Goal: Task Accomplishment & Management: Use online tool/utility

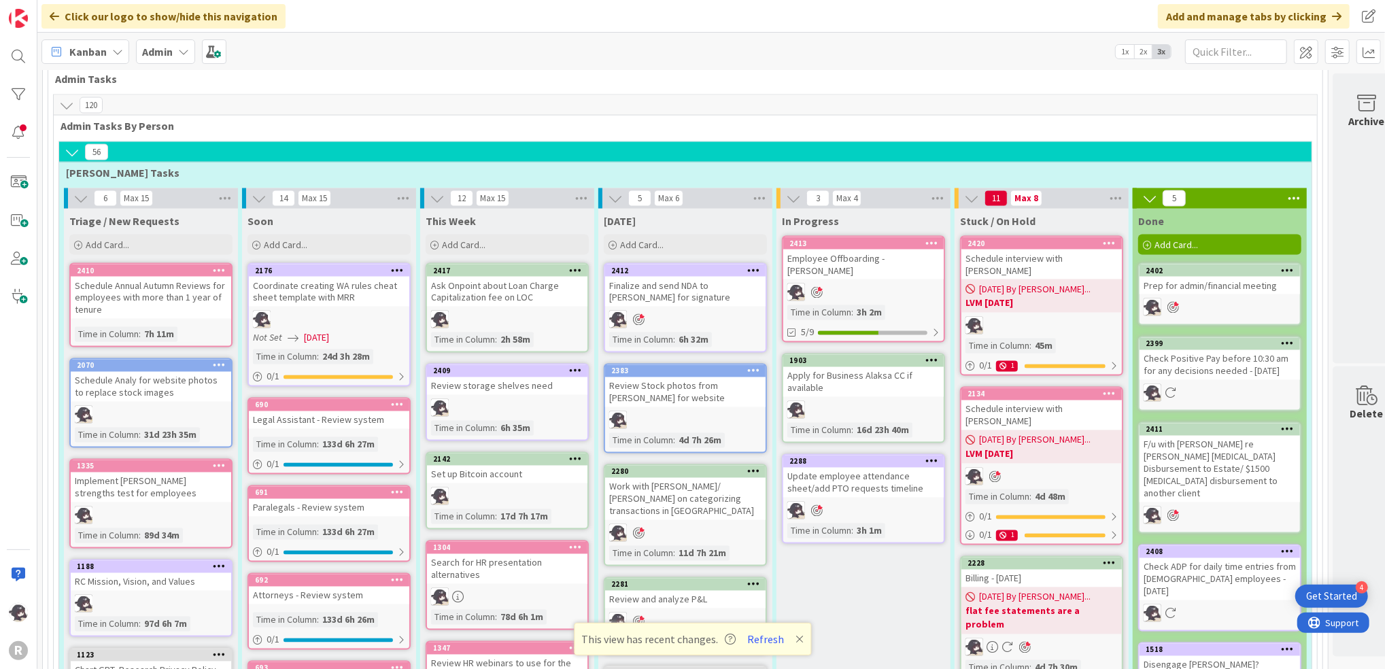
scroll to position [1813, 0]
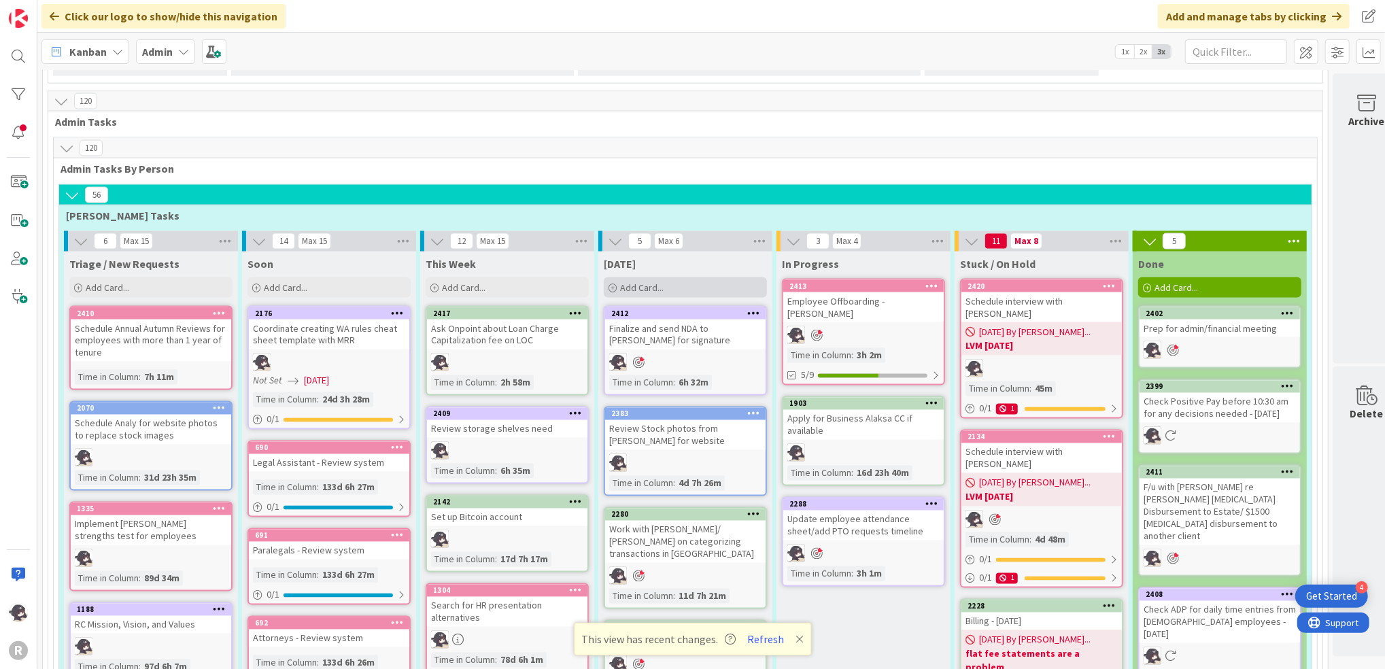
click at [653, 282] on span "Add Card..." at bounding box center [642, 288] width 44 height 12
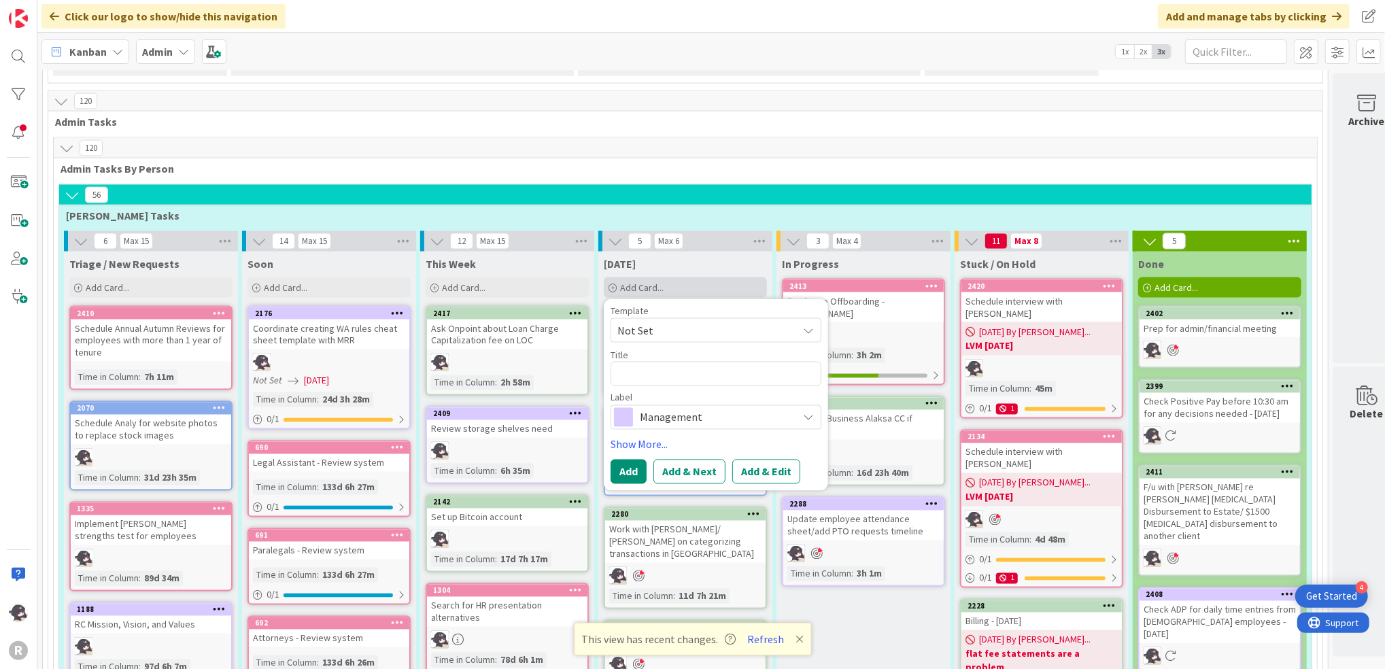
type textarea "x"
type textarea "W"
type textarea "x"
type textarea "Wo"
type textarea "x"
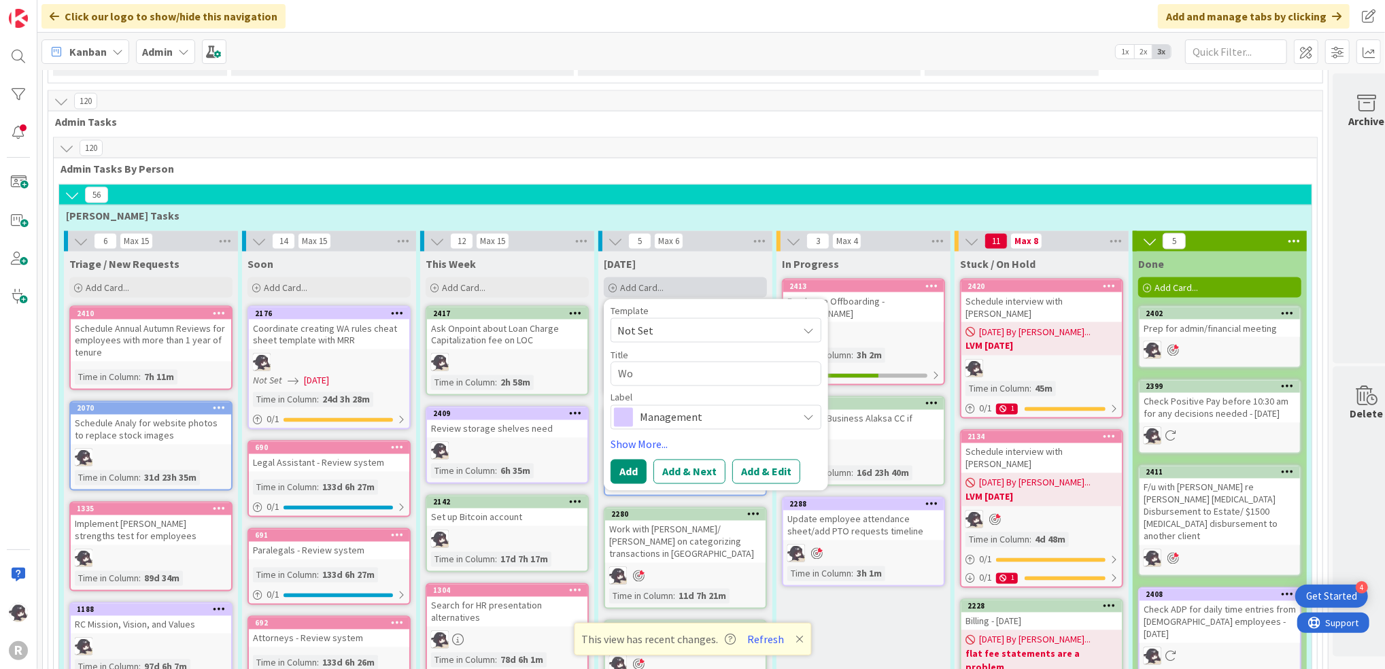
type textarea "Wor"
type textarea "x"
type textarea "Work"
type textarea "x"
type textarea "Work"
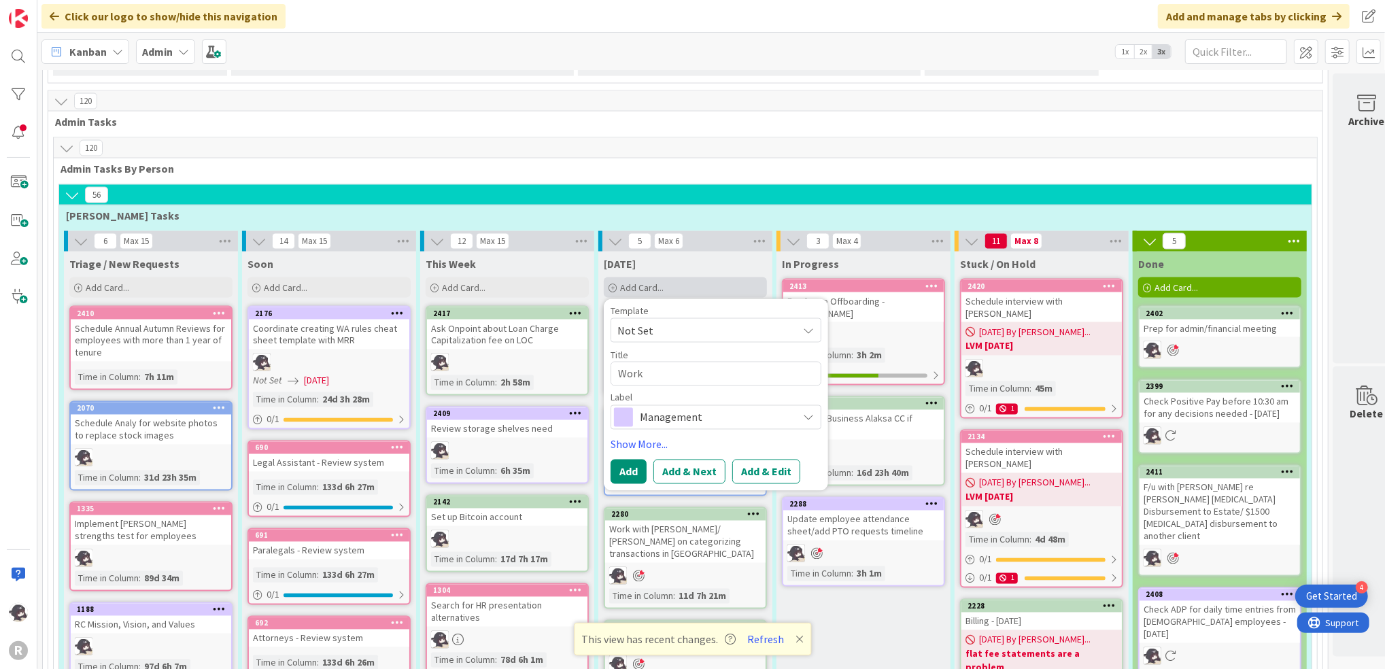
type textarea "x"
type textarea "Work w"
type textarea "x"
type textarea "Work wt"
type textarea "x"
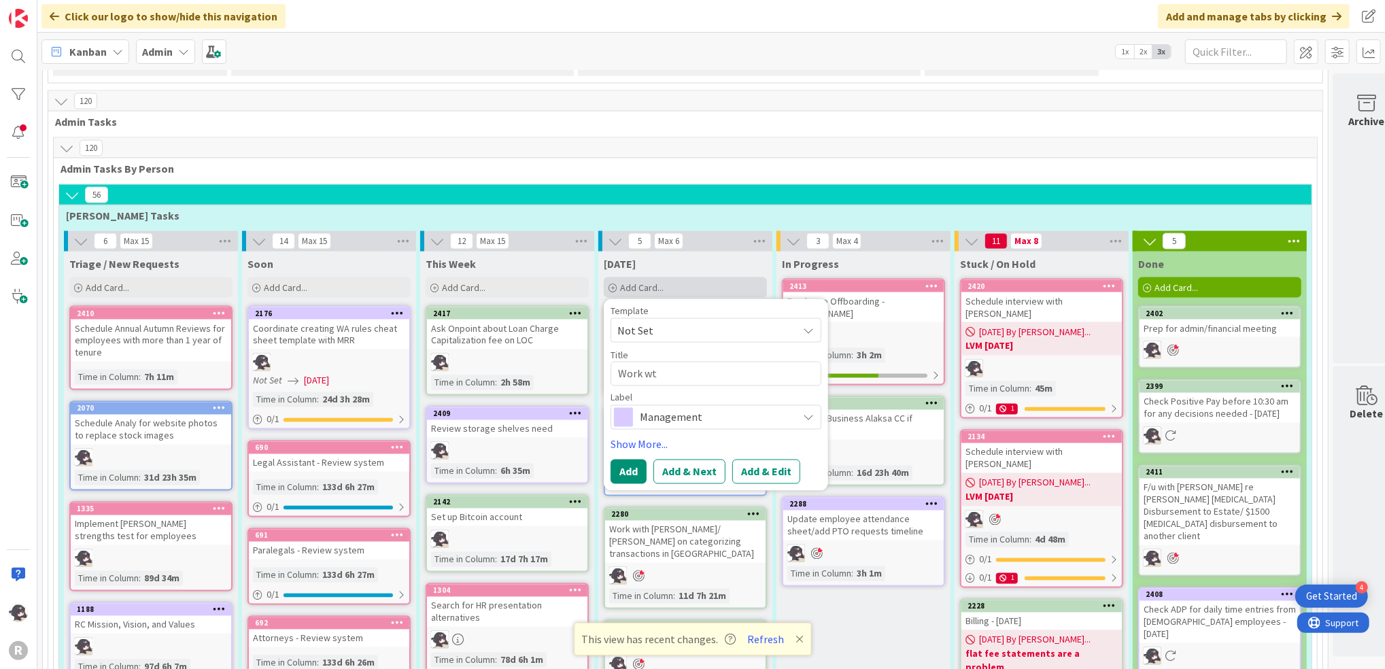
type textarea "Work wth"
type textarea "x"
type textarea "Work wt"
type textarea "x"
type textarea "Work w"
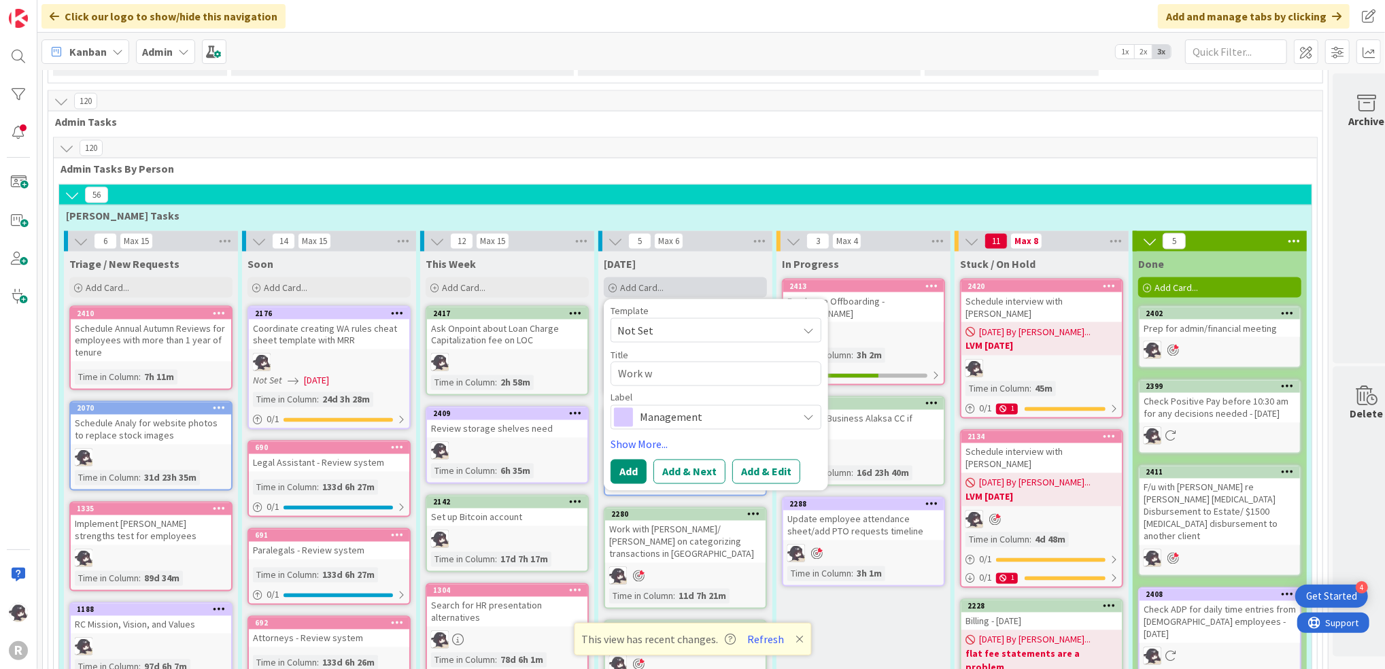
type textarea "x"
type textarea "Work"
type textarea "x"
type textarea "Work"
type textarea "x"
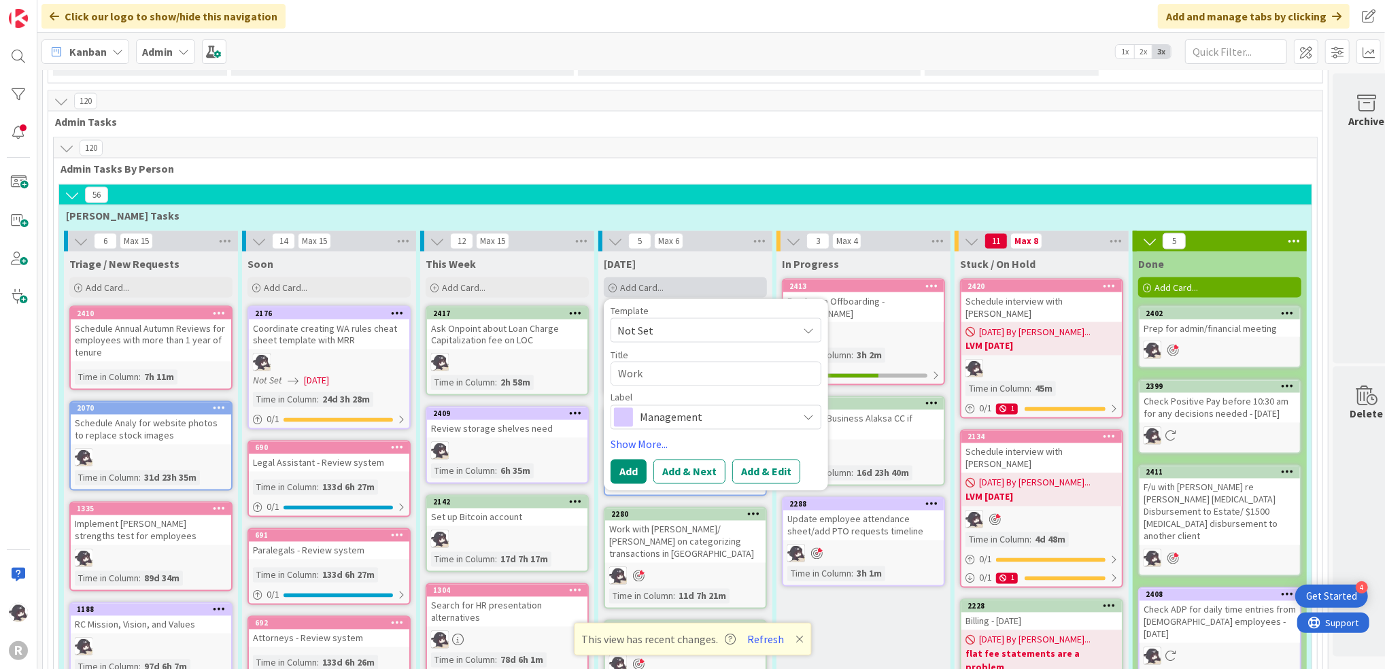
type textarea "Wor"
type textarea "x"
type textarea "Wo"
type textarea "x"
type textarea "W"
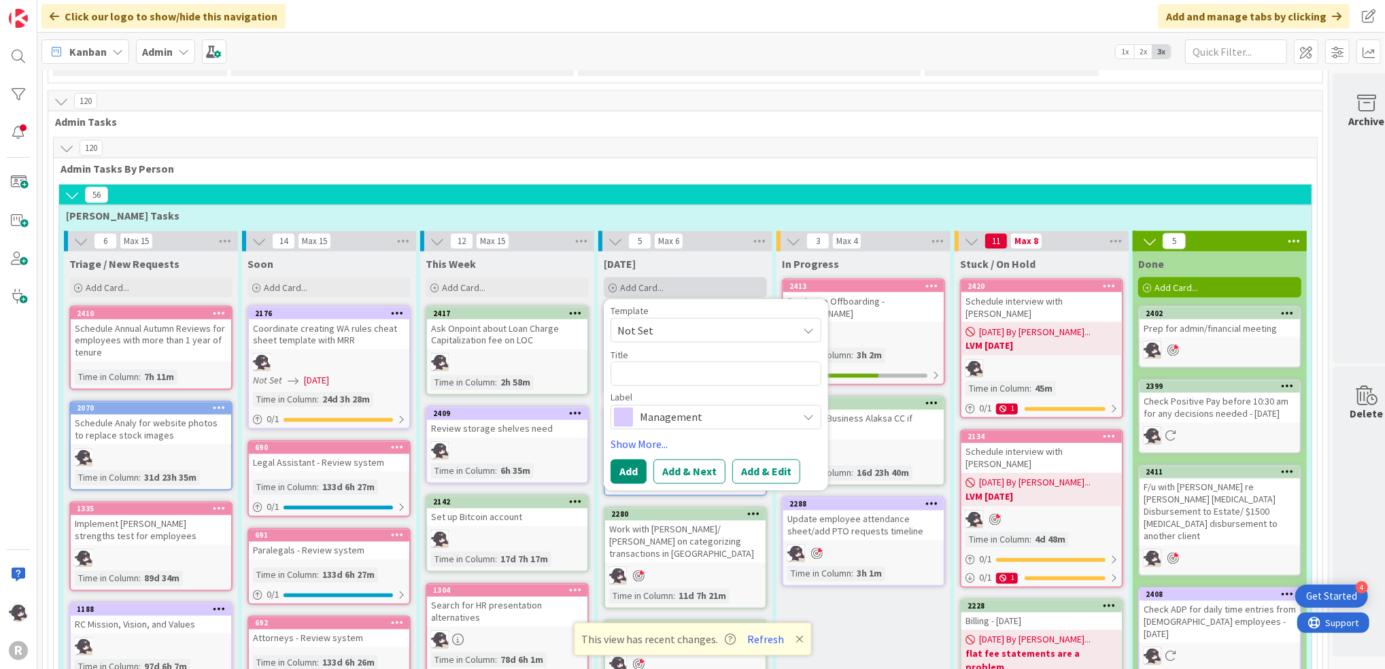
type textarea "x"
type textarea "C"
type textarea "x"
type textarea "Cr"
type textarea "x"
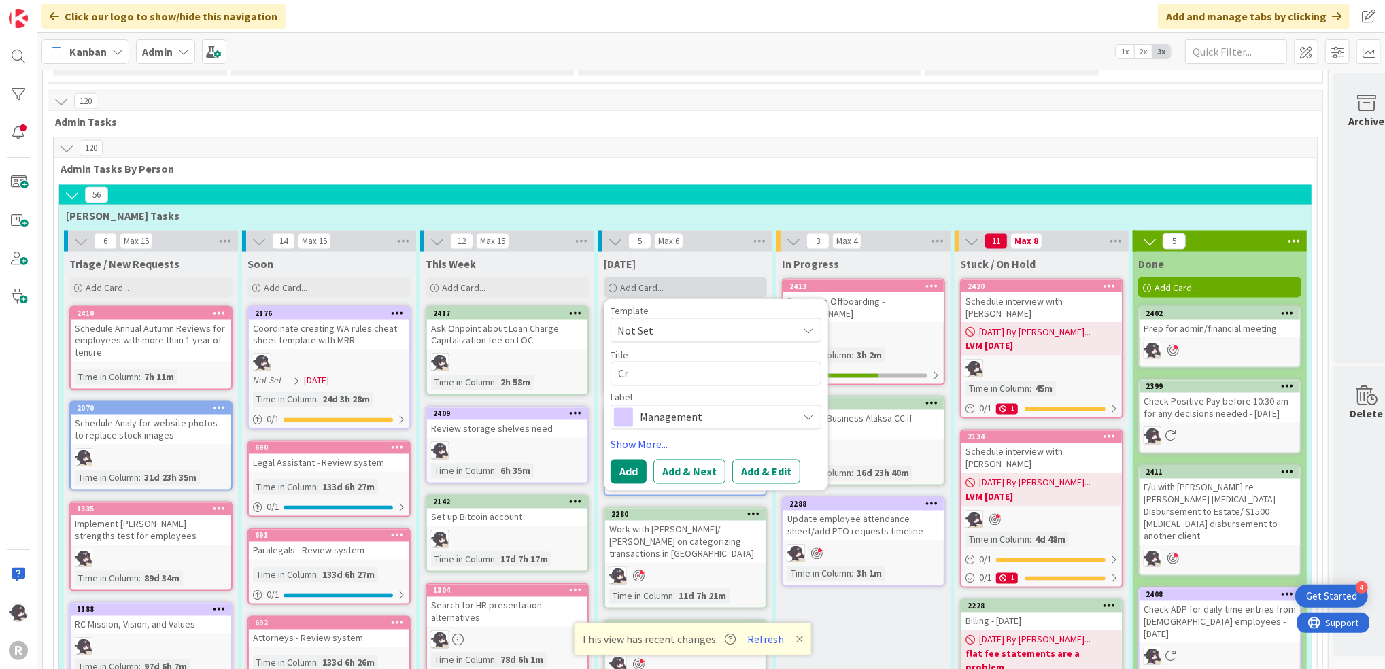
type textarea "Cre"
type textarea "x"
type textarea "Crea"
type textarea "x"
type textarea "Creat"
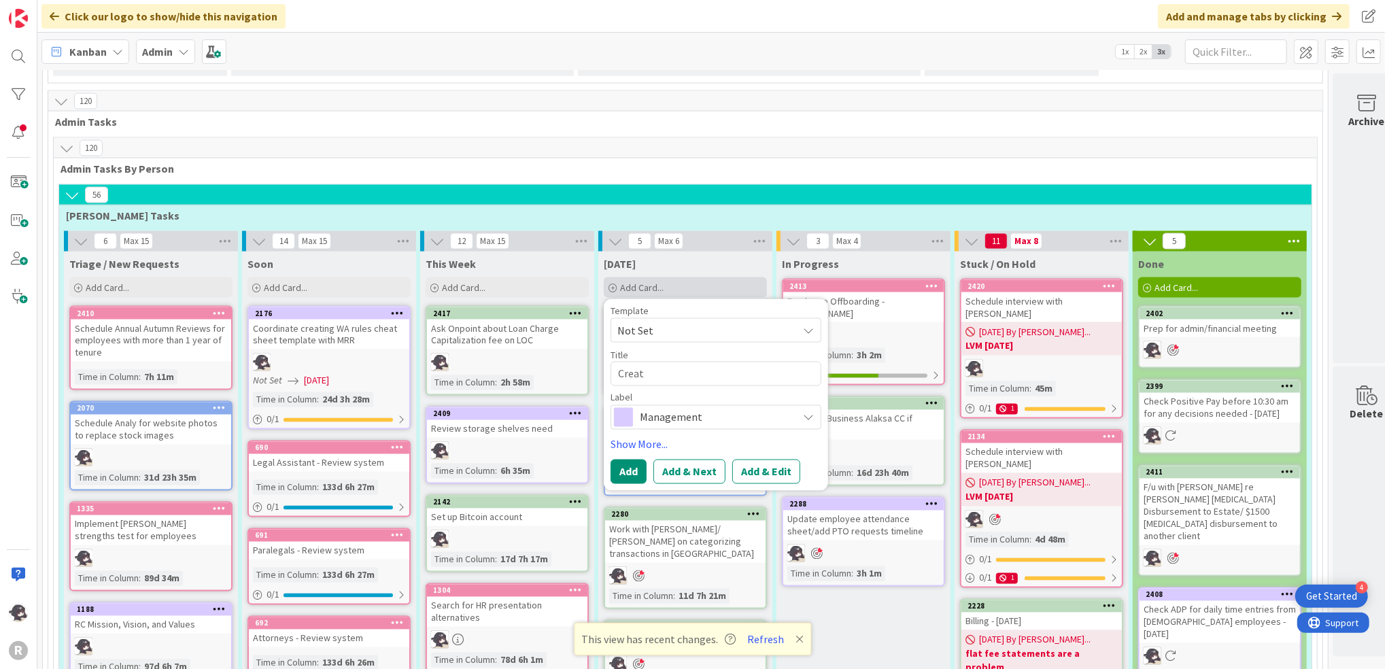
type textarea "x"
type textarea "Create"
type textarea "x"
type textarea "Create"
type textarea "x"
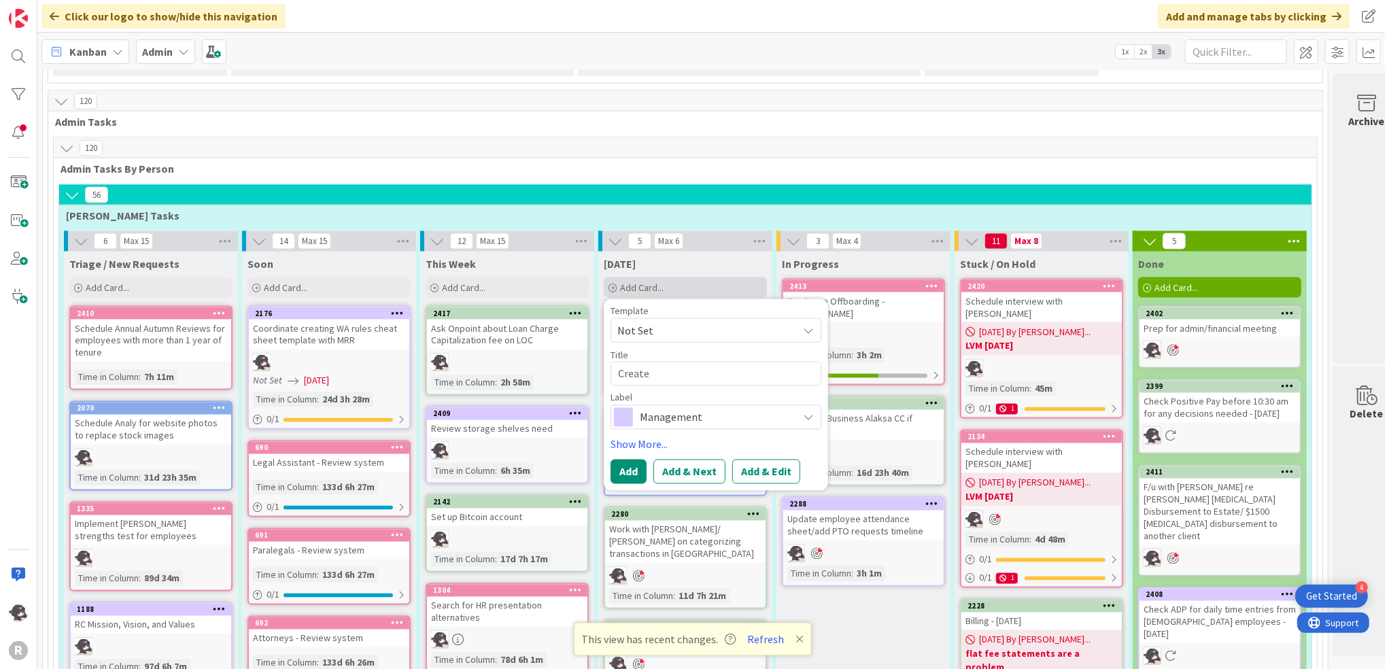
type textarea "Create c"
type textarea "x"
type textarea "Create ca"
type textarea "x"
type textarea "Create car"
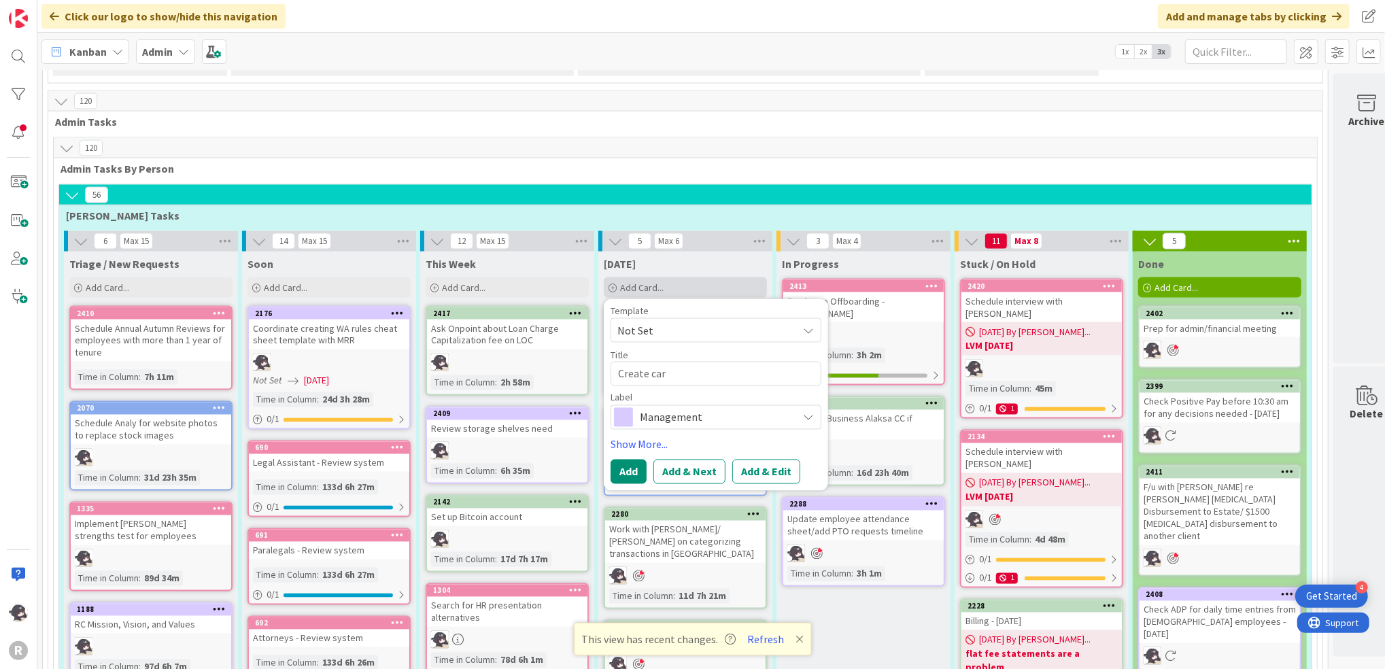
type textarea "x"
type textarea "Create card"
type textarea "x"
type textarea "Create card"
type textarea "x"
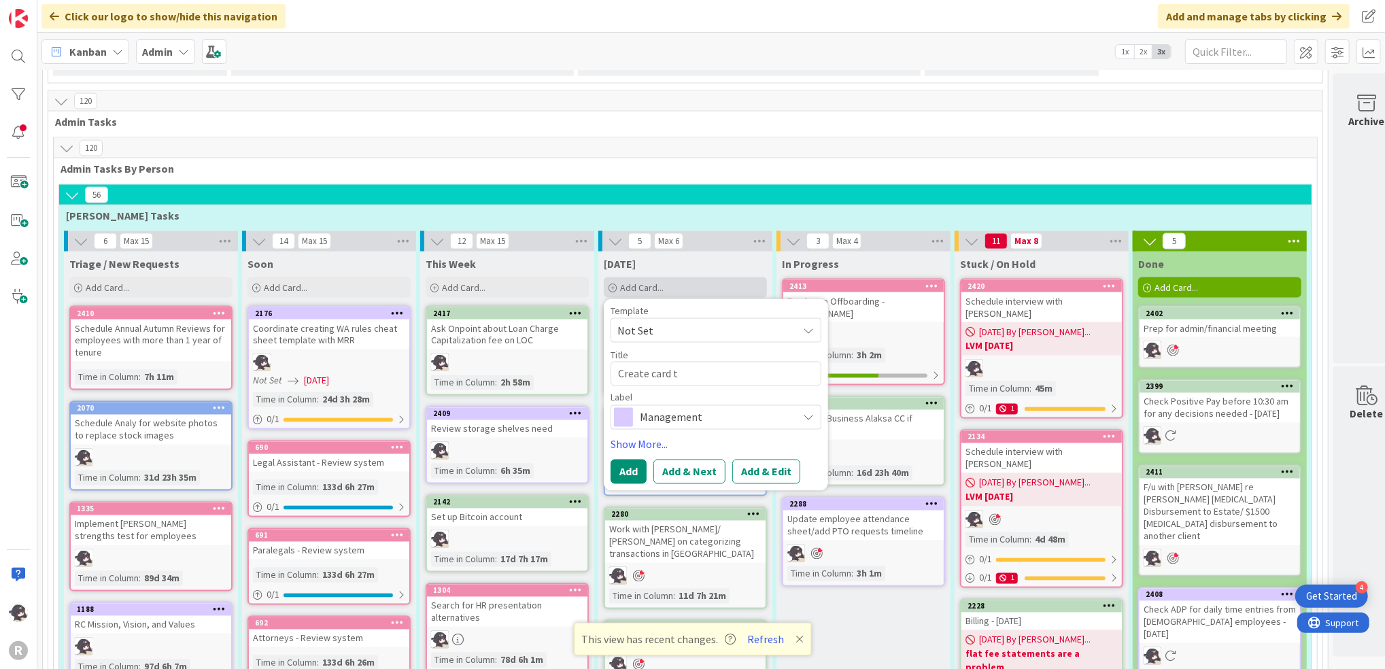
type textarea "Create card te"
type textarea "x"
type textarea "Create card tem"
type textarea "x"
type textarea "Create card temp"
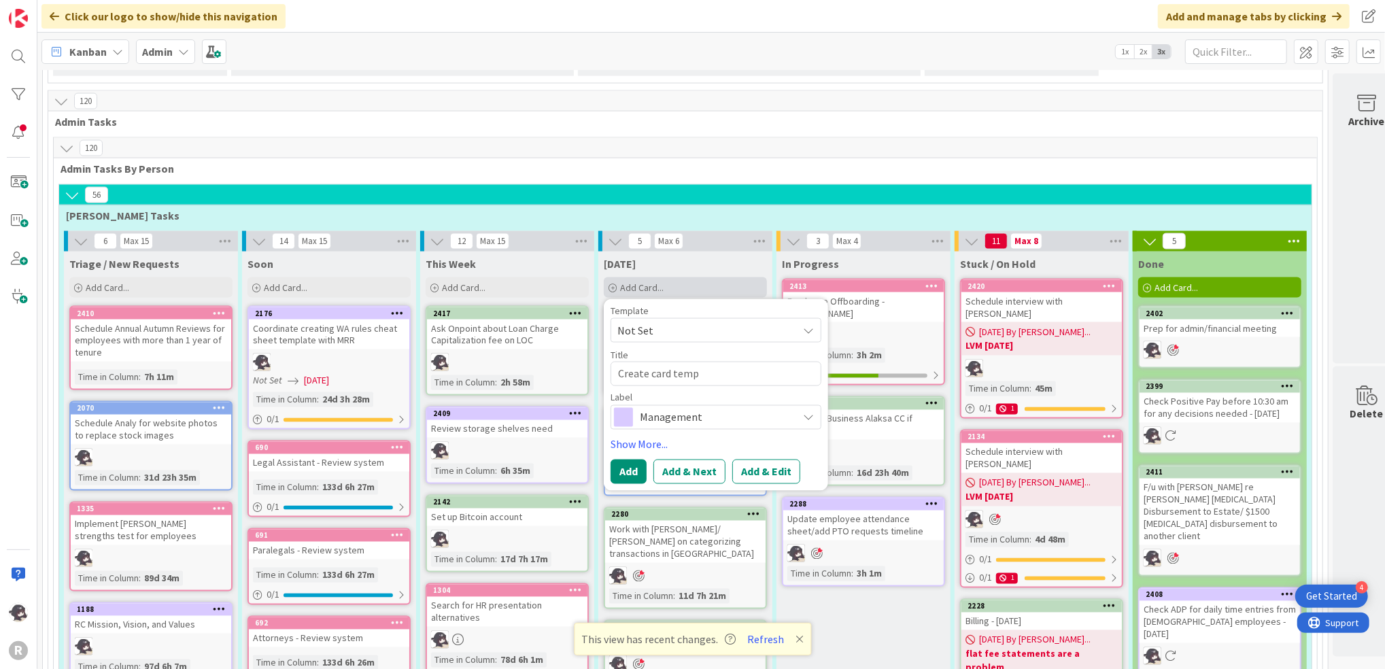
type textarea "x"
type textarea "Create card templ"
type textarea "x"
type textarea "Create card templa"
type textarea "x"
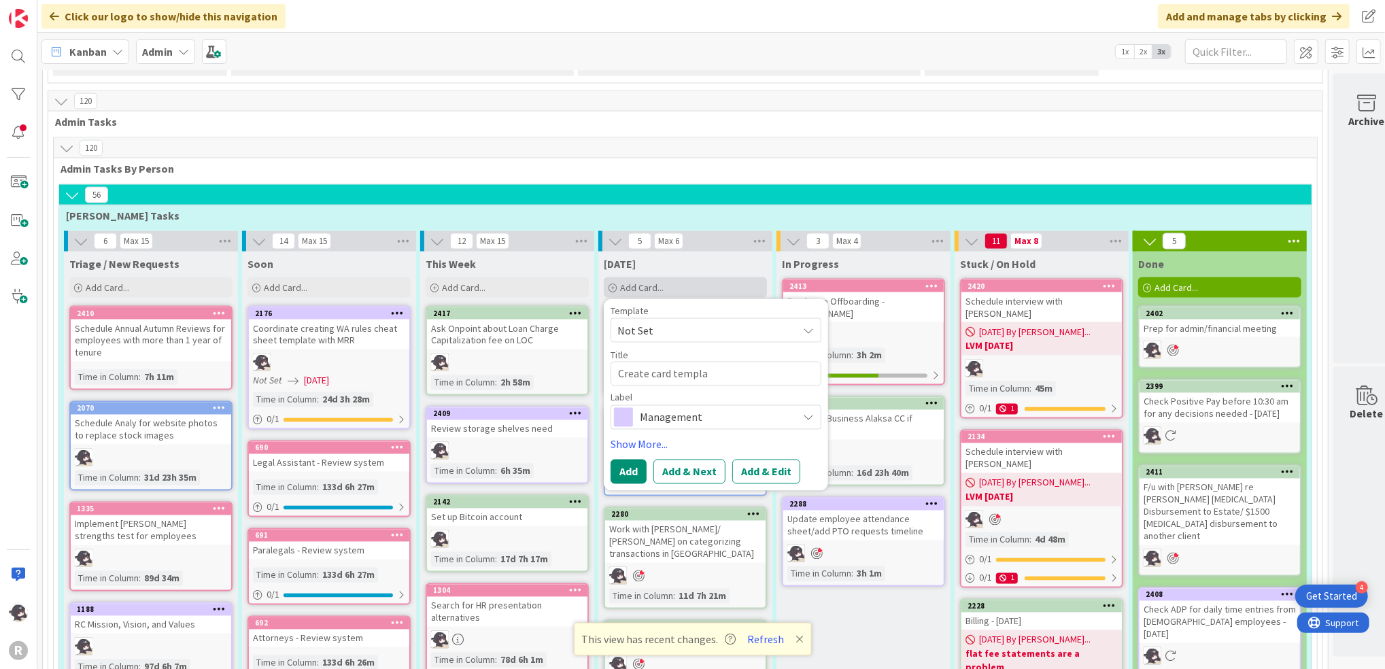
type textarea "Create card templat"
type textarea "x"
type textarea "Create card template"
type textarea "x"
type textarea "Create card template f"
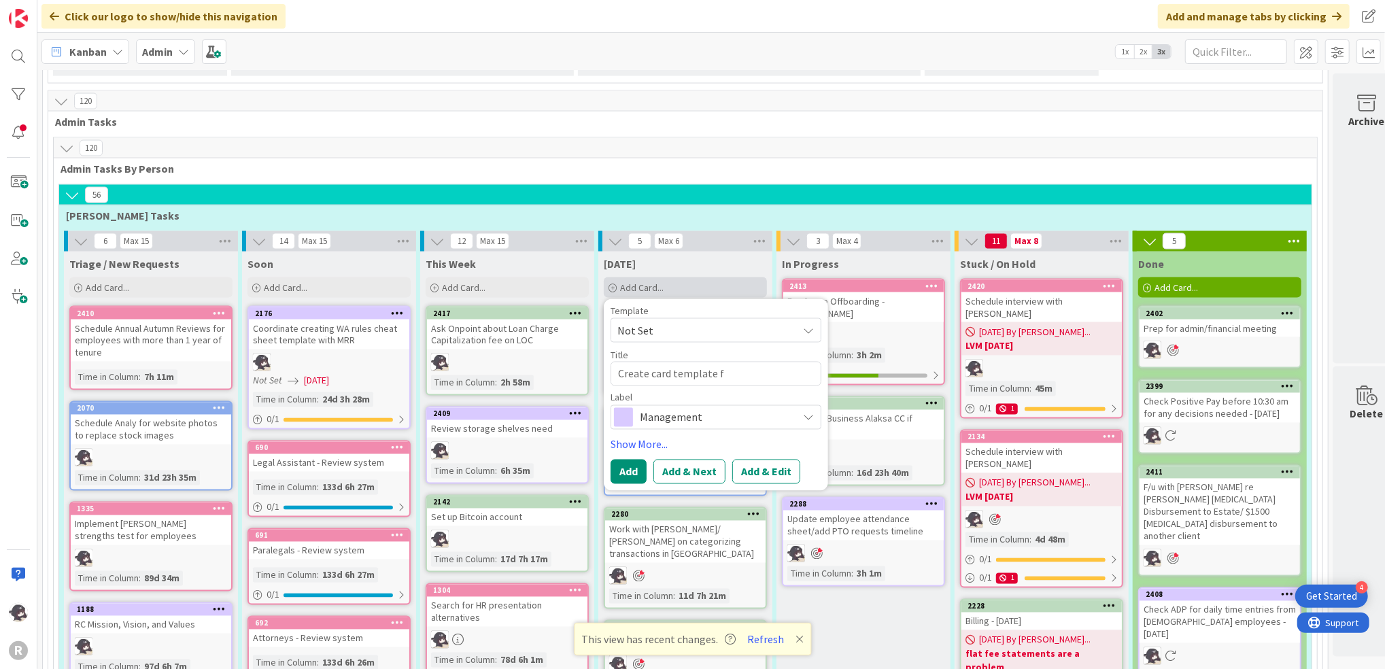
type textarea "x"
type textarea "Create card template for"
type textarea "x"
type textarea "Create card template foro"
type textarea "x"
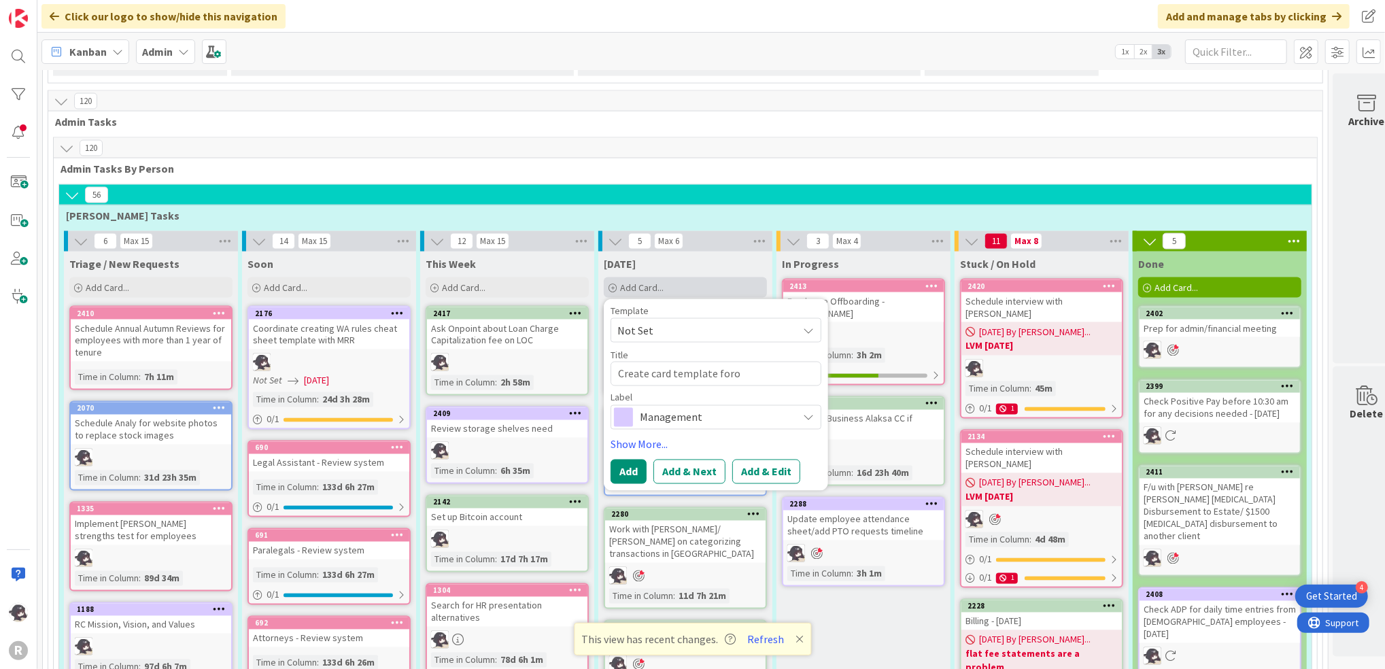
type textarea "Create card template foro e"
type textarea "x"
type textarea "Create card template foro"
type textarea "x"
type textarea "Create card template foro"
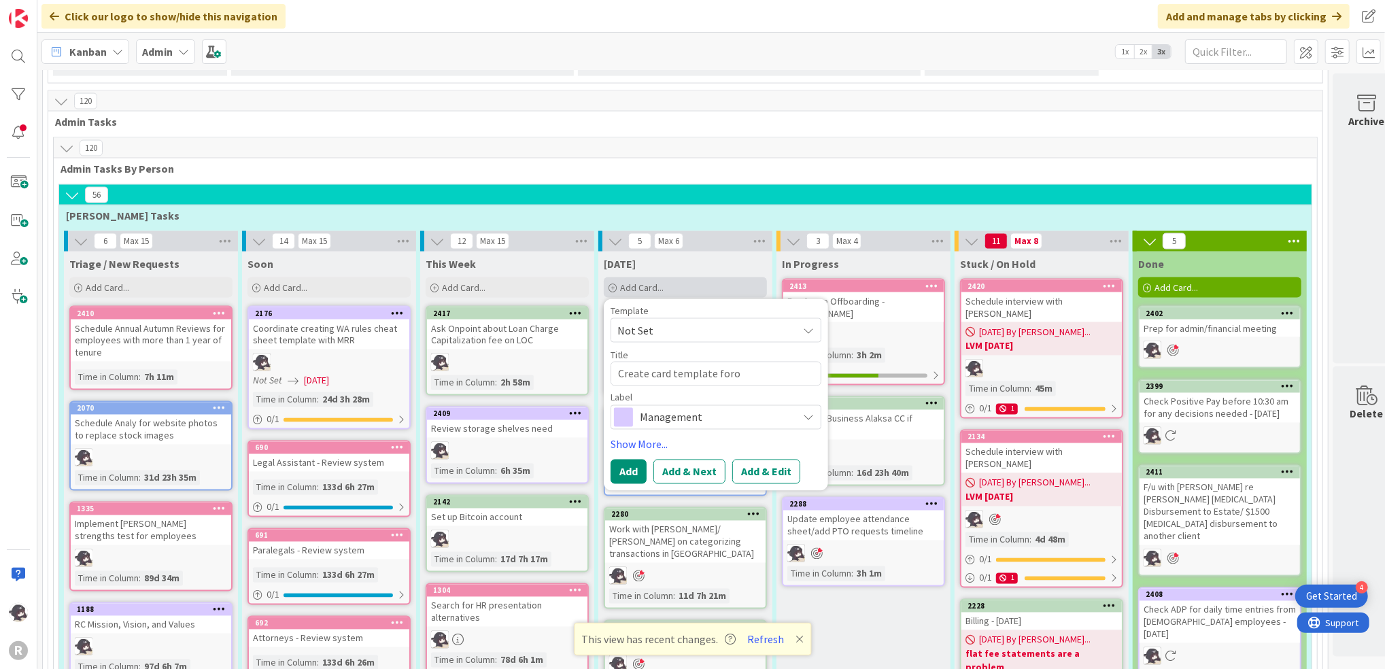
type textarea "x"
type textarea "Create card template for"
type textarea "x"
type textarea "Create card template for"
type textarea "x"
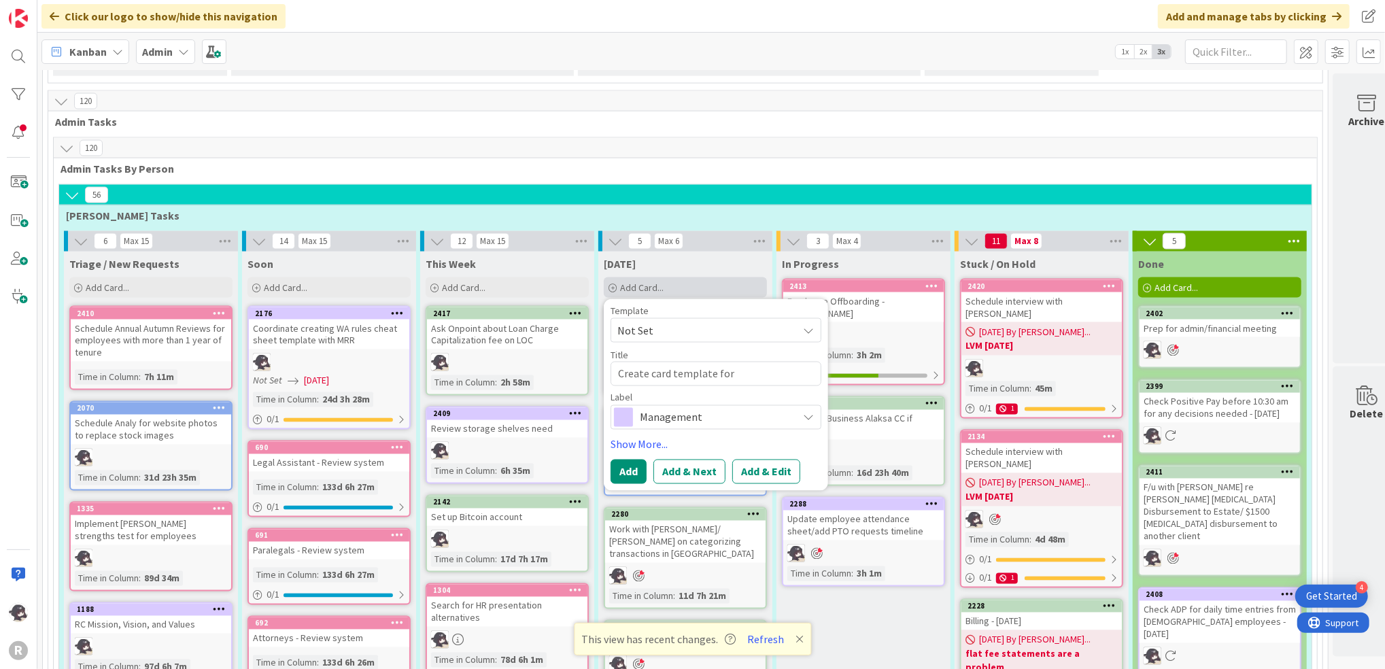
type textarea "Create card template for e"
type textarea "x"
type textarea "Create card template for ev"
type textarea "x"
type textarea "Create card template for eve"
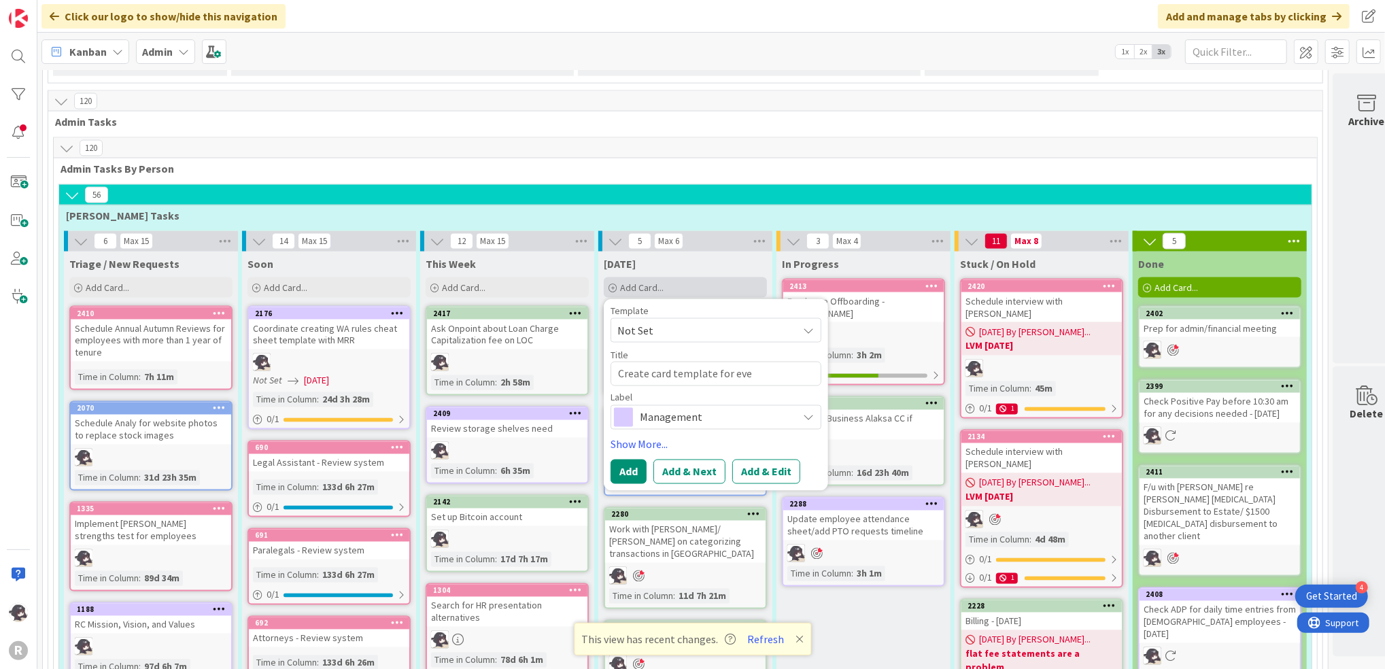
type textarea "x"
type textarea "Create card template for even"
type textarea "x"
type textarea "Create card template for event"
type textarea "x"
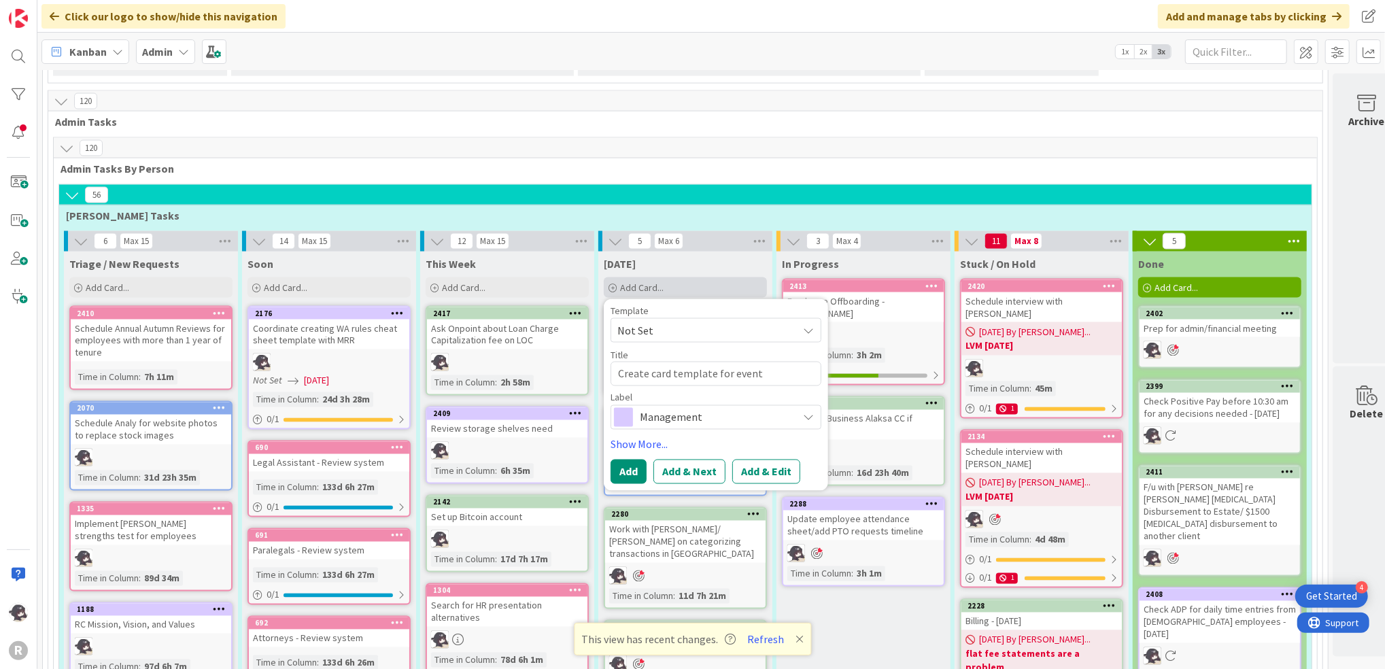
type textarea "Create card template for event"
type textarea "x"
type textarea "Create card template for event p"
type textarea "x"
type textarea "Create card template for event pl"
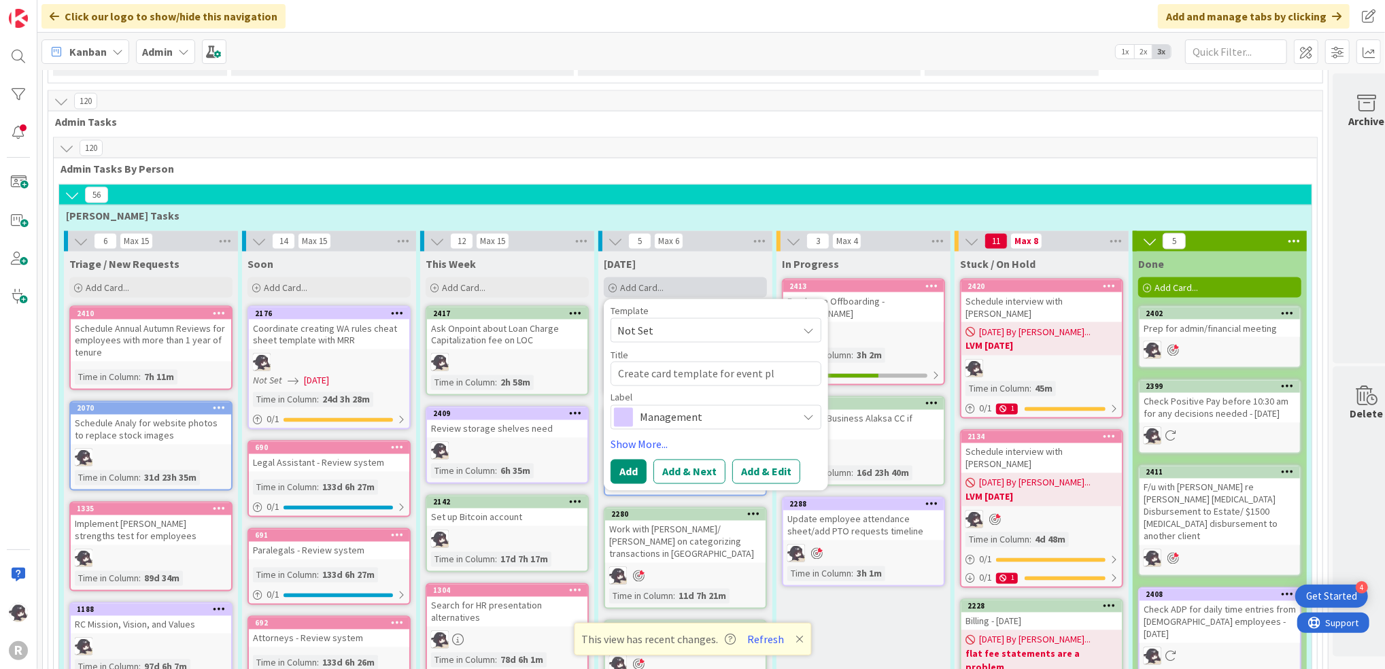
type textarea "x"
type textarea "Create card template for event pla"
type textarea "x"
type textarea "Create card template for event plan"
type textarea "x"
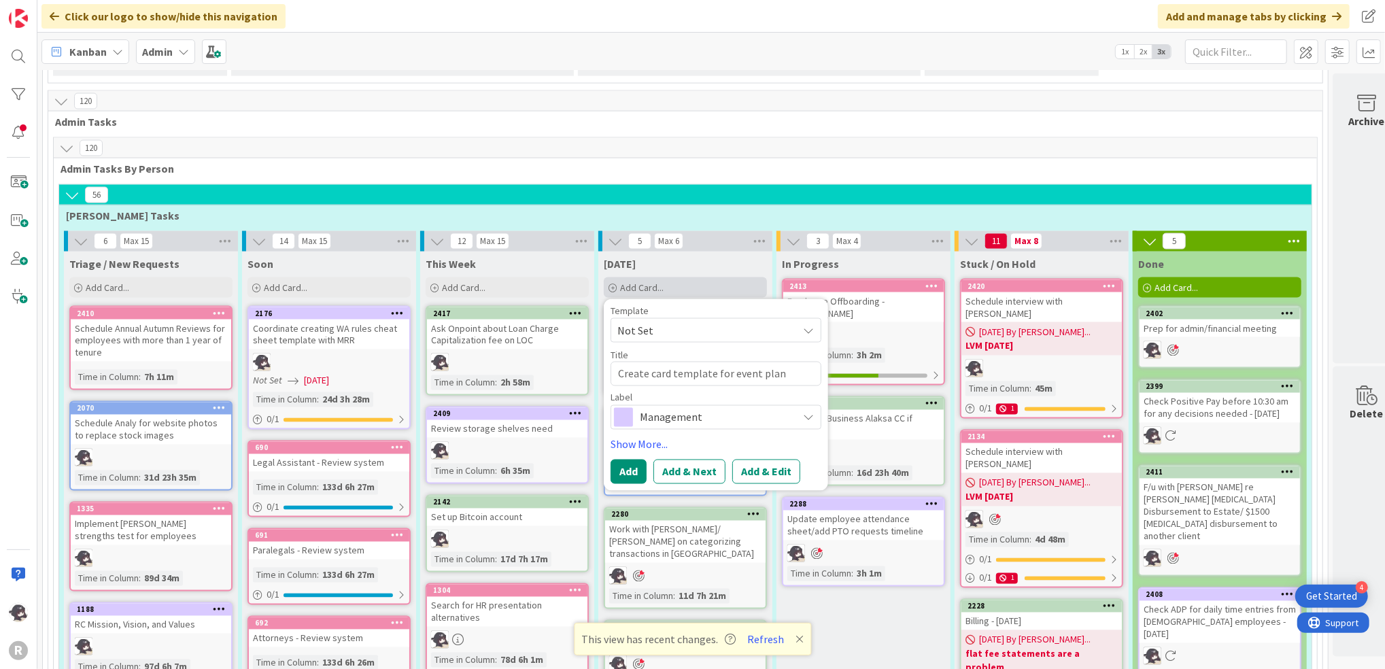
type textarea "Create card template for event plann"
type textarea "x"
type textarea "Create card template for event plannn"
type textarea "x"
type textarea "Create card template for event plann"
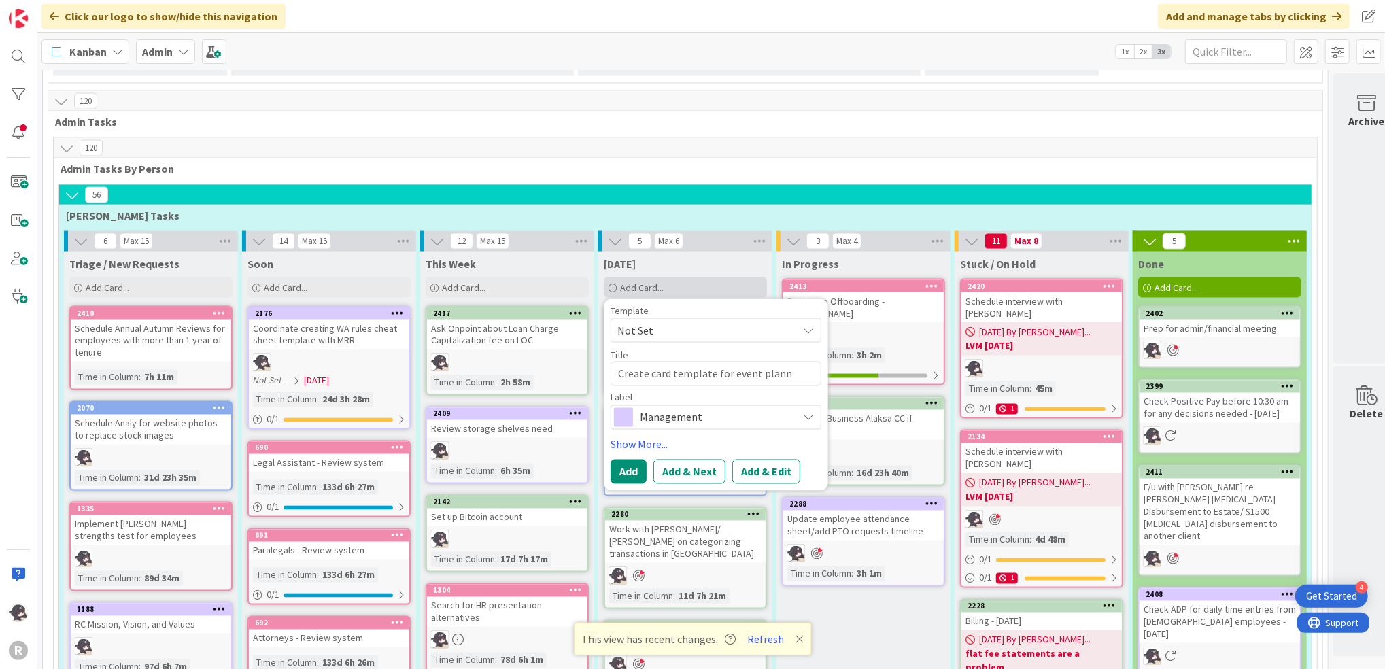
type textarea "x"
type textarea "Create card template for event planni"
type textarea "x"
type textarea "Create card template for event plannin"
type textarea "x"
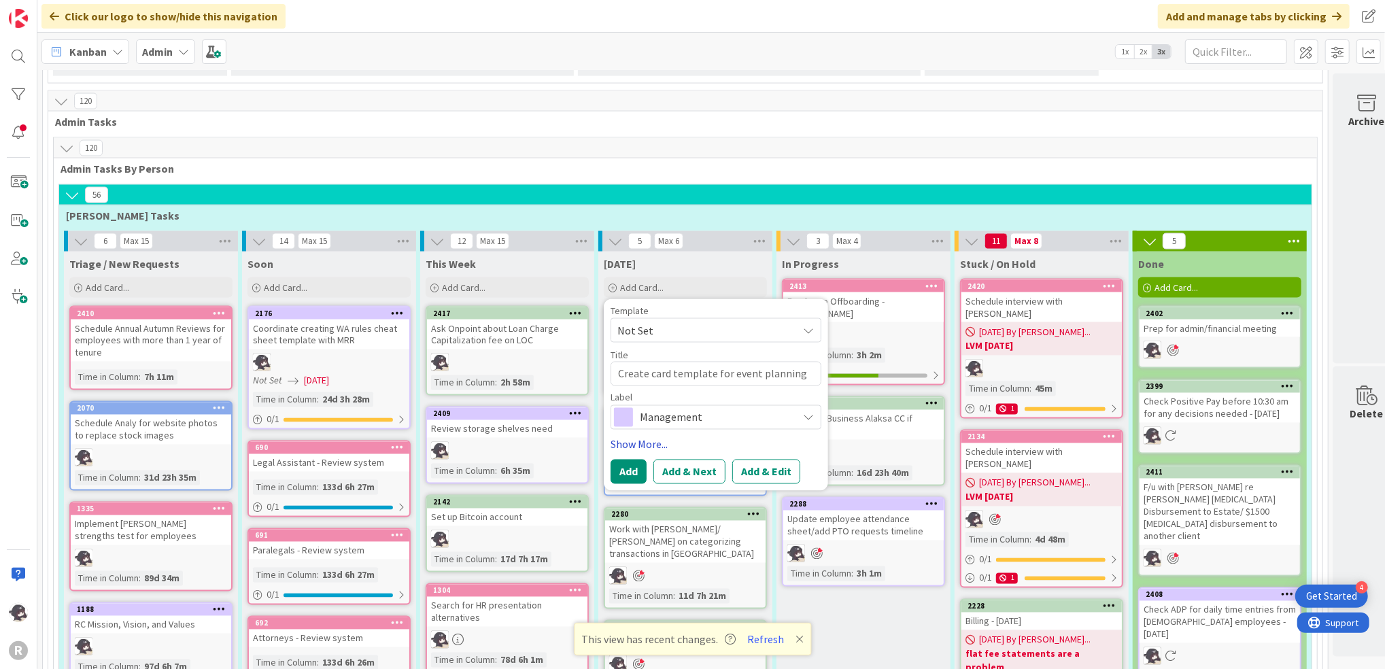
type textarea "Create card template for event planning"
drag, startPoint x: 640, startPoint y: 413, endPoint x: 647, endPoint y: 416, distance: 7.6
click at [640, 437] on link "Show More..." at bounding box center [716, 445] width 211 height 16
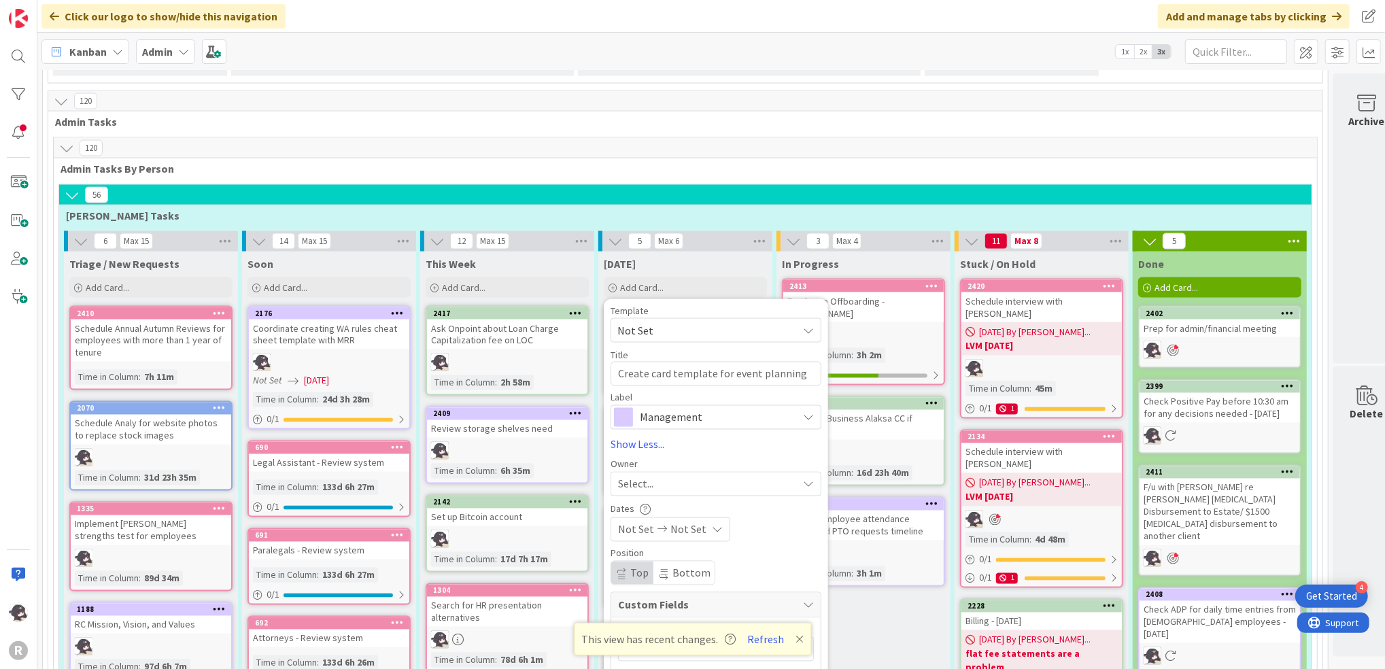
click at [640, 476] on span "Select..." at bounding box center [635, 484] width 35 height 16
click at [681, 563] on span "[PERSON_NAME]" at bounding box center [696, 573] width 66 height 20
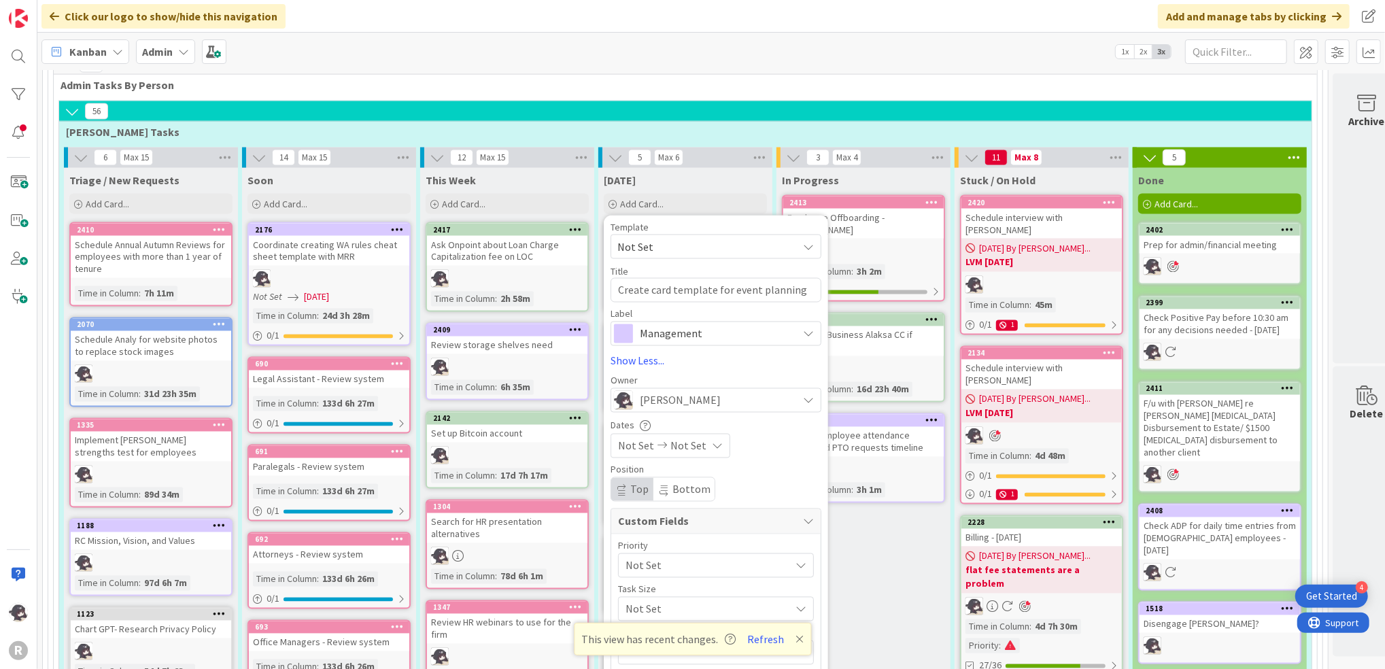
scroll to position [1995, 0]
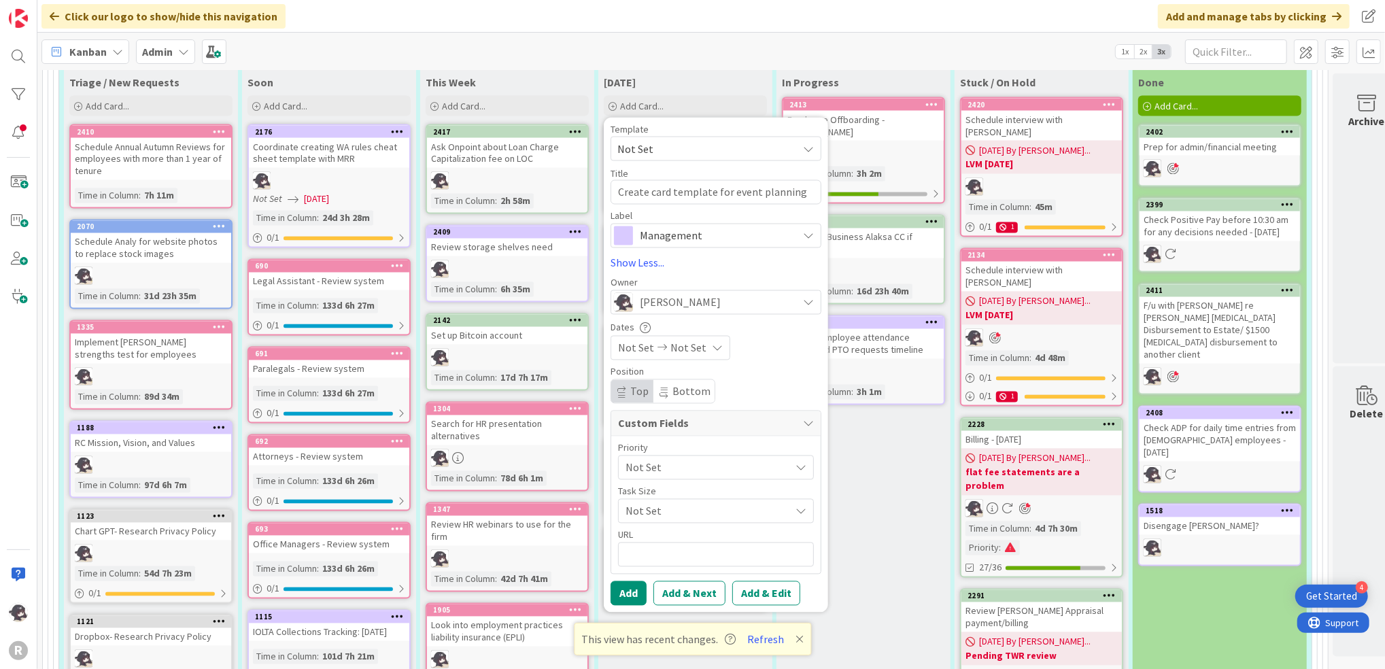
click at [734, 226] on span "Management" at bounding box center [715, 235] width 151 height 19
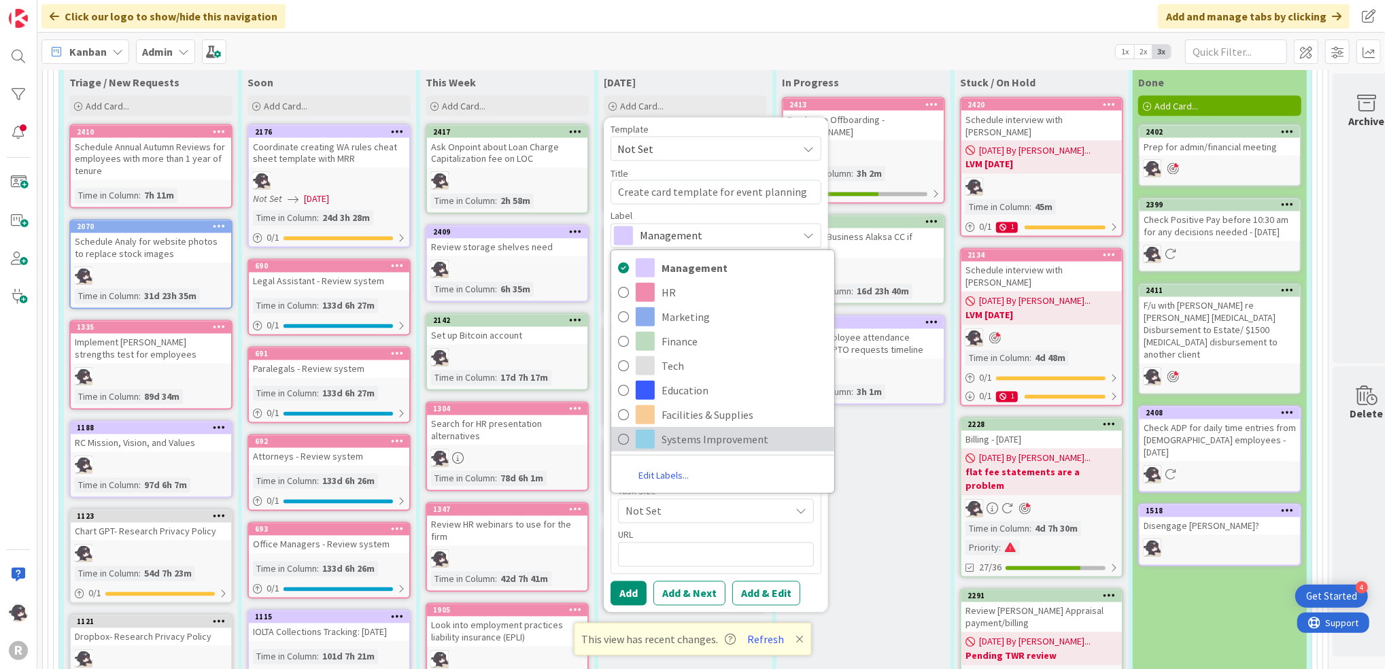
click at [691, 430] on span "Systems Improvement" at bounding box center [745, 440] width 166 height 20
type textarea "x"
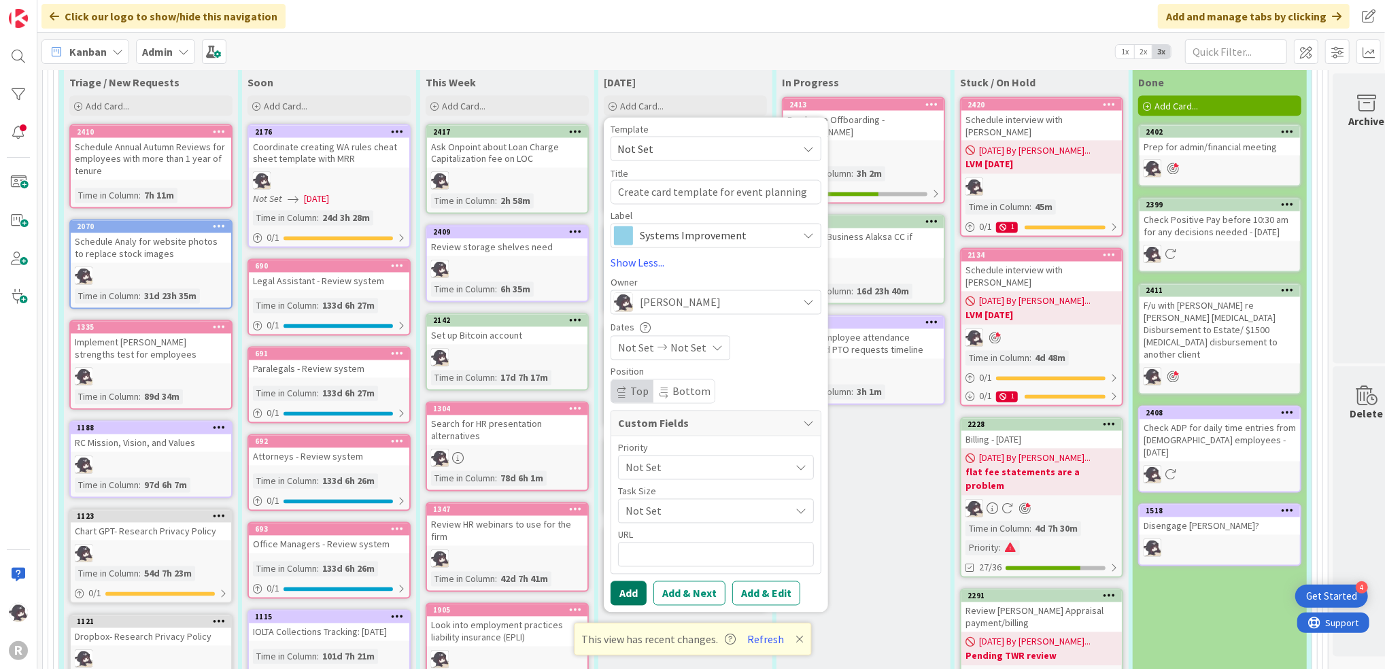
click at [625, 582] on button "Add" at bounding box center [629, 594] width 36 height 24
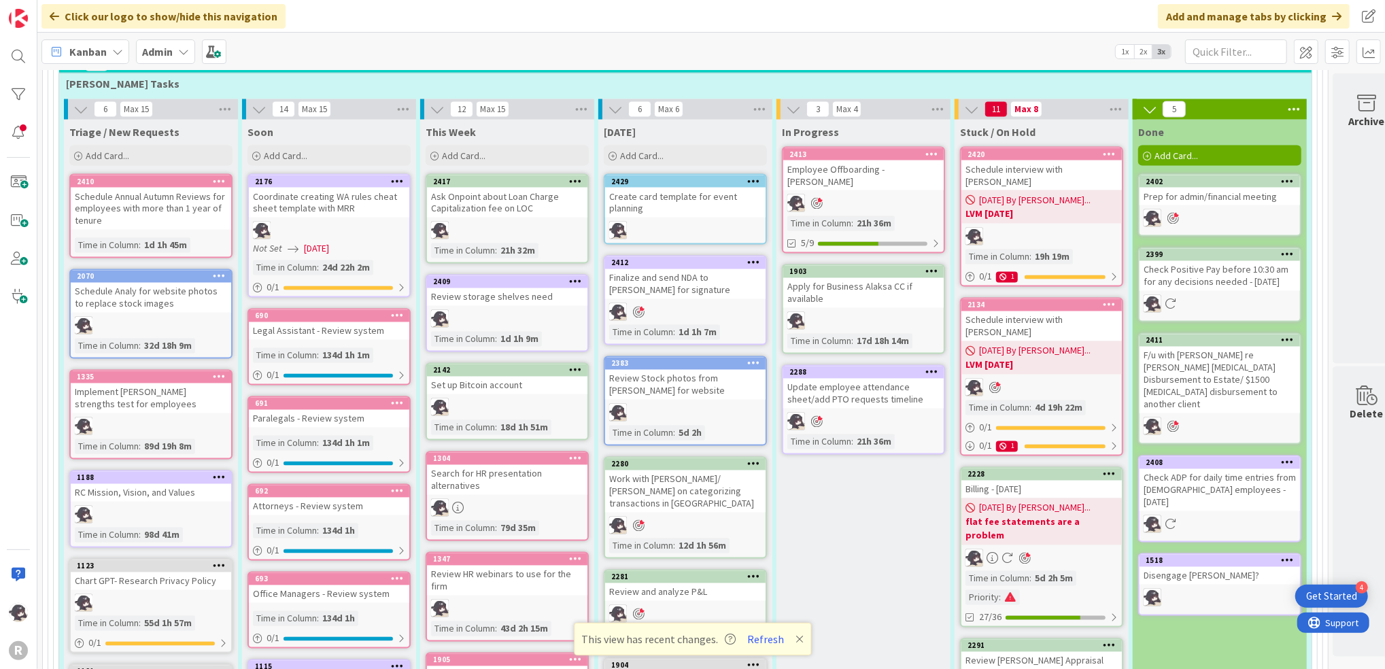
scroll to position [1904, 0]
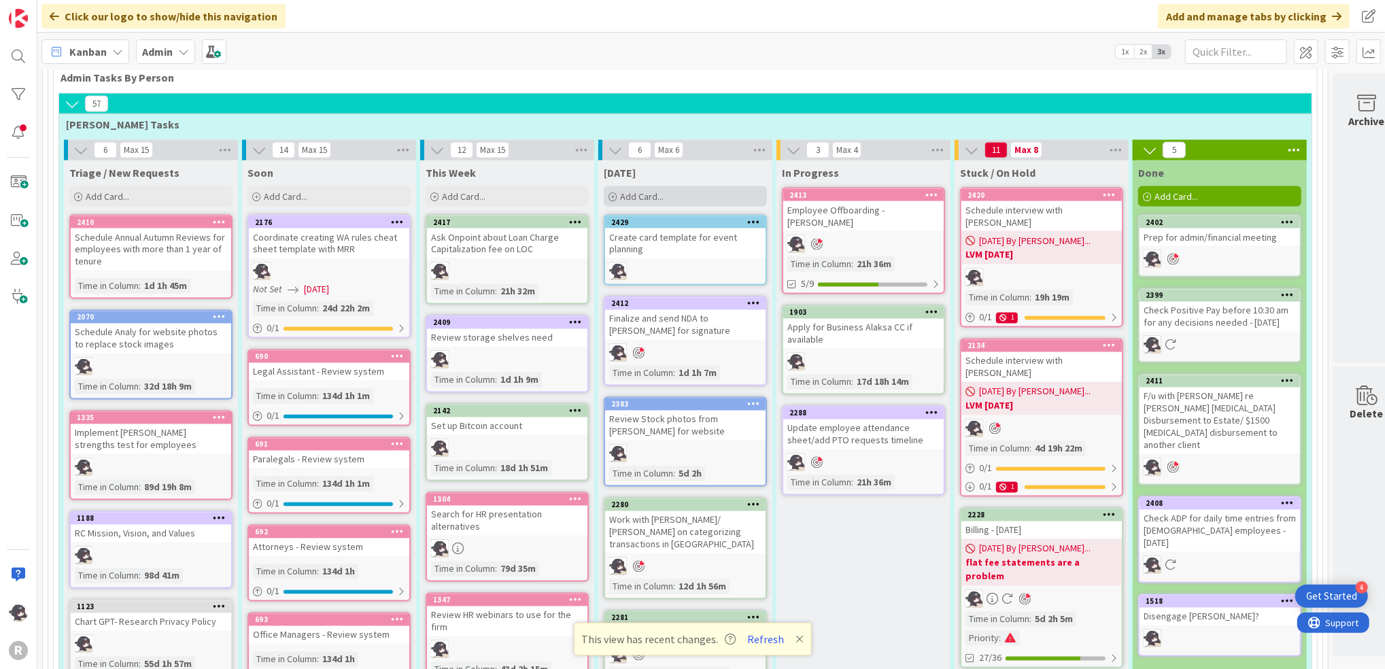
click at [684, 186] on div "Add Card..." at bounding box center [685, 196] width 163 height 20
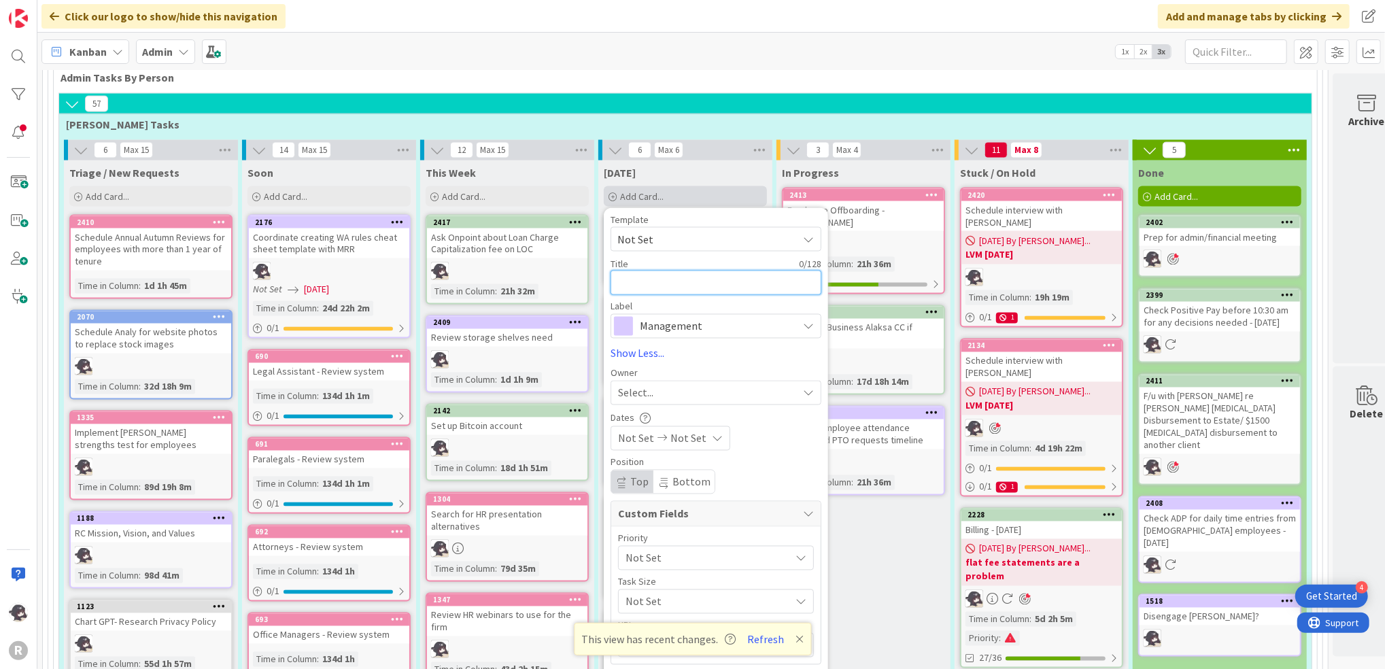
type textarea "x"
type textarea "W"
type textarea "x"
type textarea "Wo"
type textarea "x"
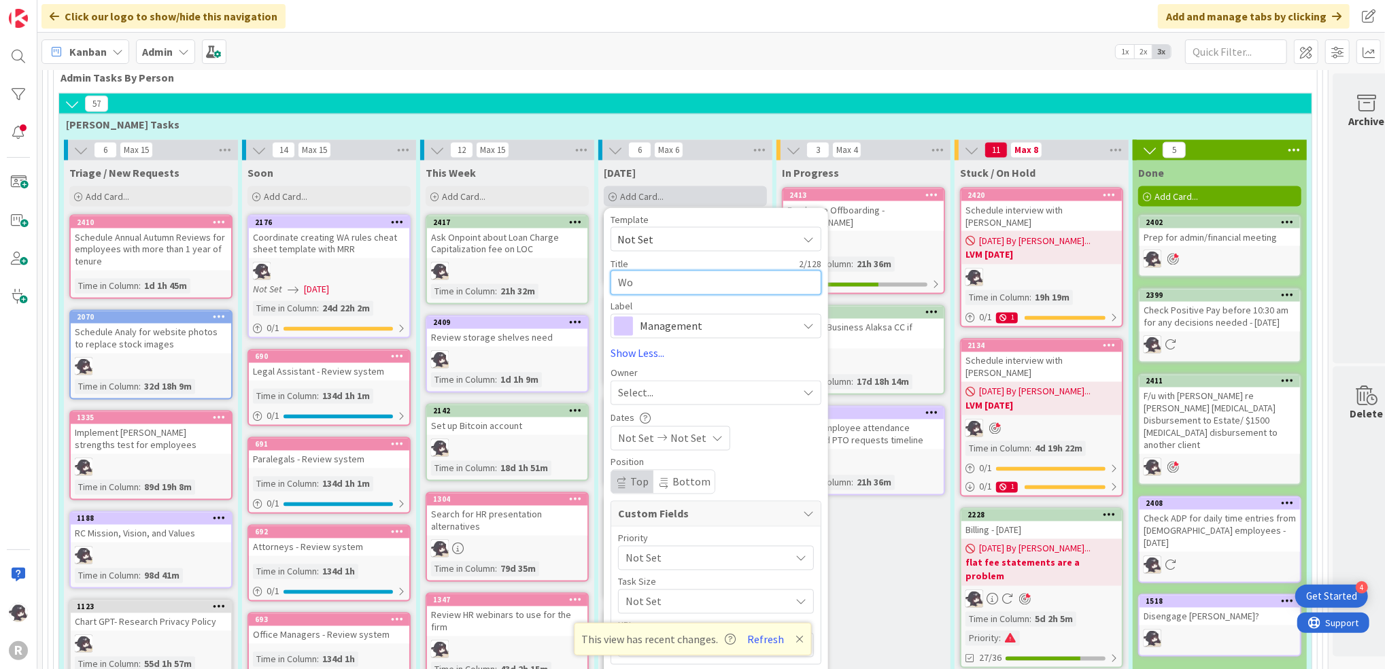
type textarea "Wor"
type textarea "x"
type textarea "Work"
type textarea "x"
type textarea "Work"
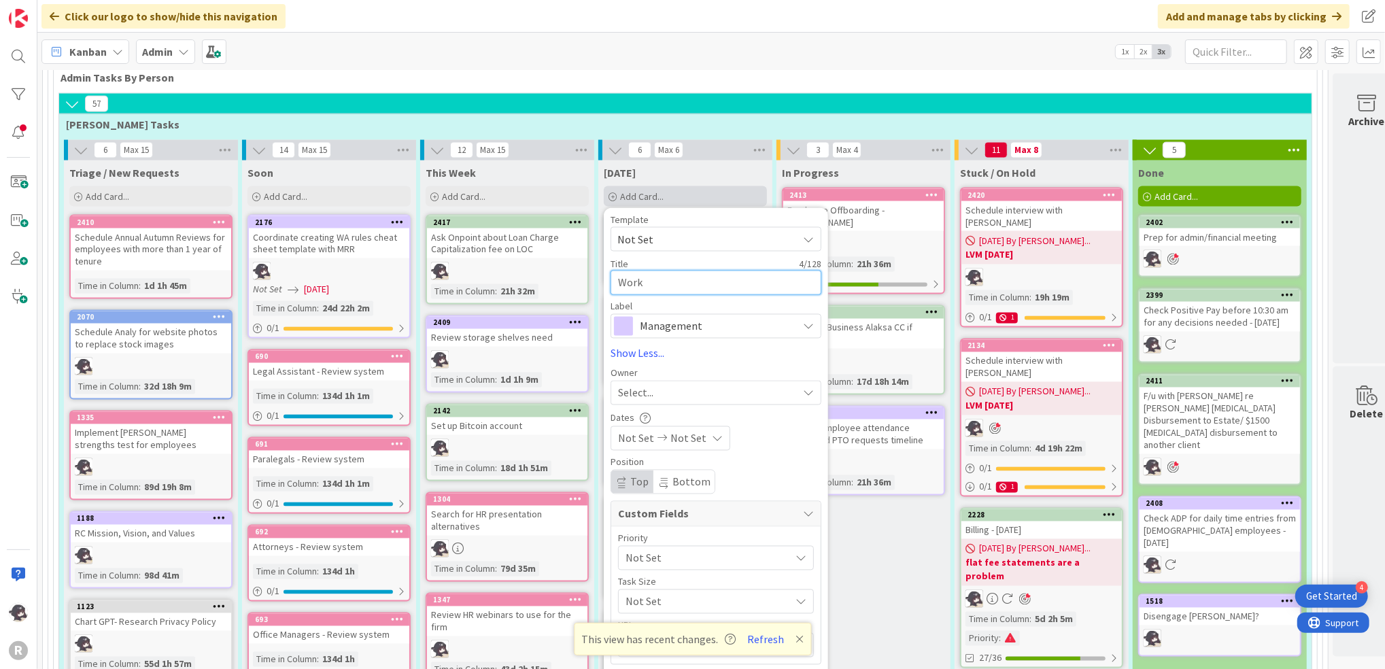
type textarea "x"
type textarea "Work i"
type textarea "x"
type textarea "Work it"
type textarea "x"
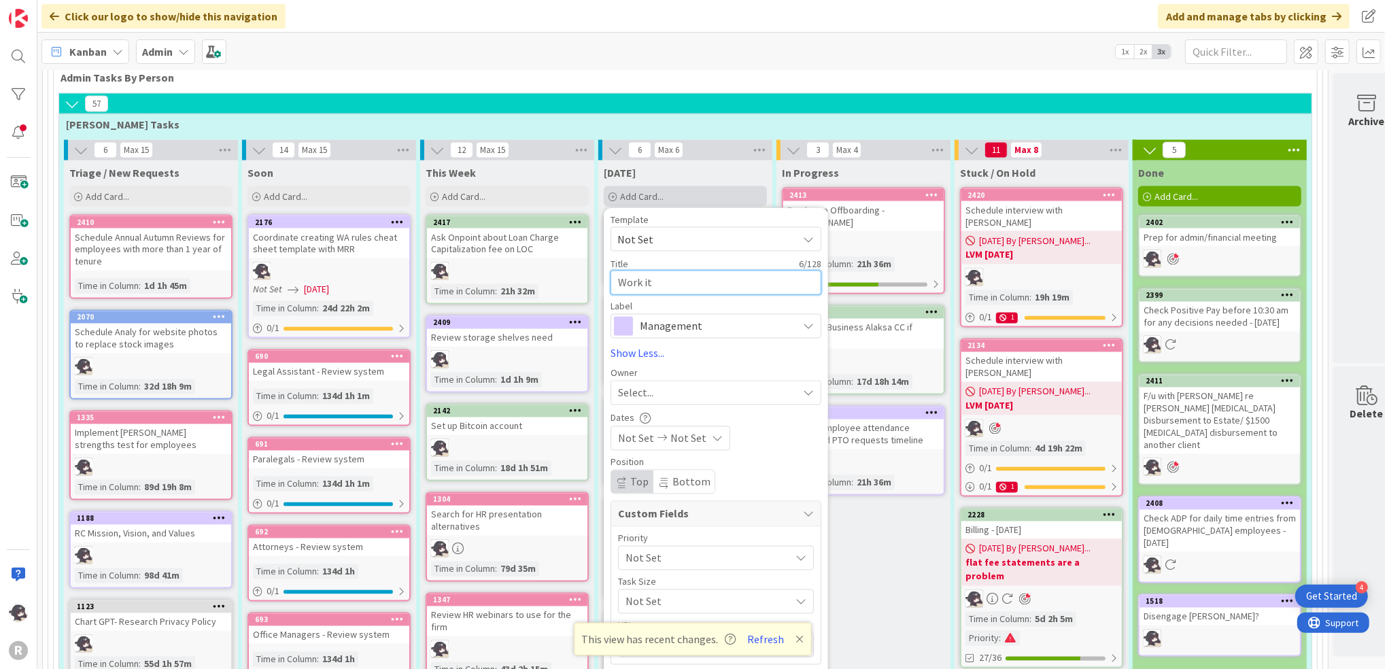
type textarea "Work ith"
type textarea "x"
type textarea "Work ith"
type textarea "x"
type textarea "Work ith"
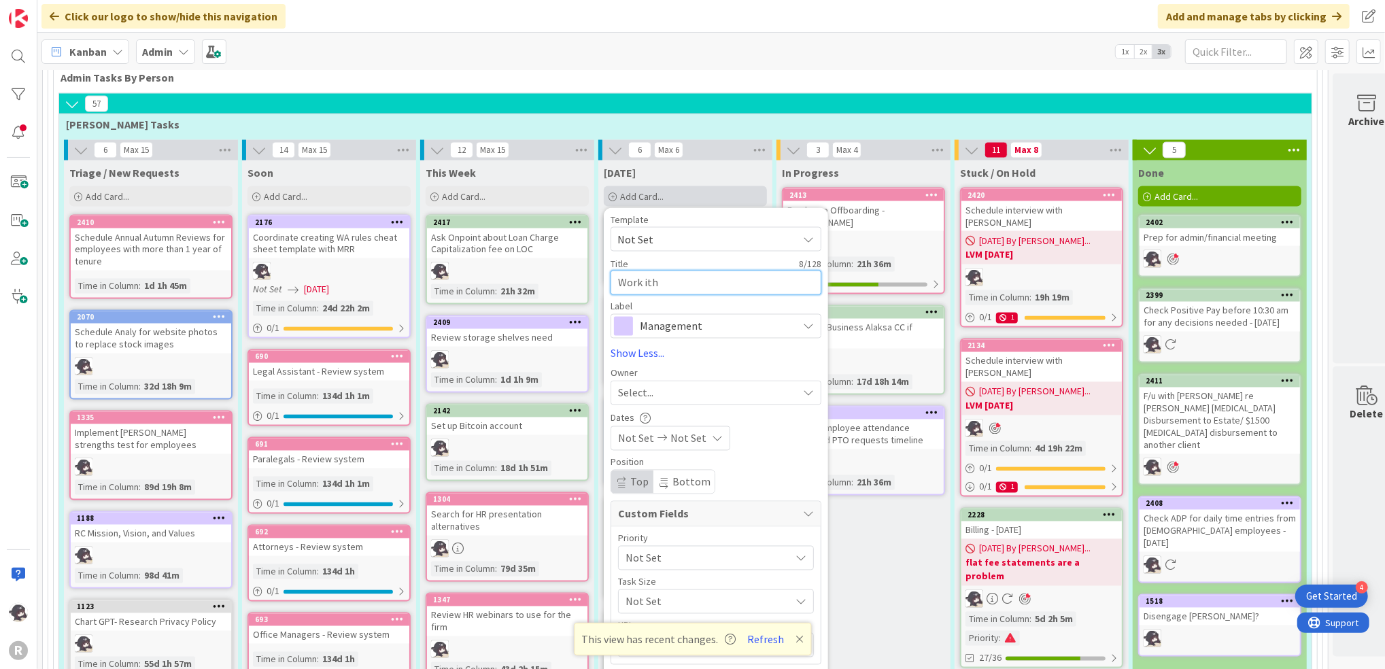
type textarea "x"
type textarea "Work it"
type textarea "x"
type textarea "Work i"
type textarea "x"
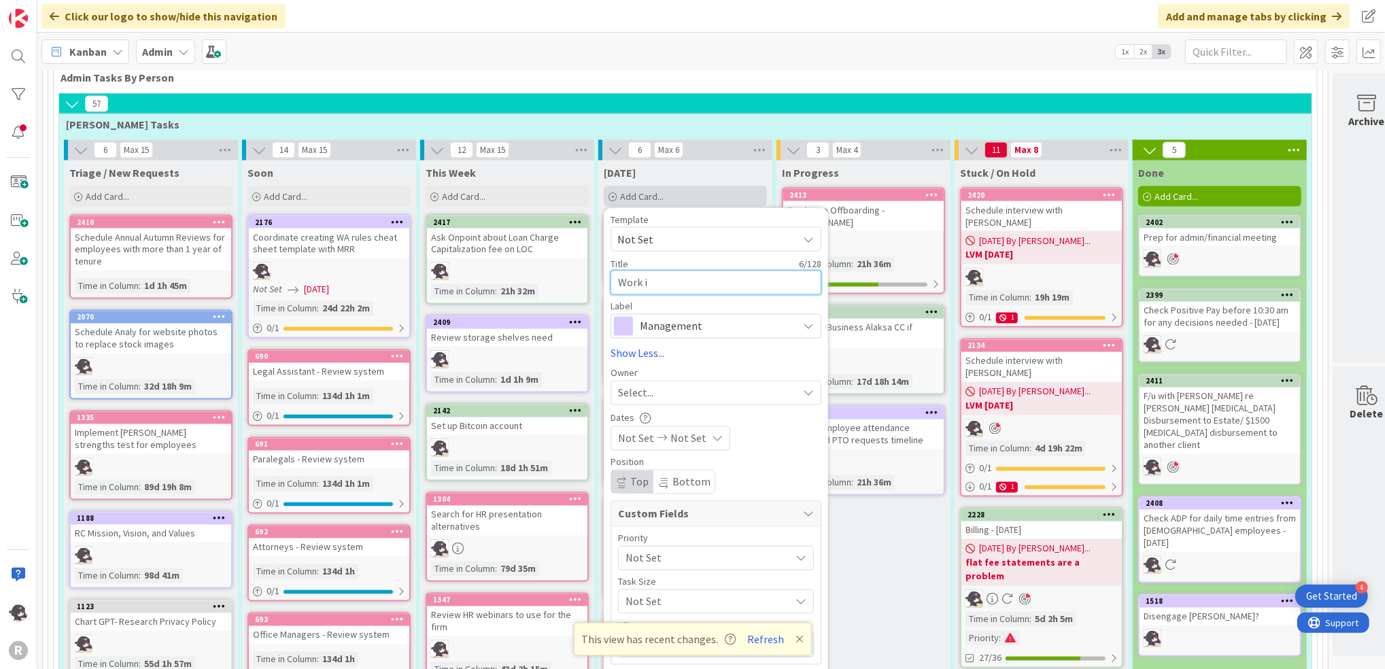
type textarea "Work"
type textarea "x"
type textarea "Work w"
type textarea "x"
type textarea "Work wi"
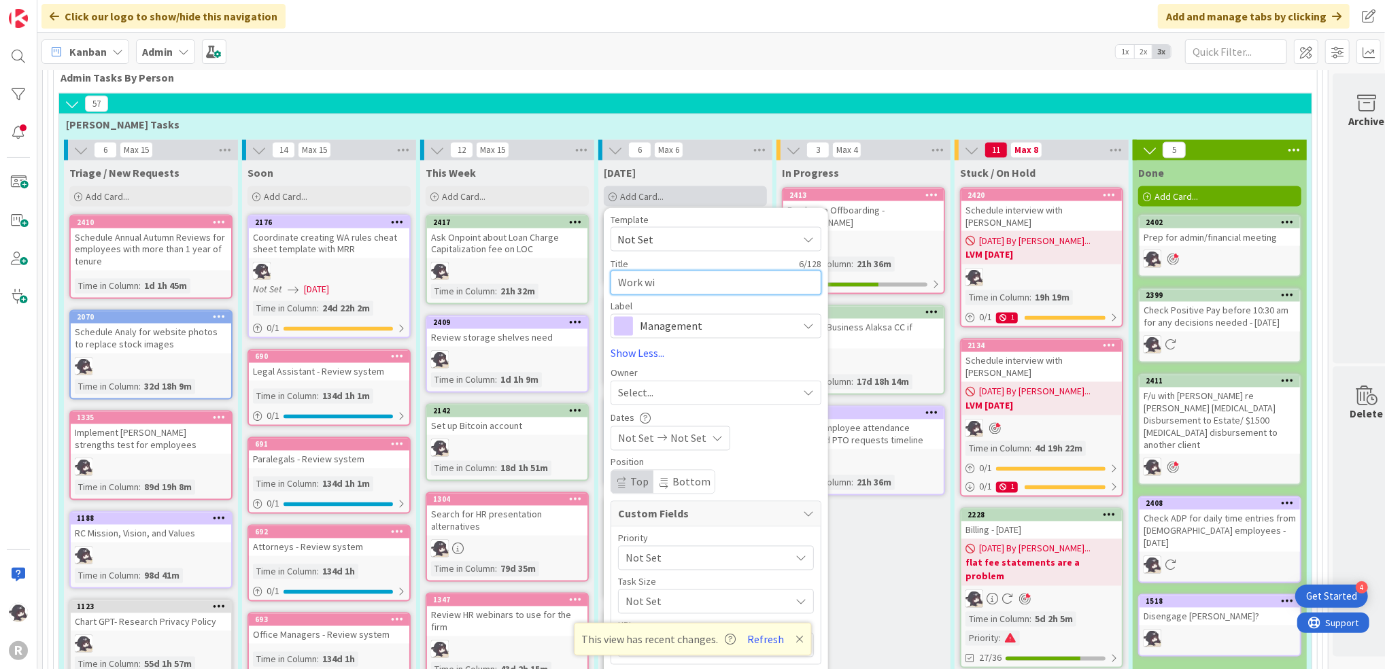
type textarea "x"
type textarea "Work wit"
type textarea "x"
type textarea "Work with"
type textarea "x"
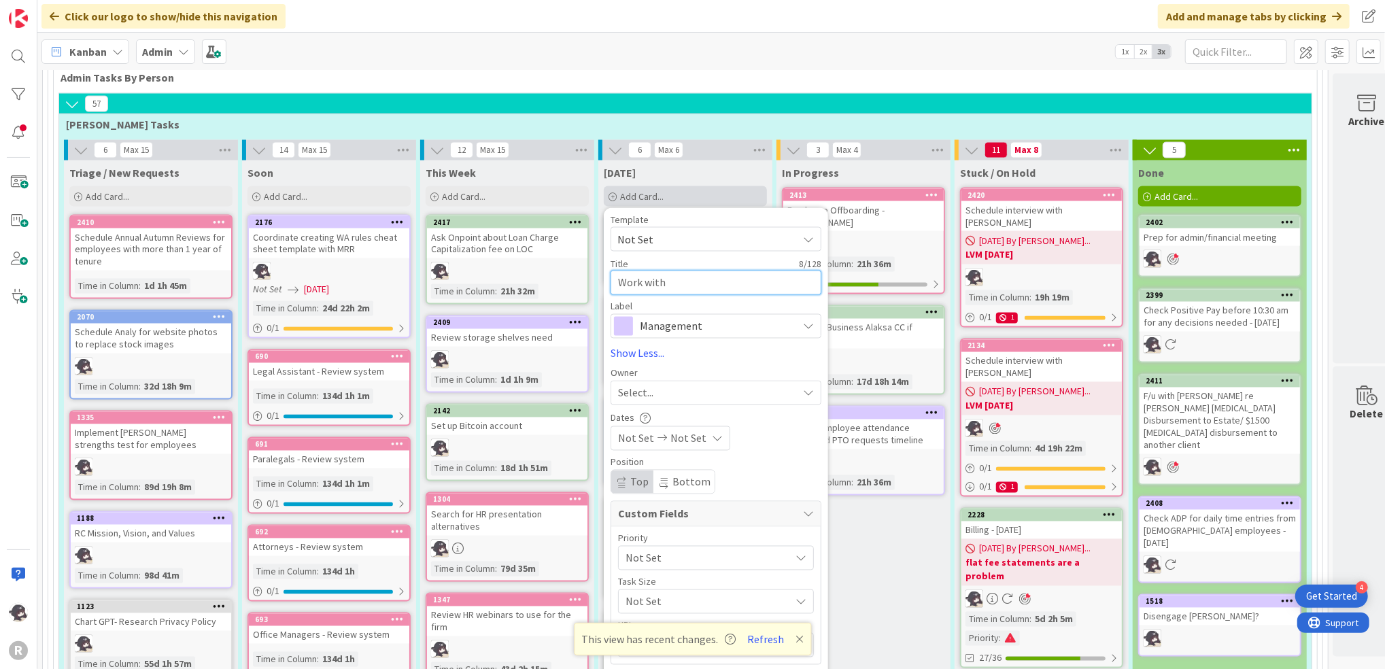
type textarea "Work with"
type textarea "x"
type textarea "Work with K"
type textarea "x"
type textarea "Work with [PERSON_NAME]"
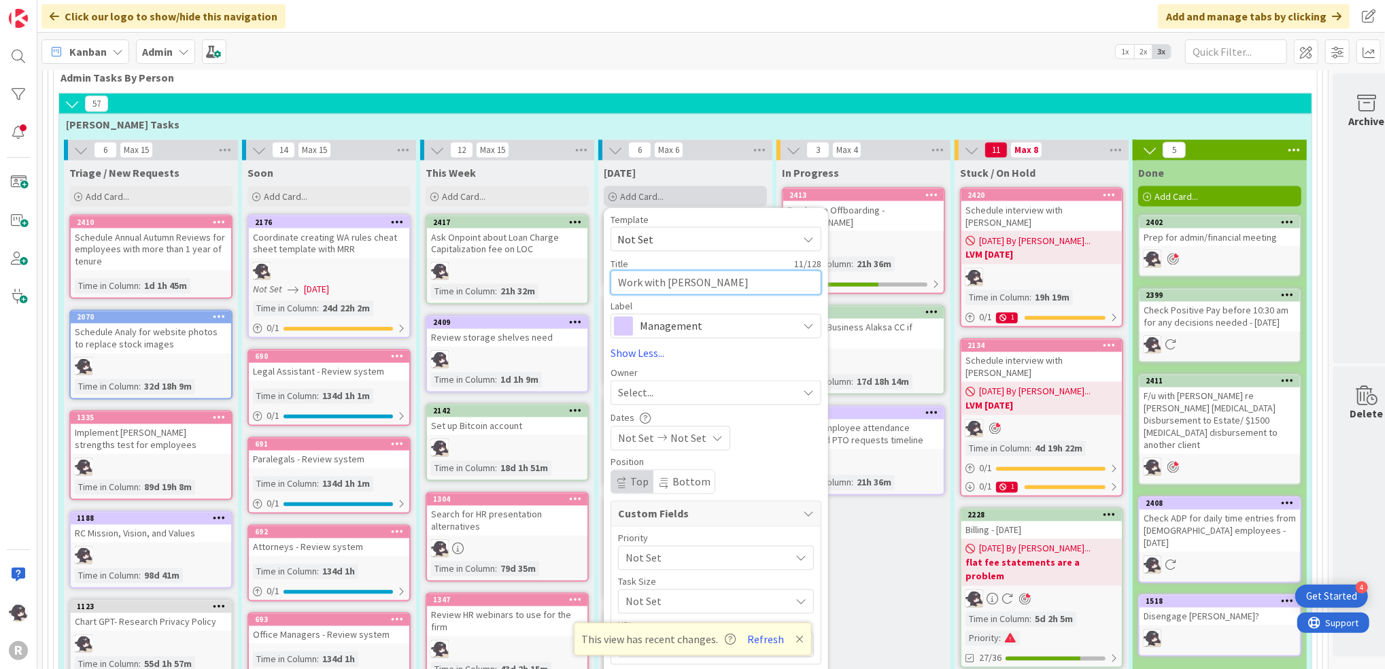
type textarea "x"
type textarea "Work with [PERSON_NAME]"
type textarea "x"
type textarea "Work with [PERSON_NAME]"
type textarea "x"
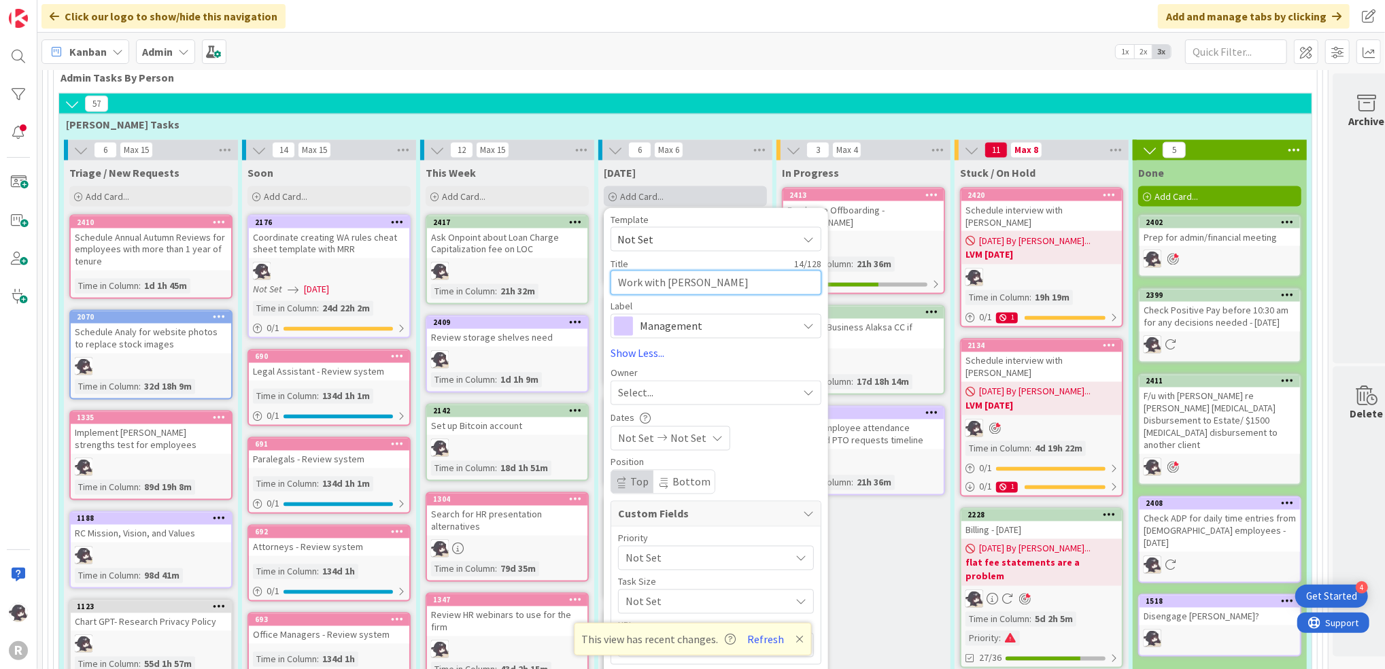
type textarea "Work with [PERSON_NAME]"
type textarea "x"
type textarea "Work with Kiara o"
type textarea "x"
type textarea "Work with [PERSON_NAME] on"
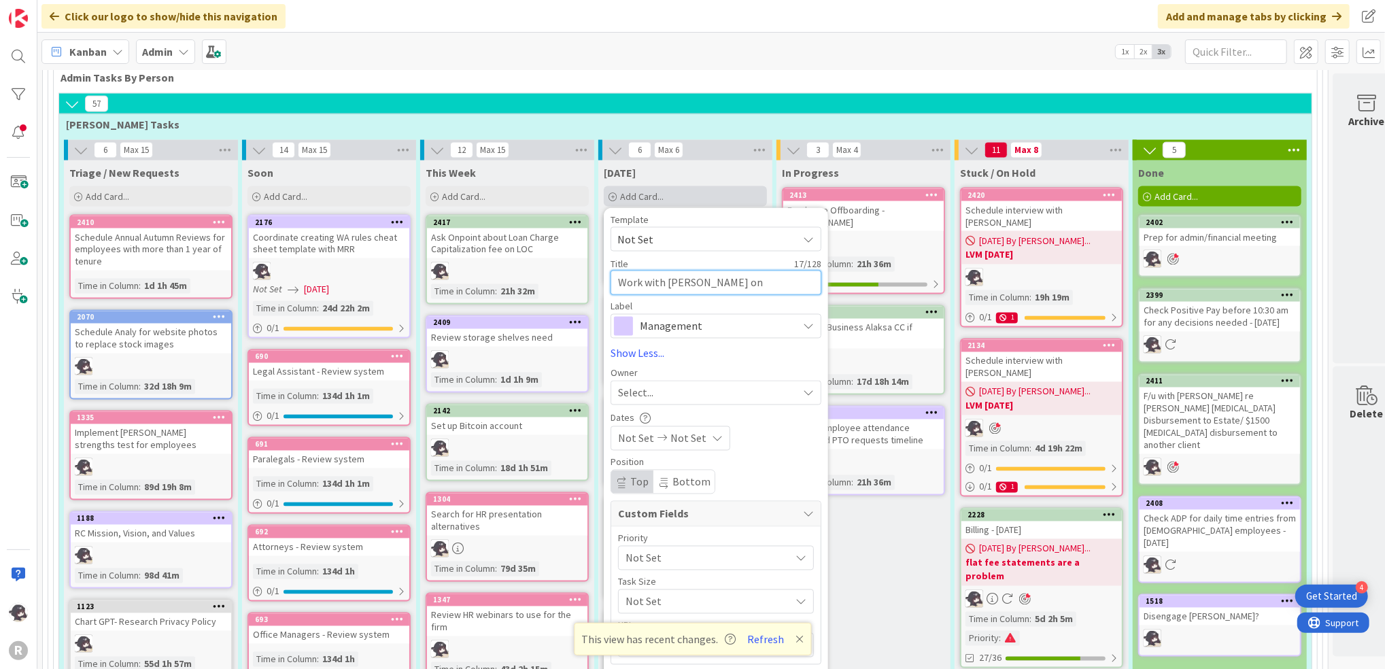
type textarea "x"
type textarea "Work with [PERSON_NAME] on"
type textarea "x"
type textarea "Work with [PERSON_NAME] on o"
type textarea "x"
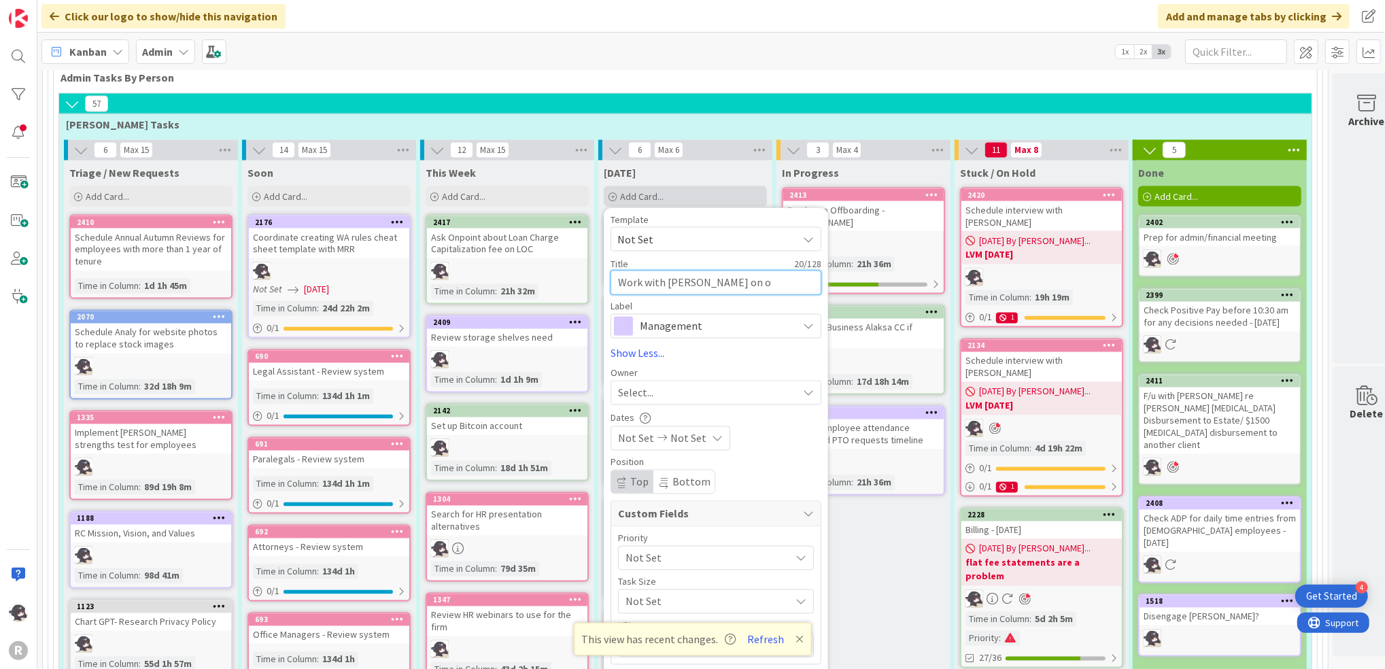
type textarea "Work with [PERSON_NAME] on ol"
type textarea "x"
type textarea "Work with [PERSON_NAME] on [PERSON_NAME]"
type textarea "x"
type textarea "Work with [PERSON_NAME] on [PERSON_NAME]"
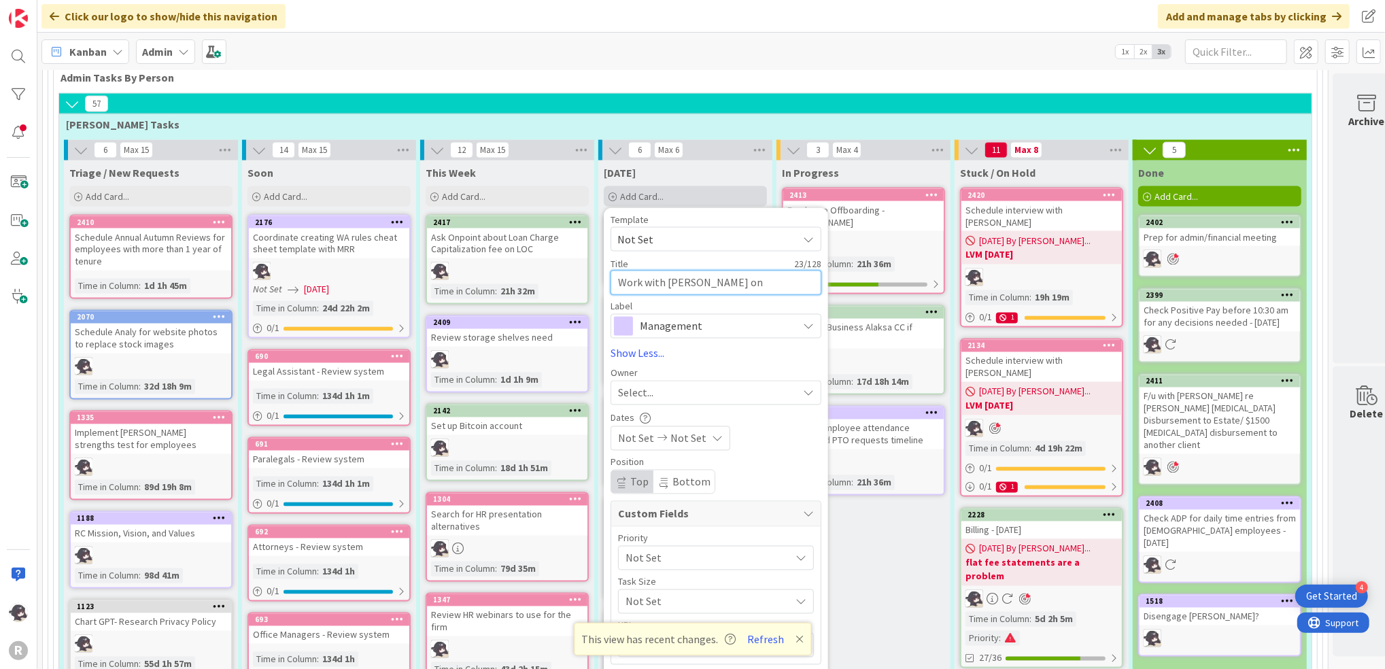
type textarea "x"
type textarea "Work with [PERSON_NAME] on olann"
type textarea "x"
type textarea "Work with [PERSON_NAME] on olanni"
type textarea "x"
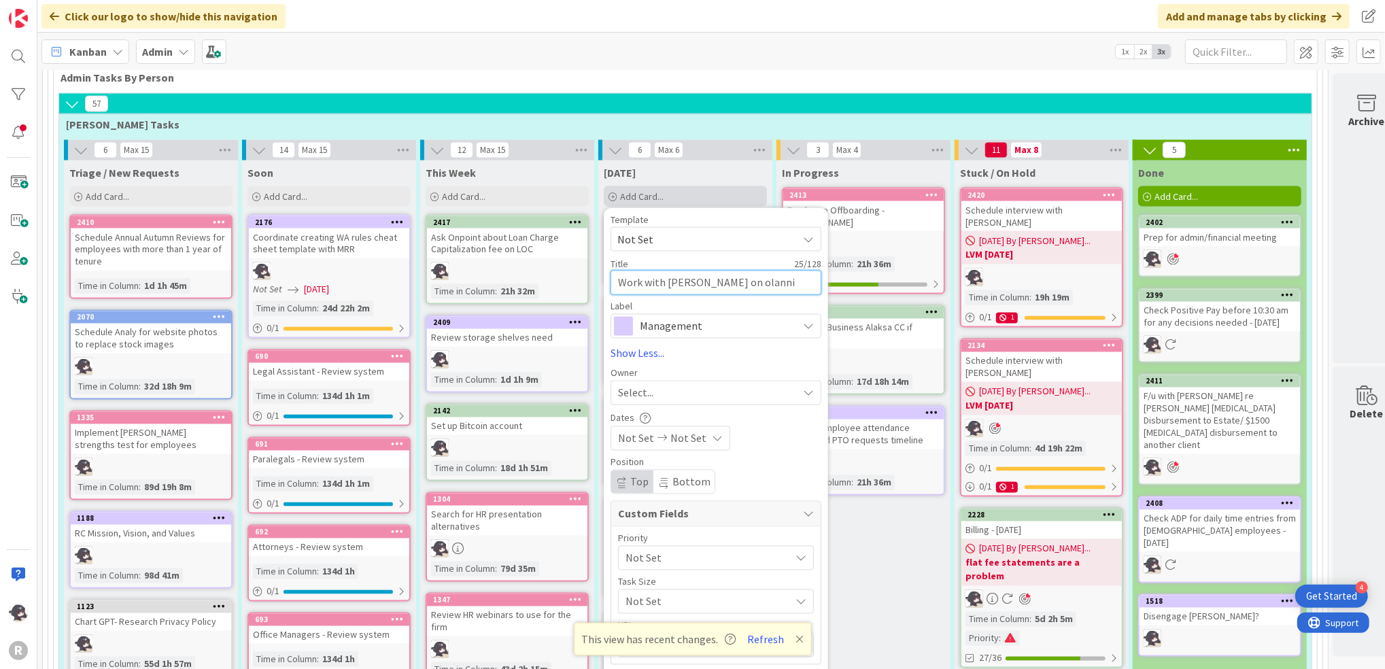
type textarea "Work with [PERSON_NAME] on olannin"
type textarea "x"
type textarea "Work with [PERSON_NAME] on olanning"
type textarea "x"
type textarea "Work with [PERSON_NAME] on olanning"
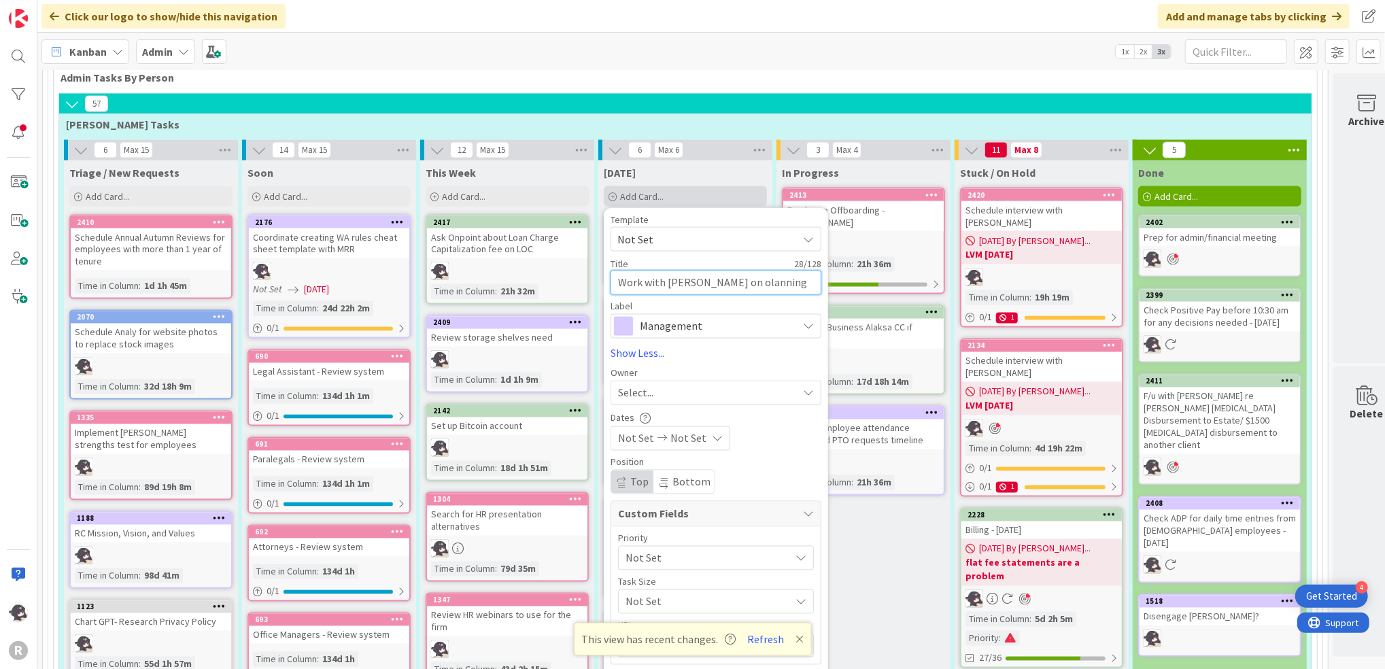
type textarea "x"
type textarea "Work with [PERSON_NAME] on olanning"
type textarea "x"
type textarea "Work with [PERSON_NAME] on olannin"
type textarea "x"
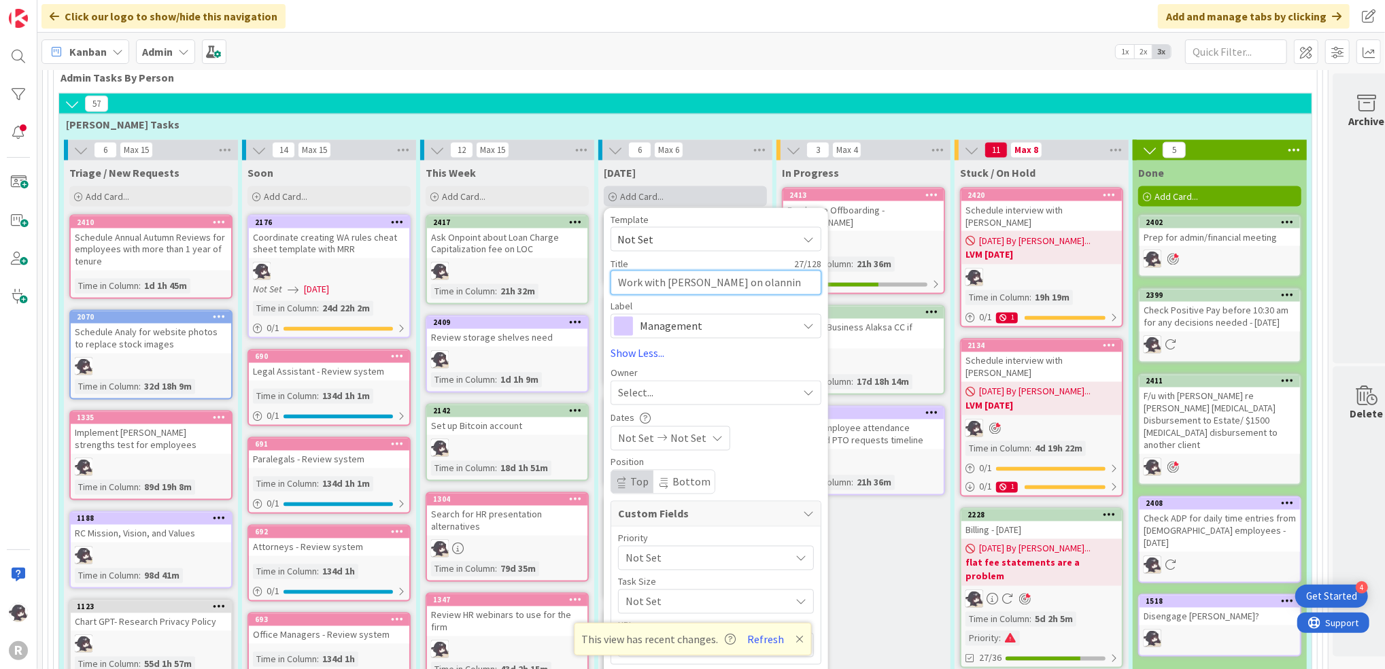
type textarea "Work with [PERSON_NAME] on olanni"
type textarea "x"
type textarea "Work with [PERSON_NAME] on olann"
type textarea "x"
type textarea "Work with [PERSON_NAME] on [PERSON_NAME]"
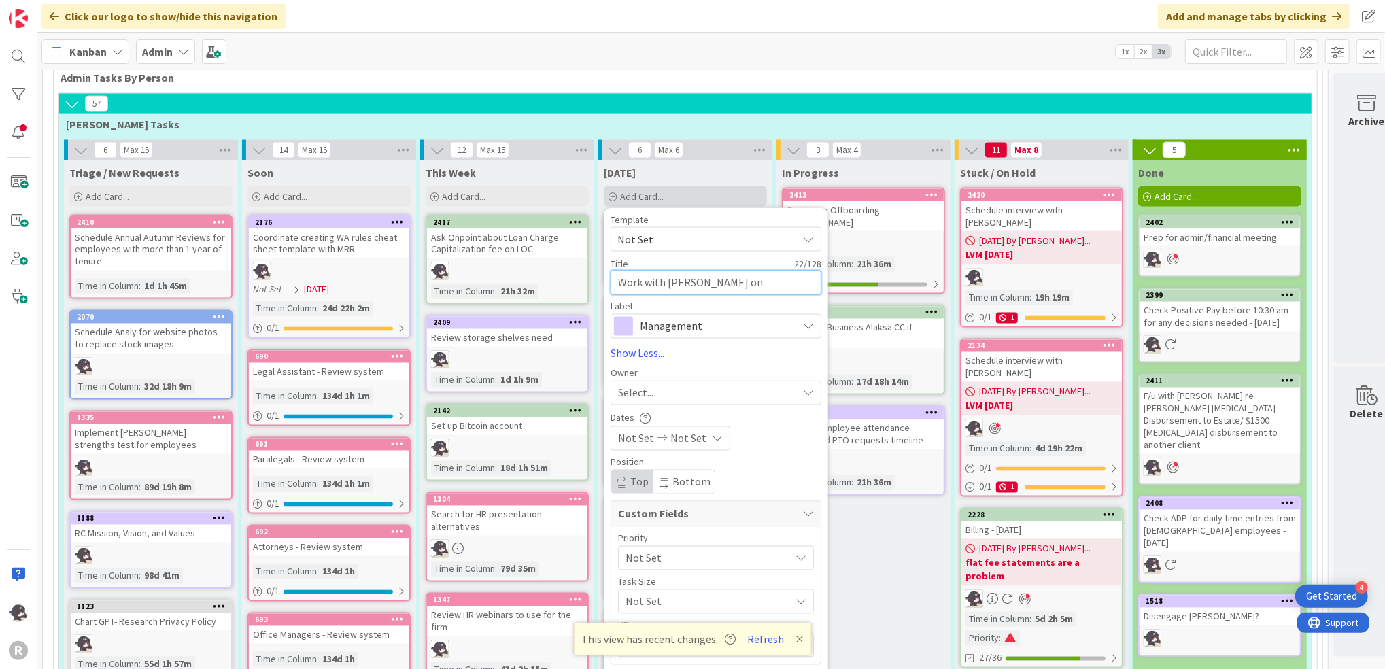
type textarea "x"
click at [639, 385] on span "Select..." at bounding box center [635, 393] width 35 height 16
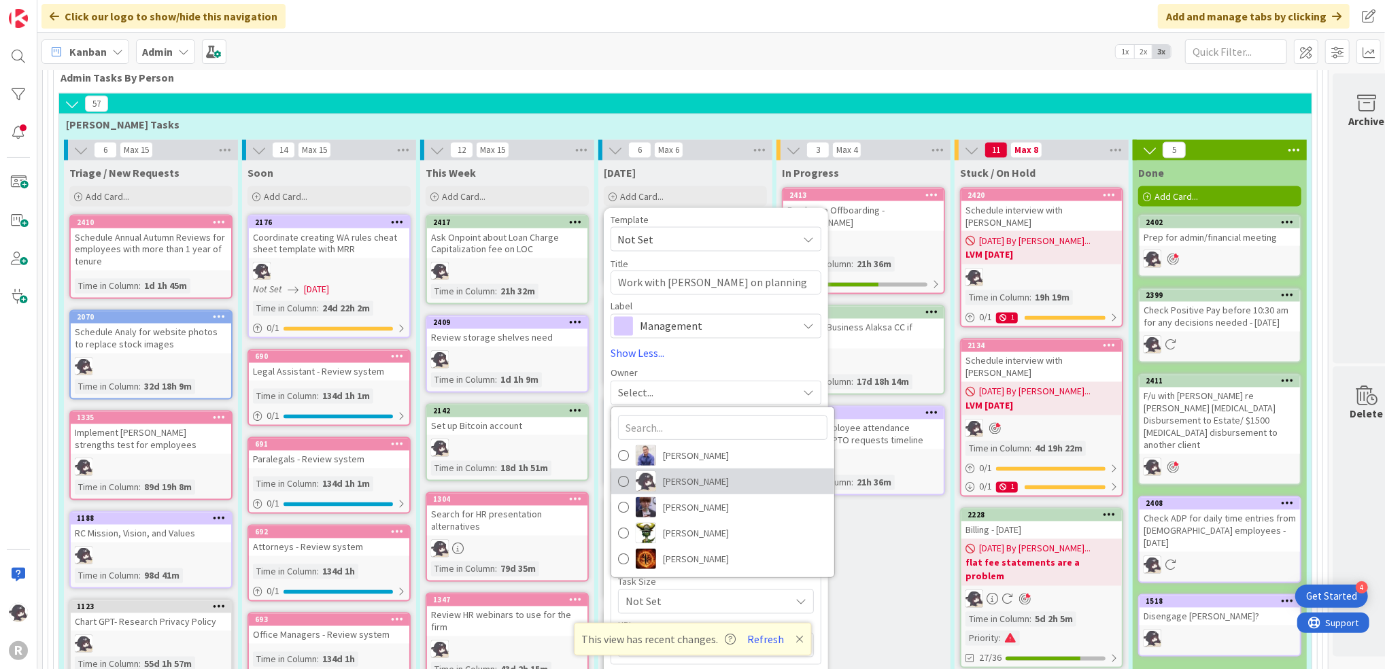
click at [714, 472] on span "[PERSON_NAME]" at bounding box center [696, 482] width 66 height 20
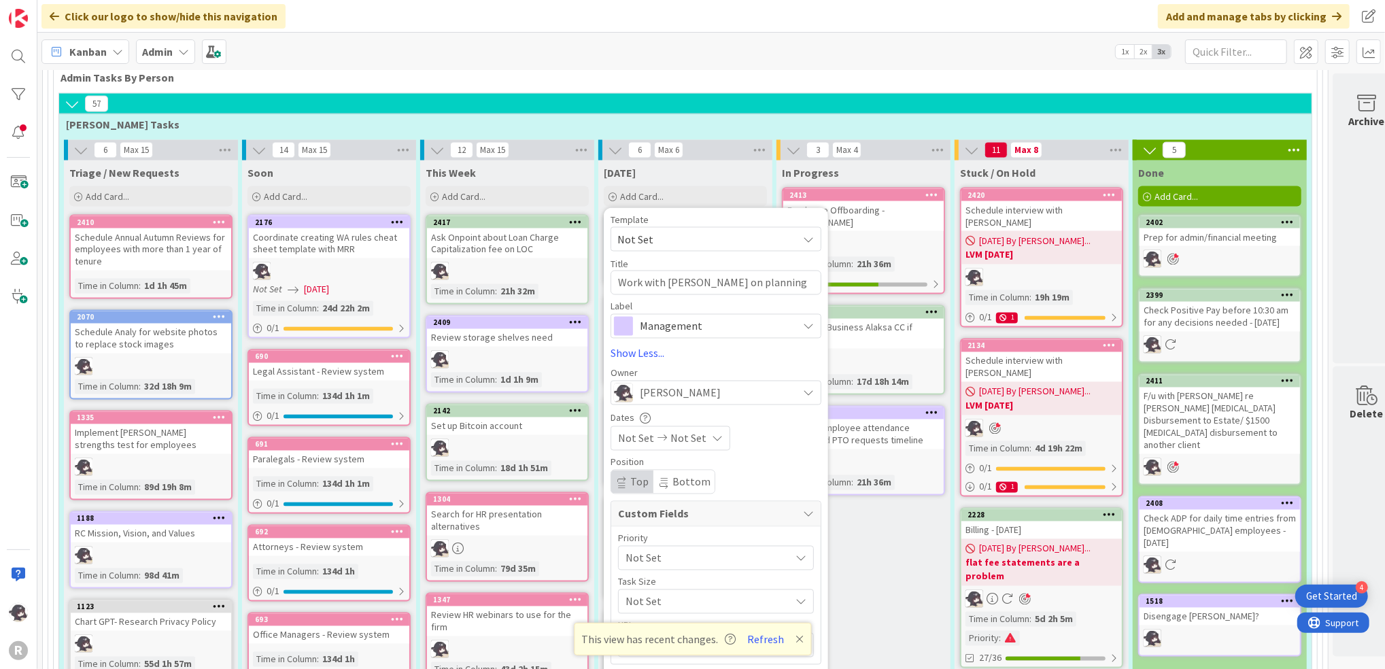
scroll to position [2085, 0]
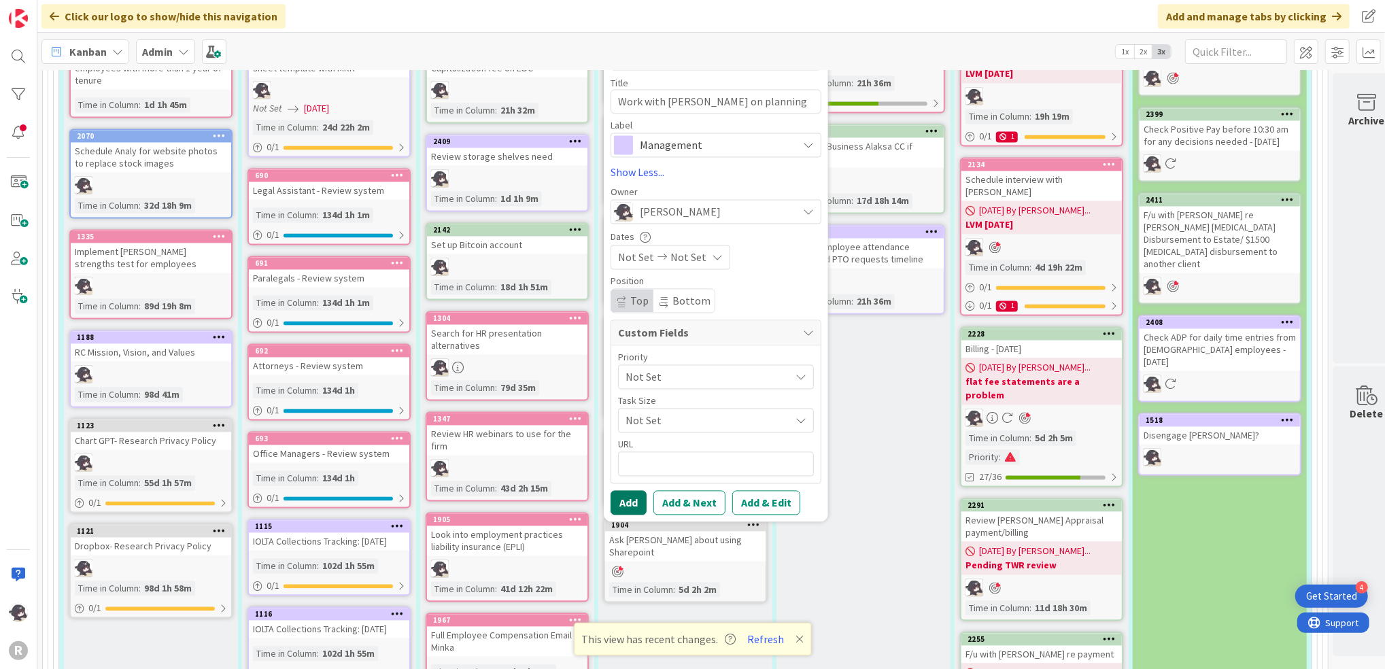
click at [626, 491] on button "Add" at bounding box center [629, 503] width 36 height 24
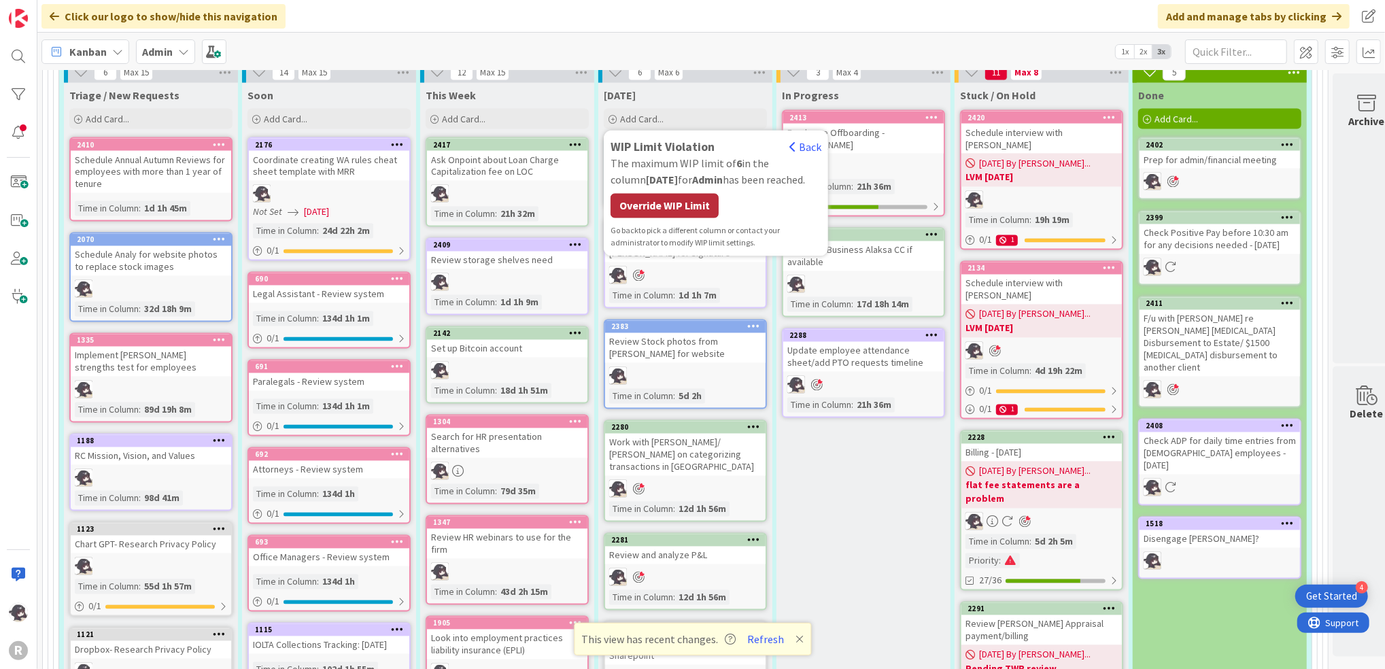
scroll to position [1904, 0]
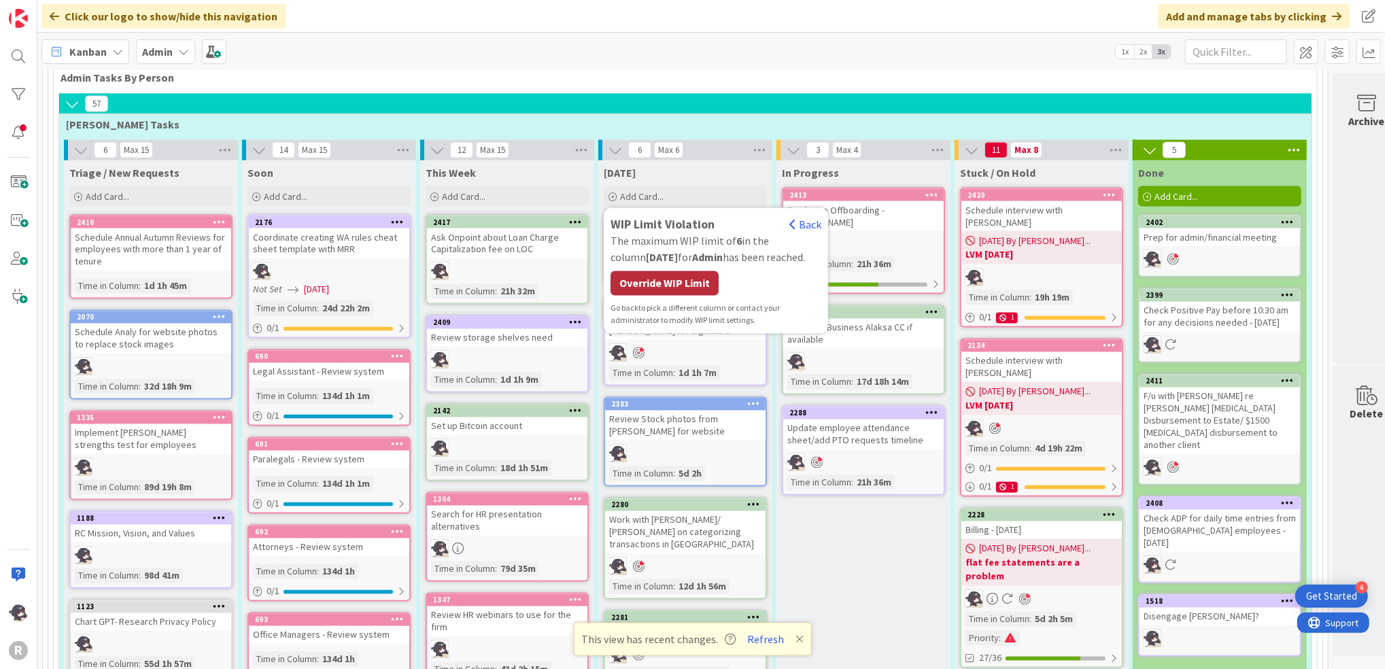
click at [669, 271] on div "Override WIP Limit" at bounding box center [665, 283] width 108 height 24
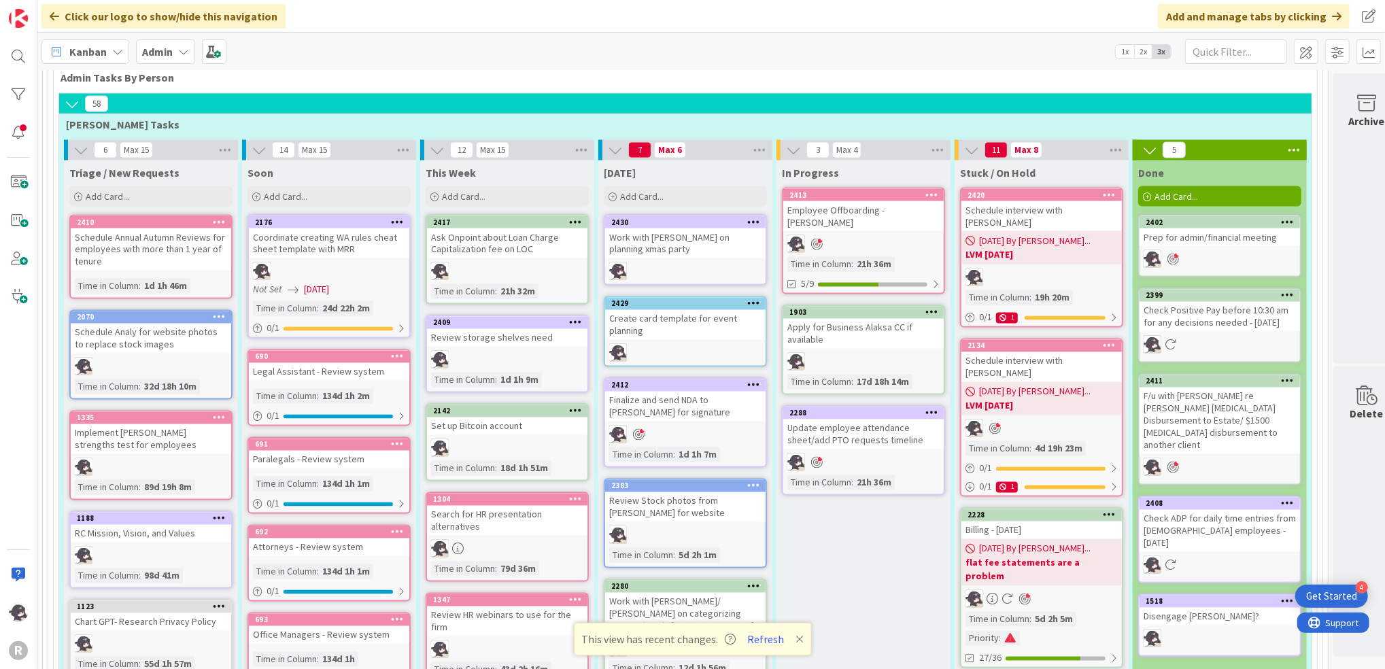
scroll to position [1813, 0]
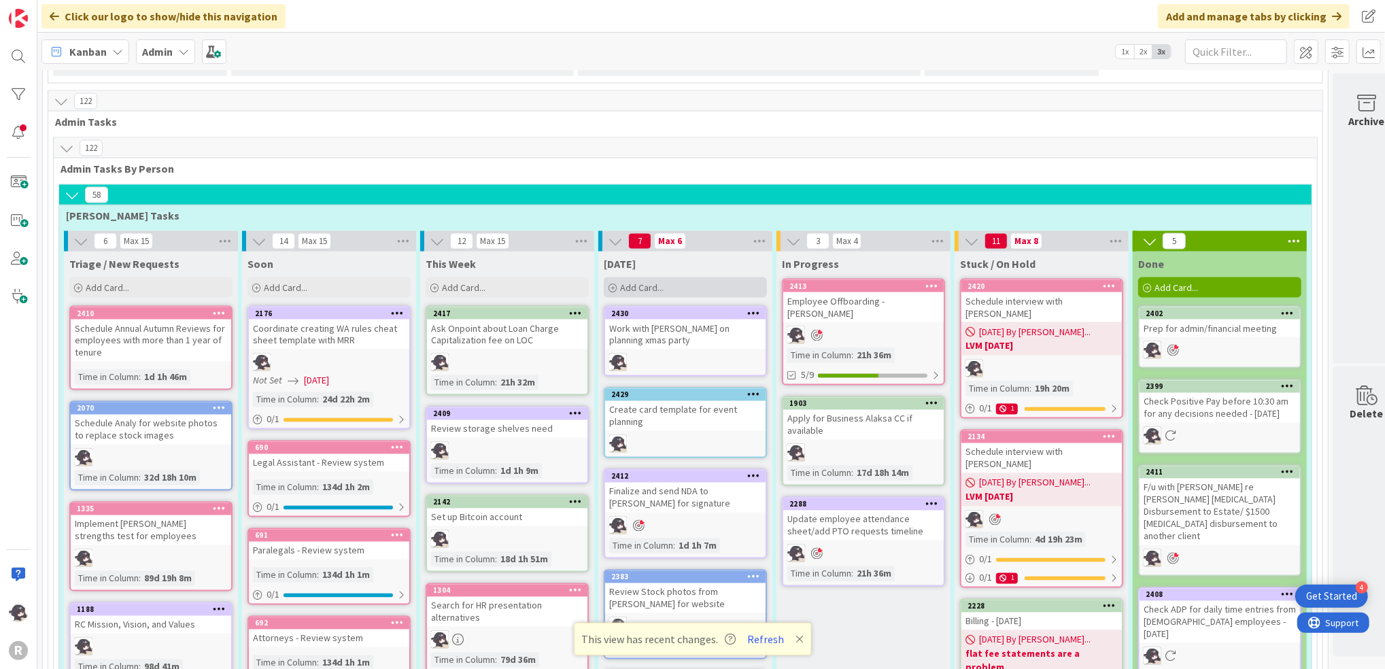
click at [696, 277] on div "Add Card..." at bounding box center [685, 287] width 163 height 20
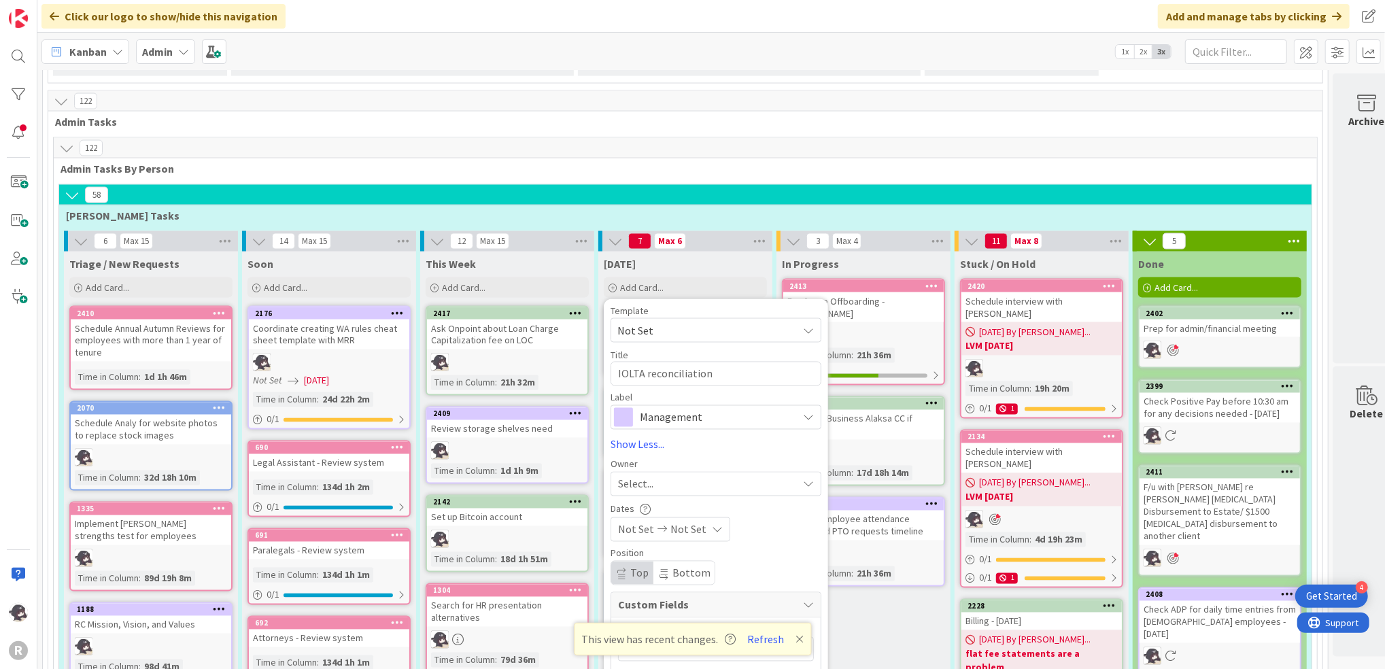
click at [716, 408] on span "Management" at bounding box center [715, 417] width 151 height 19
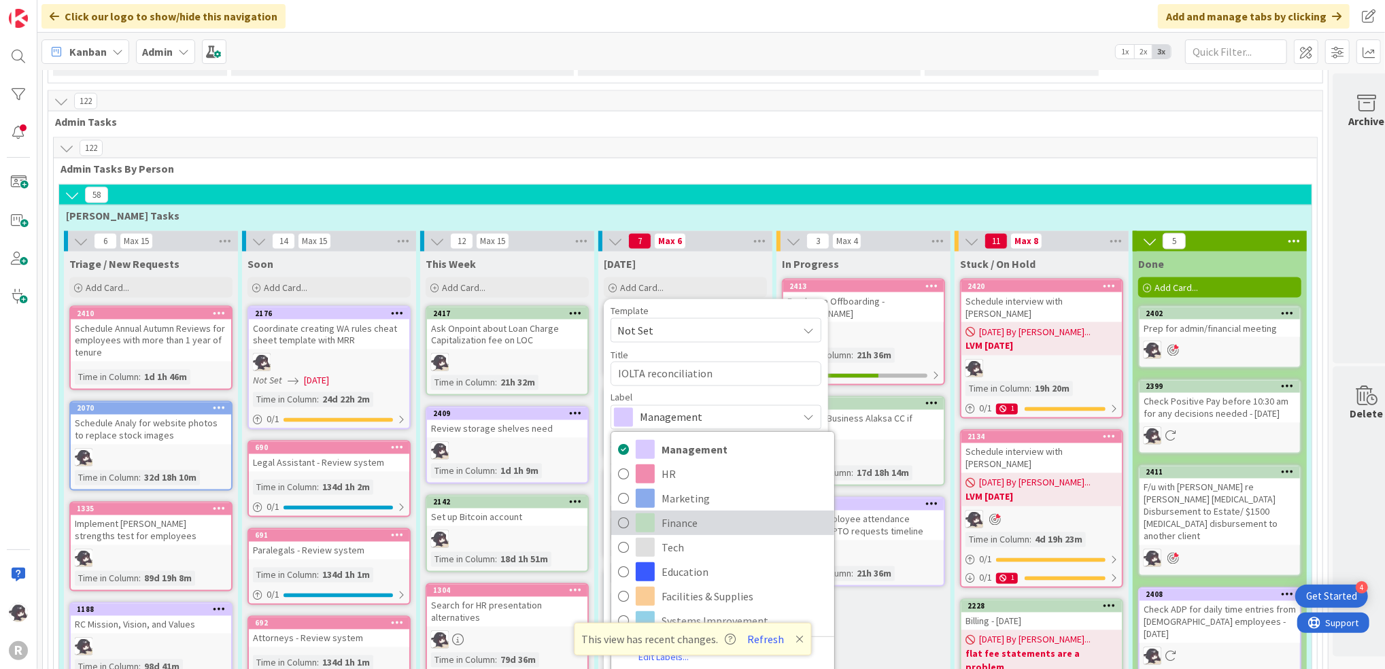
click at [678, 513] on span "Finance" at bounding box center [745, 523] width 166 height 20
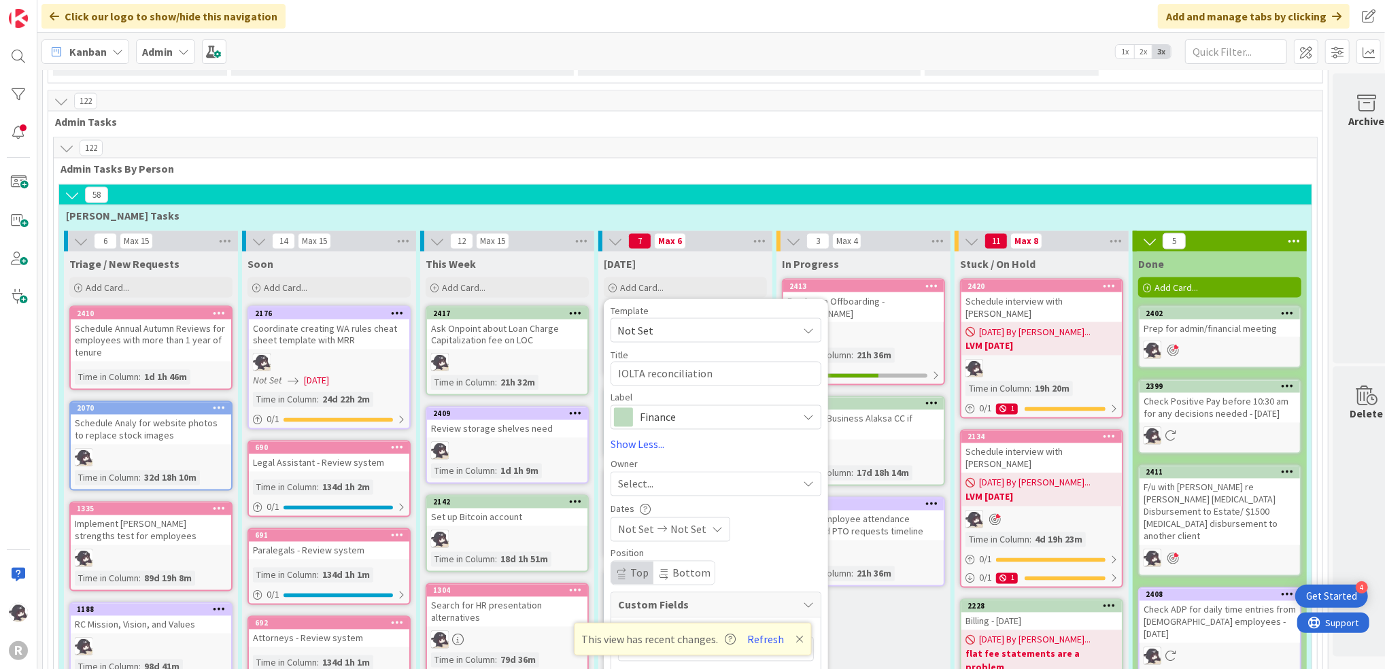
drag, startPoint x: 653, startPoint y: 458, endPoint x: 662, endPoint y: 467, distance: 12.5
click at [654, 476] on span "Select..." at bounding box center [635, 484] width 35 height 16
click at [705, 563] on span "[PERSON_NAME]" at bounding box center [696, 573] width 66 height 20
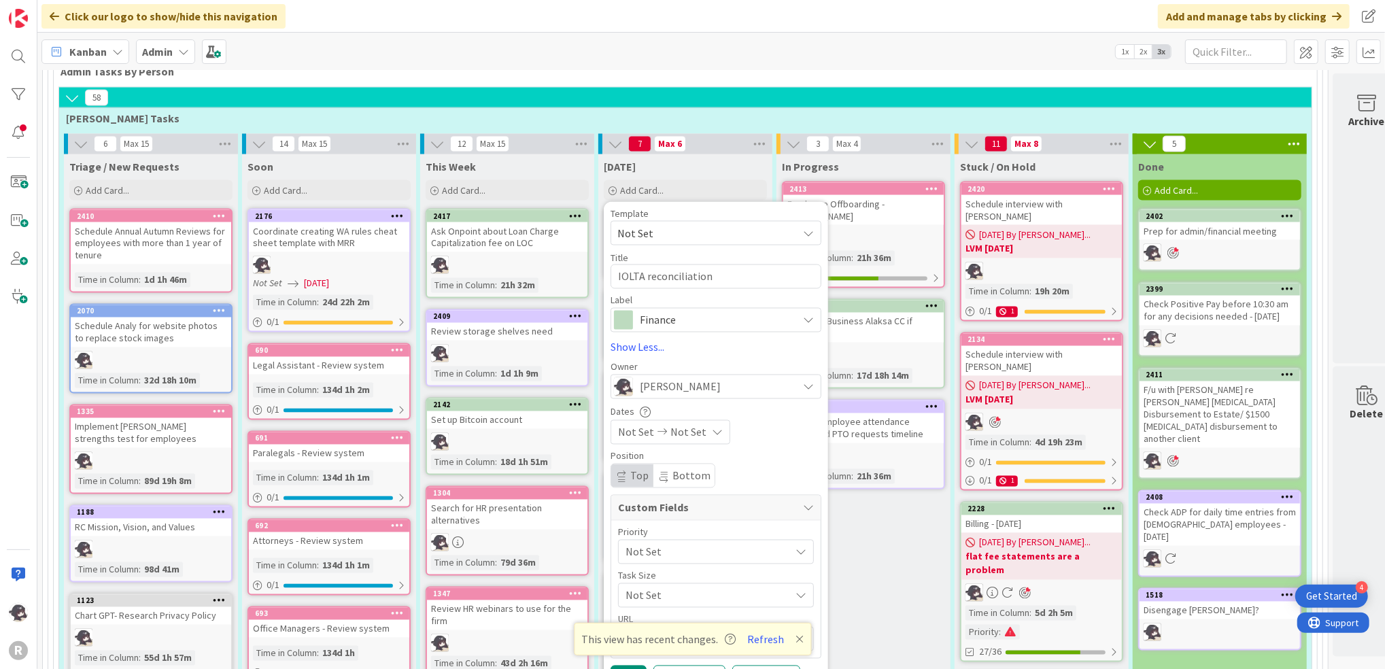
scroll to position [2085, 0]
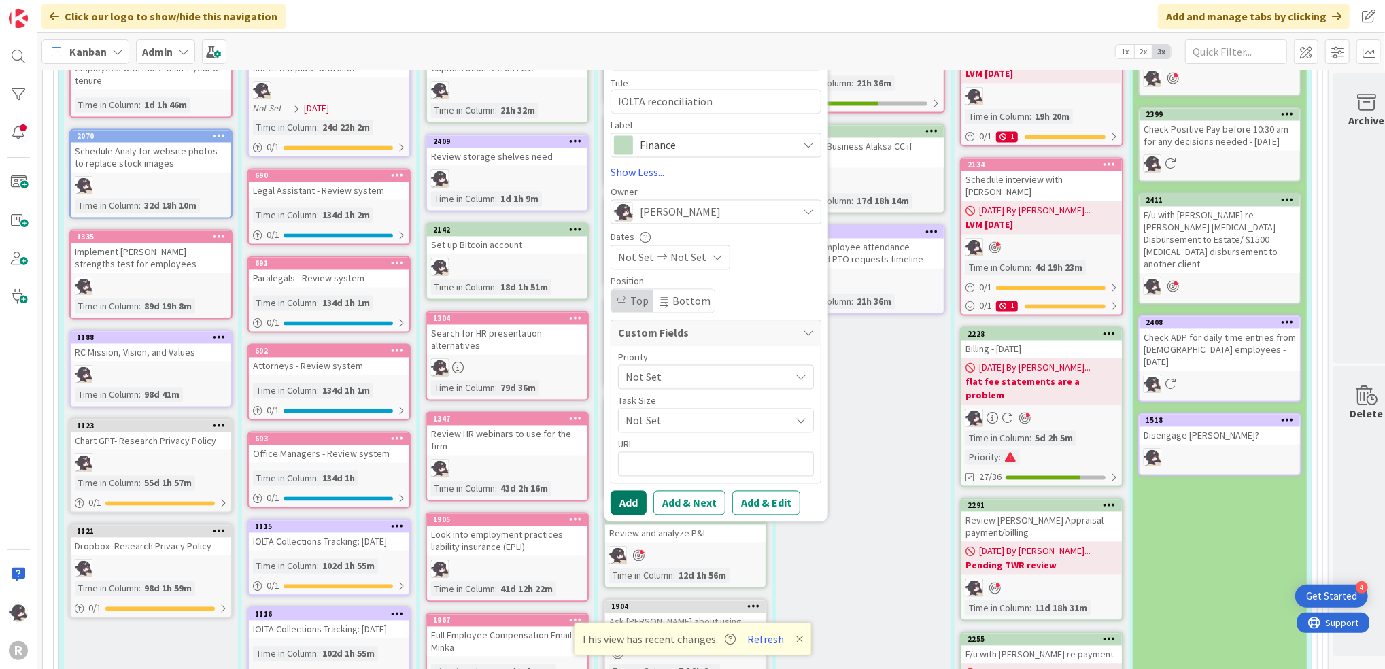
click at [633, 491] on button "Add" at bounding box center [629, 503] width 36 height 24
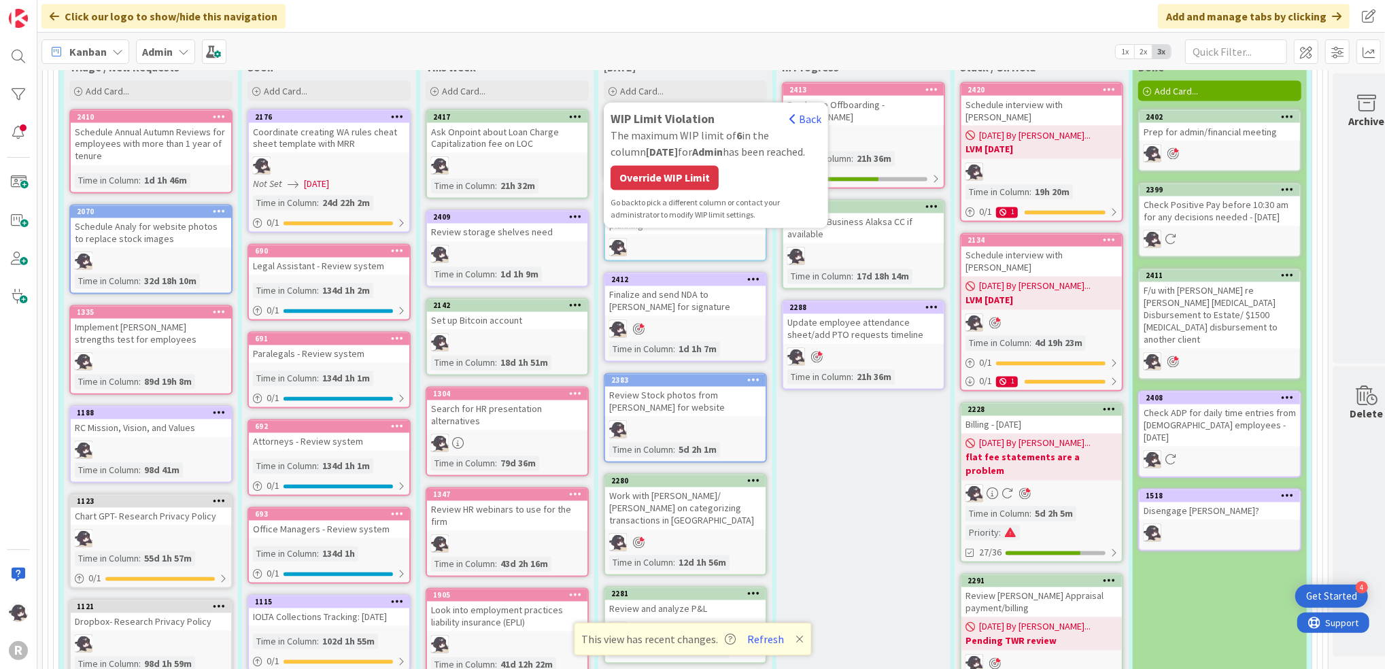
scroll to position [1904, 0]
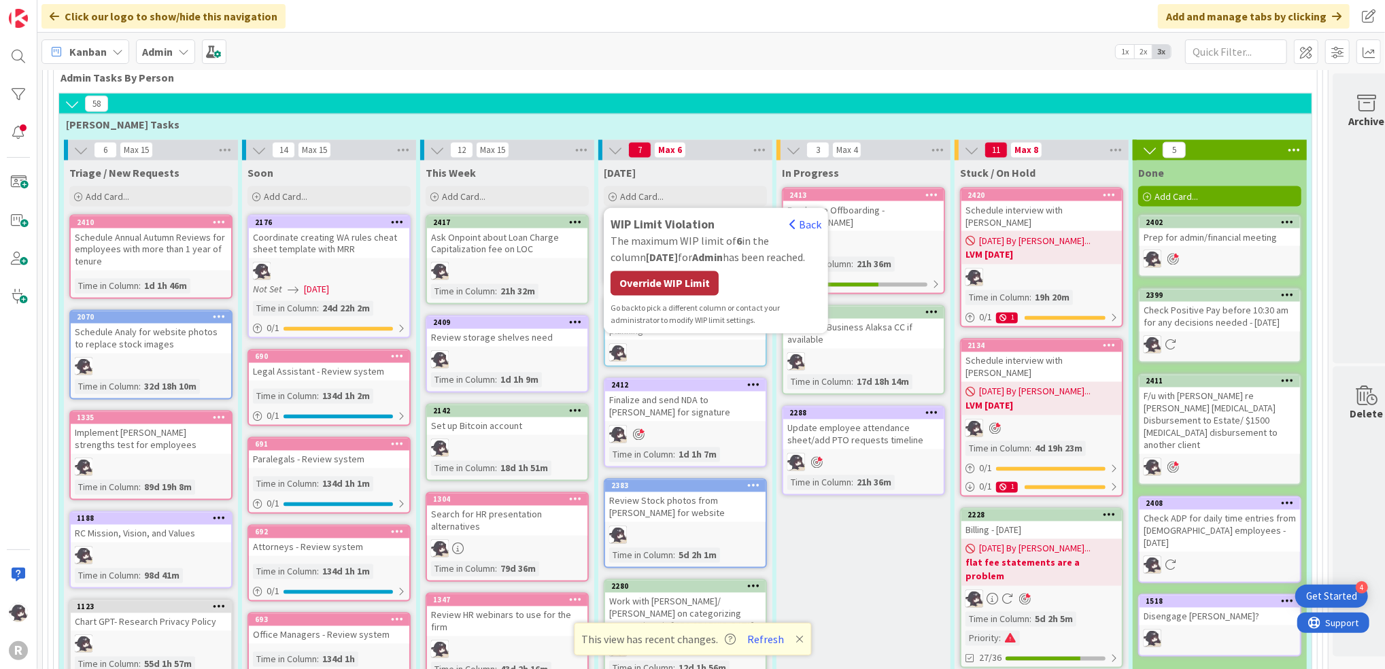
click at [700, 271] on div "Override WIP Limit" at bounding box center [665, 283] width 108 height 24
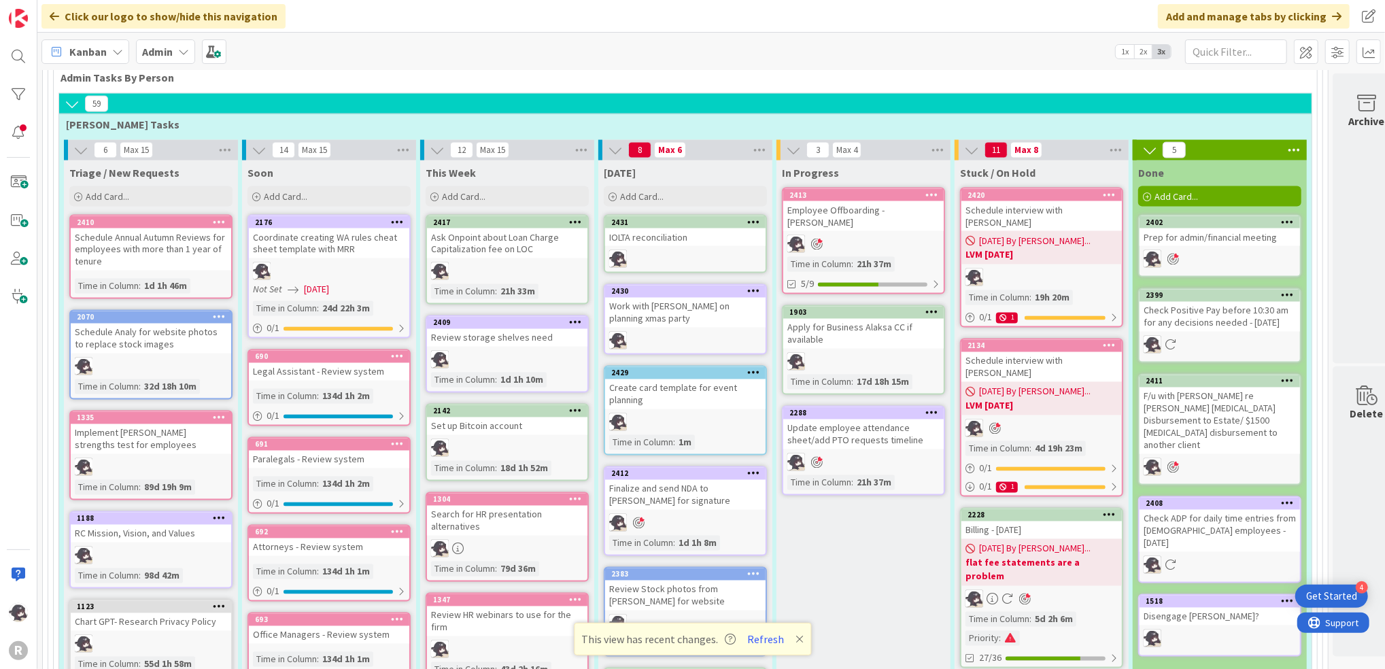
click at [759, 217] on icon at bounding box center [753, 222] width 13 height 10
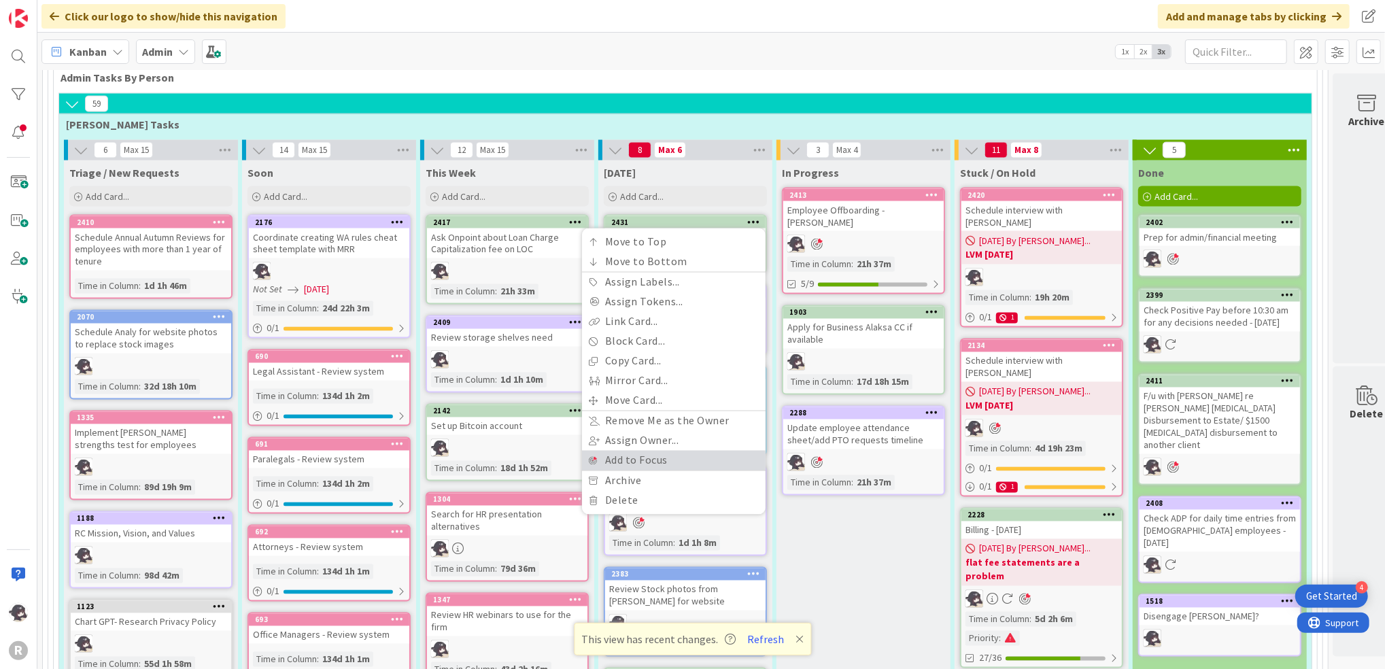
click at [637, 451] on link "Add to Focus" at bounding box center [674, 461] width 184 height 20
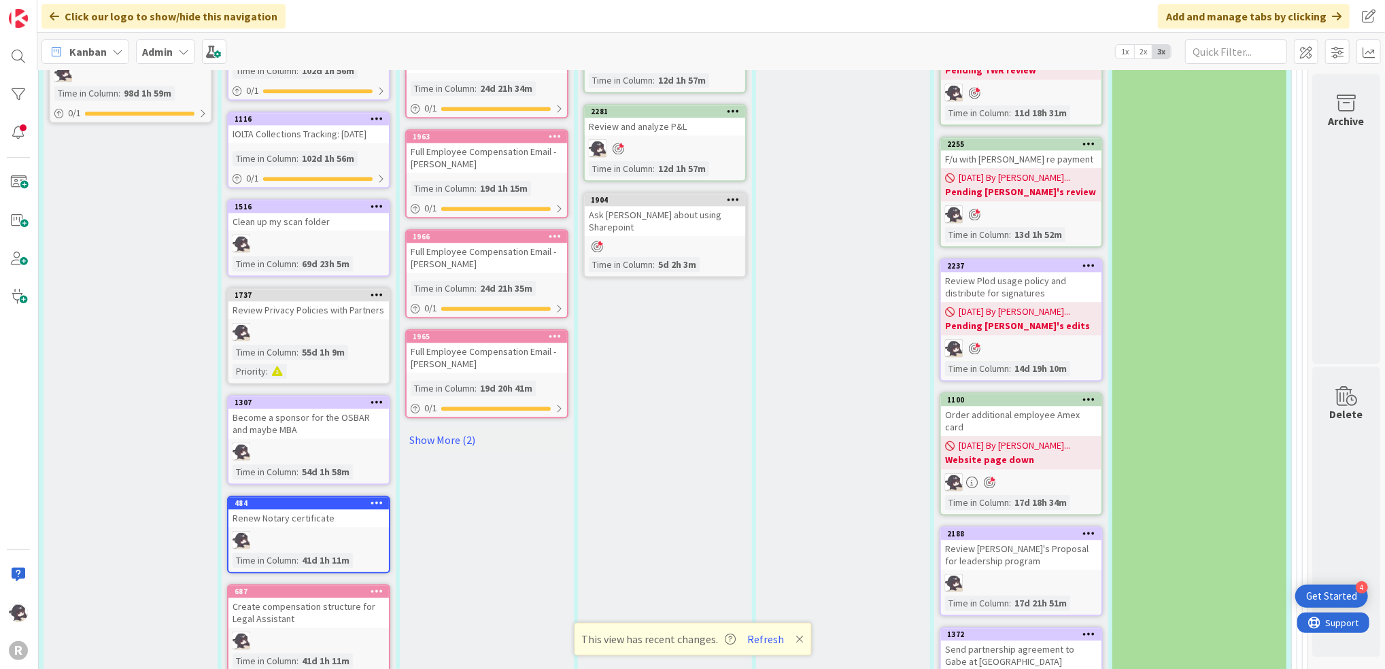
scroll to position [2539, 34]
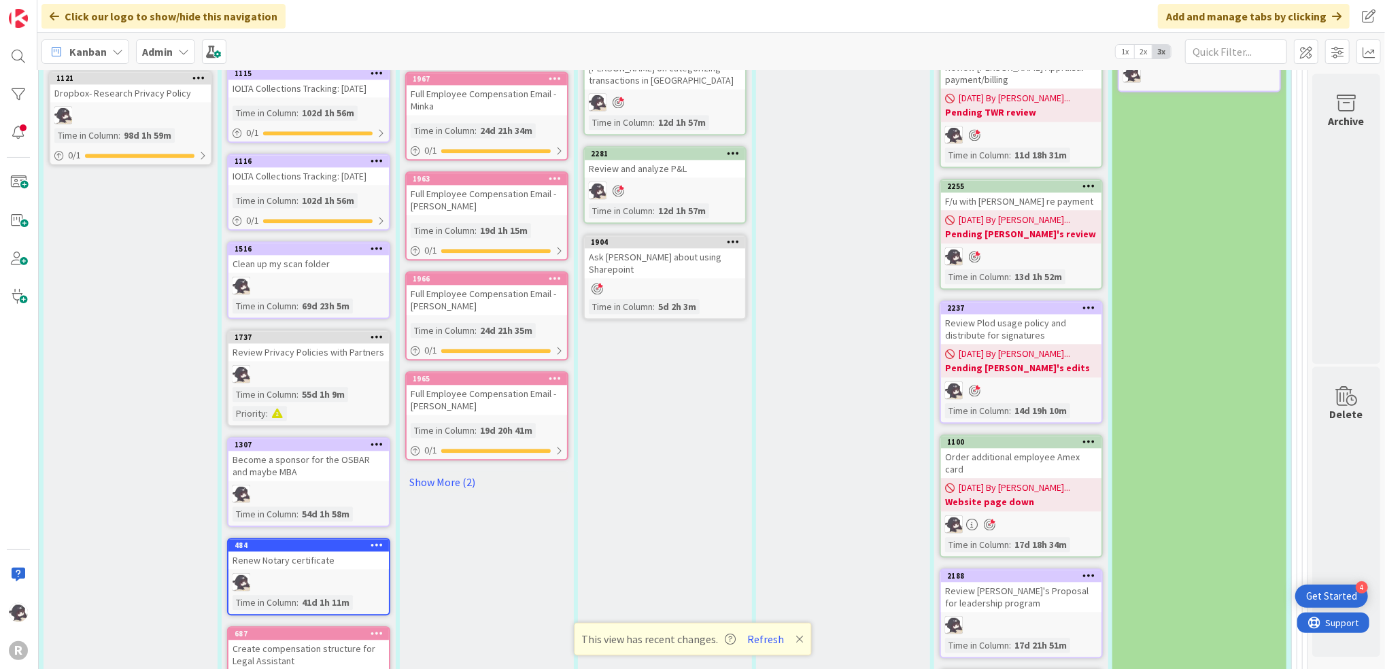
click at [371, 332] on icon at bounding box center [377, 337] width 13 height 10
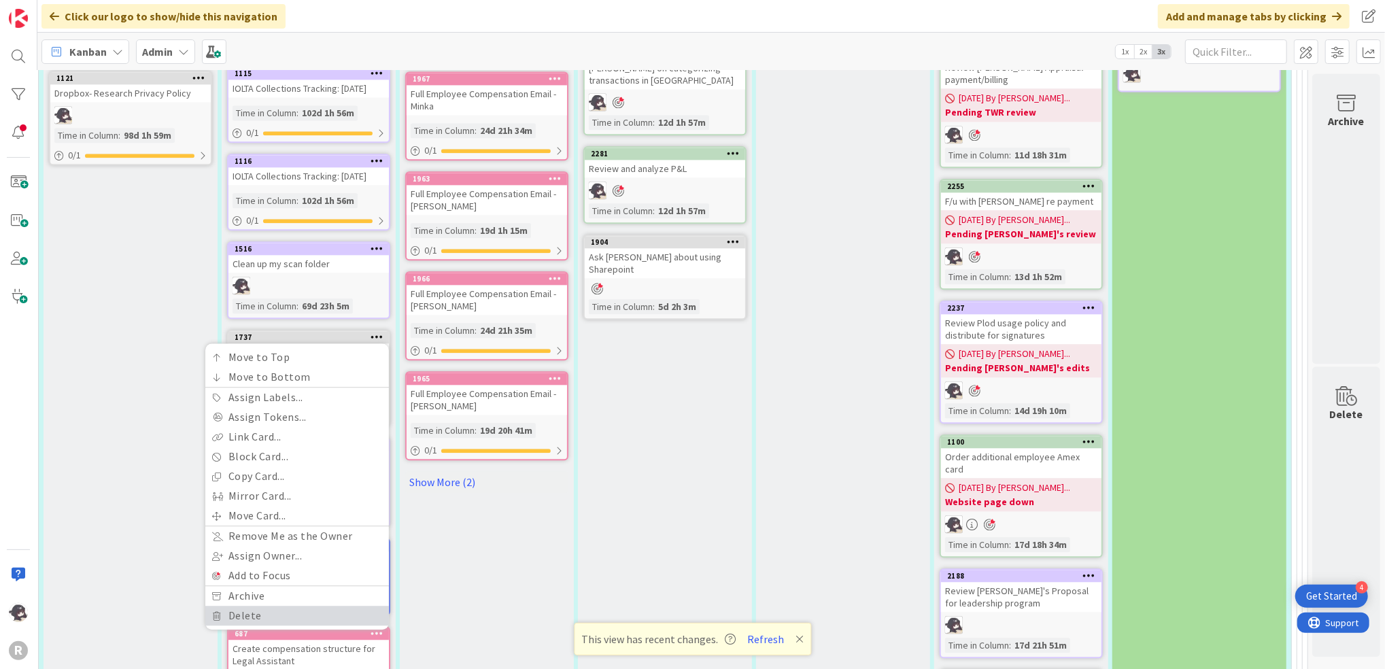
click at [225, 607] on link "Delete" at bounding box center [297, 616] width 184 height 20
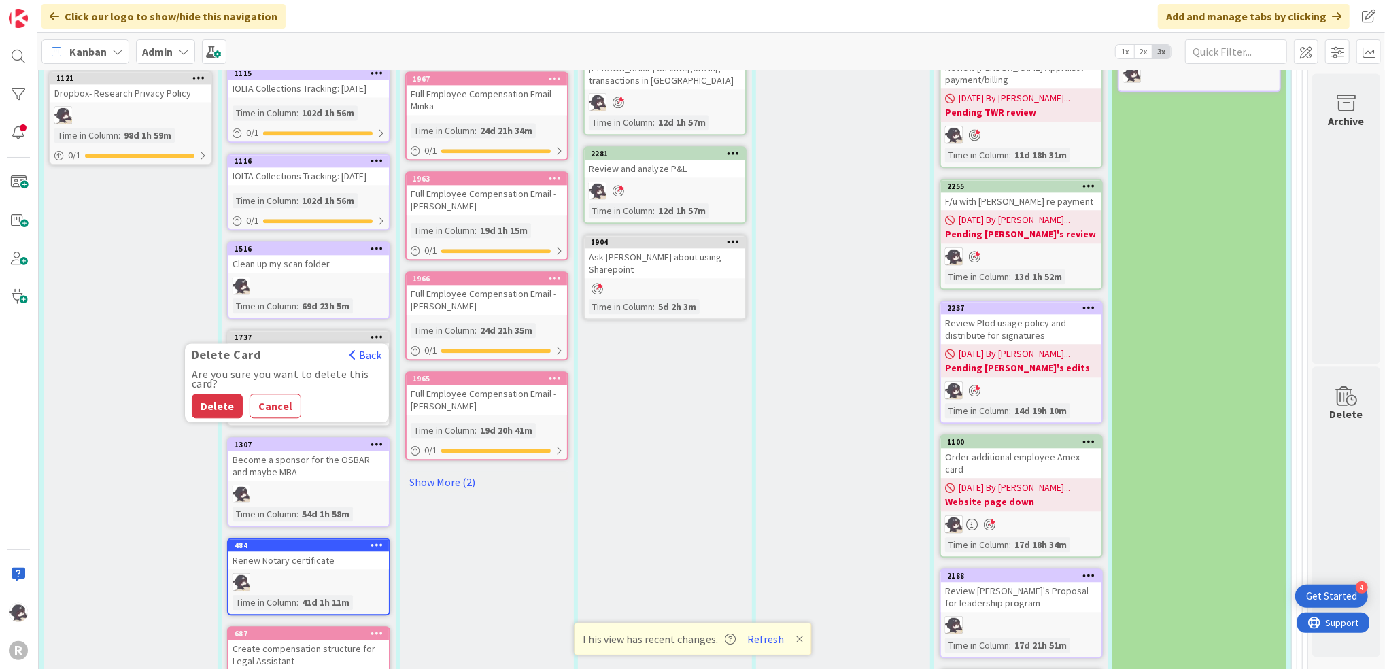
click at [195, 394] on button "Delete" at bounding box center [217, 406] width 51 height 24
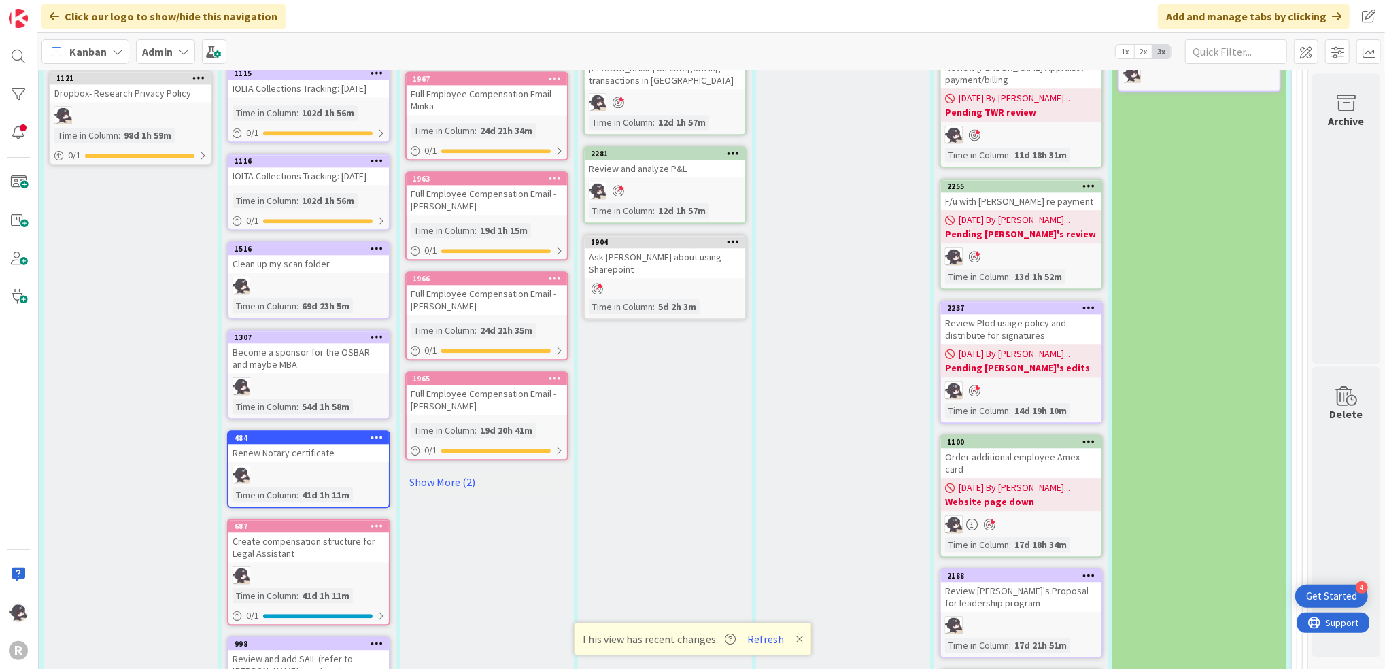
click at [371, 243] on icon at bounding box center [377, 248] width 13 height 10
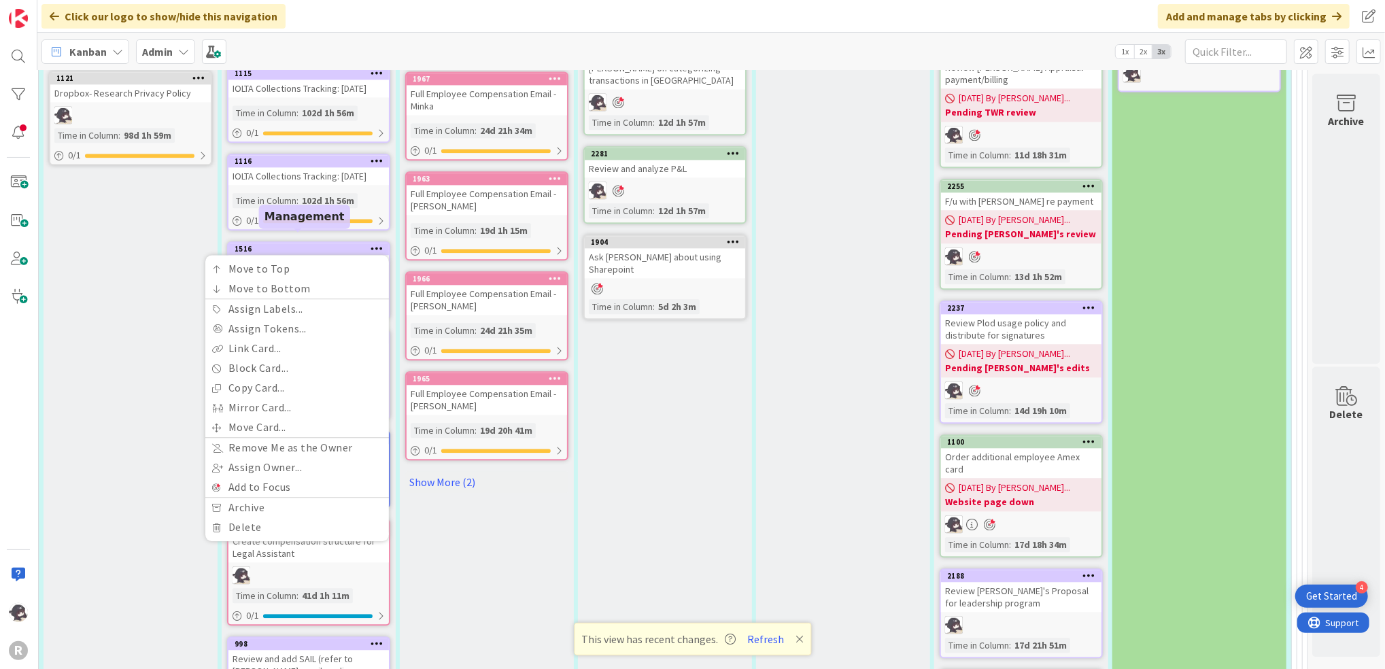
click at [326, 244] on div "1516" at bounding box center [312, 249] width 154 height 10
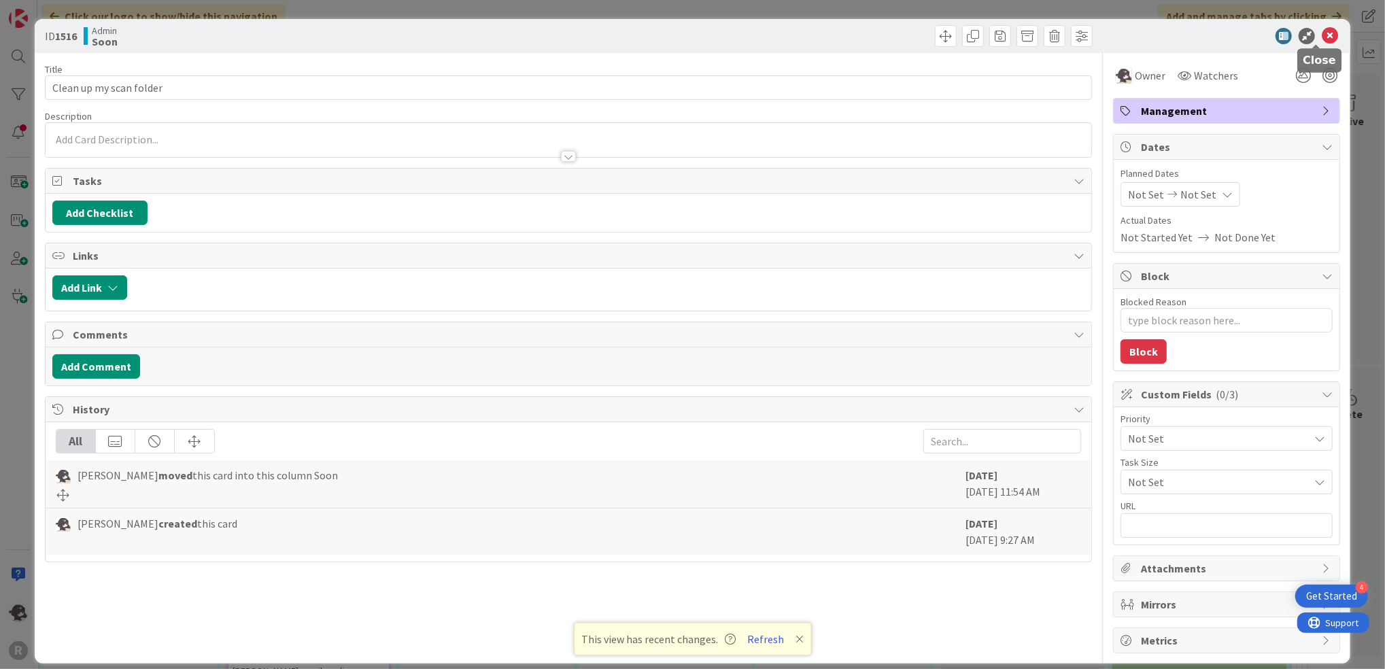
click at [1322, 29] on icon at bounding box center [1330, 36] width 16 height 16
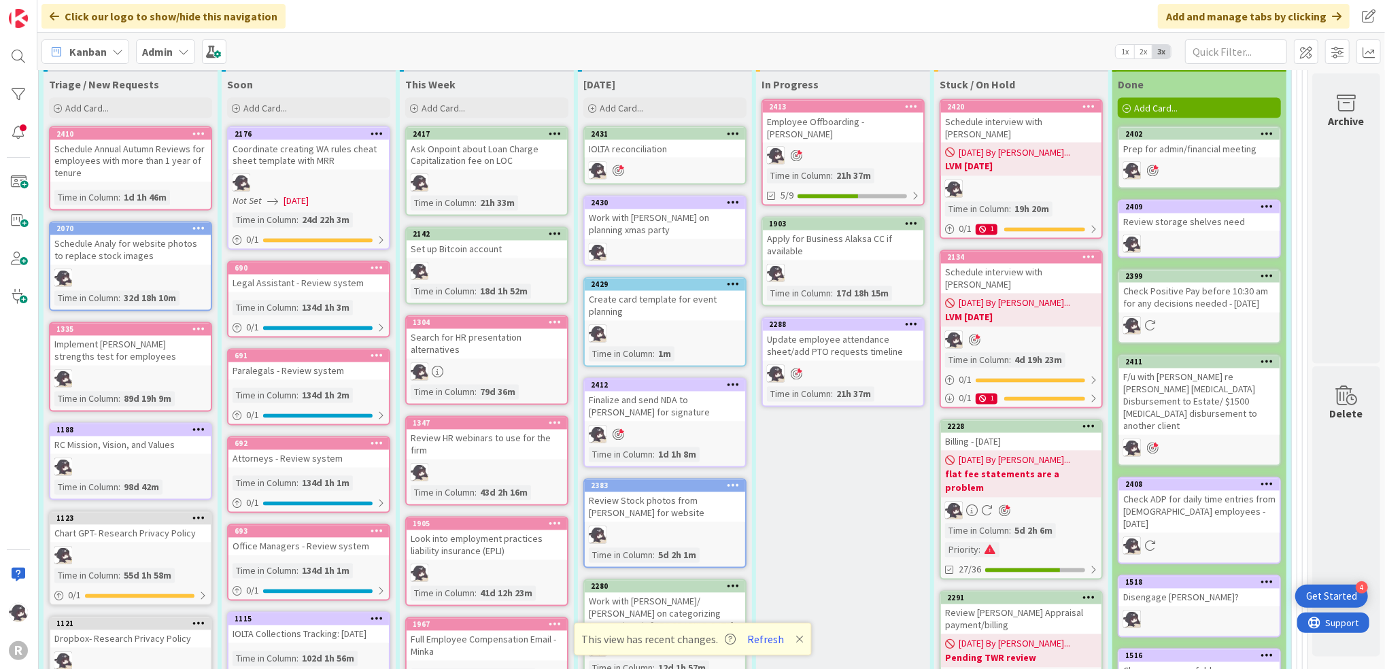
scroll to position [1811, 34]
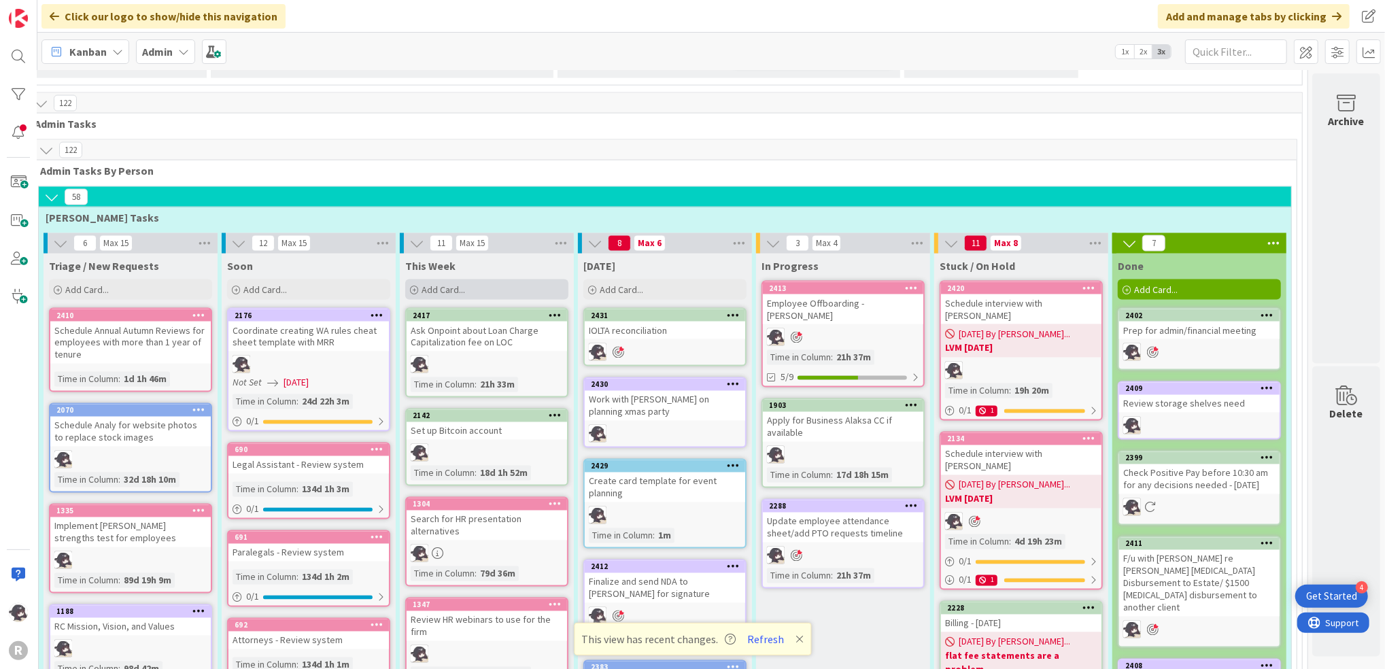
click at [495, 280] on div "Add Card..." at bounding box center [486, 290] width 163 height 20
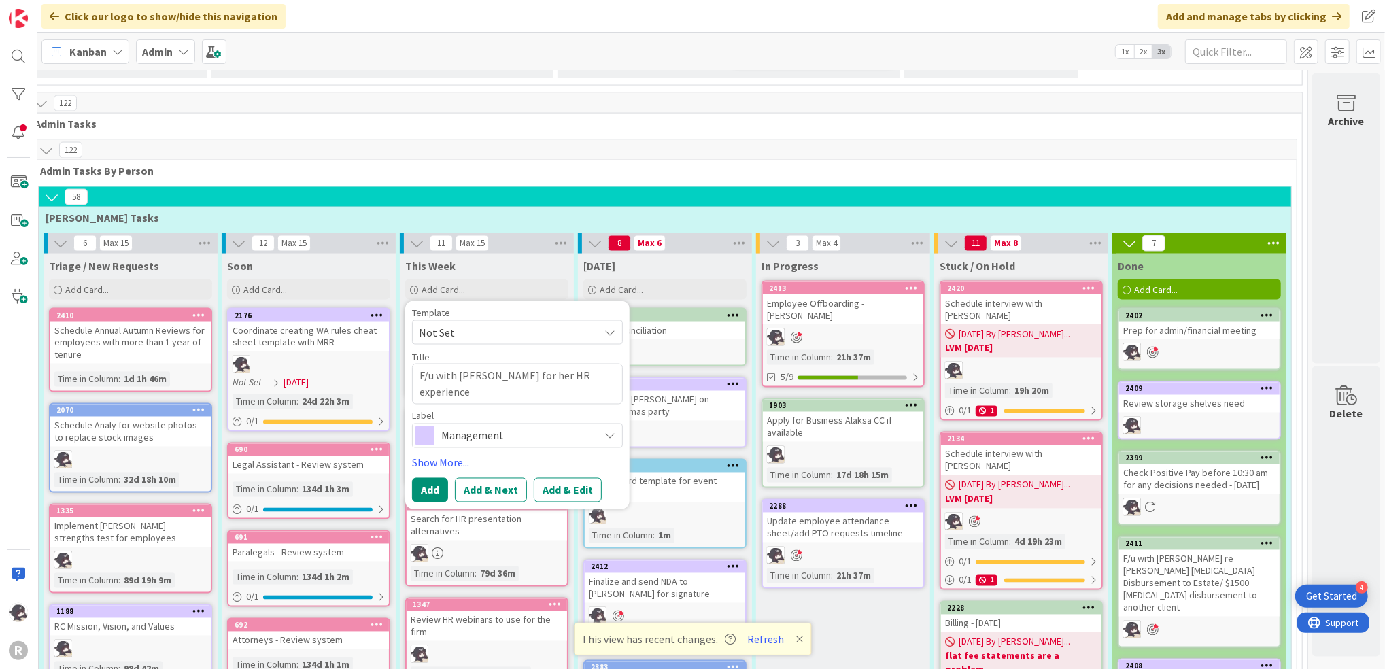
click at [496, 426] on span "Management" at bounding box center [516, 435] width 151 height 19
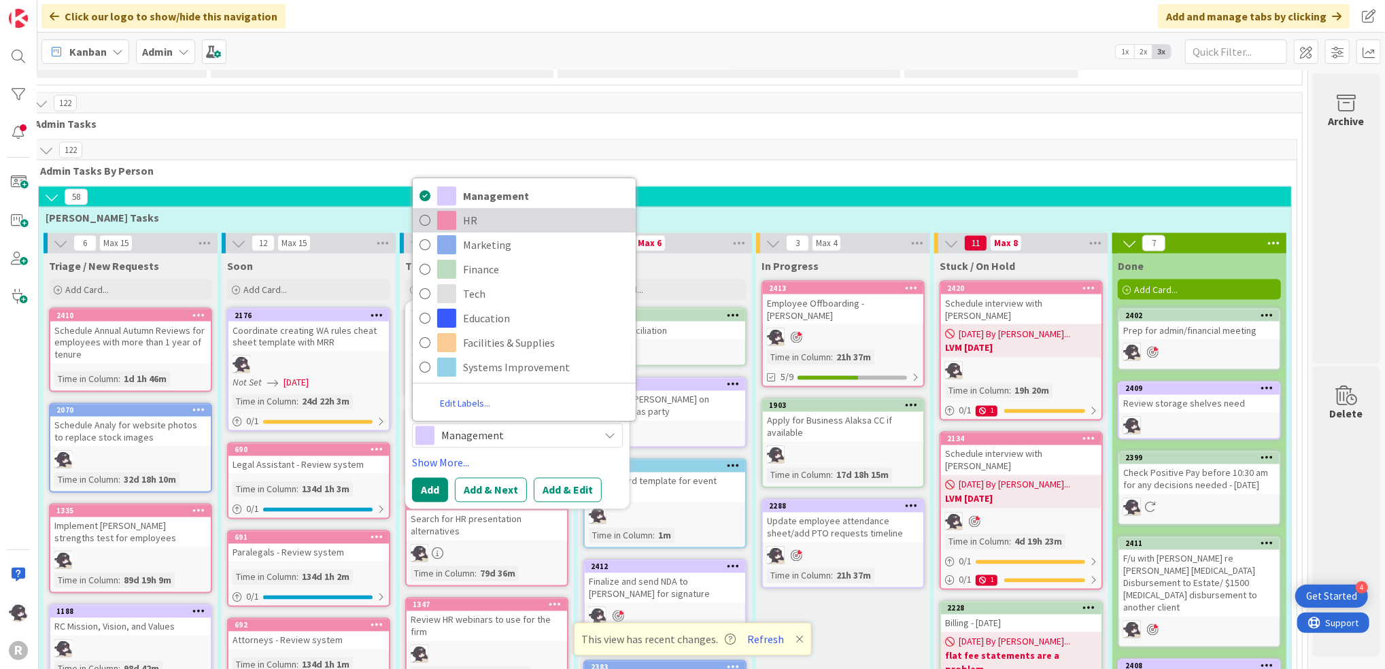
click at [479, 211] on span "HR" at bounding box center [546, 221] width 166 height 20
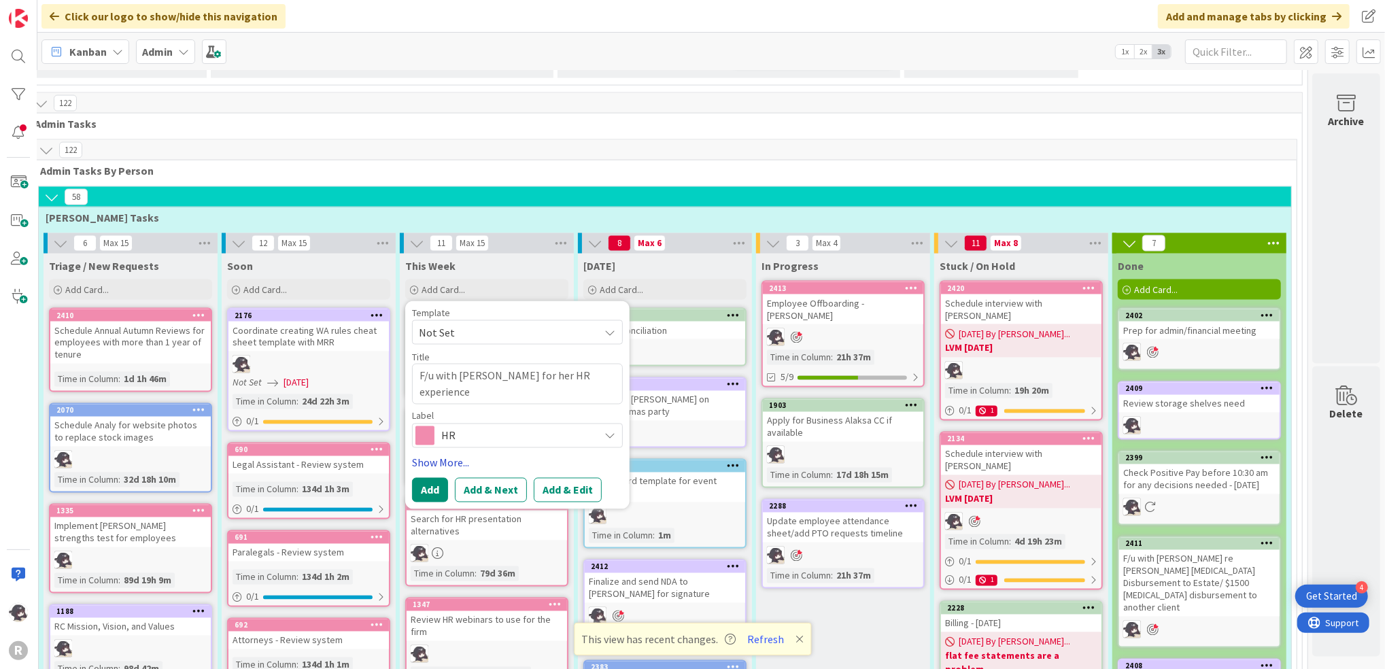
click at [429, 455] on link "Show More..." at bounding box center [517, 463] width 211 height 16
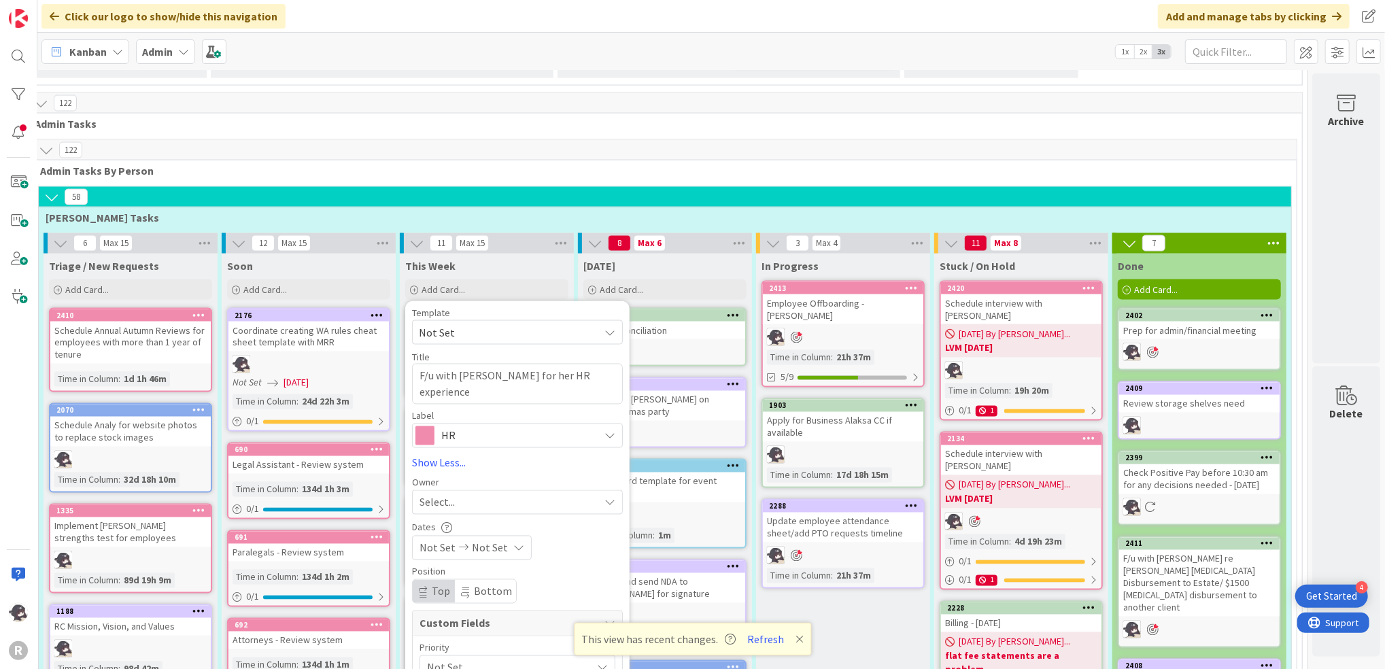
click at [420, 494] on span "Select..." at bounding box center [437, 502] width 35 height 16
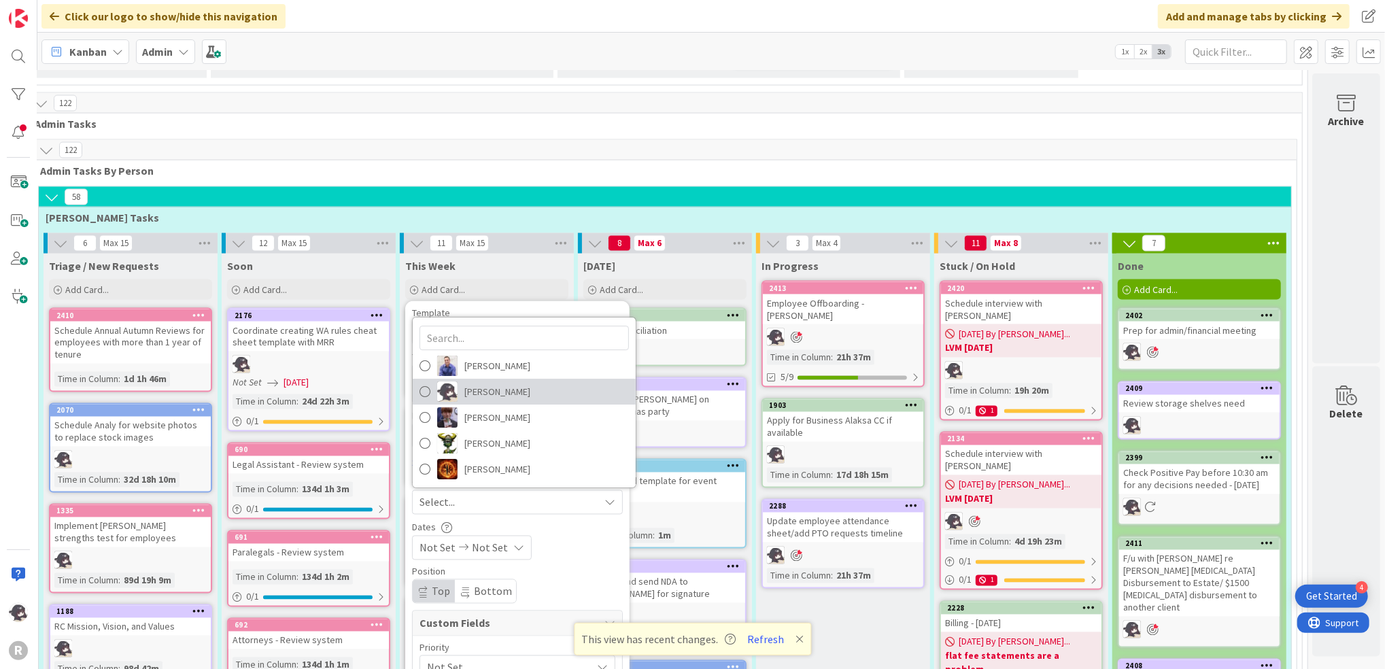
click at [484, 382] on span "[PERSON_NAME]" at bounding box center [498, 392] width 66 height 20
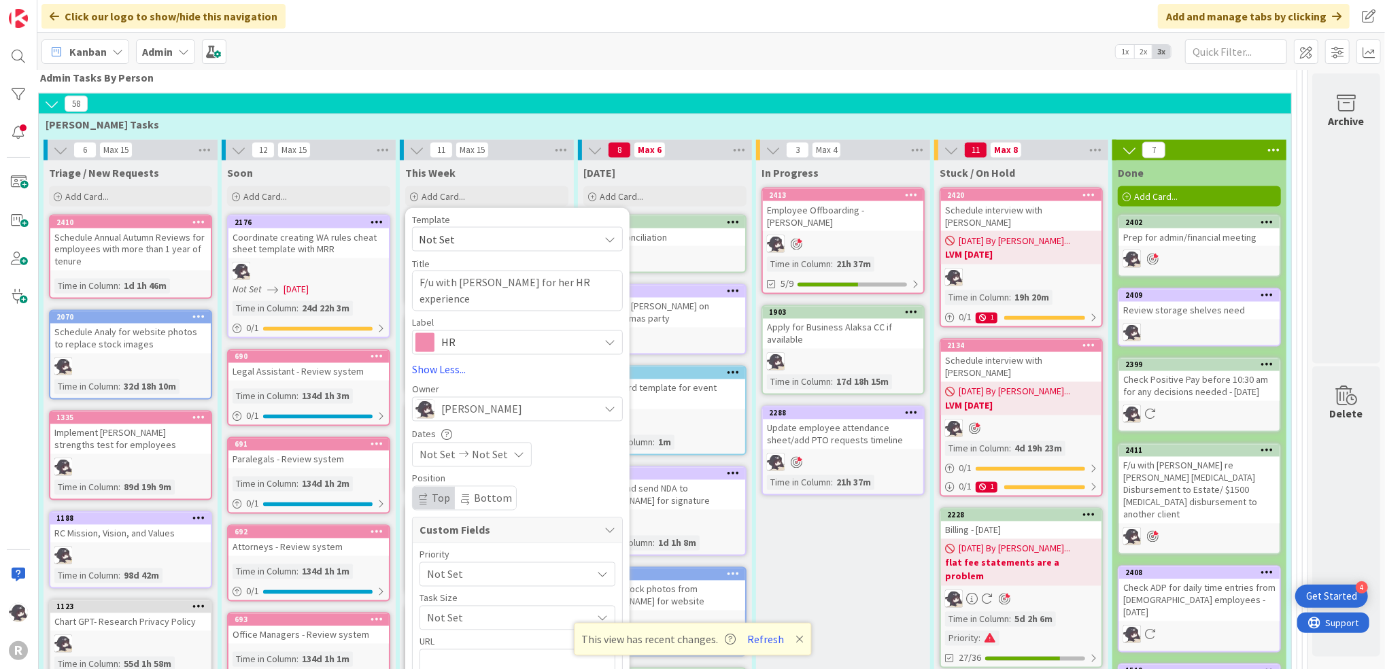
scroll to position [1993, 34]
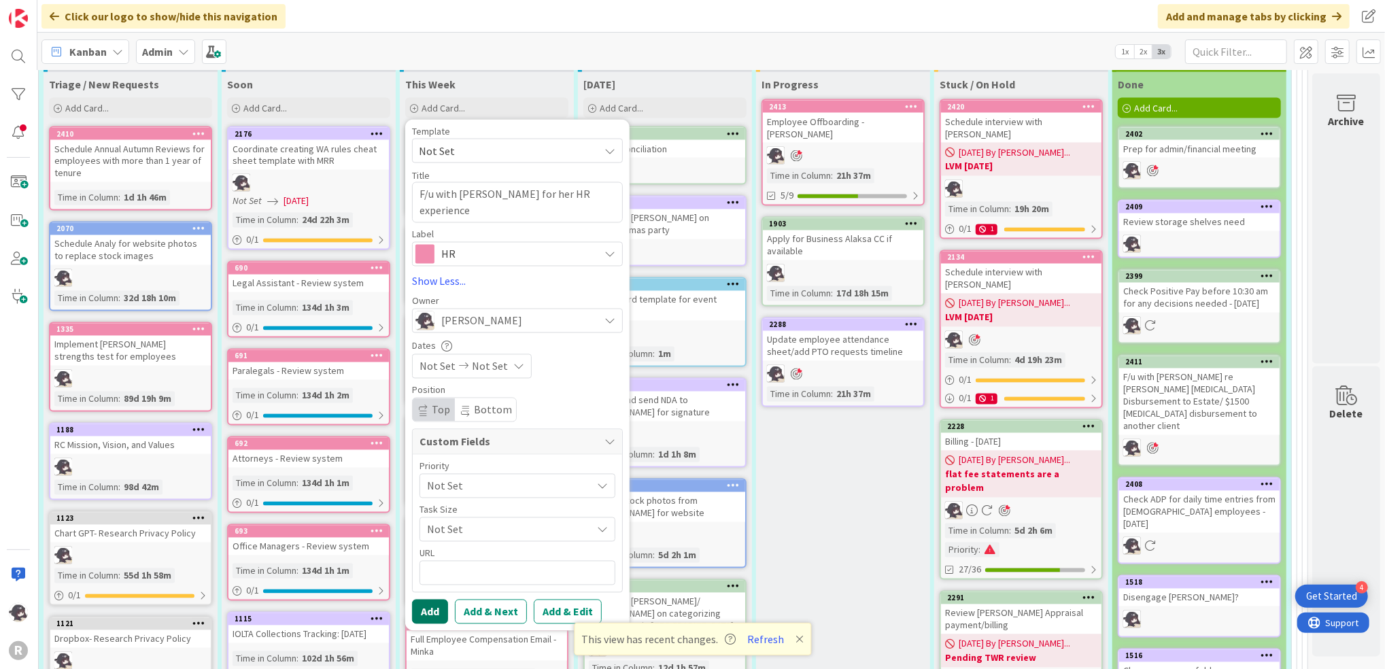
click at [412, 600] on button "Add" at bounding box center [430, 612] width 36 height 24
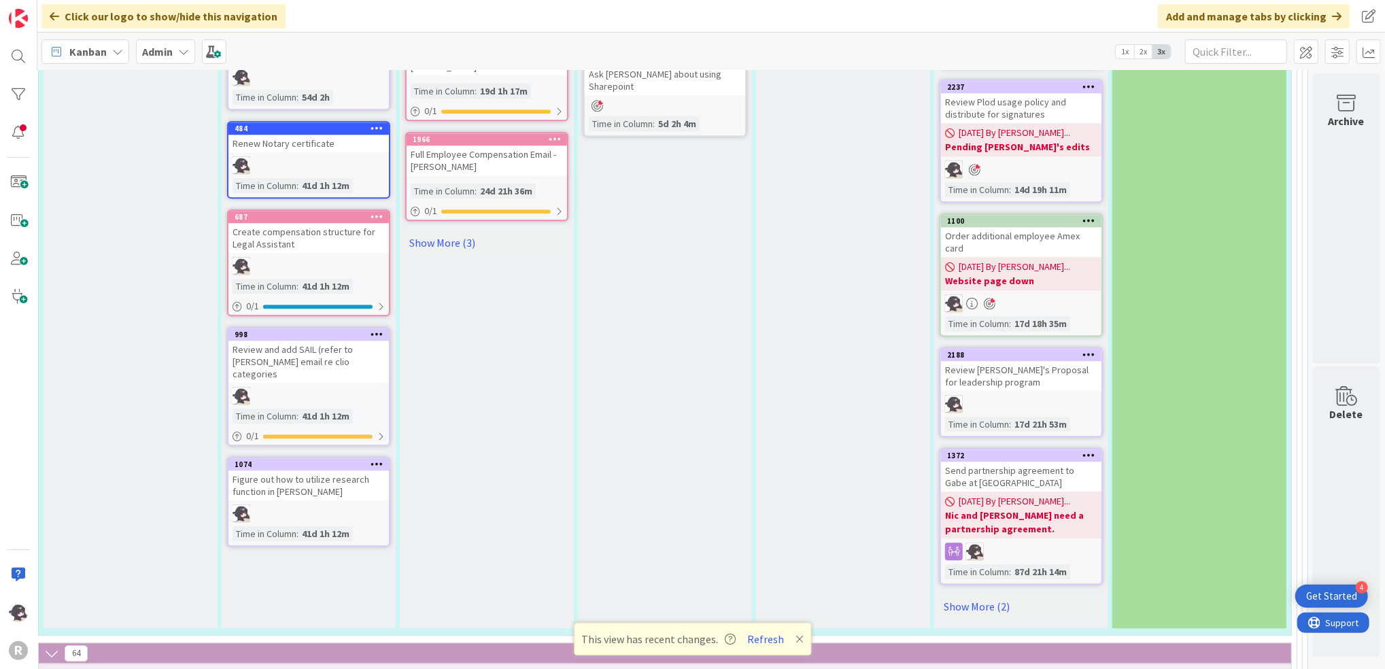
scroll to position [2718, 34]
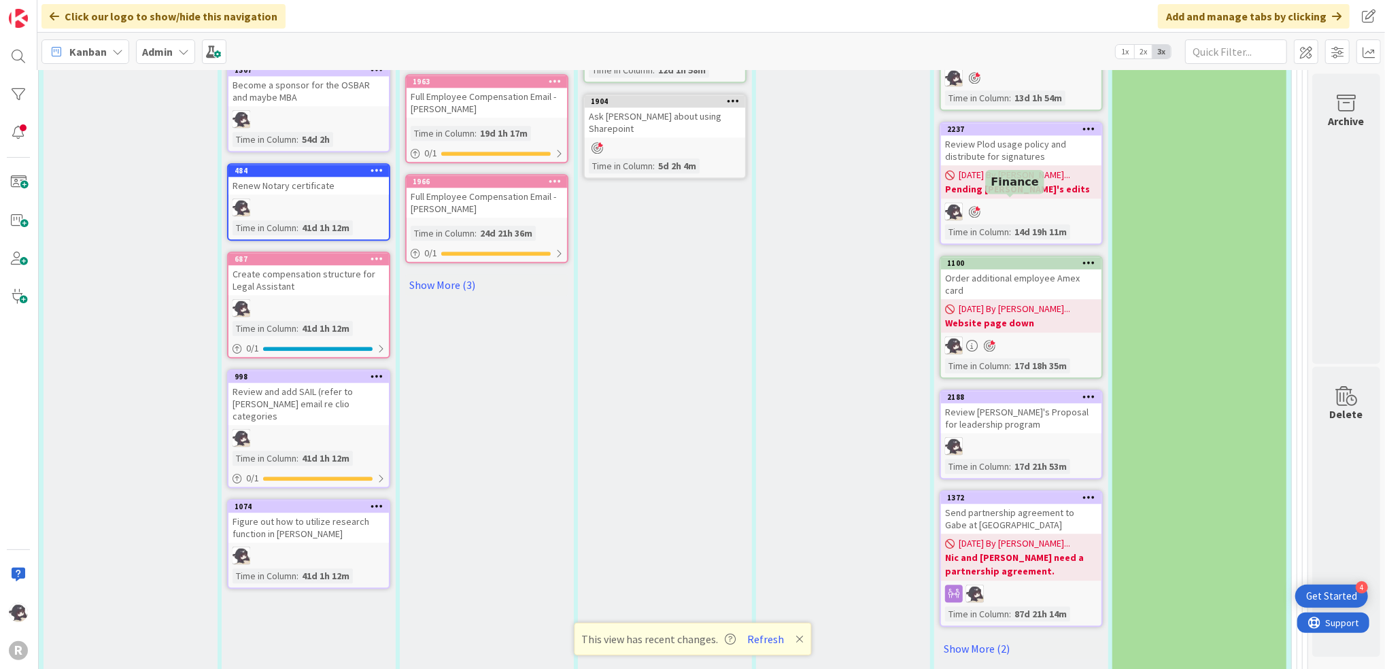
click at [1041, 258] on div "1100" at bounding box center [1024, 263] width 154 height 10
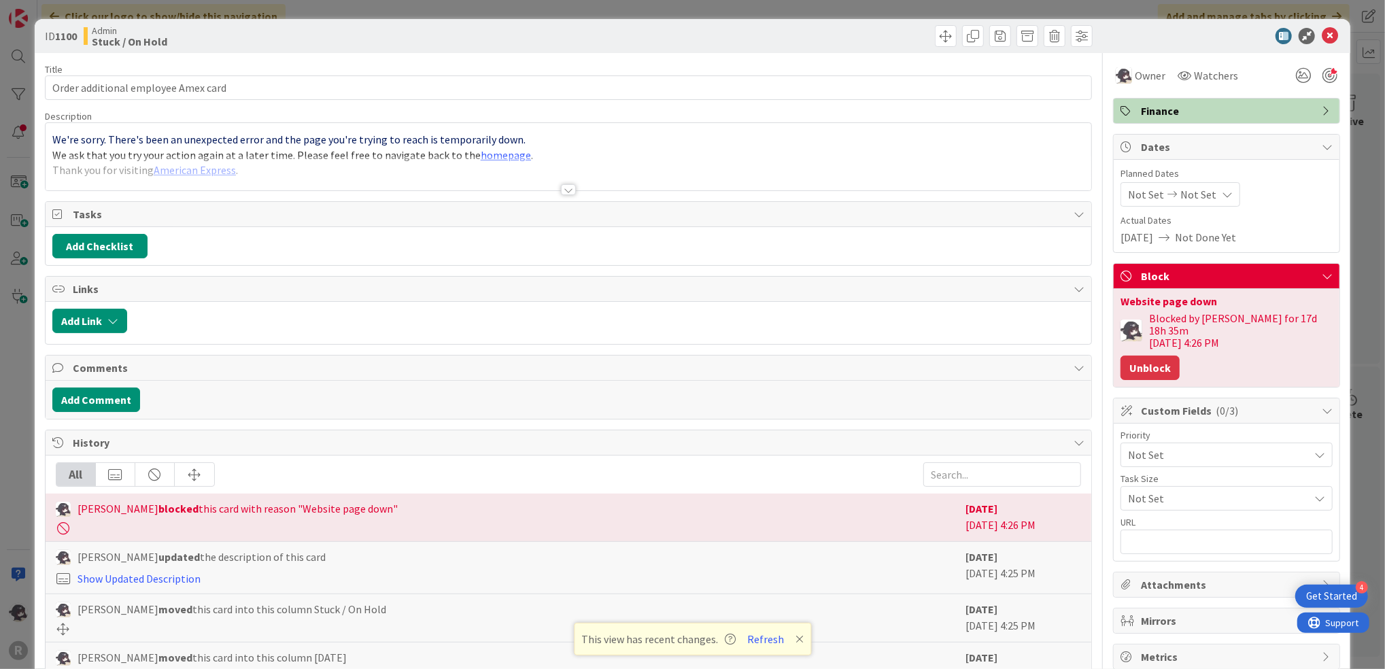
click at [1135, 358] on button "Unblock" at bounding box center [1150, 368] width 59 height 24
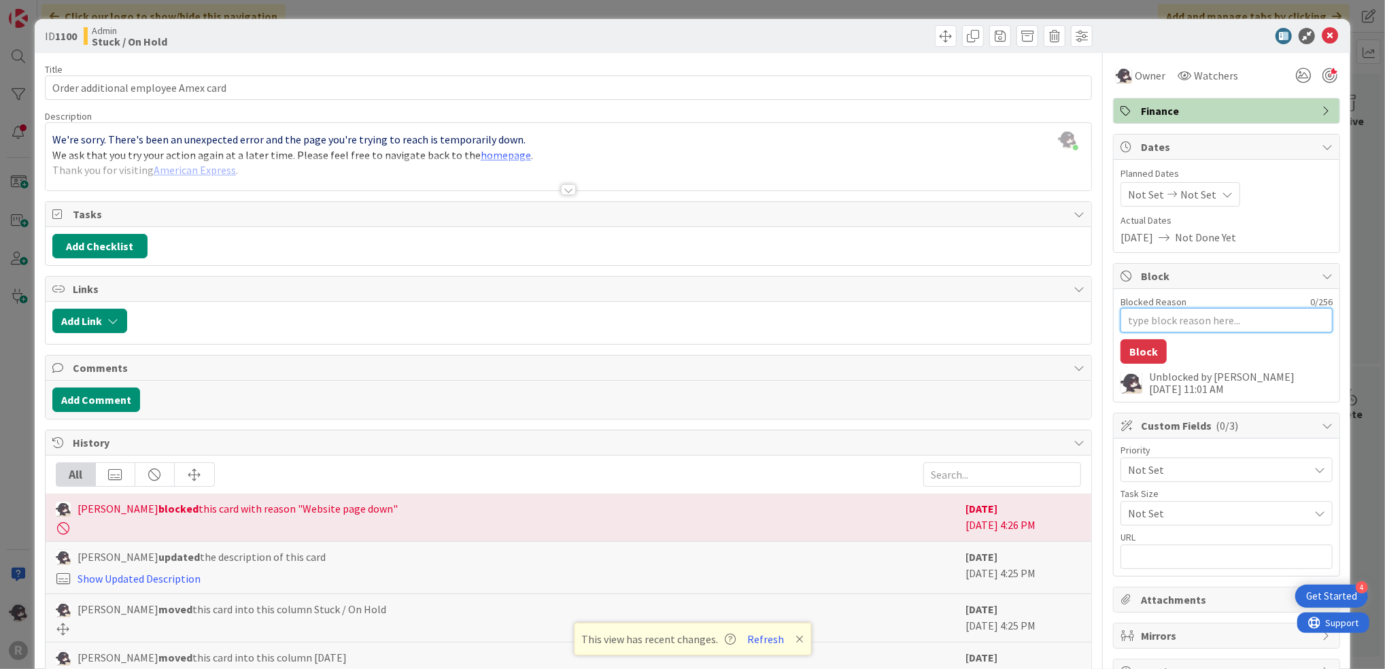
click at [1163, 321] on textarea "Blocked Reason" at bounding box center [1227, 320] width 212 height 24
click at [1137, 355] on button "Block" at bounding box center [1144, 351] width 46 height 24
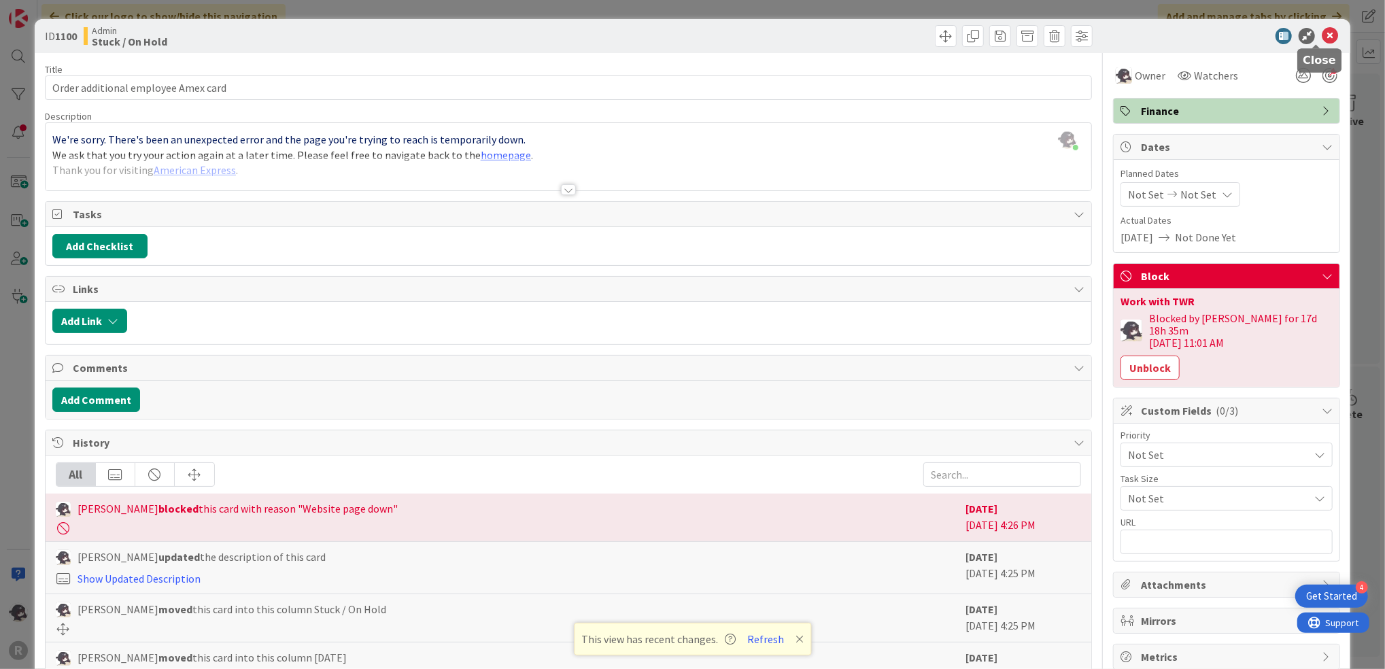
click at [1322, 39] on icon at bounding box center [1330, 36] width 16 height 16
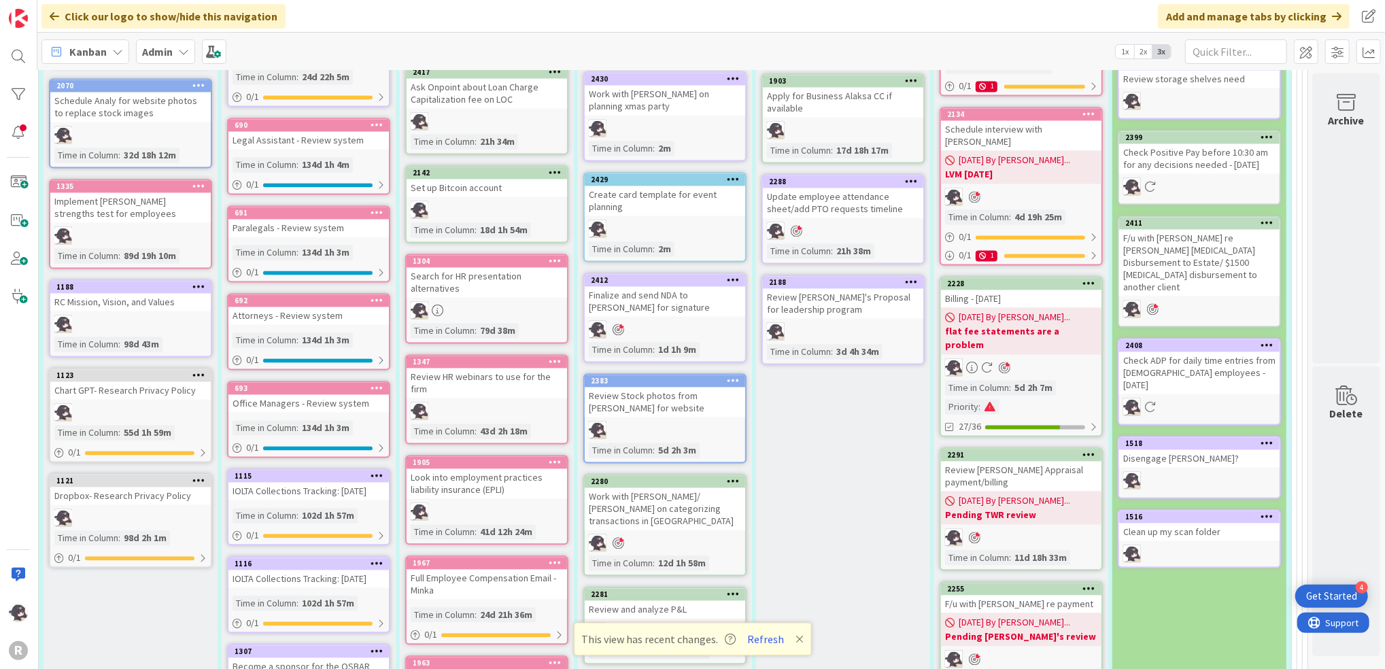
scroll to position [1993, 34]
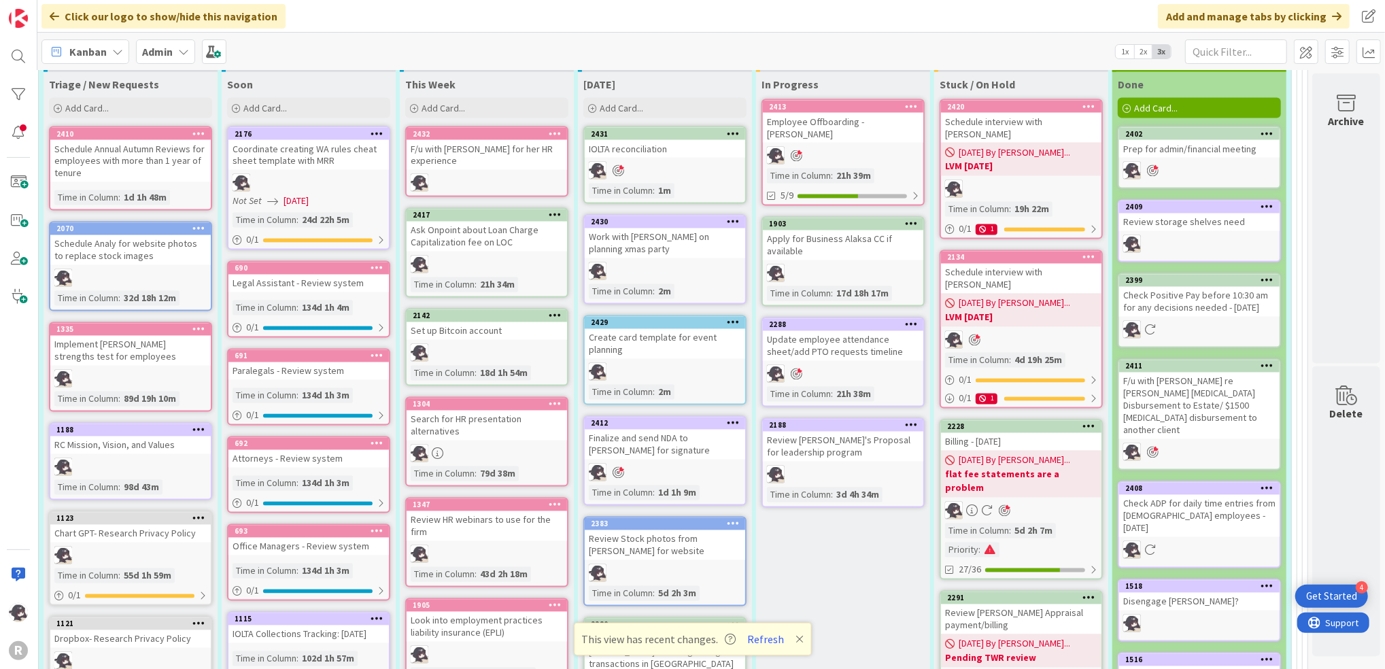
click at [549, 129] on icon at bounding box center [555, 134] width 13 height 10
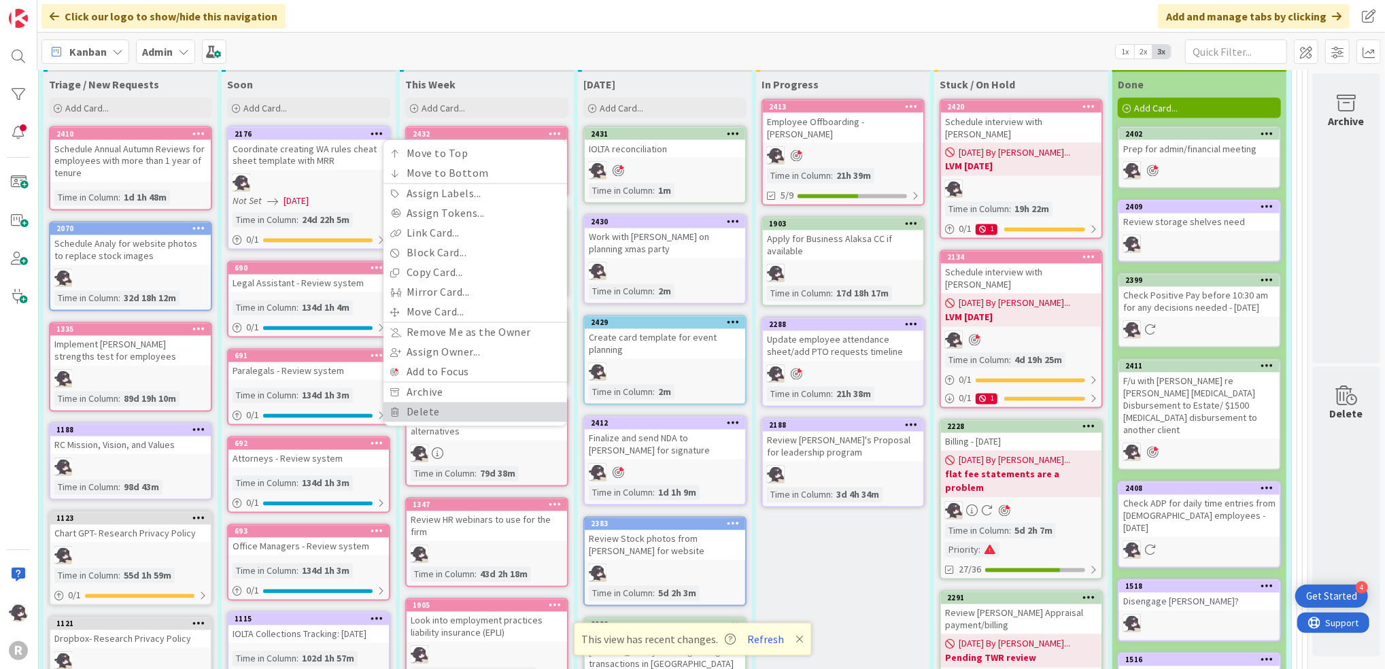
click at [409, 403] on link "Delete" at bounding box center [476, 413] width 184 height 20
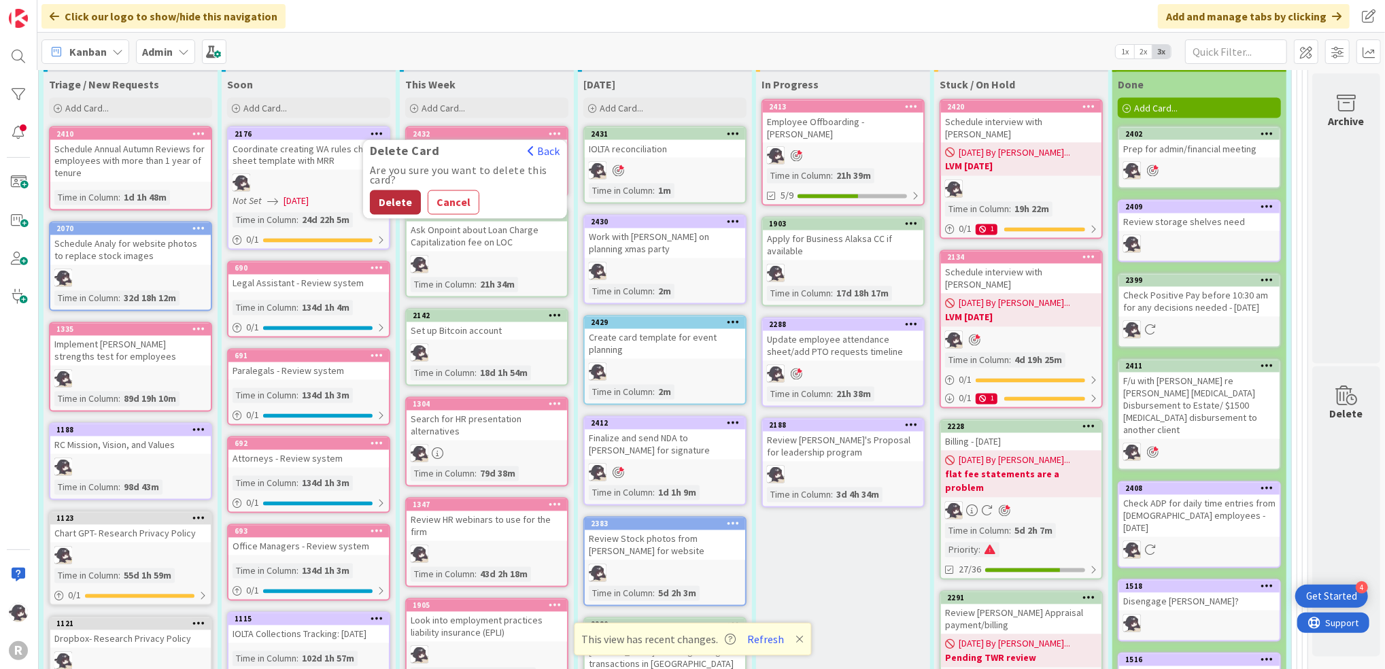
click at [399, 190] on button "Delete" at bounding box center [395, 202] width 51 height 24
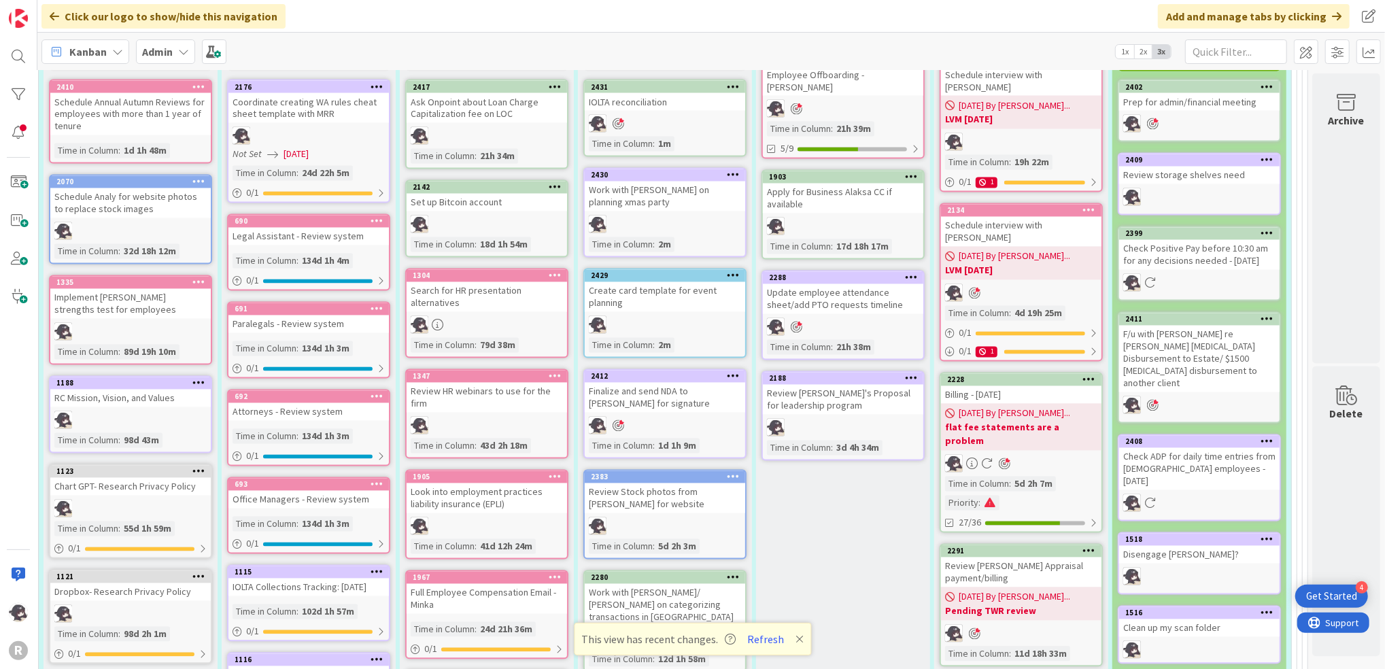
scroll to position [2083, 34]
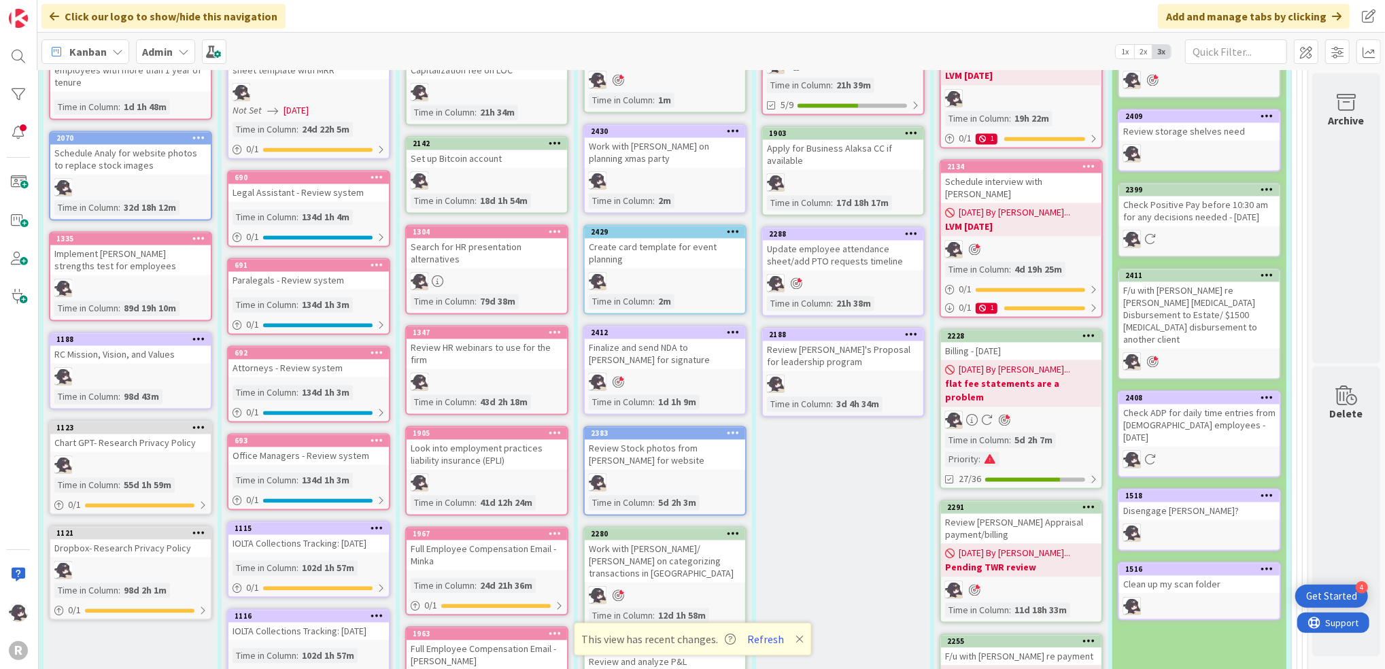
click at [727, 127] on icon at bounding box center [733, 132] width 13 height 10
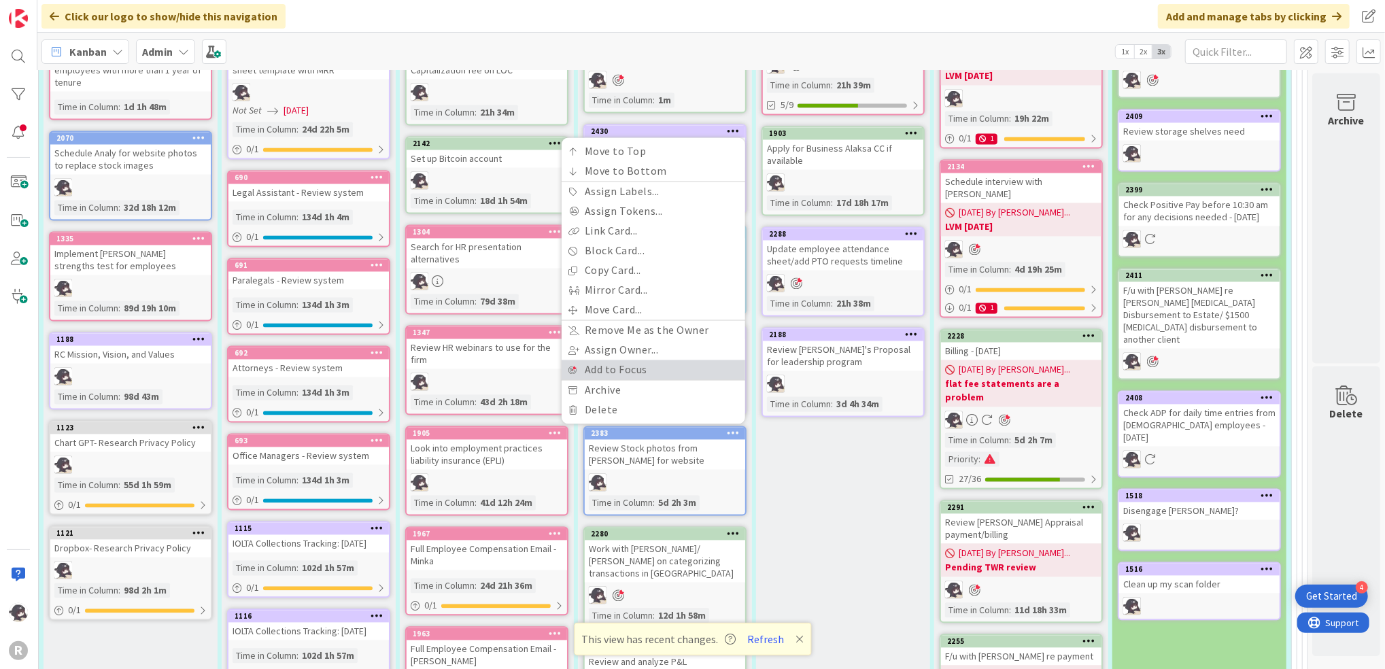
click at [585, 360] on link "Add to Focus" at bounding box center [654, 370] width 184 height 20
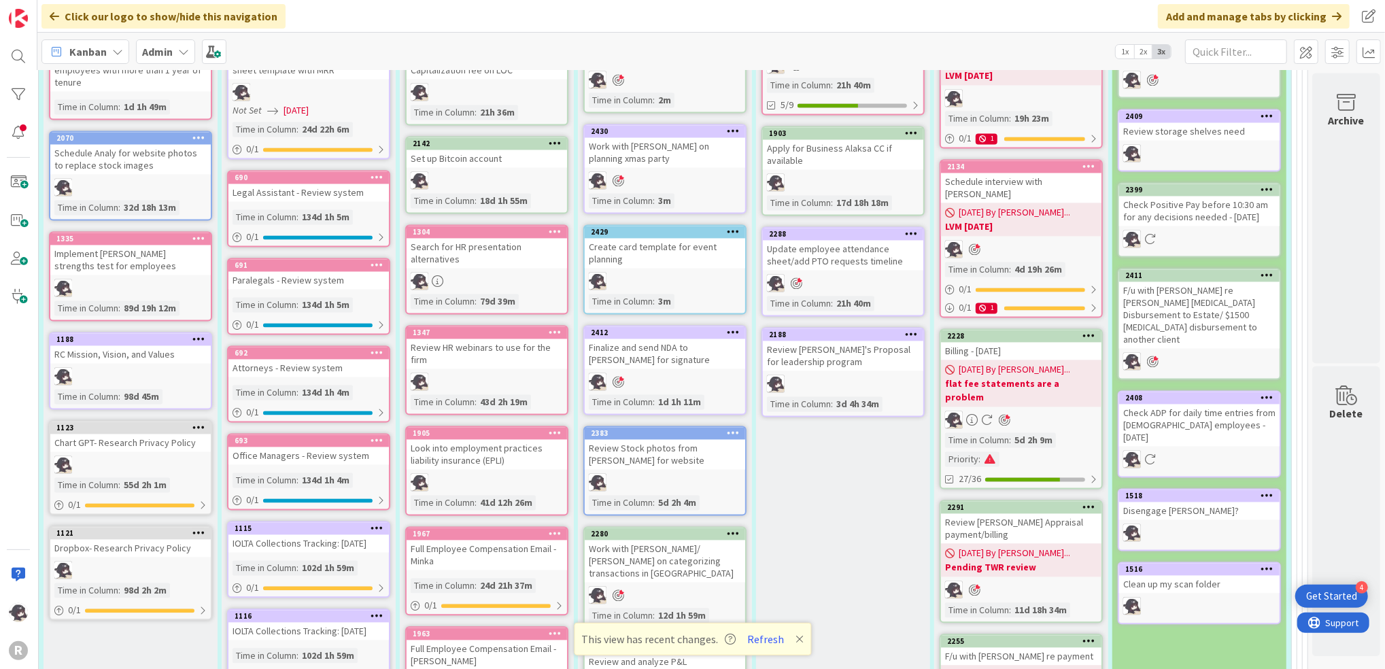
click at [727, 227] on icon at bounding box center [733, 232] width 13 height 10
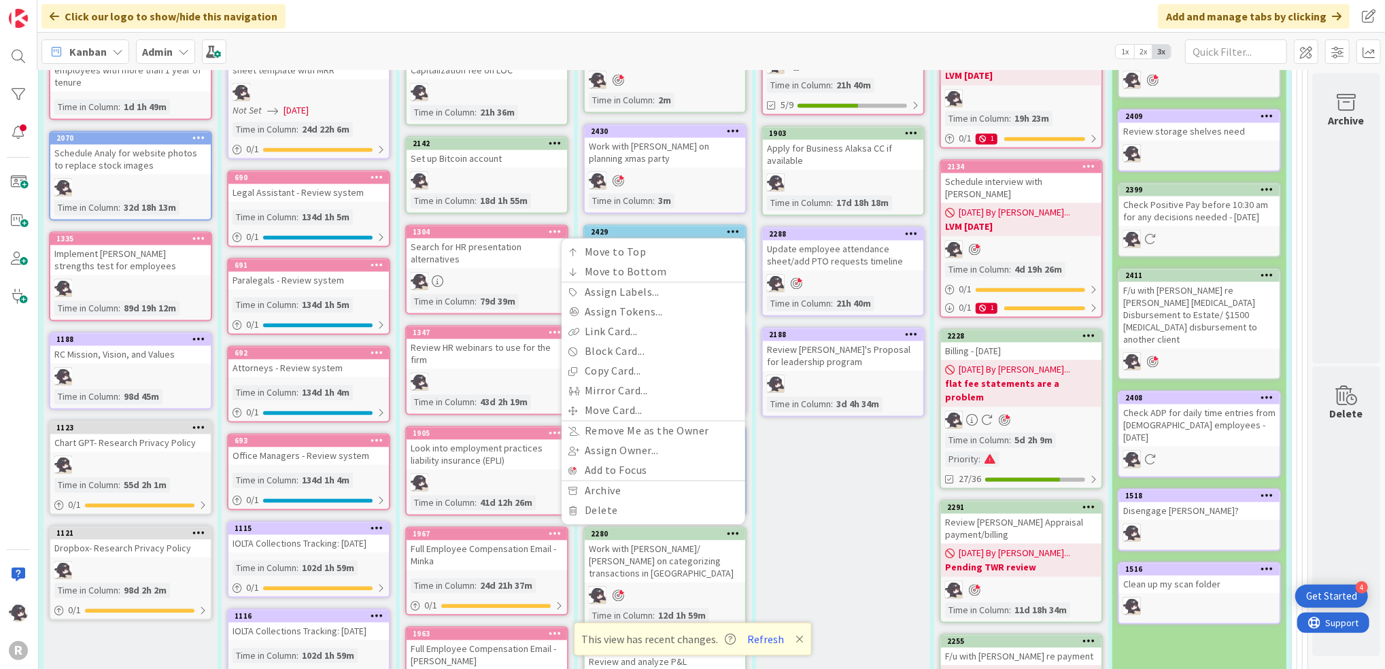
click at [808, 473] on div "In Progress 2413 Employee Offboarding - [PERSON_NAME] Time in Column : 21h 40m …" at bounding box center [843, 660] width 174 height 1357
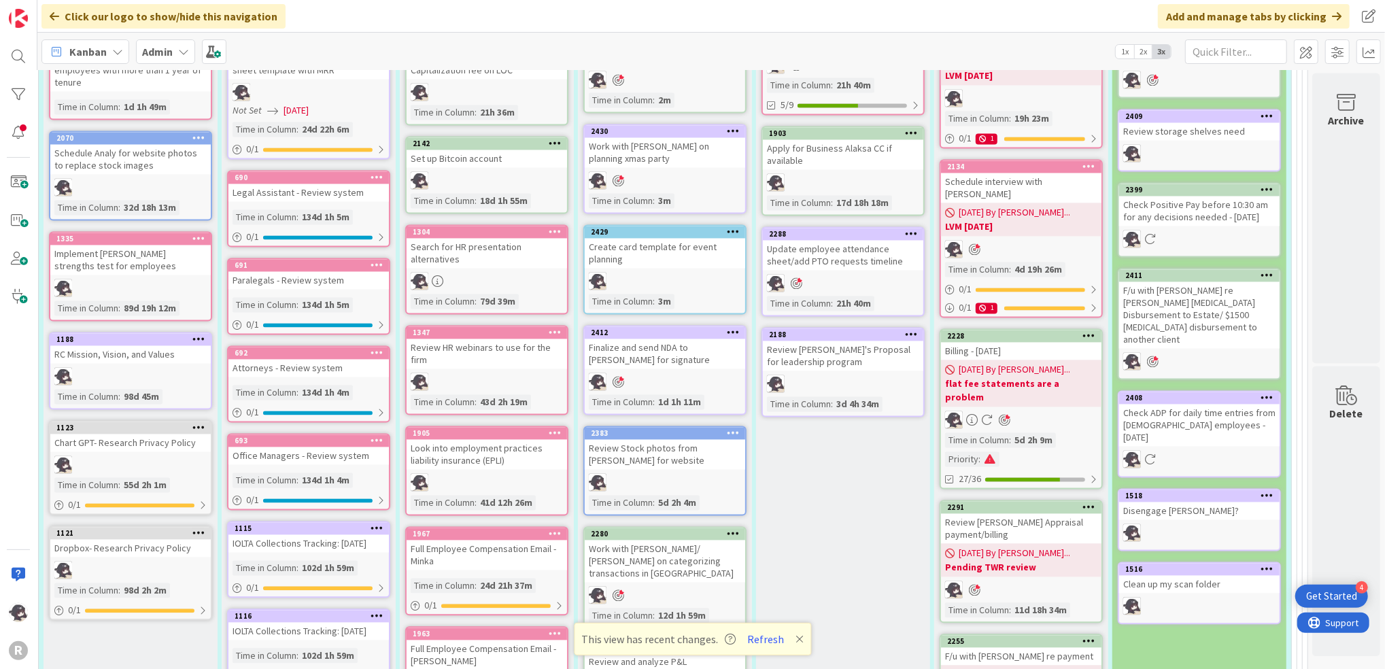
click at [727, 227] on icon at bounding box center [733, 232] width 13 height 10
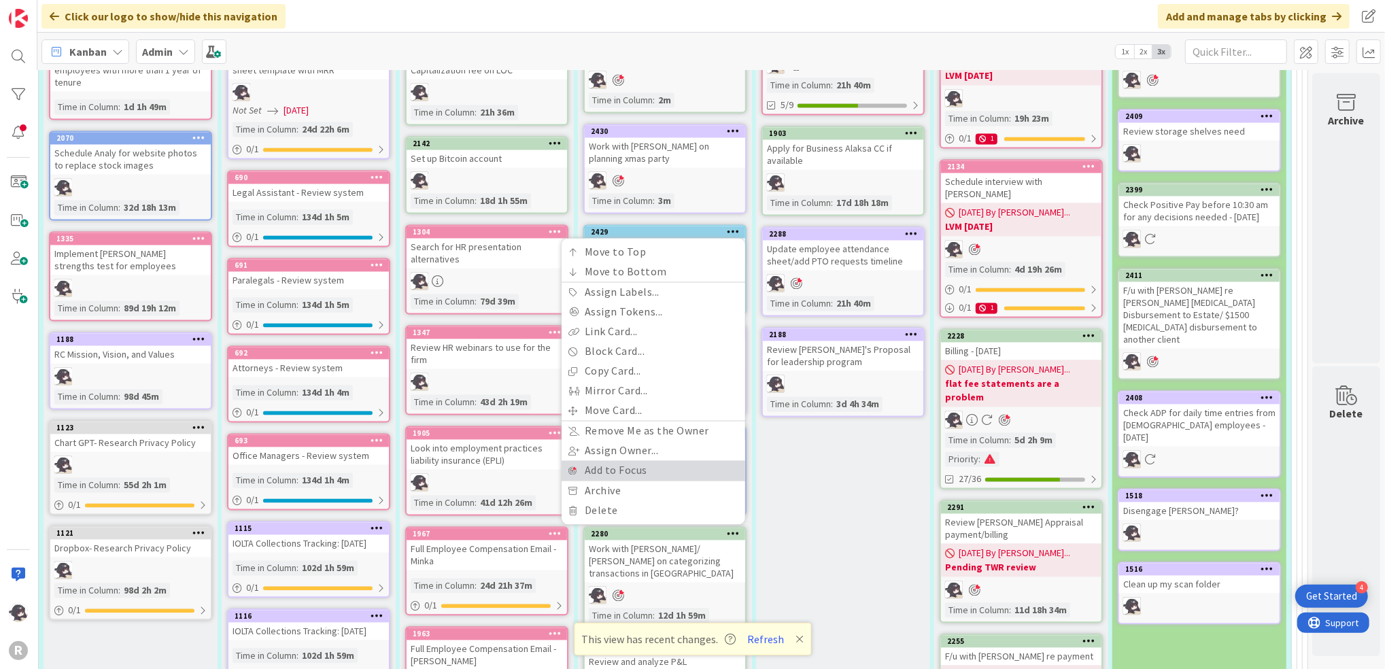
click at [584, 461] on link "Add to Focus" at bounding box center [654, 471] width 184 height 20
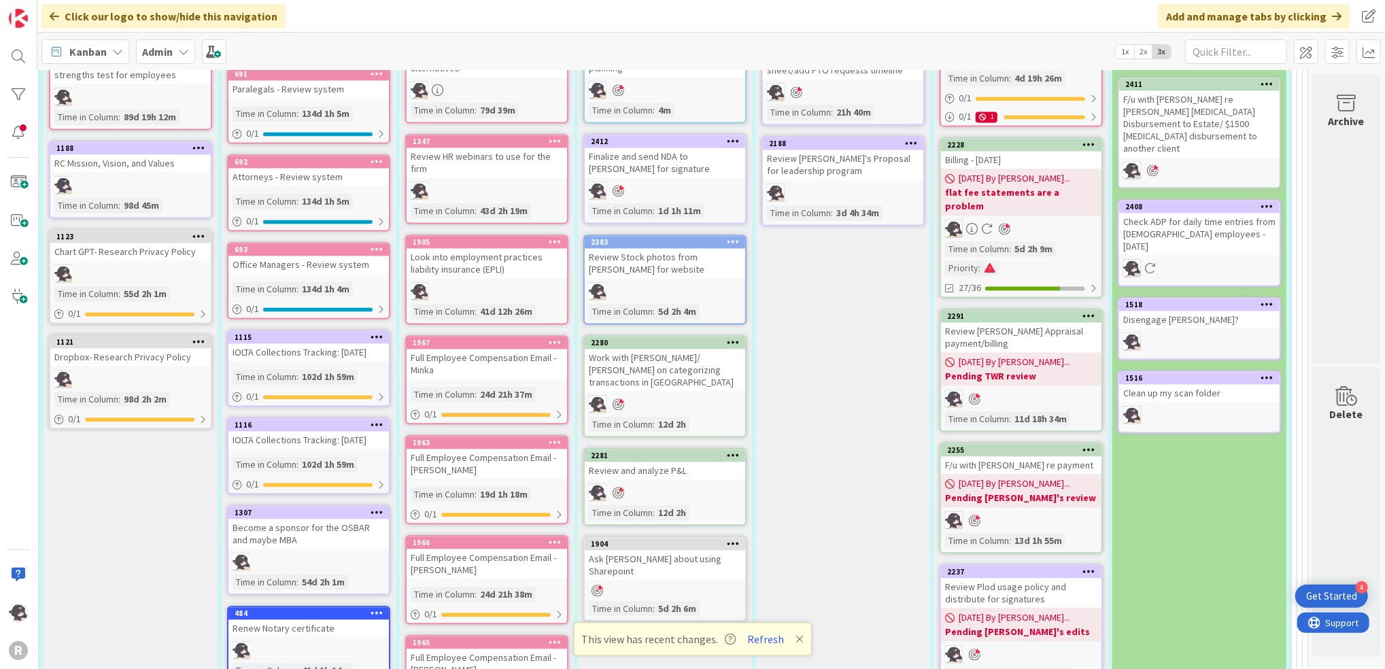
scroll to position [2355, 34]
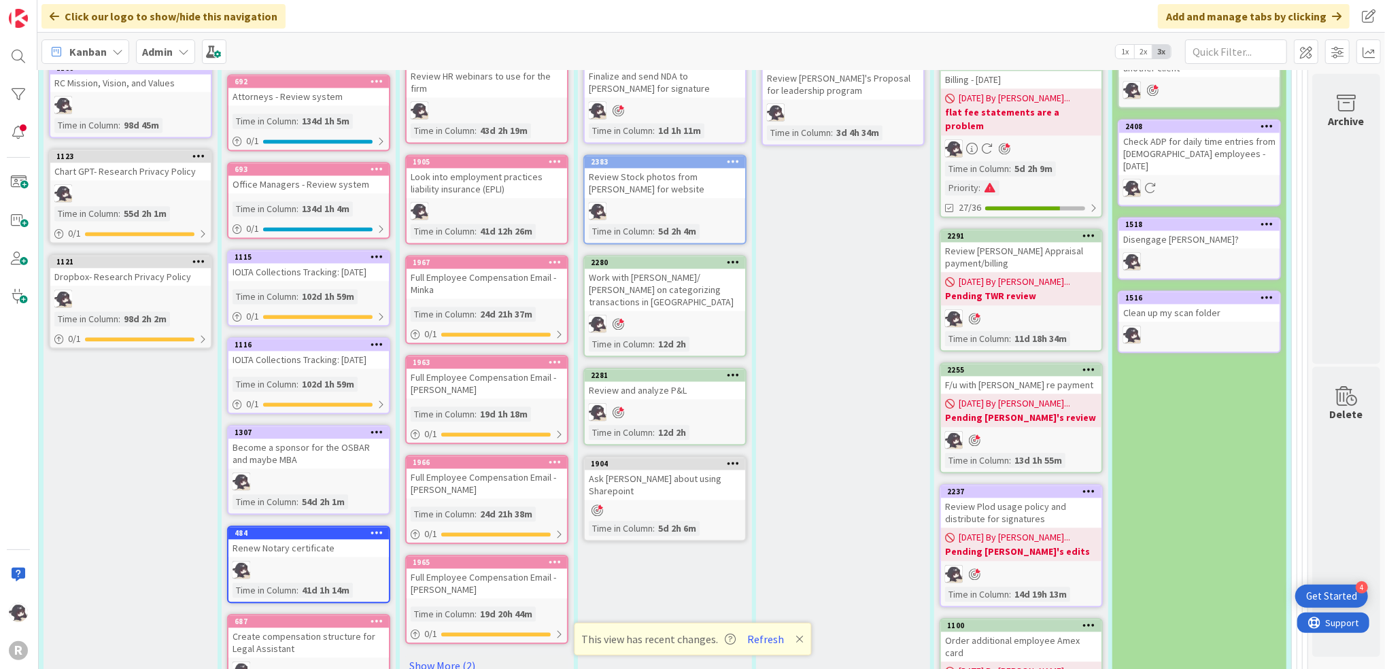
click at [727, 257] on icon at bounding box center [733, 262] width 13 height 10
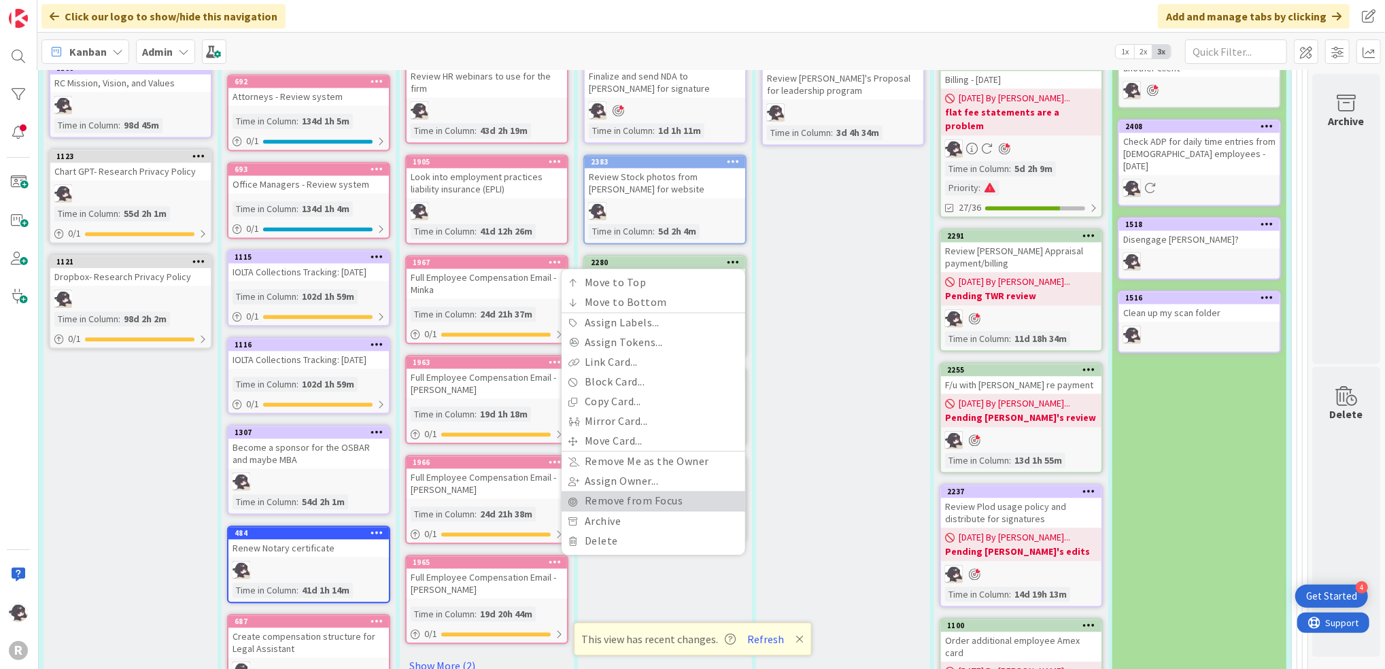
click at [604, 491] on link "Remove from Focus" at bounding box center [654, 501] width 184 height 20
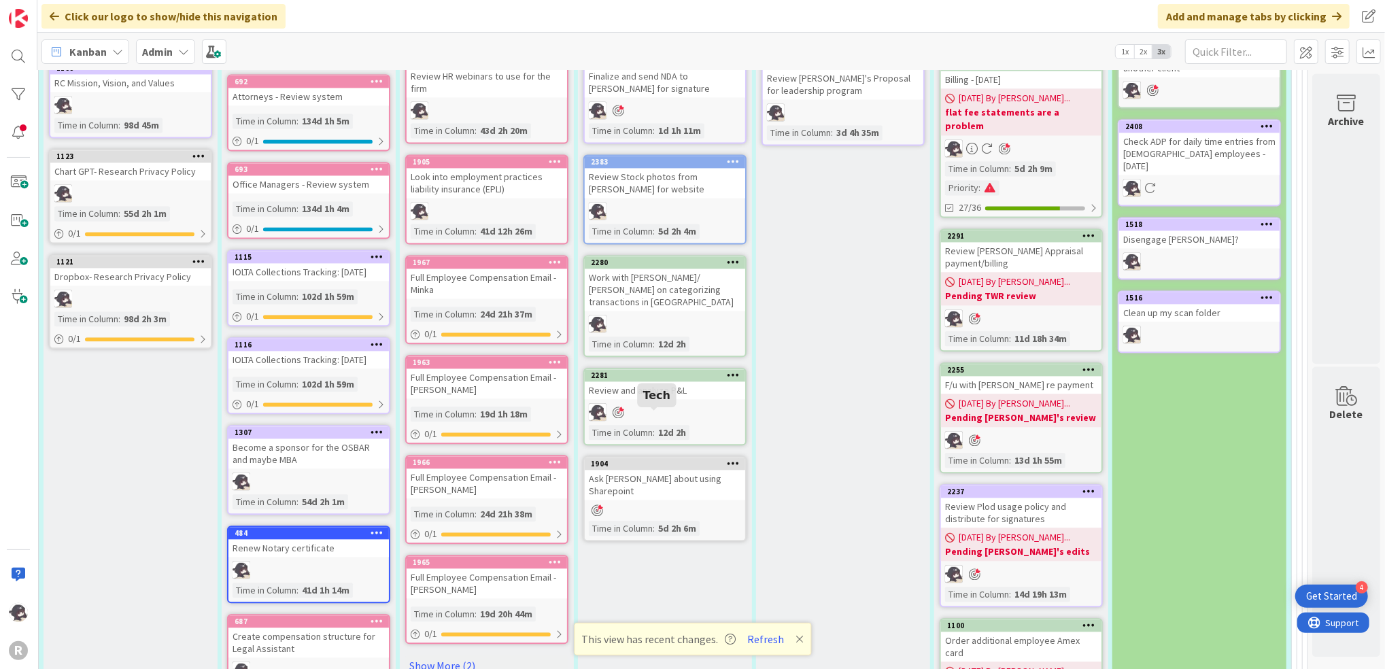
click at [683, 459] on div "1904" at bounding box center [668, 464] width 154 height 10
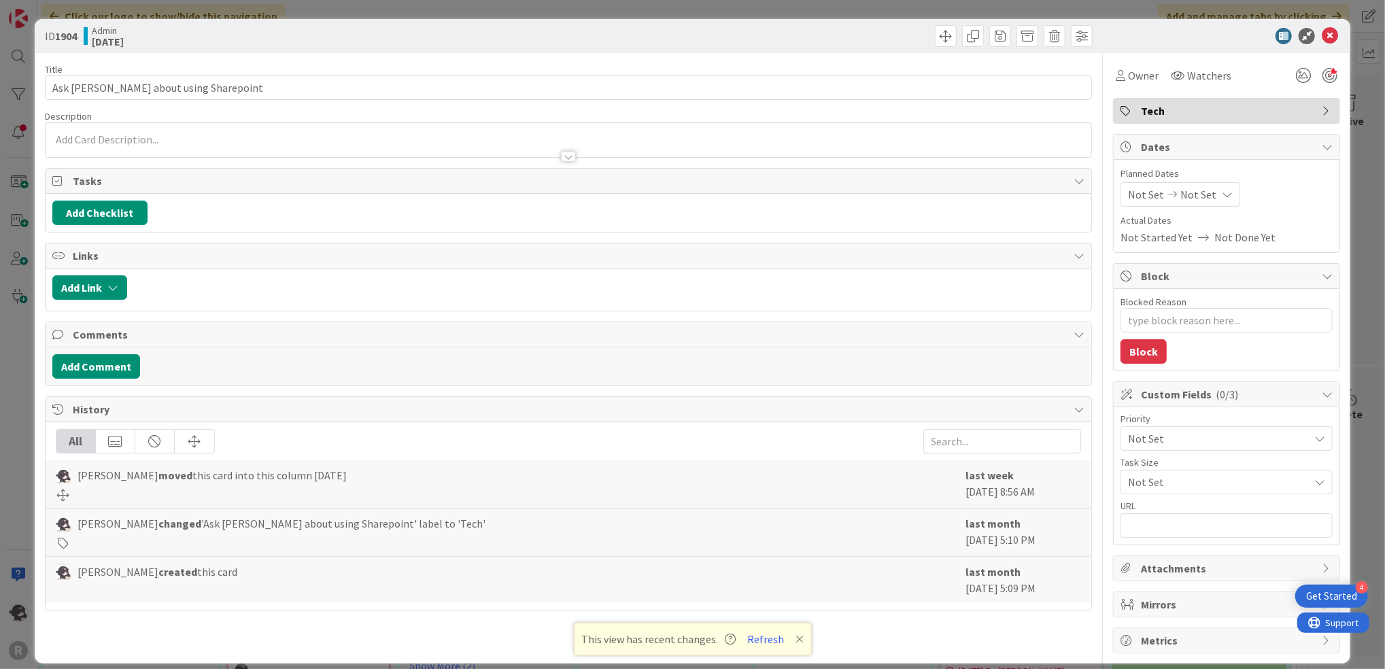
click at [1141, 116] on span "Tech" at bounding box center [1228, 111] width 174 height 16
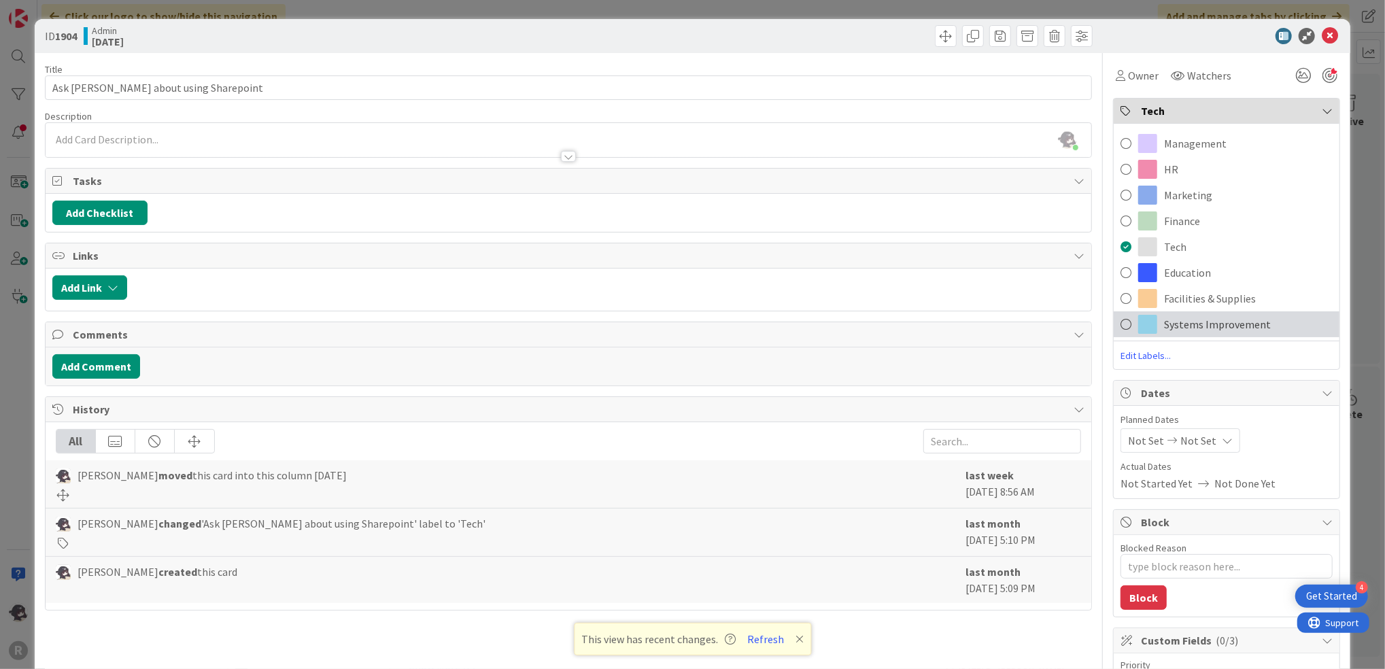
click at [1139, 324] on span at bounding box center [1148, 324] width 19 height 19
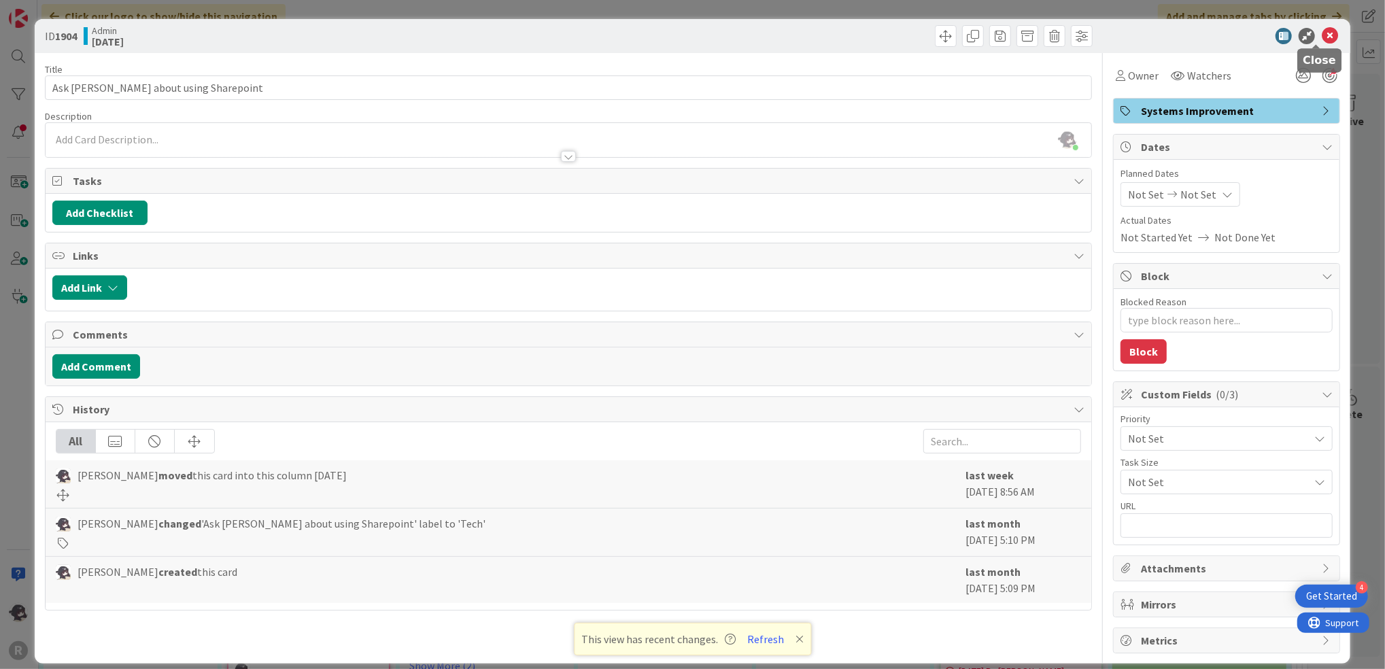
click at [1322, 29] on icon at bounding box center [1330, 36] width 16 height 16
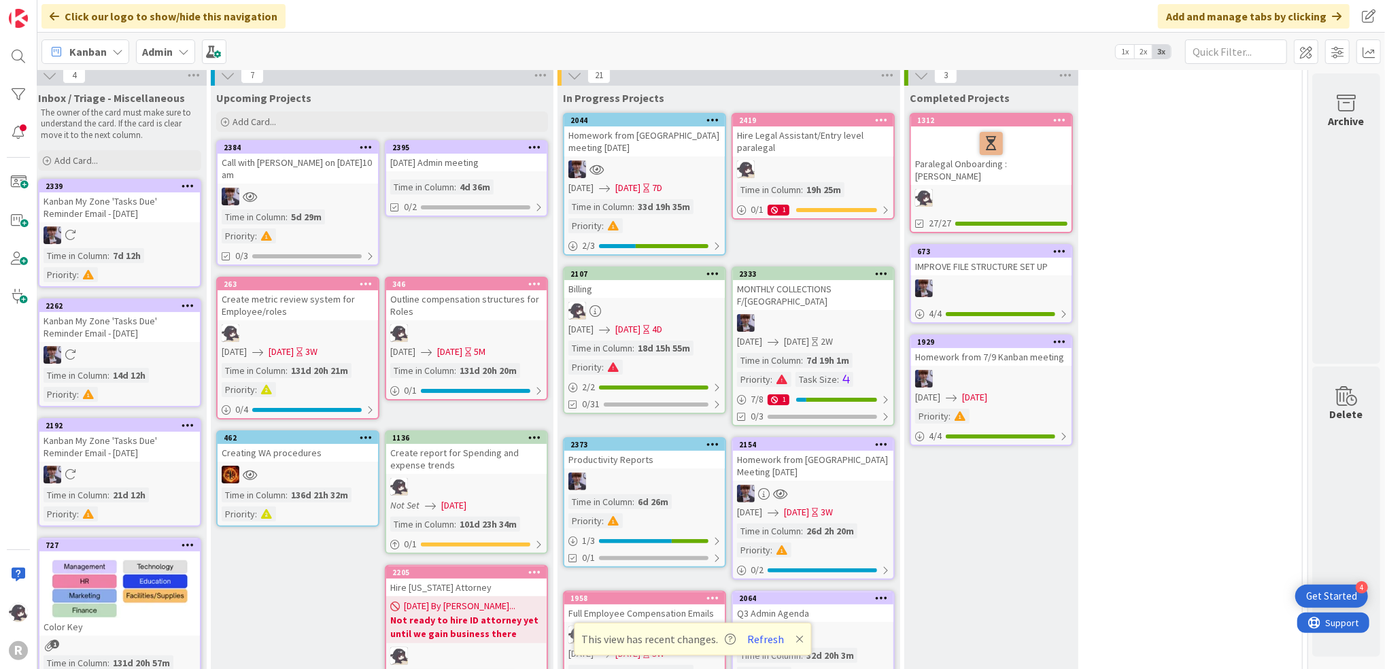
scroll to position [0, 34]
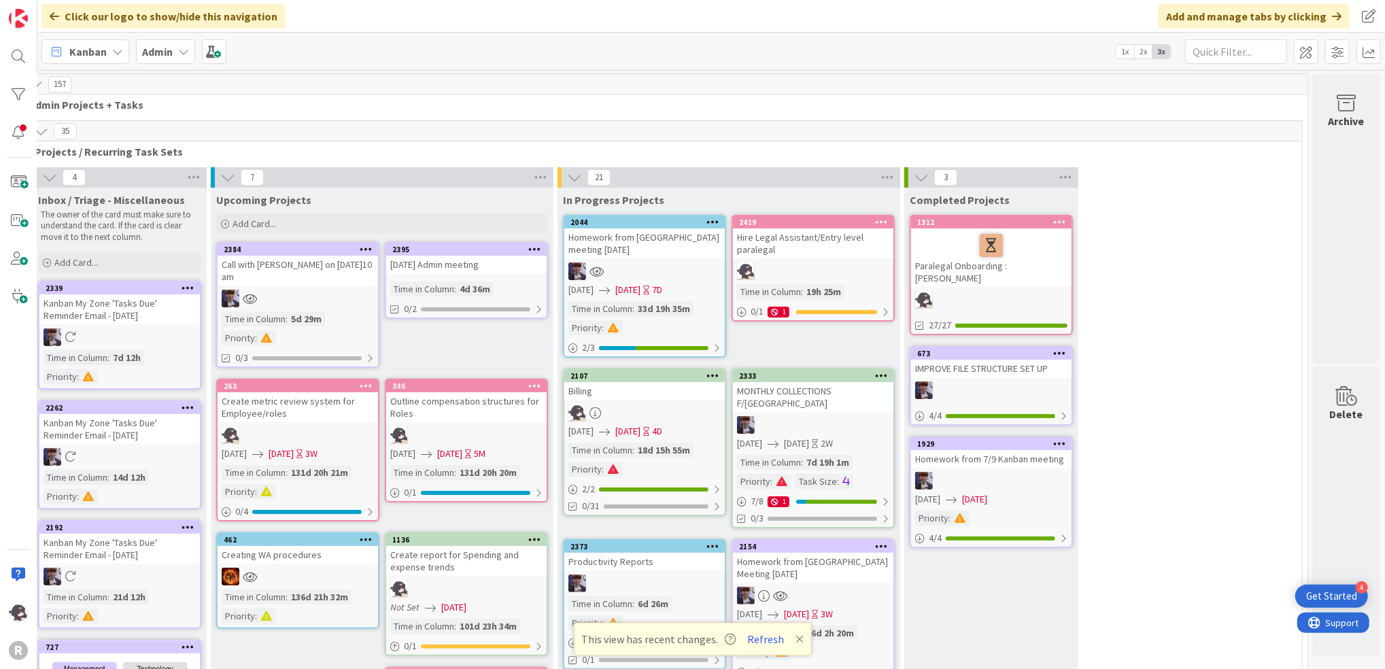
click at [188, 53] on icon at bounding box center [183, 51] width 11 height 11
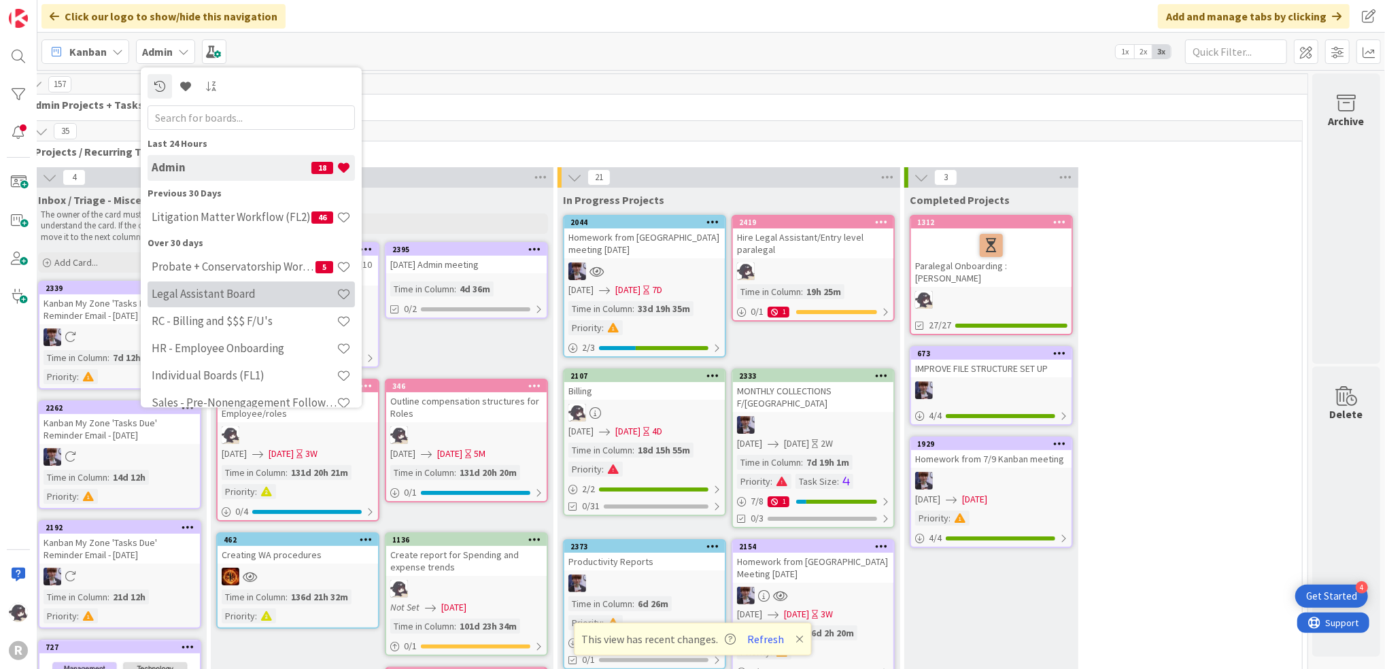
click at [219, 289] on h4 "Legal Assistant Board" at bounding box center [244, 295] width 185 height 14
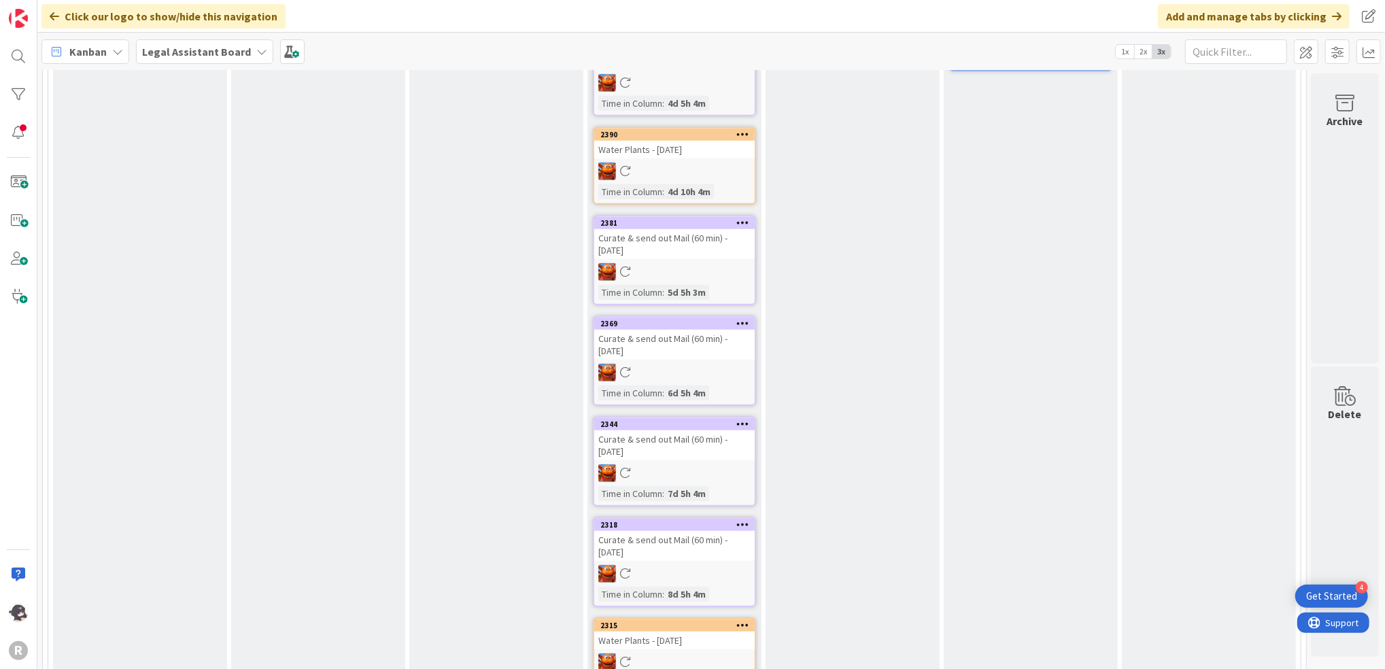
scroll to position [996, 0]
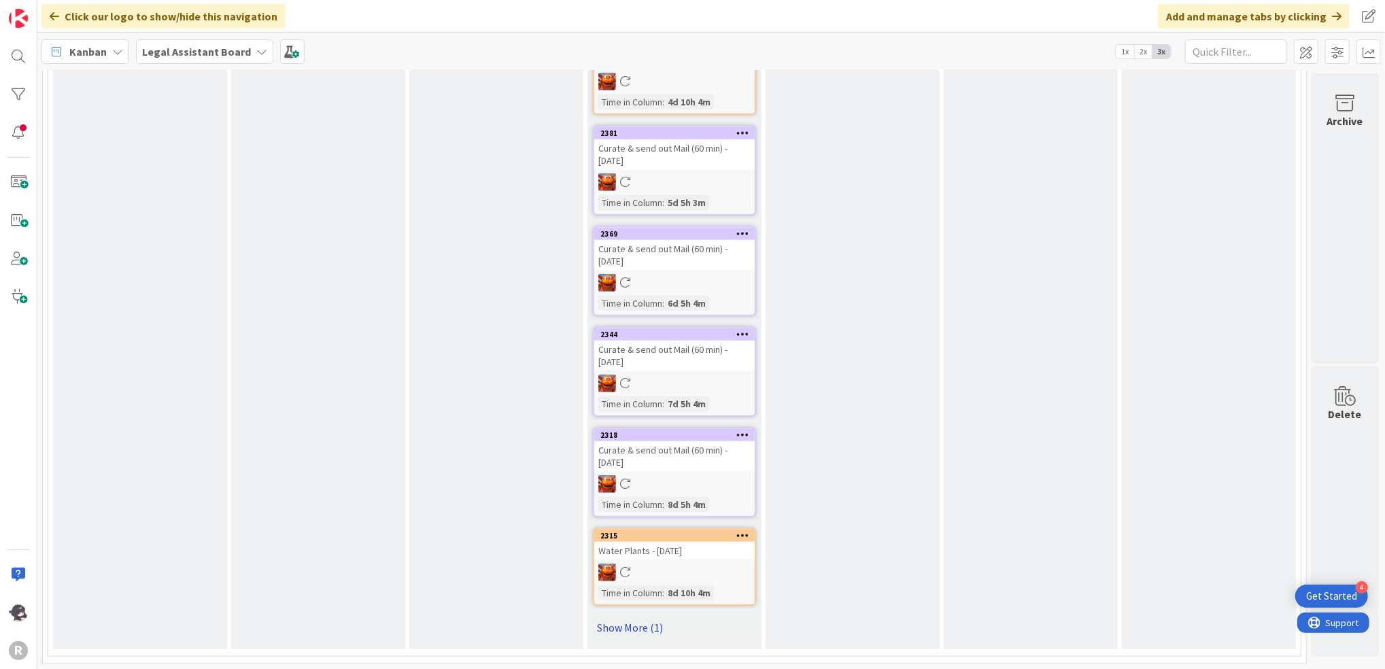
click at [645, 620] on link "Show More (1)" at bounding box center [674, 628] width 163 height 22
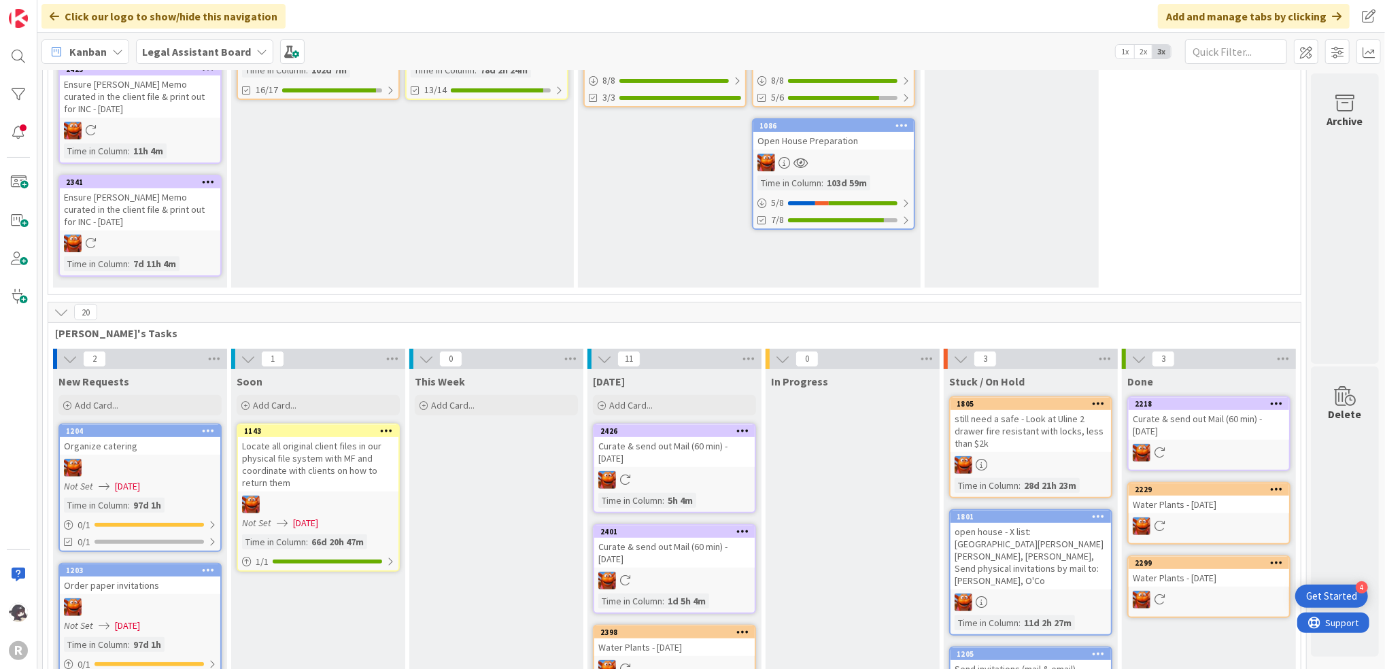
scroll to position [188, 0]
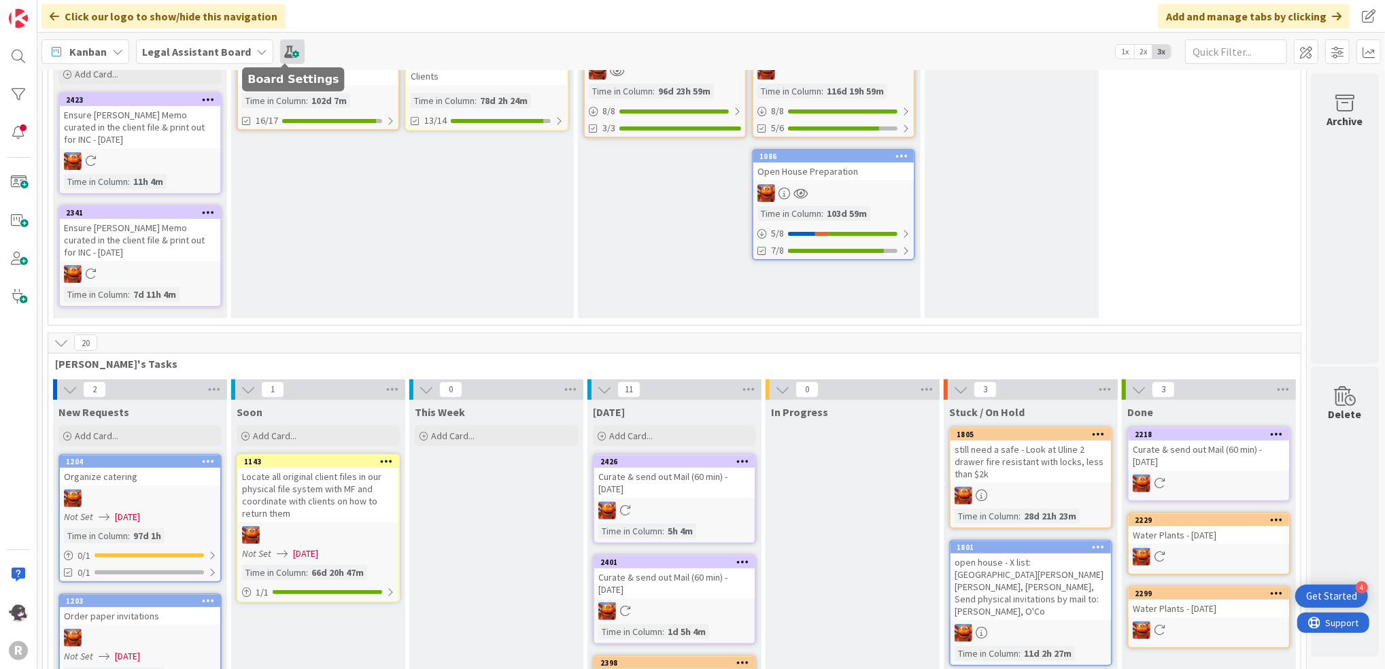
click at [289, 61] on span at bounding box center [292, 51] width 24 height 24
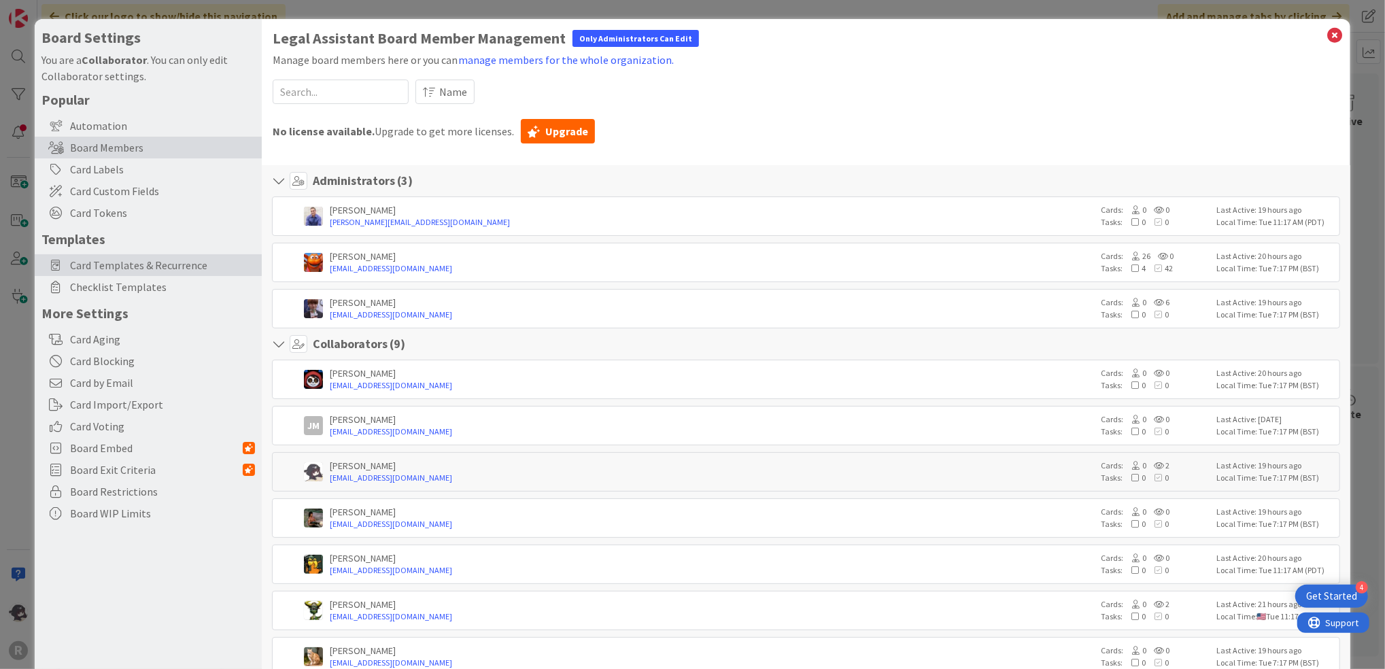
click at [142, 261] on span "Card Templates & Recurrence" at bounding box center [162, 265] width 185 height 16
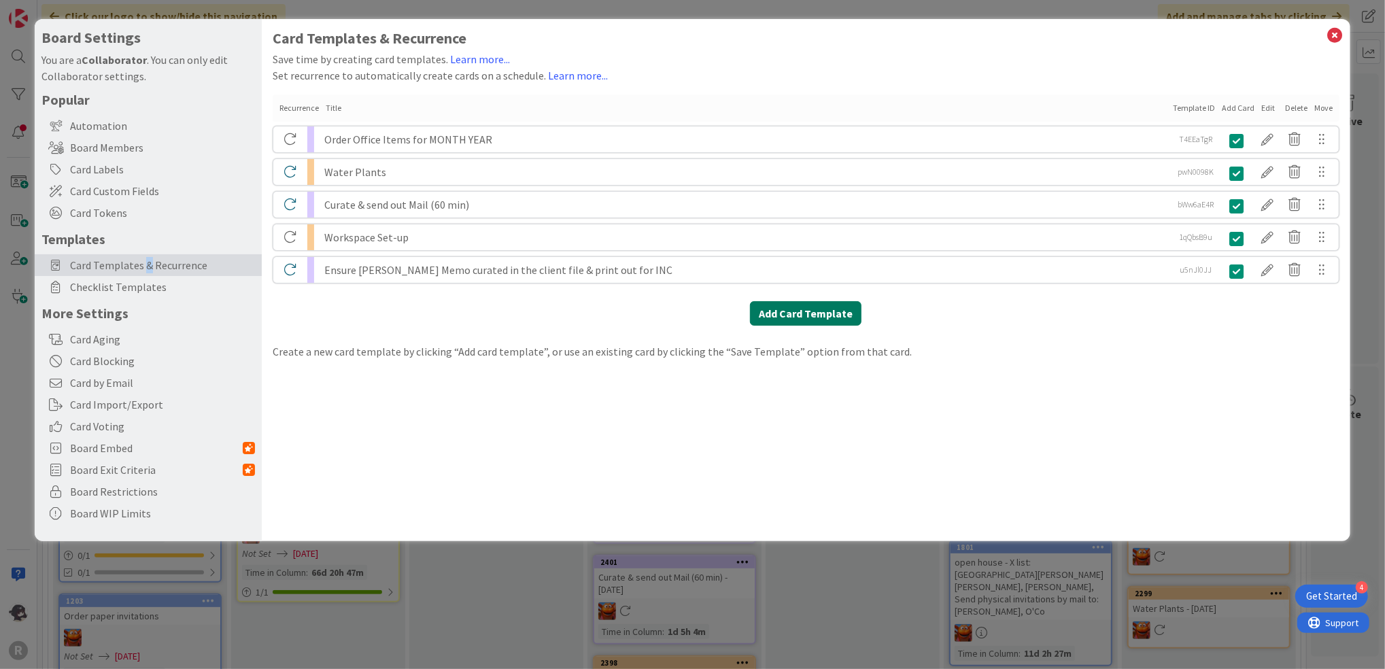
click at [802, 319] on button "Add Card Template" at bounding box center [806, 313] width 112 height 24
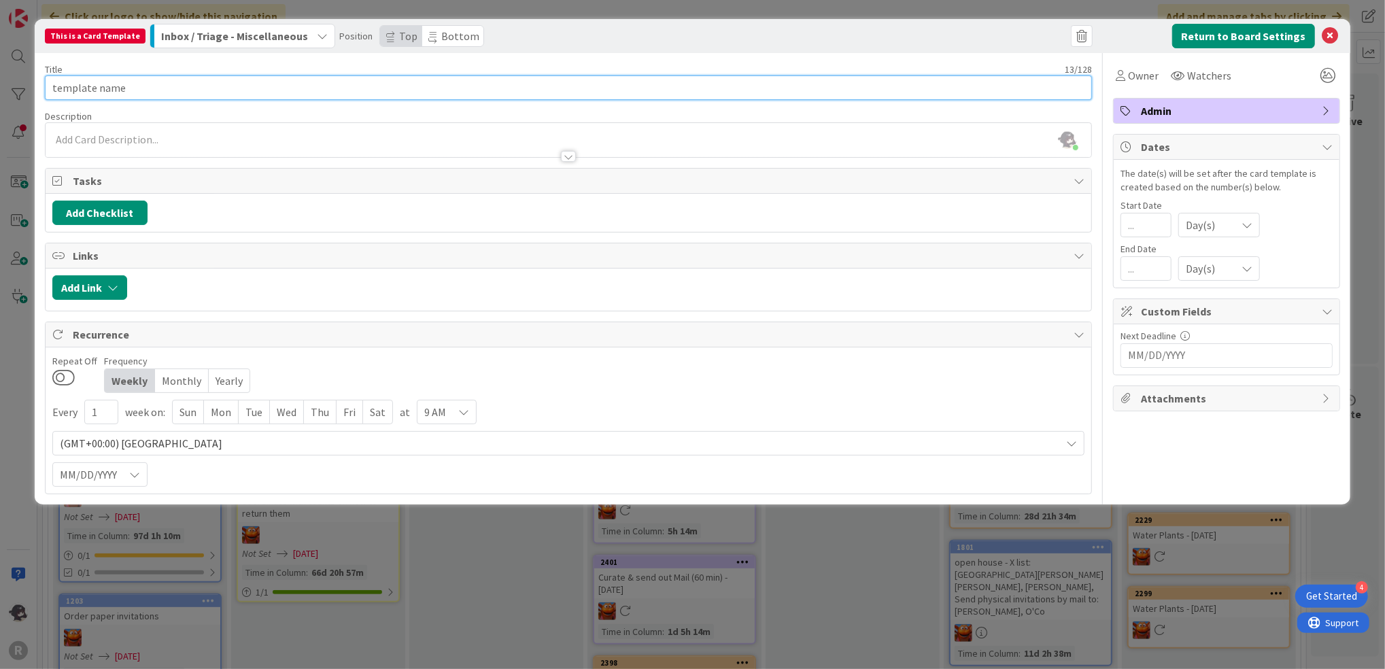
click at [96, 93] on input "template name" at bounding box center [568, 87] width 1047 height 24
drag, startPoint x: 124, startPoint y: 87, endPoint x: 18, endPoint y: 90, distance: 106.8
click at [18, 90] on div "This is a Card Template Inbox / Triage - Miscellaneous Position Top Bottom Retu…" at bounding box center [692, 334] width 1385 height 669
click at [79, 214] on button "Add Checklist" at bounding box center [99, 213] width 95 height 24
click at [75, 309] on button "Add" at bounding box center [77, 309] width 36 height 24
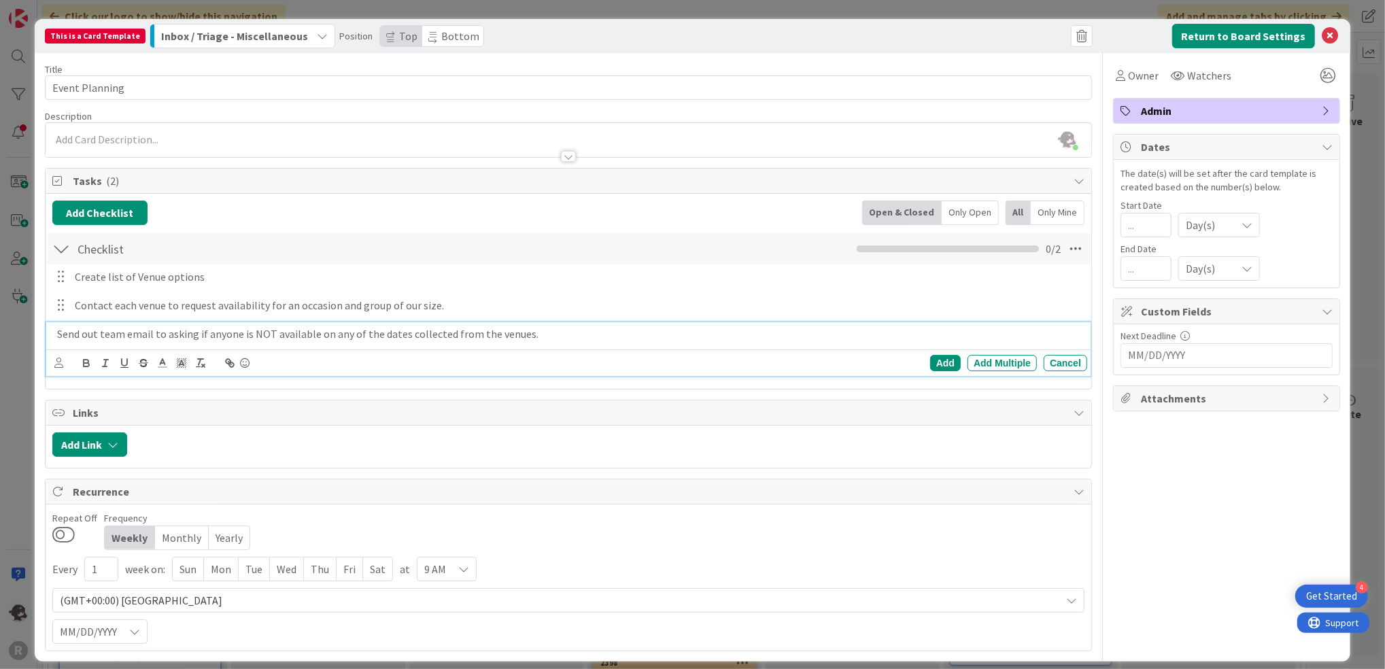
click at [190, 338] on p "Send out team email to asking if anyone is NOT available on any of the dates co…" at bounding box center [569, 334] width 1025 height 16
click at [154, 339] on p "Send out team email to ask if anyone is NOT available on any of the dates colle…" at bounding box center [569, 334] width 1025 height 16
click at [541, 333] on p "Send out firm-wide to ask if anyone is NOT available on any of the dates collec…" at bounding box center [569, 334] width 1025 height 16
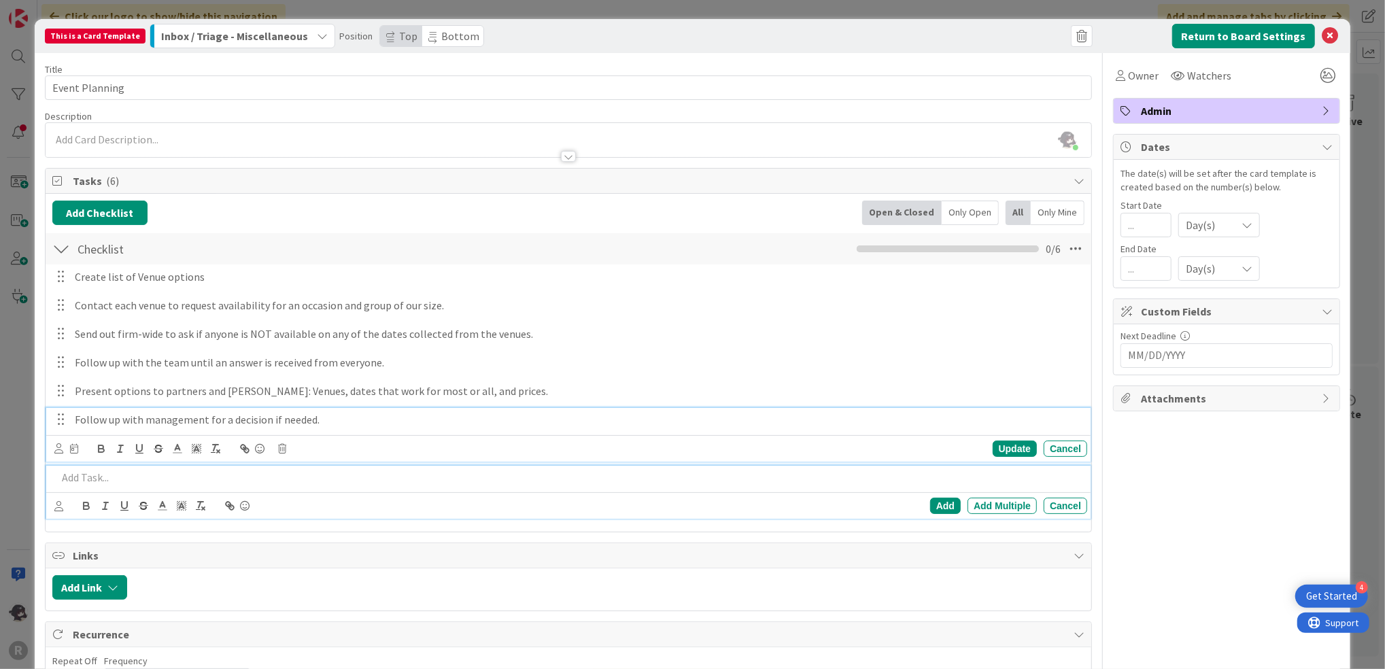
click at [275, 422] on p "Follow up with management for a decision if needed." at bounding box center [578, 420] width 1007 height 16
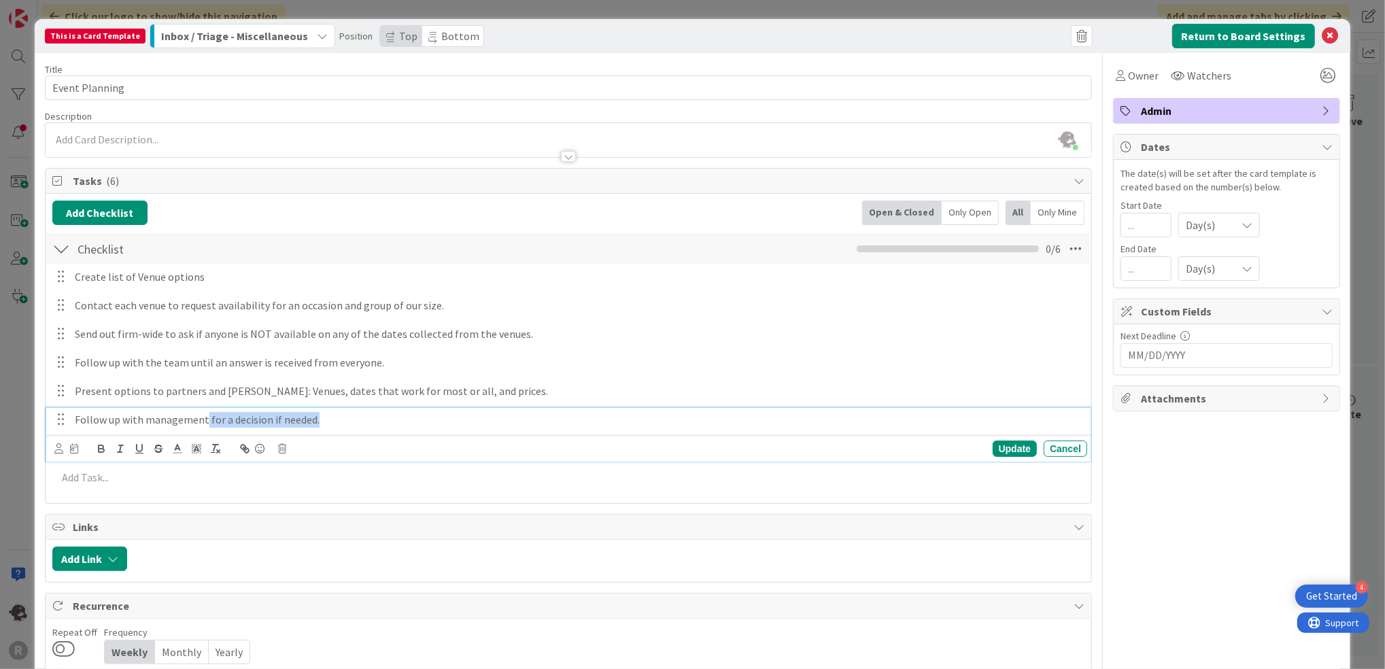
drag, startPoint x: 329, startPoint y: 416, endPoint x: 204, endPoint y: 422, distance: 124.6
click at [204, 422] on p "Follow up with management for a decision if needed." at bounding box center [578, 420] width 1007 height 16
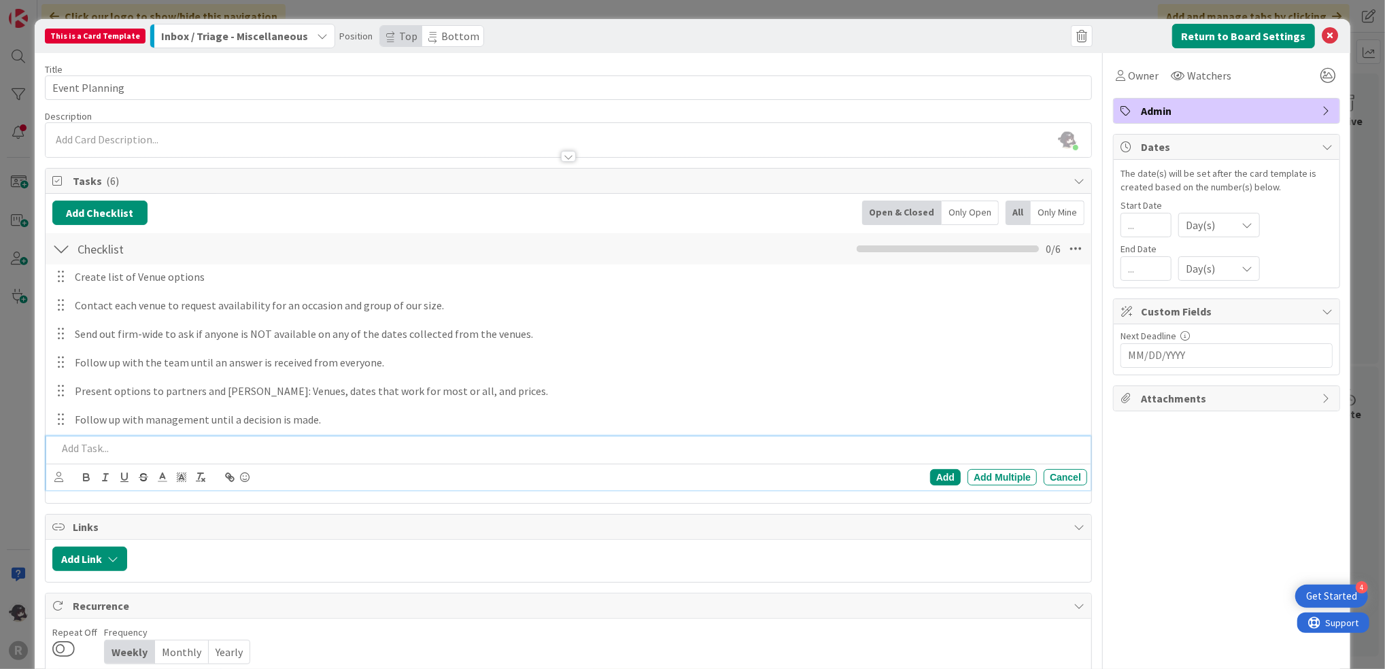
click at [115, 444] on p at bounding box center [569, 449] width 1025 height 16
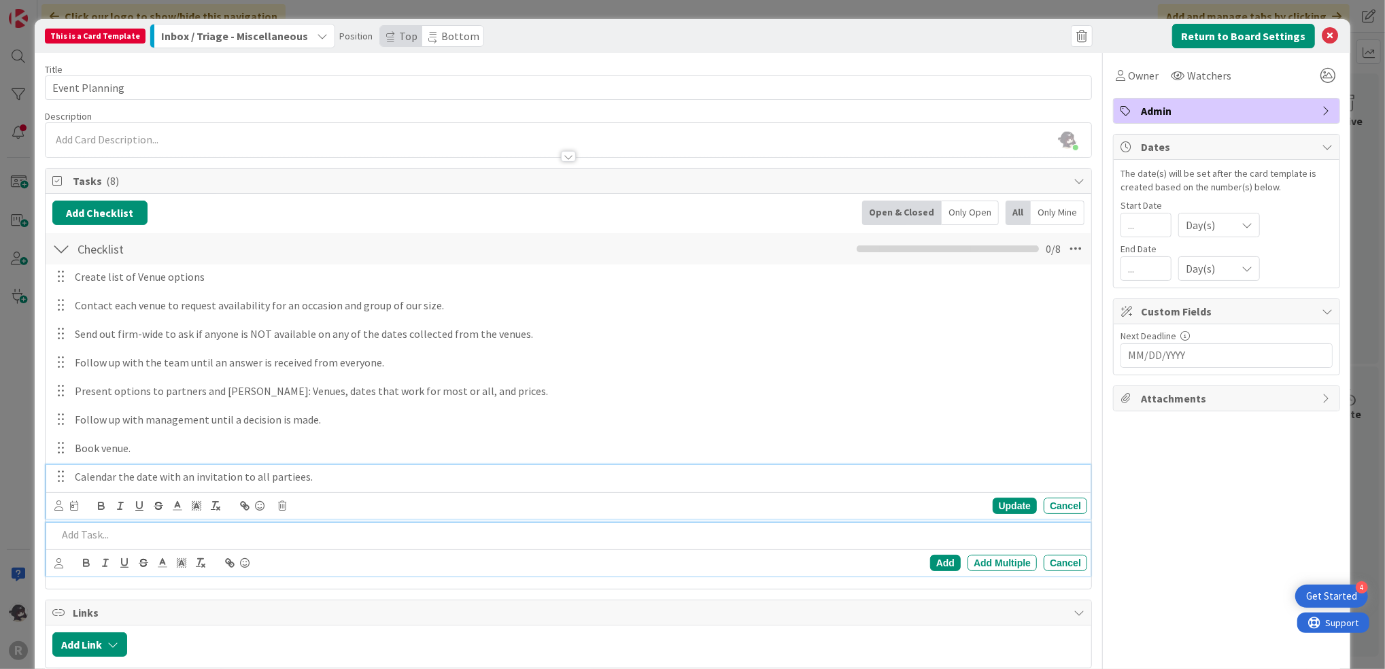
click at [309, 478] on p "Calendar the date with an invitation to all partiees." at bounding box center [578, 477] width 1007 height 16
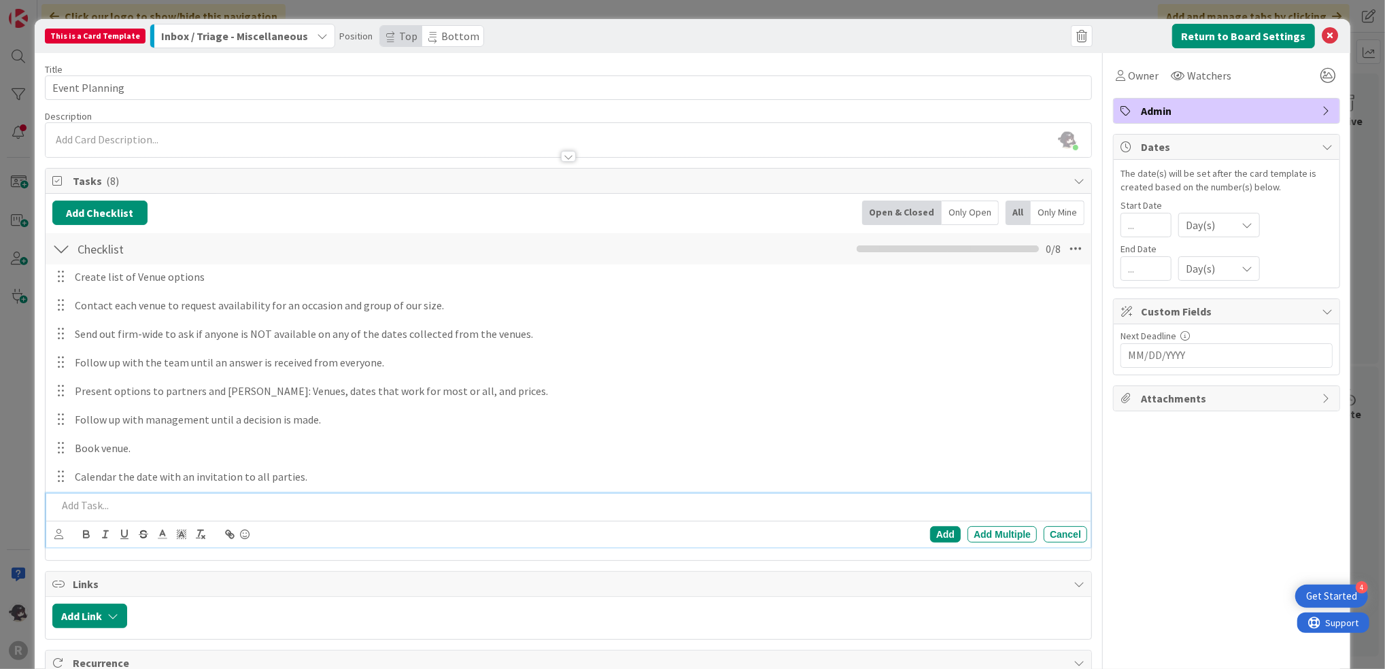
click at [131, 507] on p at bounding box center [569, 506] width 1025 height 16
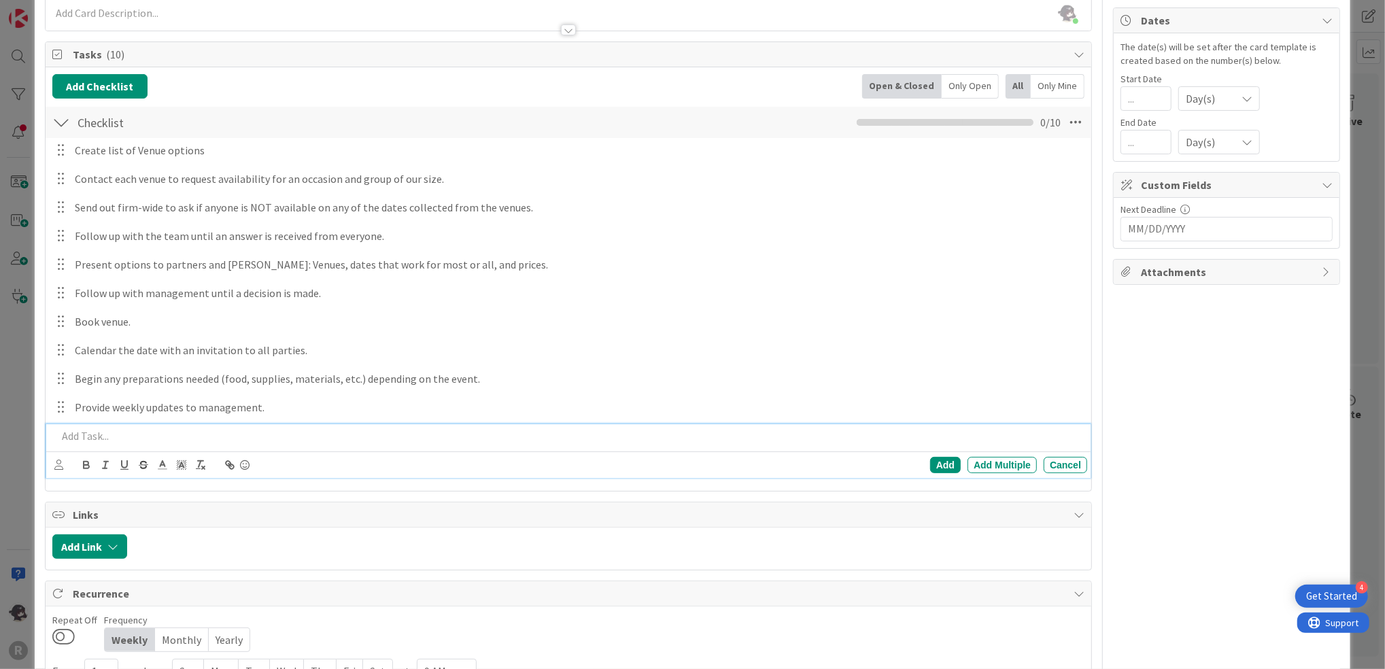
scroll to position [0, 0]
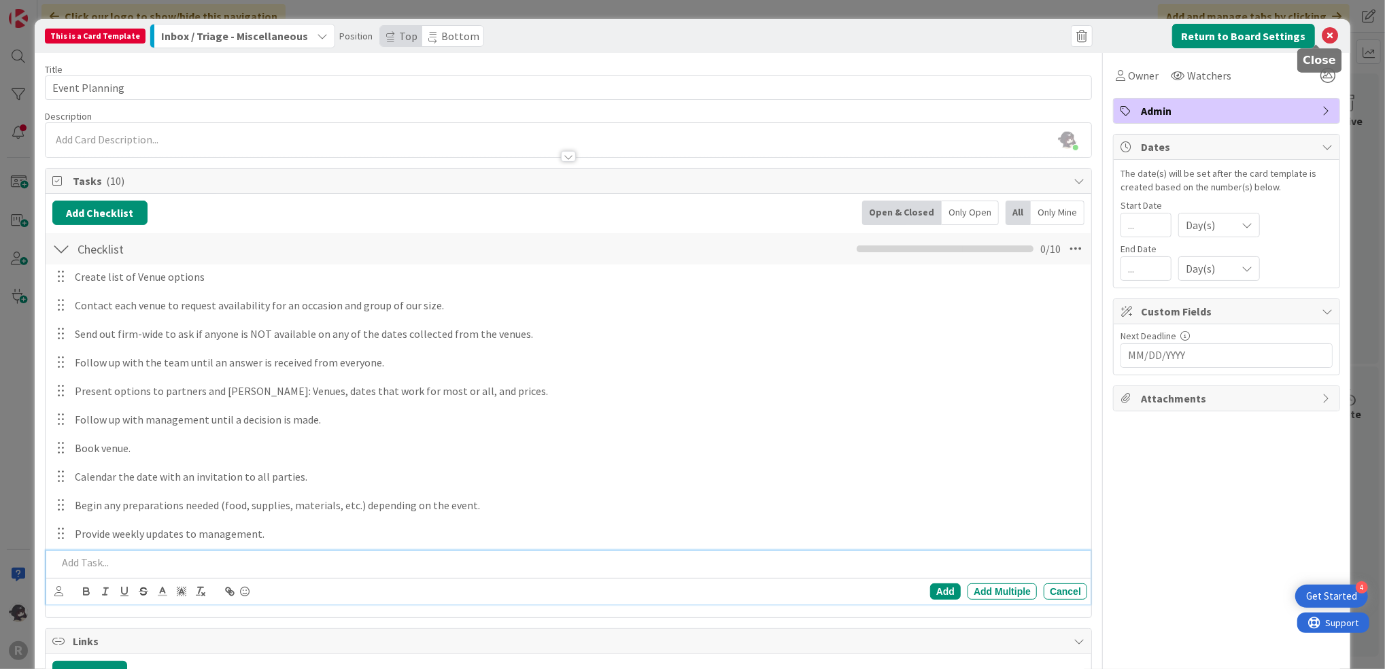
click at [1322, 35] on icon at bounding box center [1330, 36] width 16 height 16
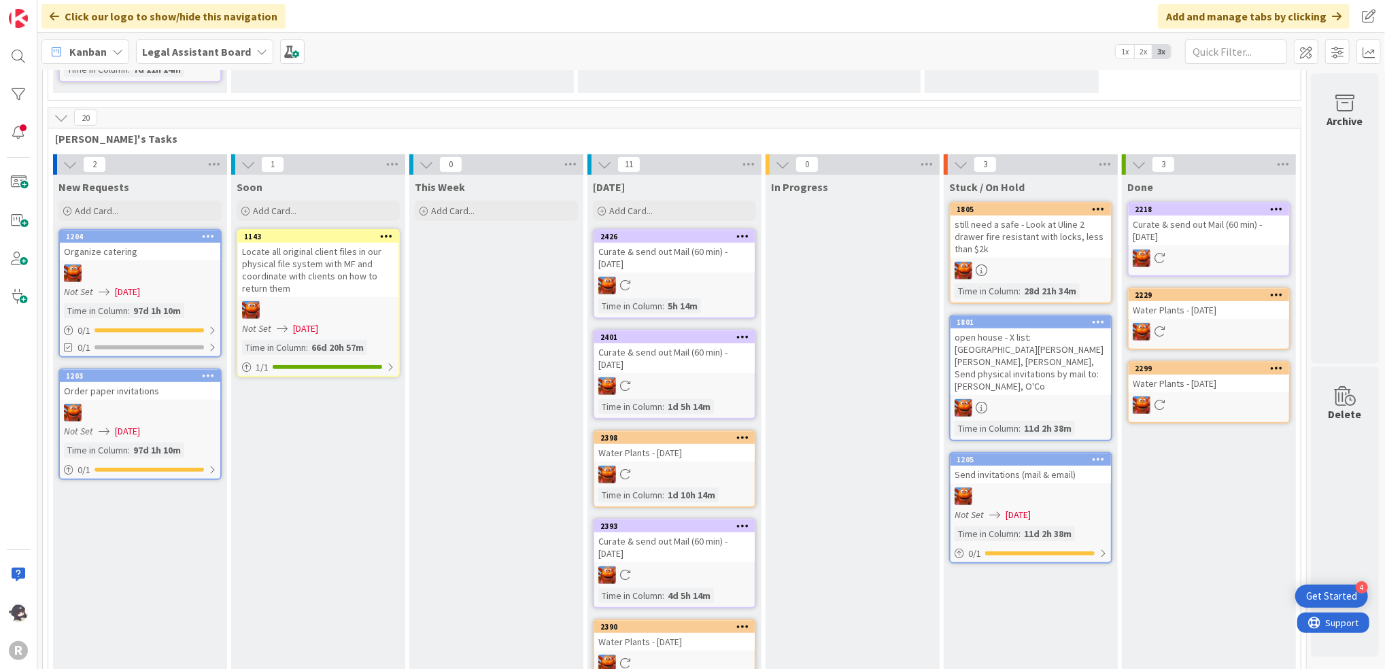
scroll to position [279, 0]
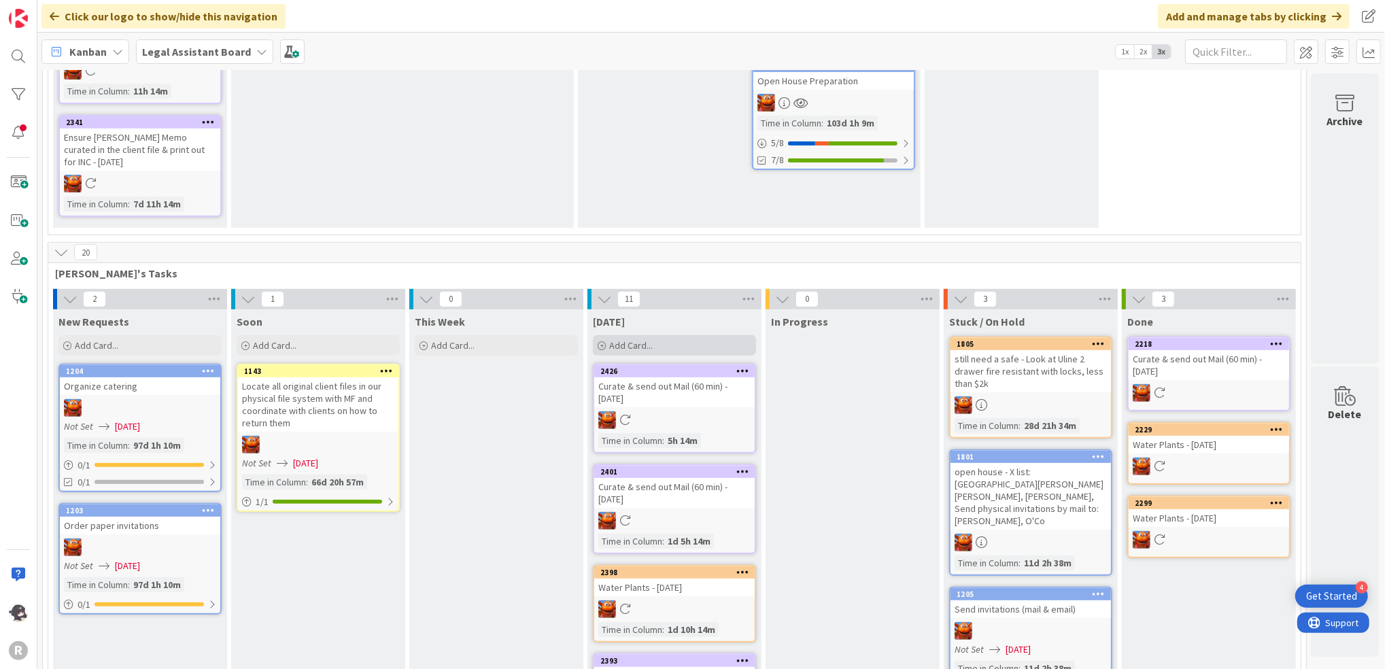
click at [655, 340] on div "Add Card..." at bounding box center [674, 345] width 163 height 20
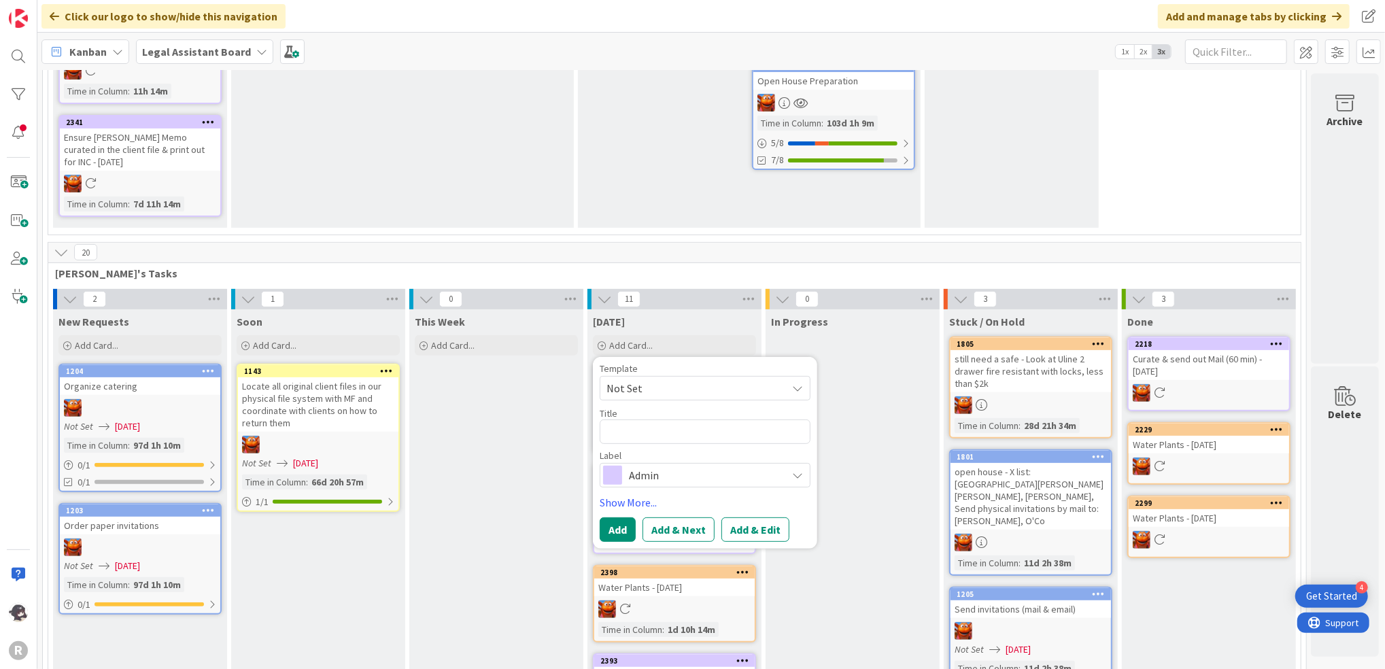
click at [652, 380] on span "Not Set" at bounding box center [692, 389] width 170 height 18
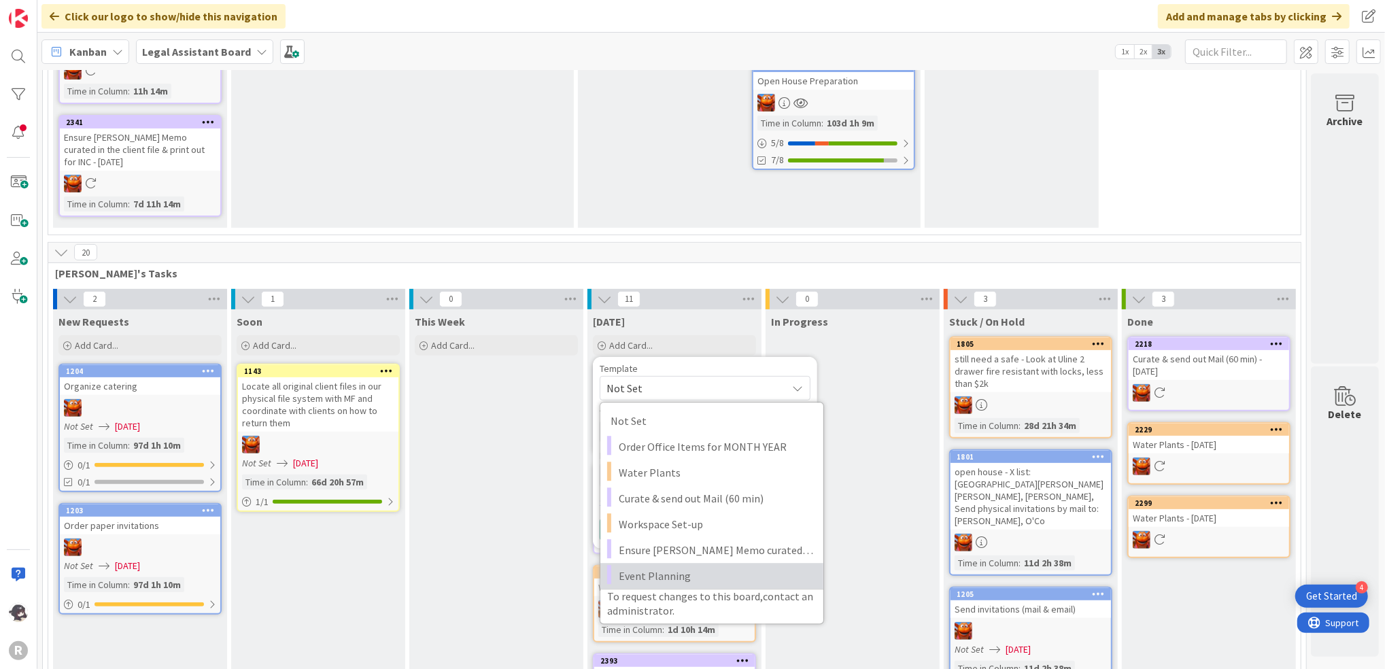
click at [667, 572] on span "Event Planning" at bounding box center [716, 576] width 195 height 18
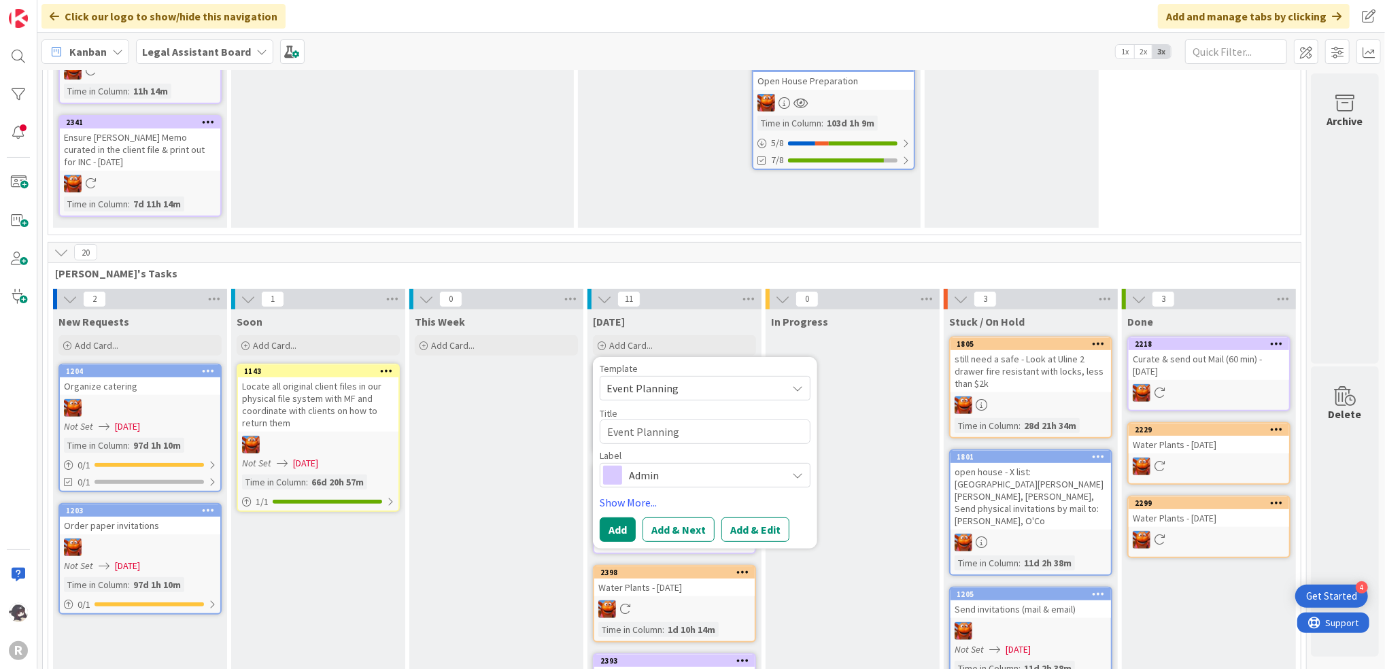
click at [711, 469] on span "Admin" at bounding box center [704, 475] width 151 height 19
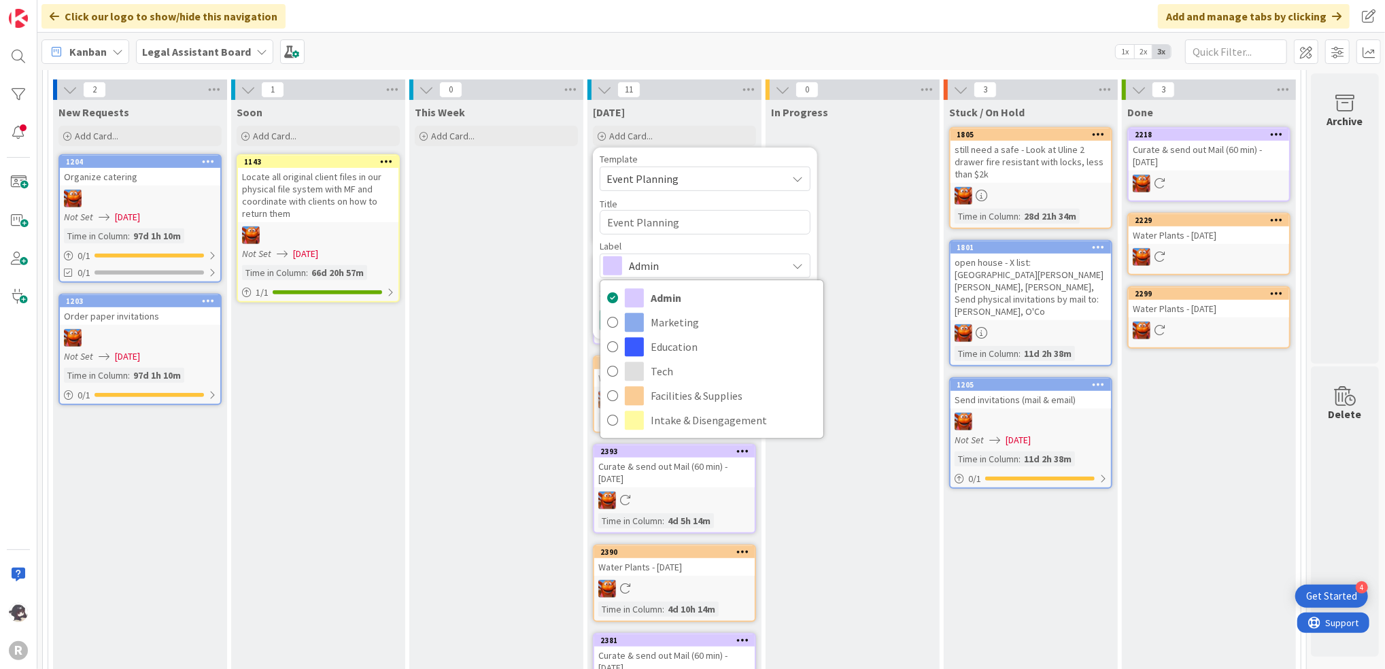
scroll to position [370, 0]
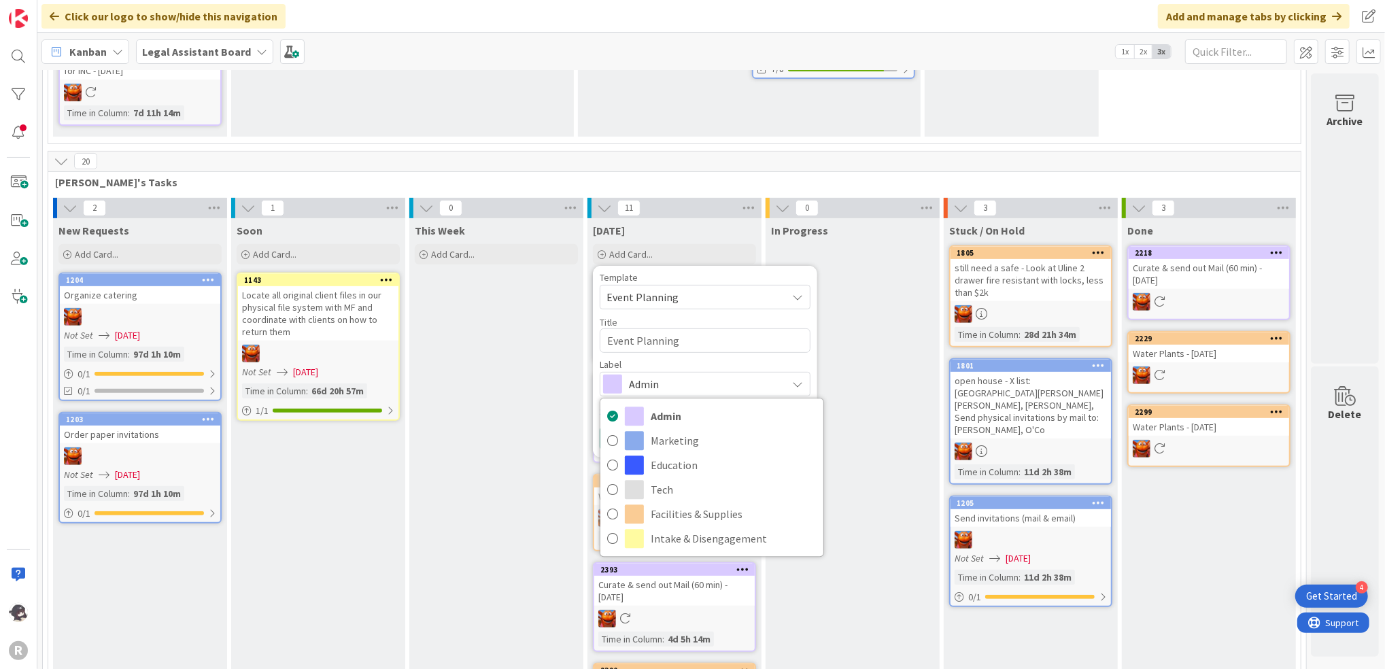
click at [702, 378] on span "Admin" at bounding box center [704, 384] width 151 height 19
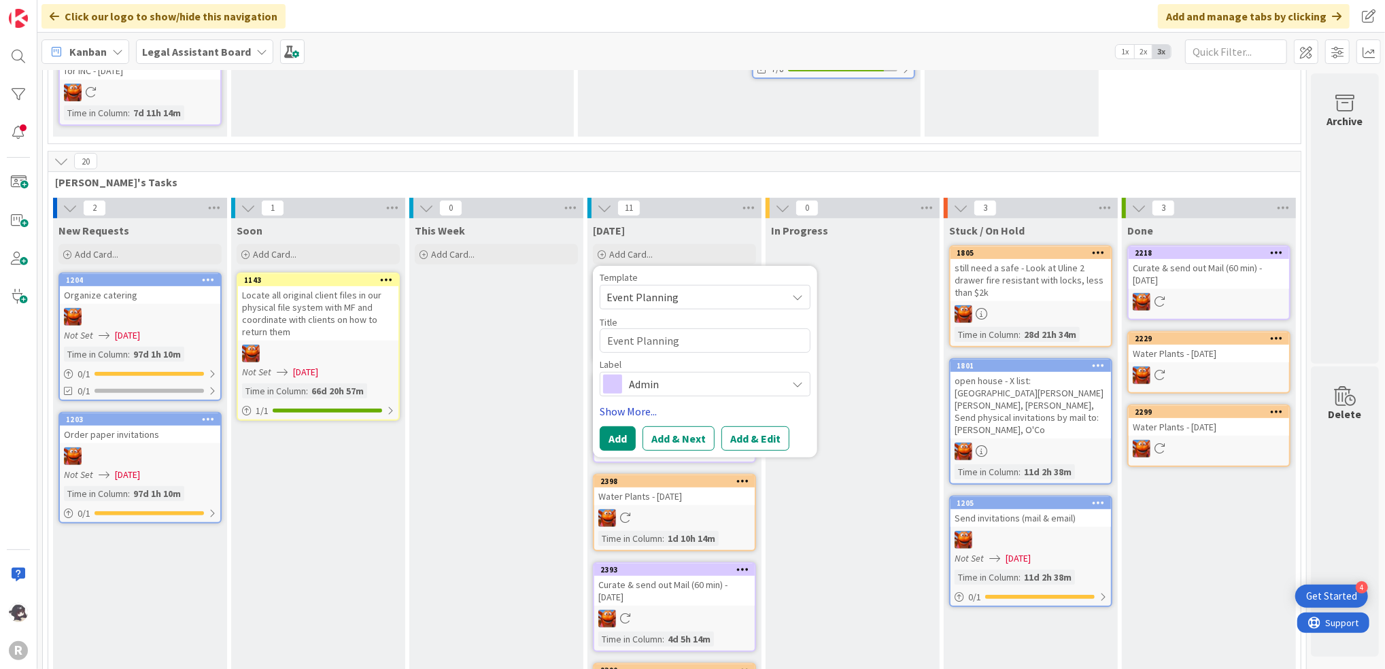
click at [631, 407] on link "Show More..." at bounding box center [705, 411] width 211 height 16
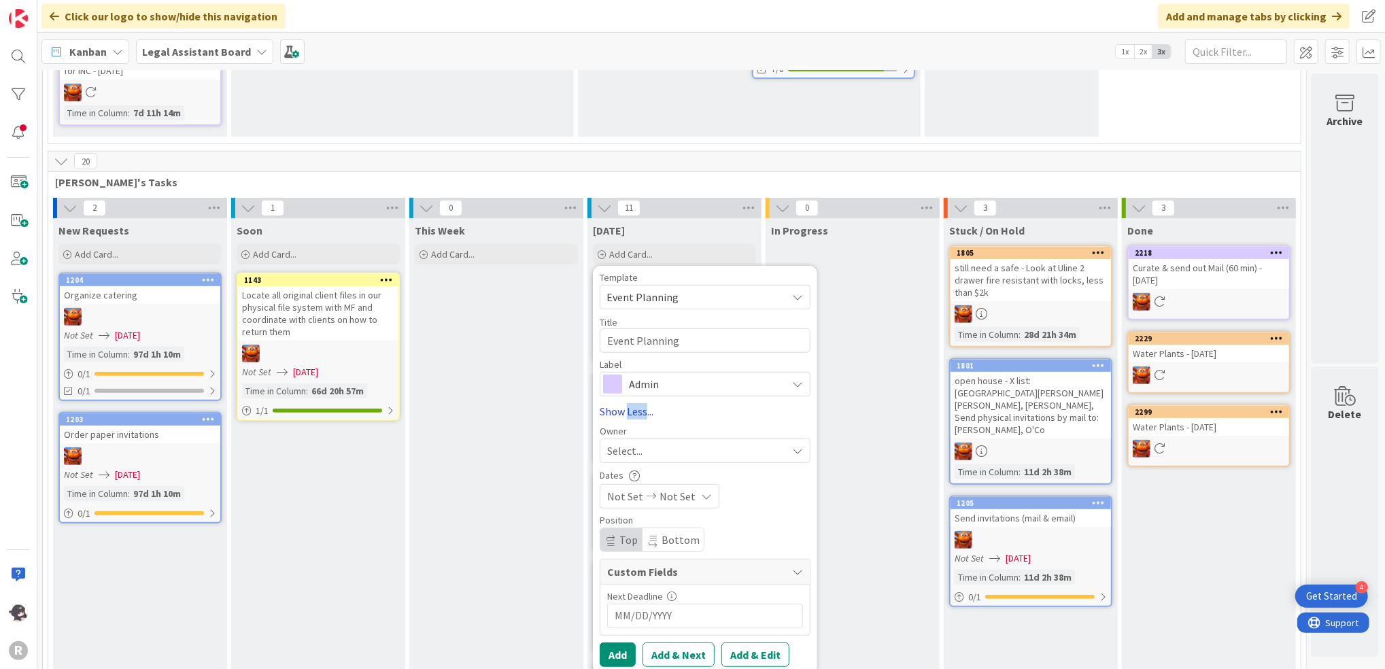
click at [631, 407] on link "Show Less..." at bounding box center [705, 411] width 211 height 16
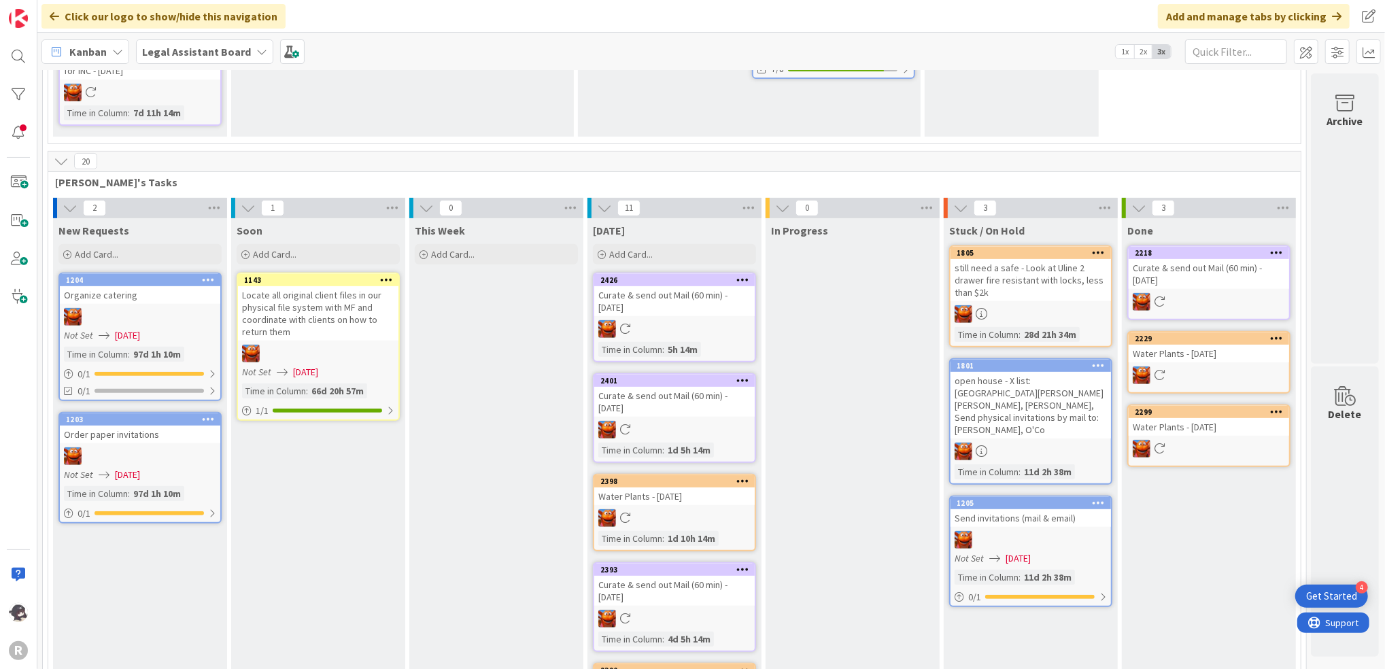
click at [226, 45] on b "Legal Assistant Board" at bounding box center [196, 52] width 109 height 14
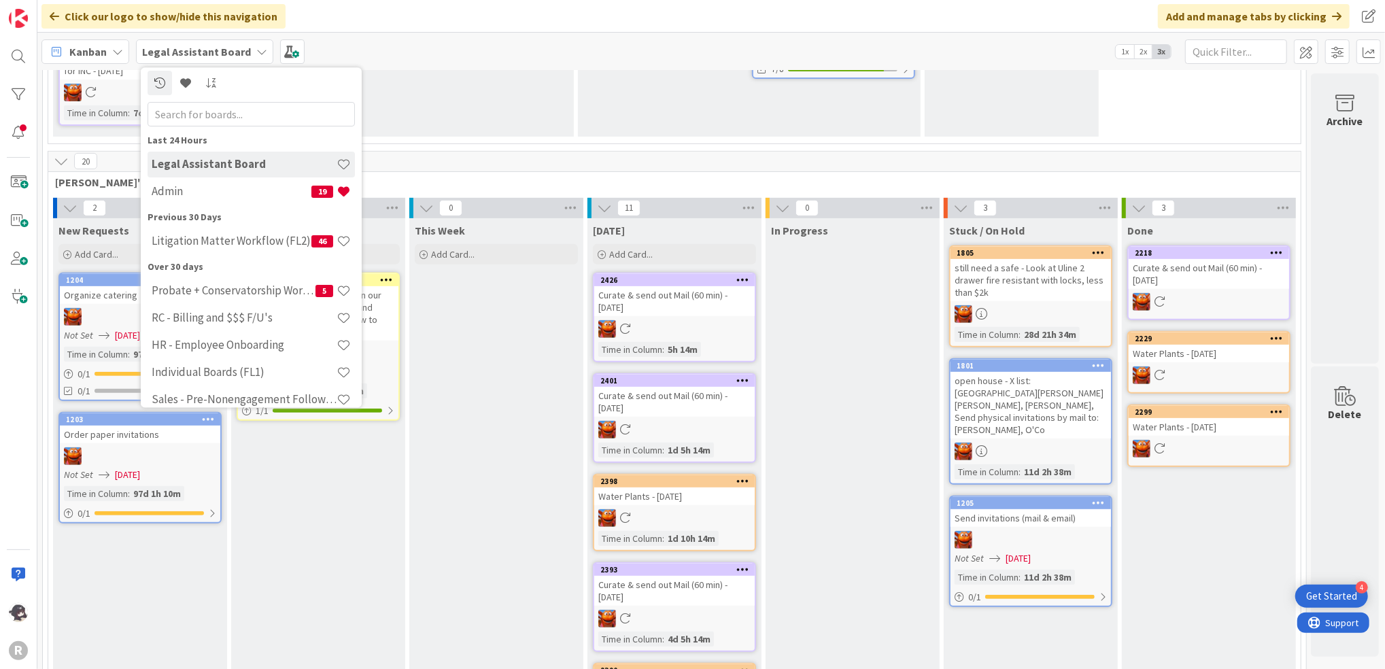
scroll to position [0, 0]
click at [287, 46] on span at bounding box center [292, 51] width 24 height 24
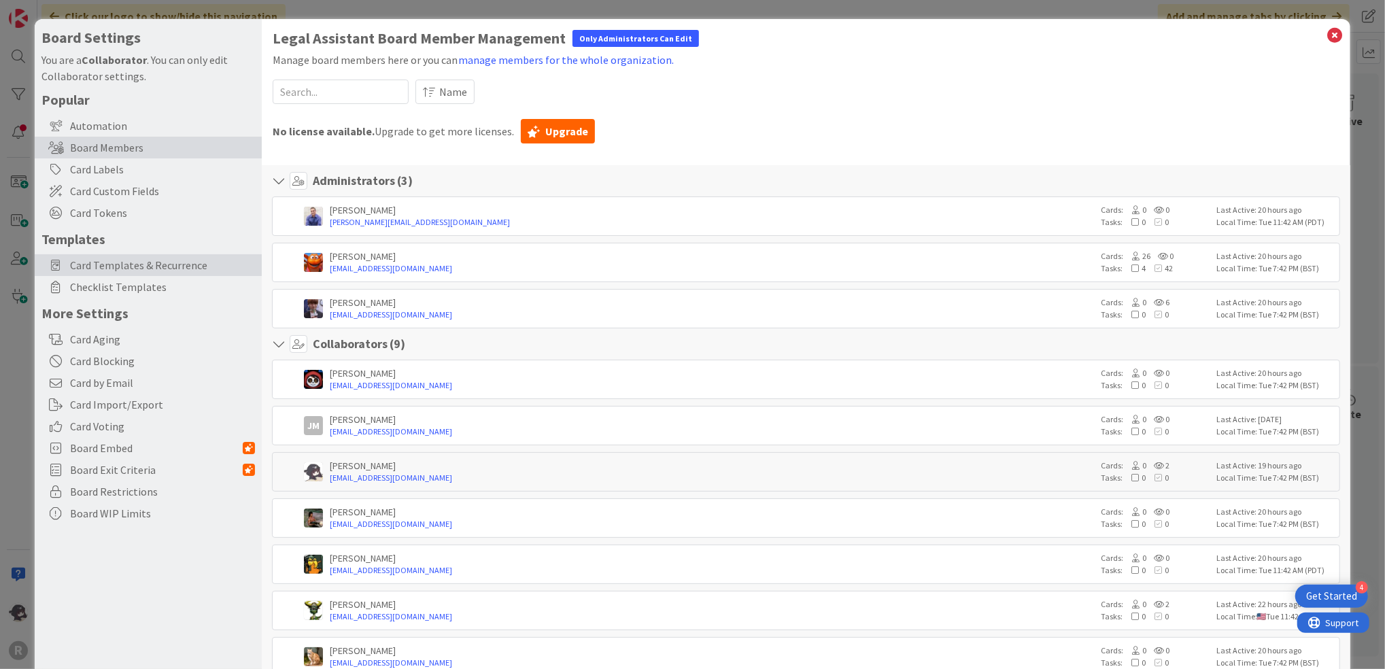
click at [127, 260] on span "Card Templates & Recurrence" at bounding box center [162, 265] width 185 height 16
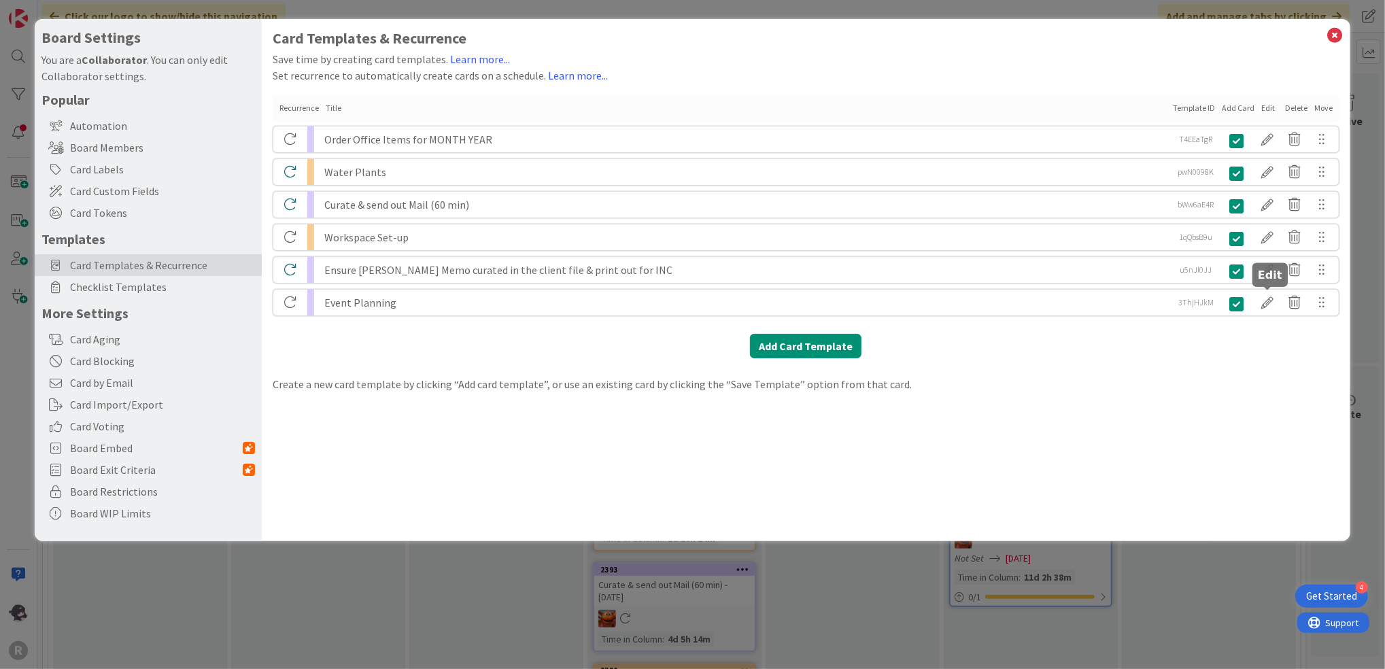
click at [1268, 303] on div at bounding box center [1267, 302] width 27 height 23
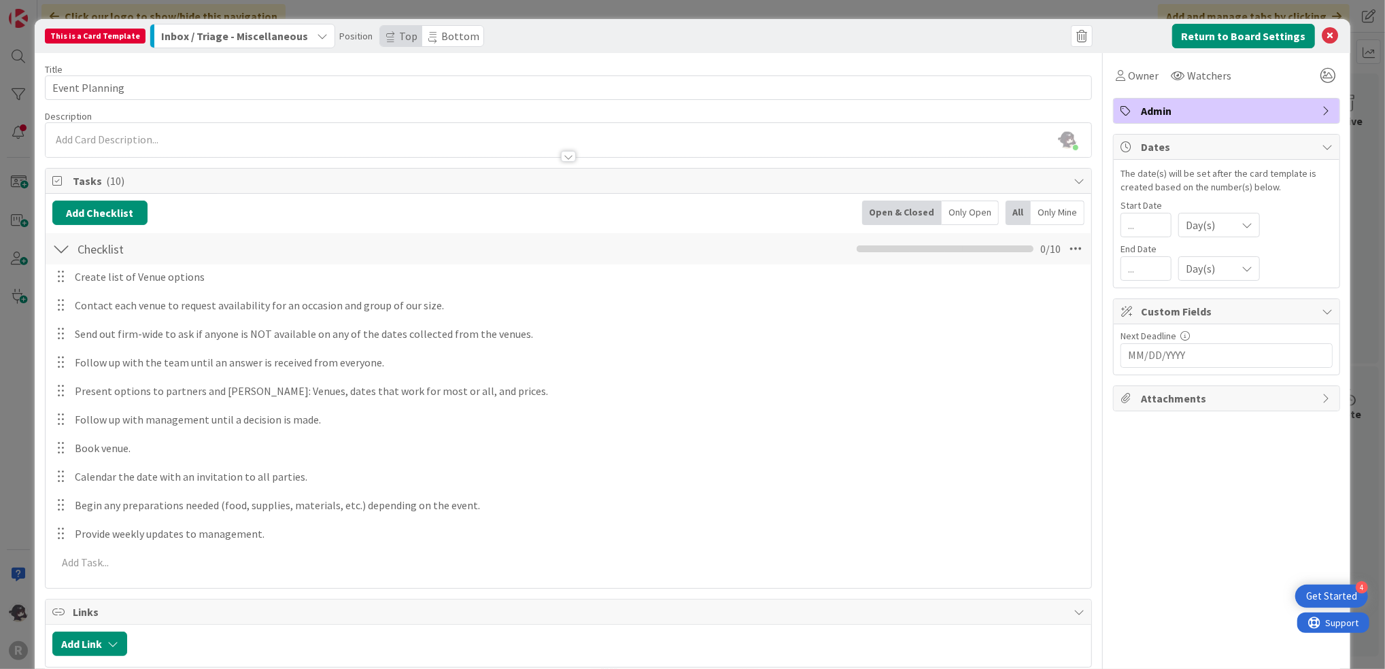
click at [317, 36] on icon "button" at bounding box center [322, 36] width 11 height 11
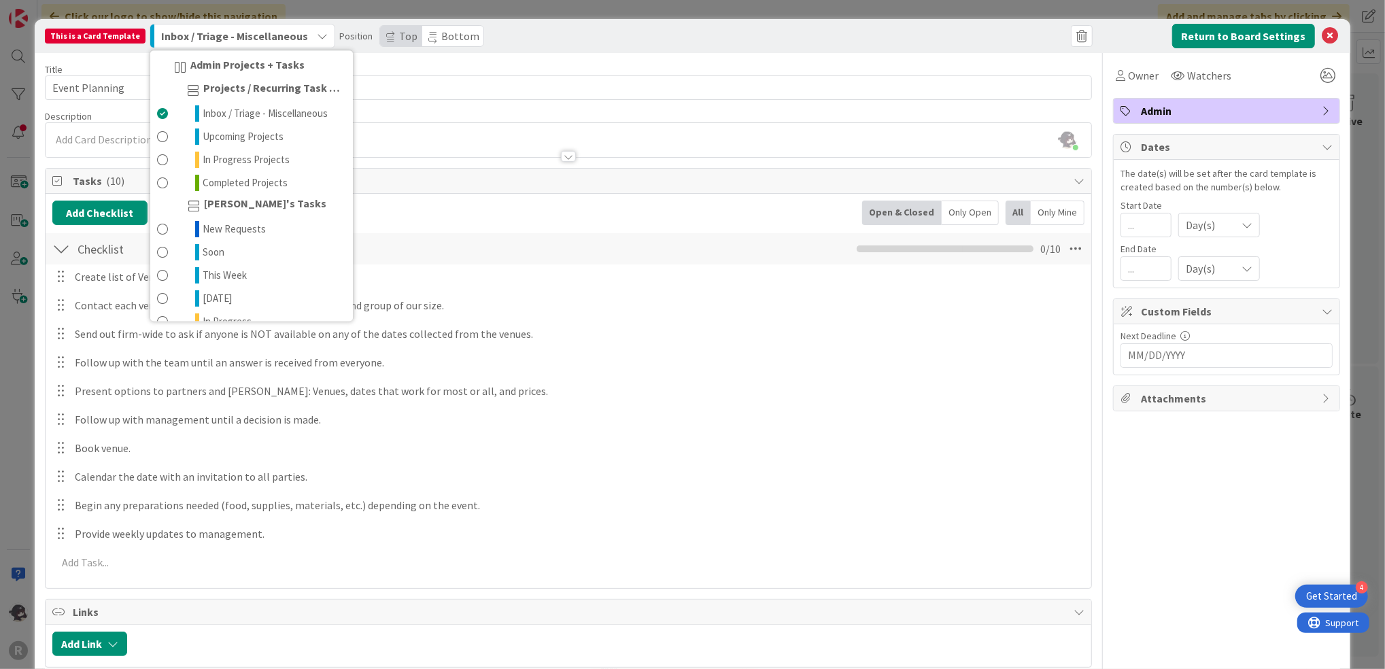
scroll to position [63, 0]
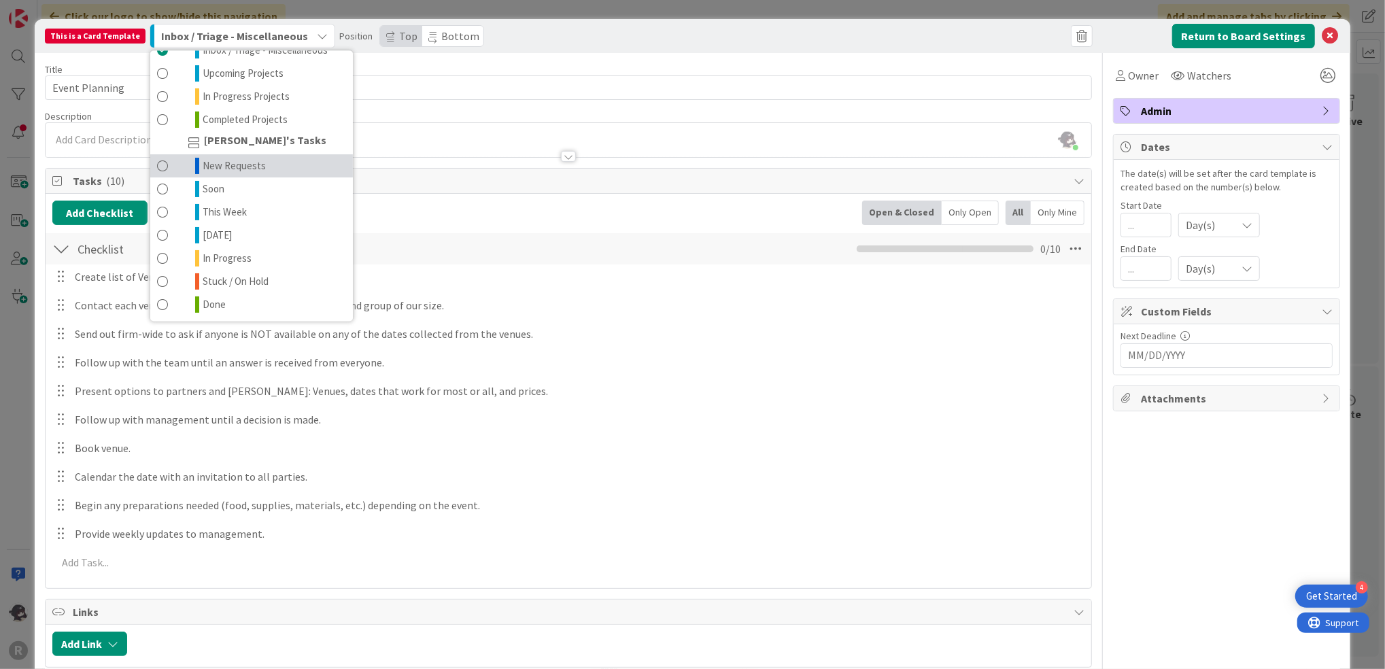
click at [157, 167] on span at bounding box center [162, 166] width 11 height 16
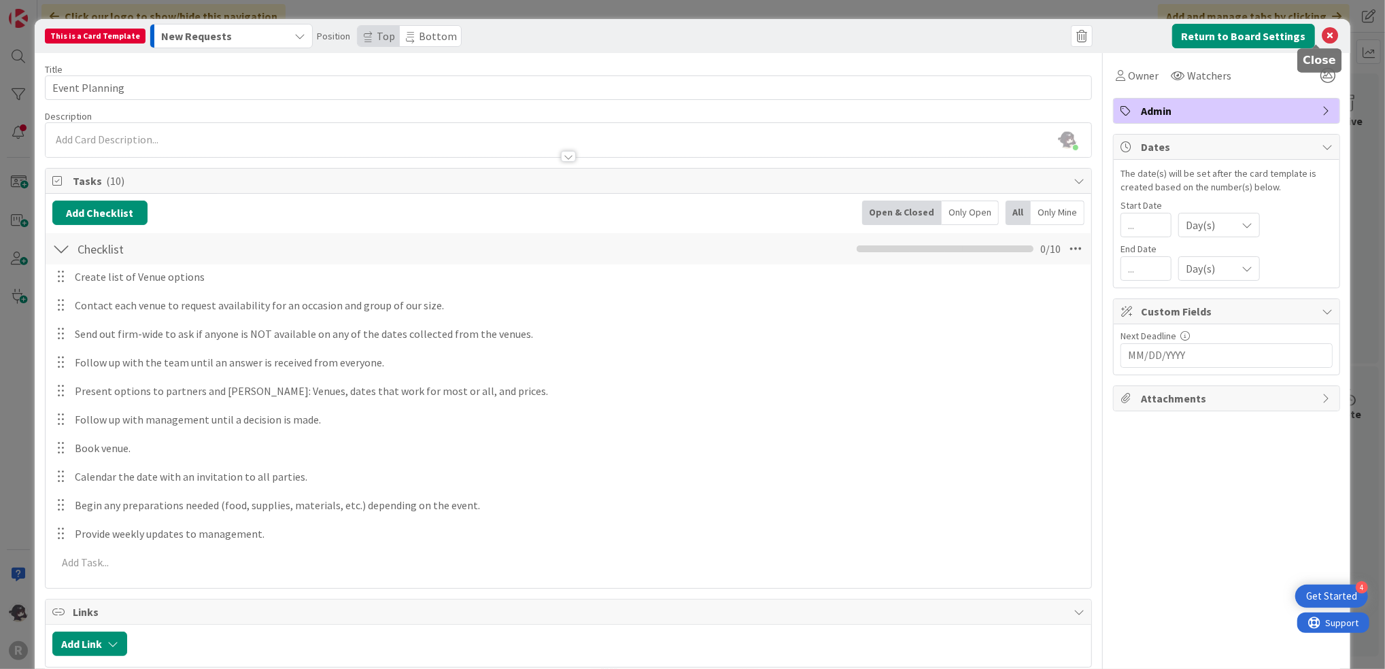
click at [1322, 33] on icon at bounding box center [1330, 36] width 16 height 16
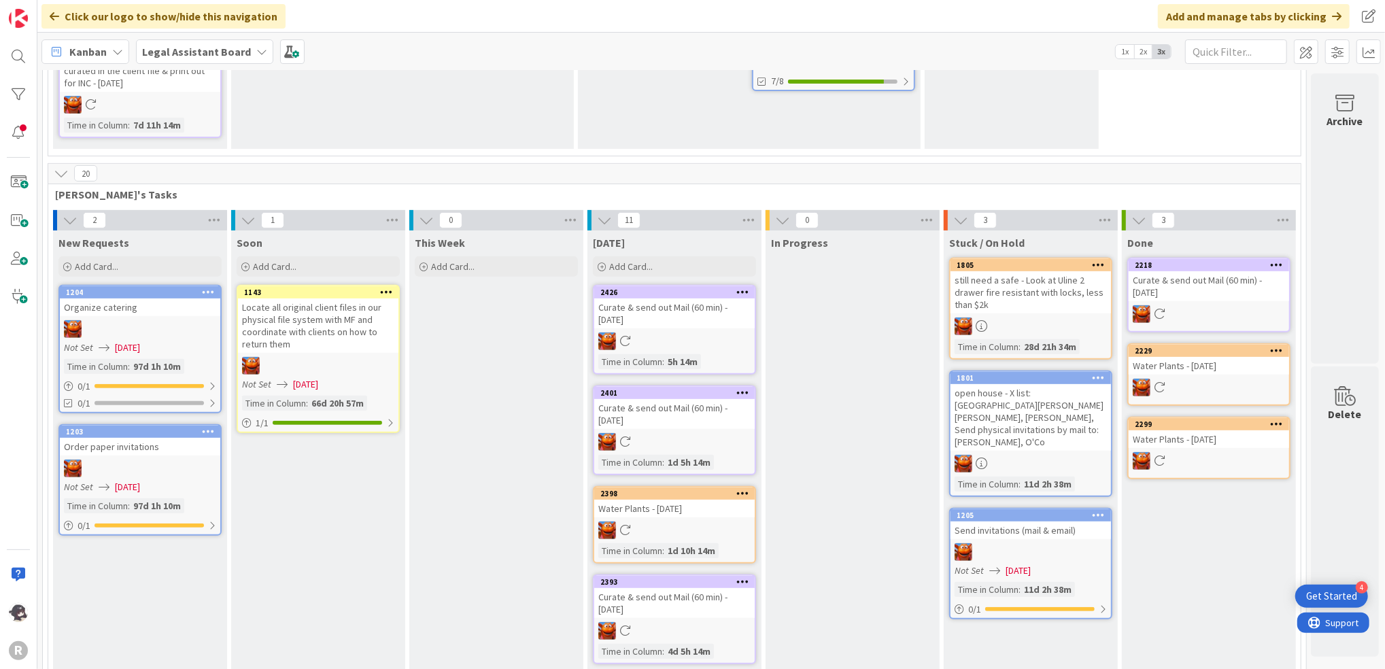
scroll to position [370, 0]
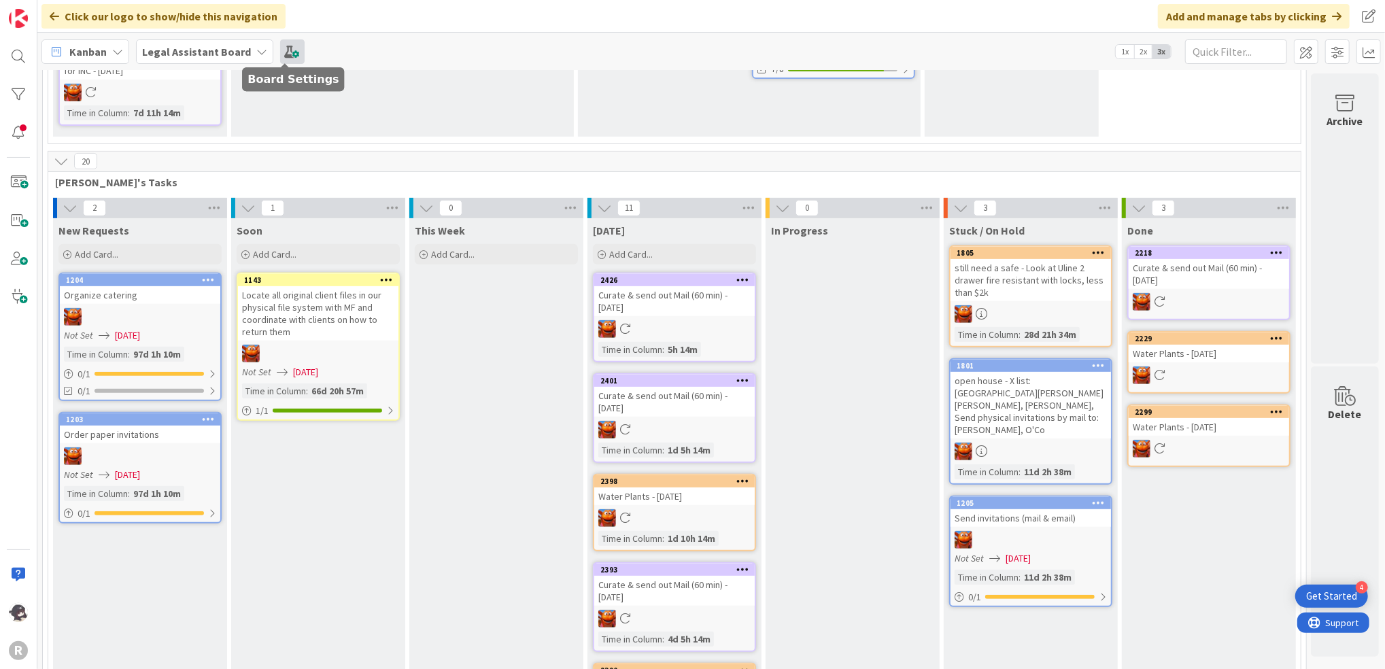
click at [292, 49] on span at bounding box center [292, 51] width 24 height 24
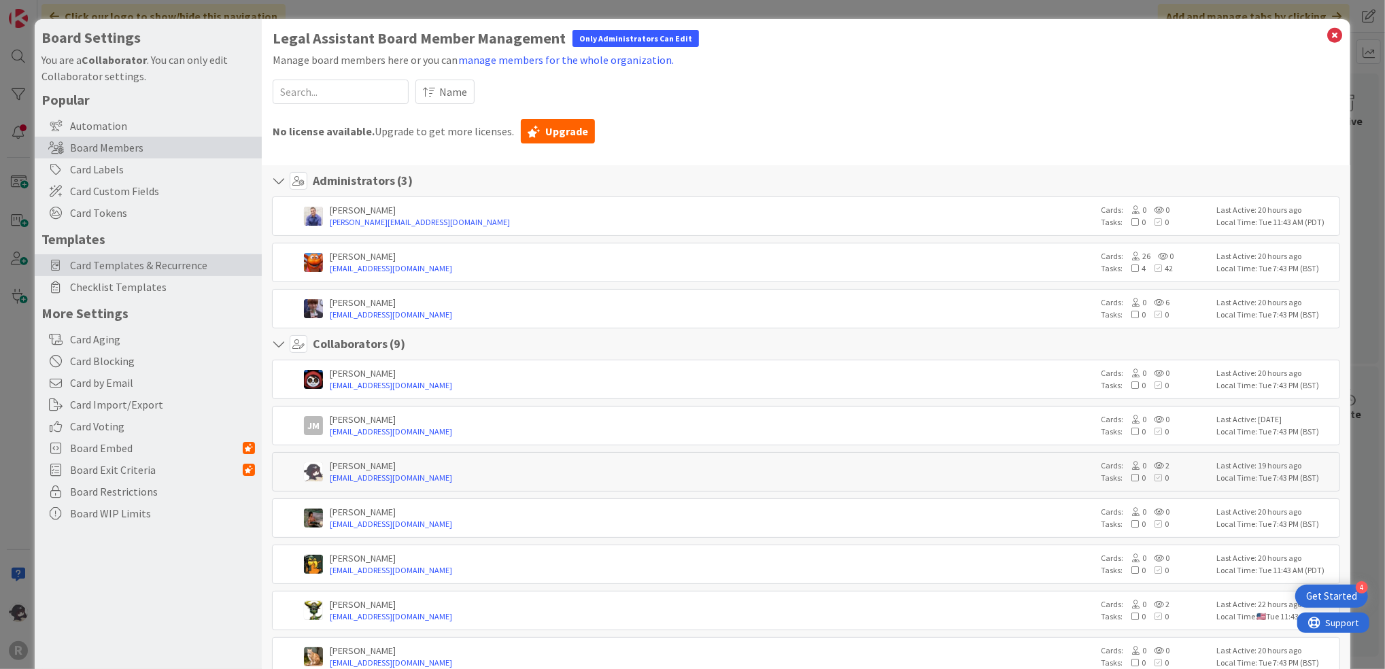
click at [128, 265] on span "Card Templates & Recurrence" at bounding box center [162, 265] width 185 height 16
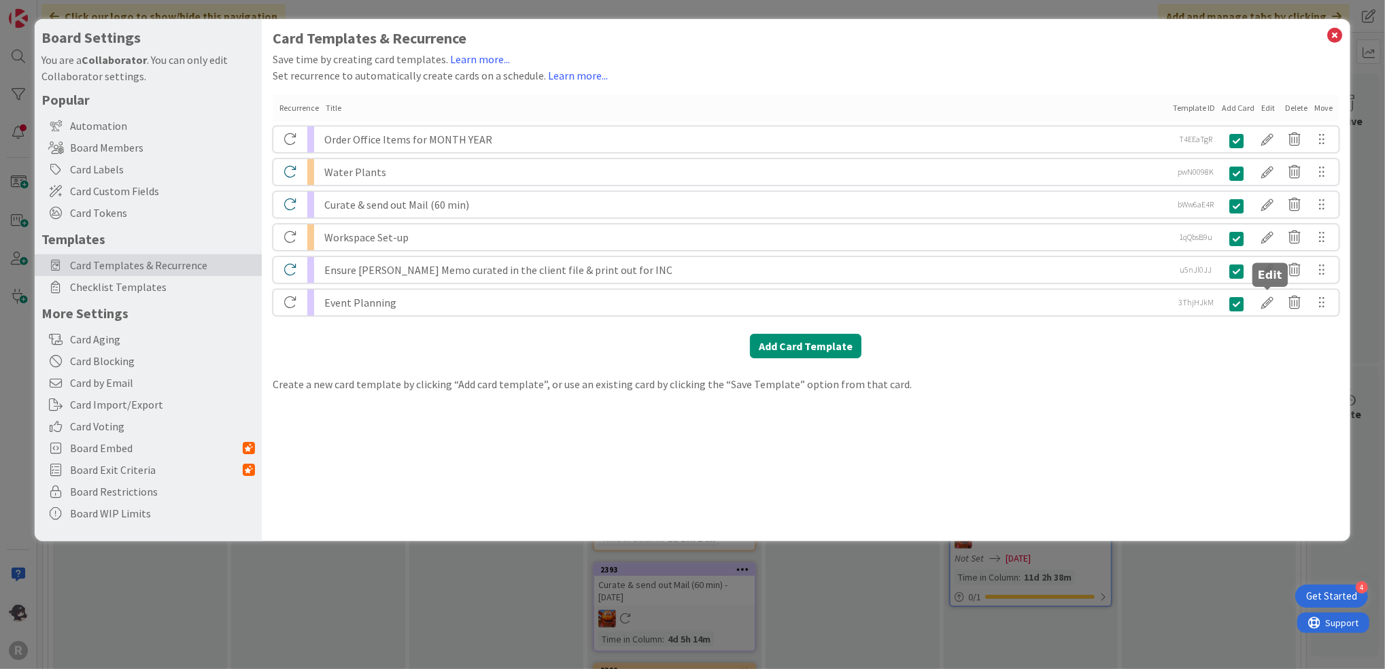
click at [1271, 305] on div at bounding box center [1267, 302] width 27 height 23
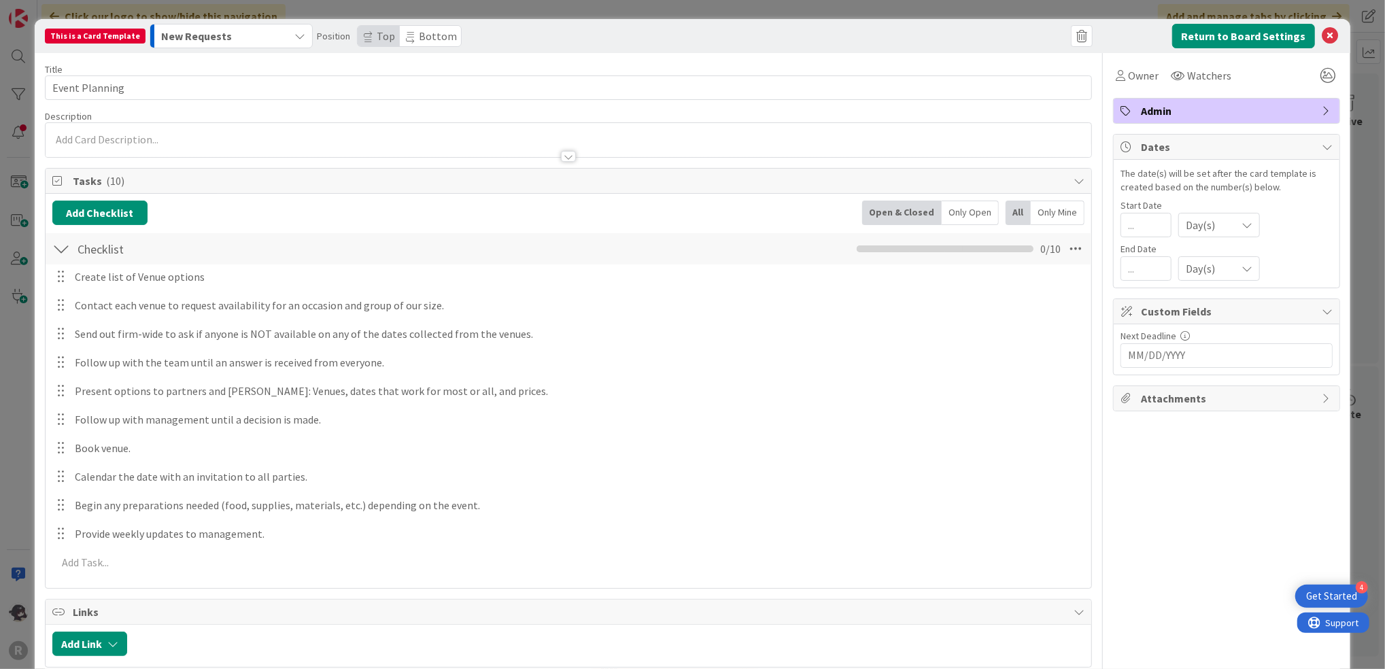
click at [178, 40] on span "New Requests" at bounding box center [196, 36] width 71 height 18
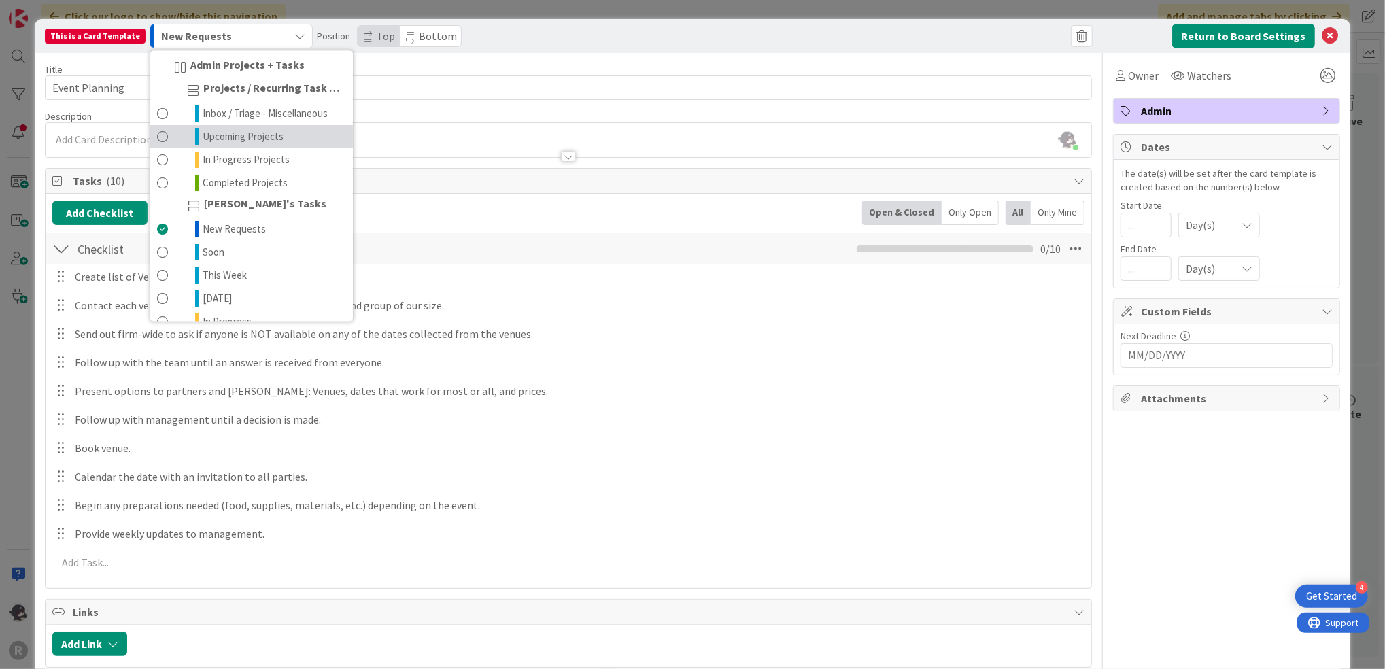
click at [272, 137] on span "Upcoming Projects" at bounding box center [243, 137] width 81 height 16
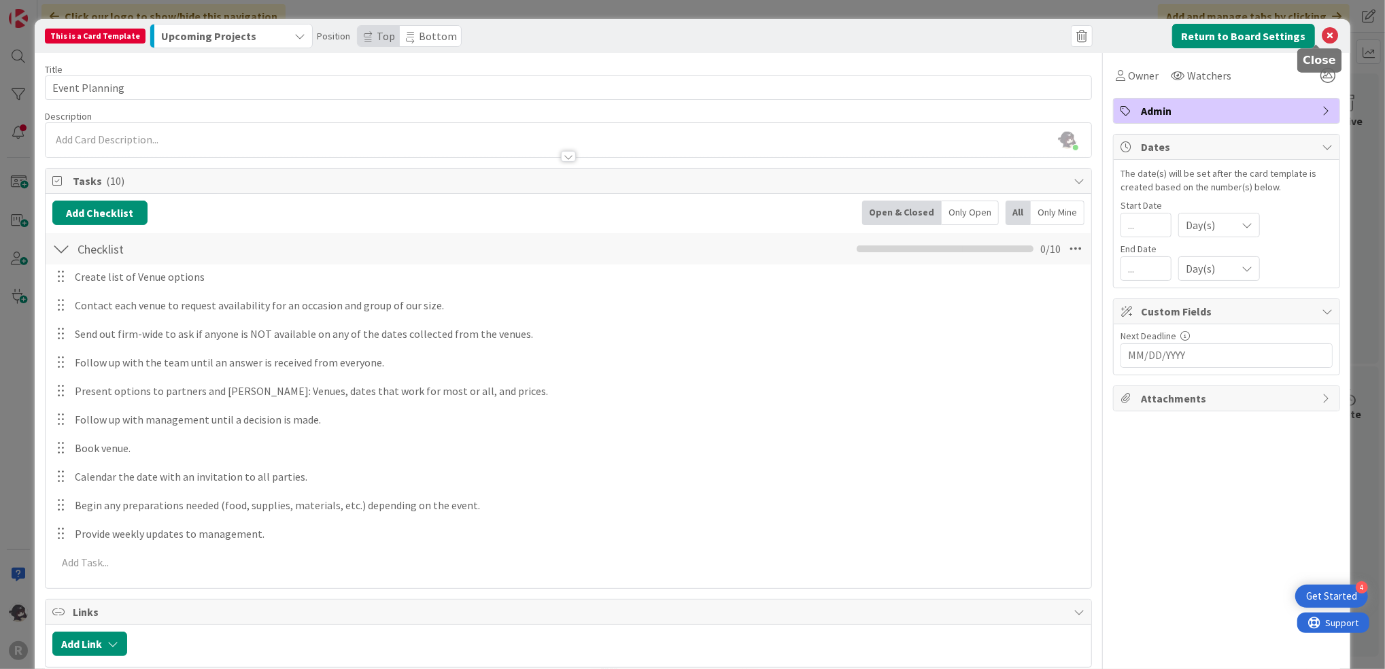
click at [1322, 36] on icon at bounding box center [1330, 36] width 16 height 16
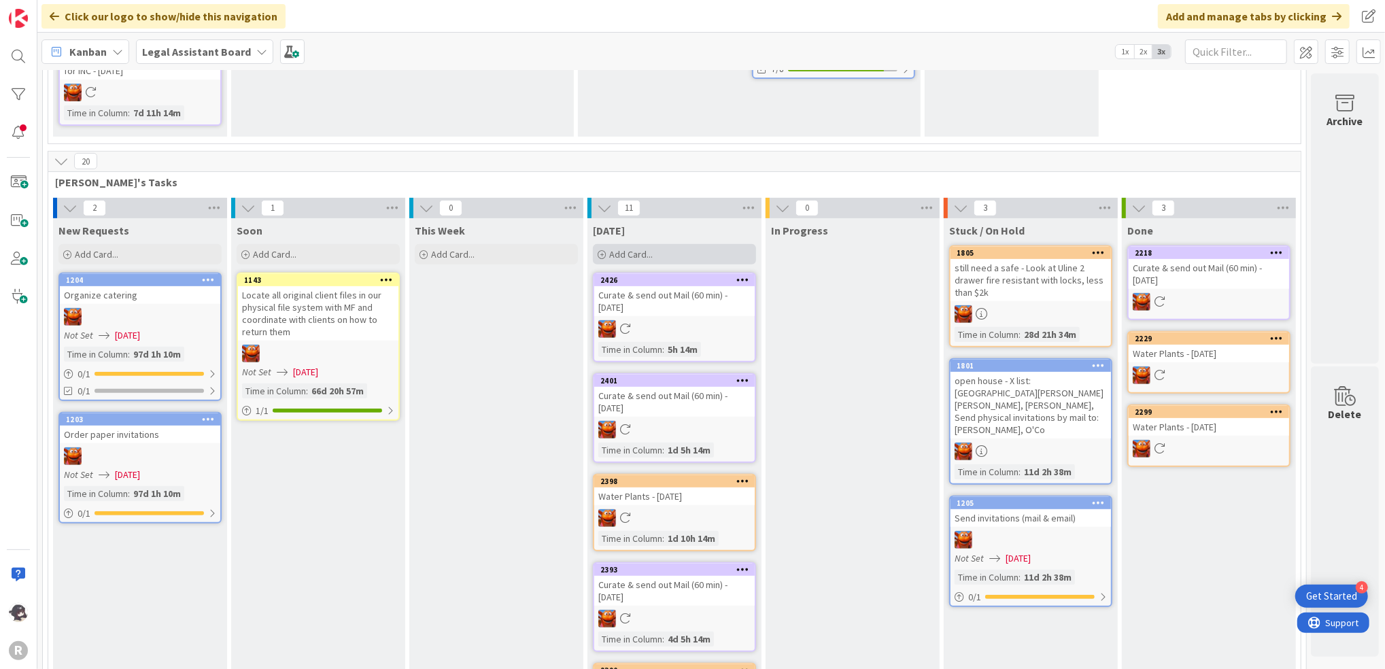
click at [642, 250] on span "Add Card..." at bounding box center [631, 254] width 44 height 12
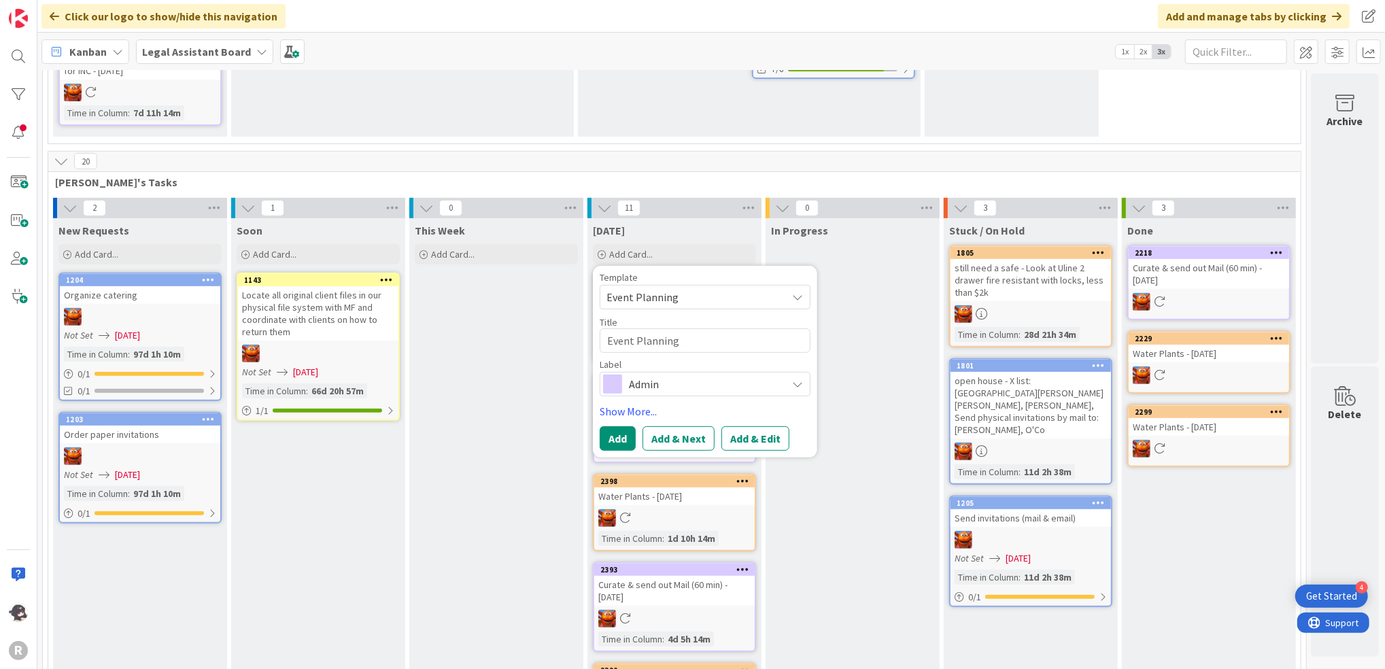
click at [679, 380] on span "Admin" at bounding box center [704, 384] width 151 height 19
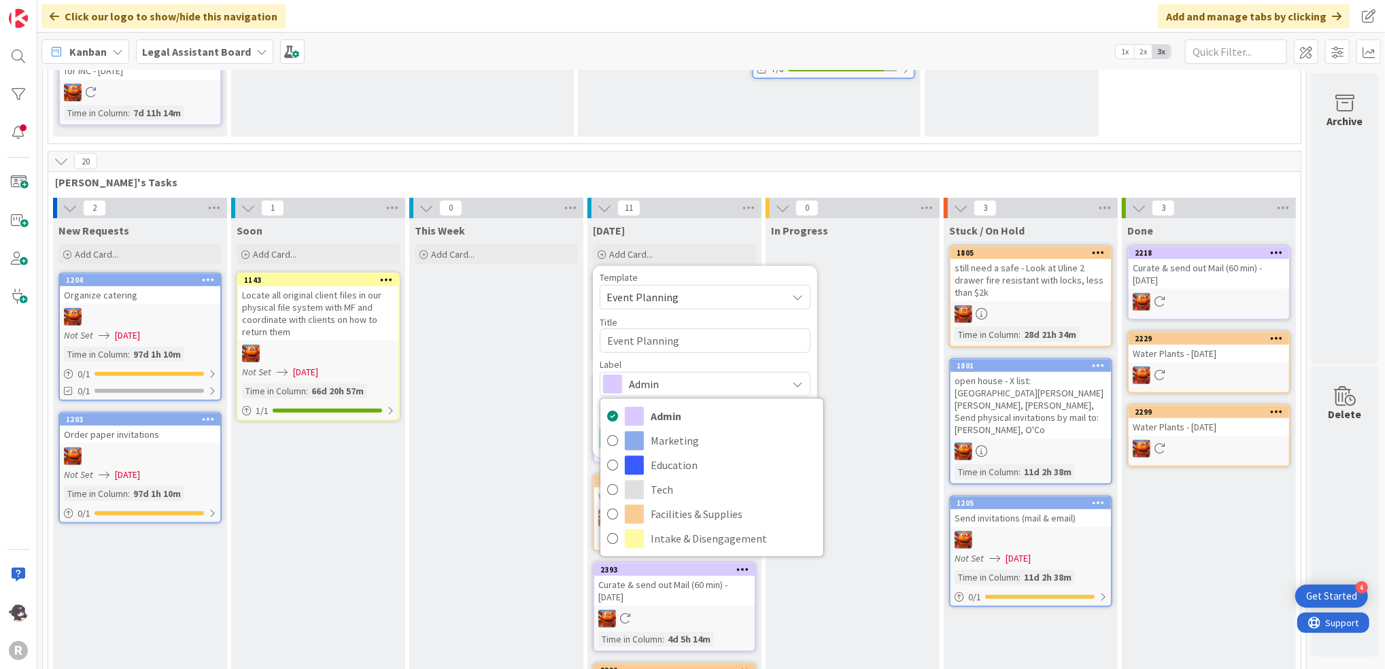
click at [679, 380] on span "Admin" at bounding box center [704, 384] width 151 height 19
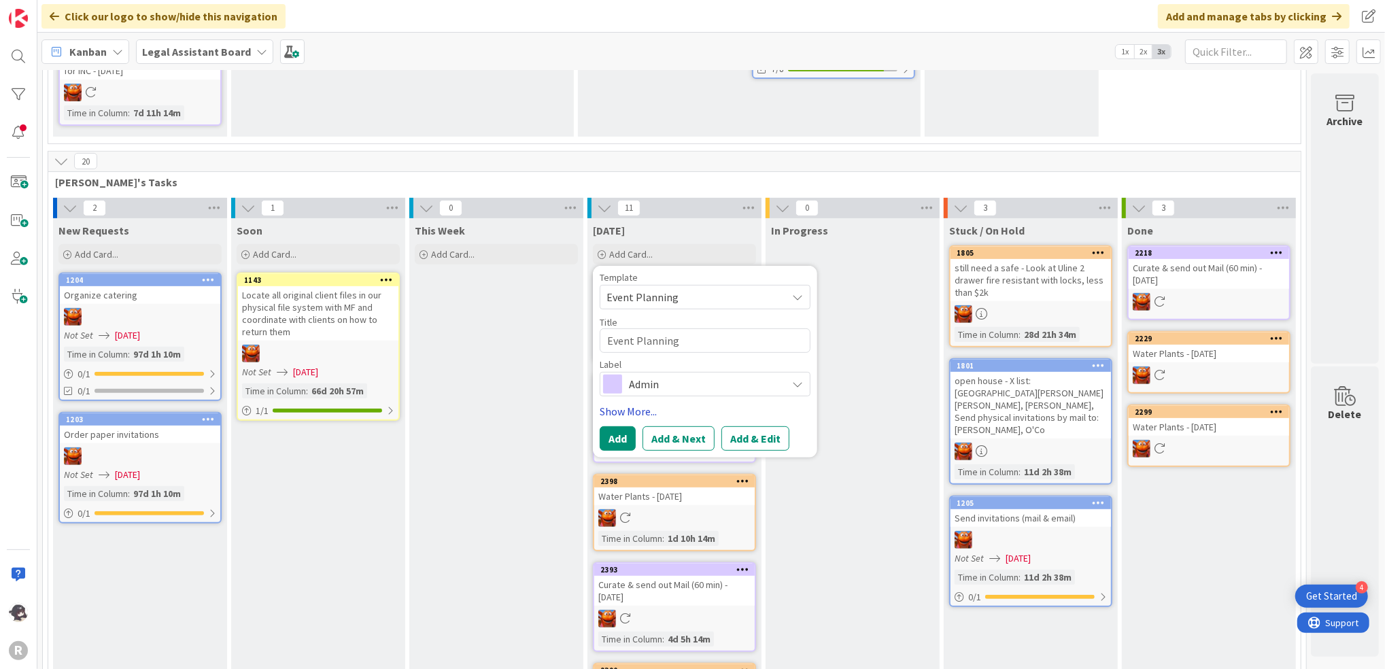
click at [619, 413] on link "Show More..." at bounding box center [705, 411] width 211 height 16
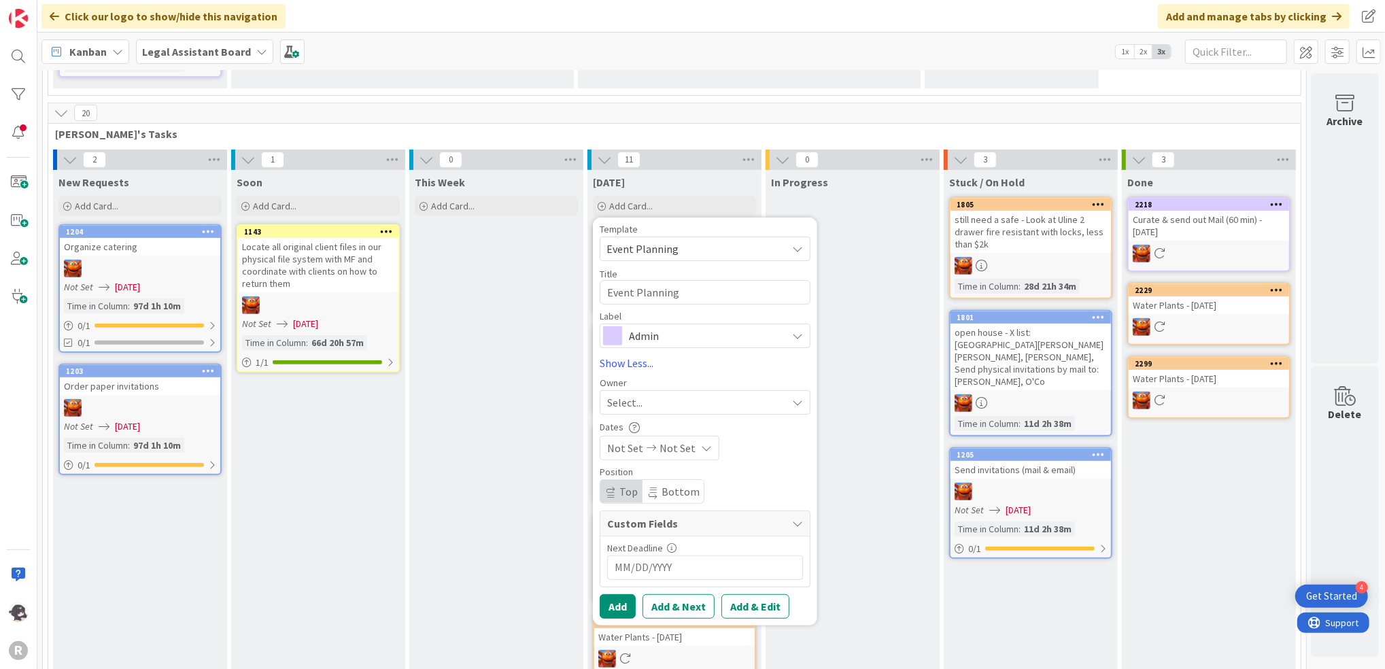
scroll to position [460, 0]
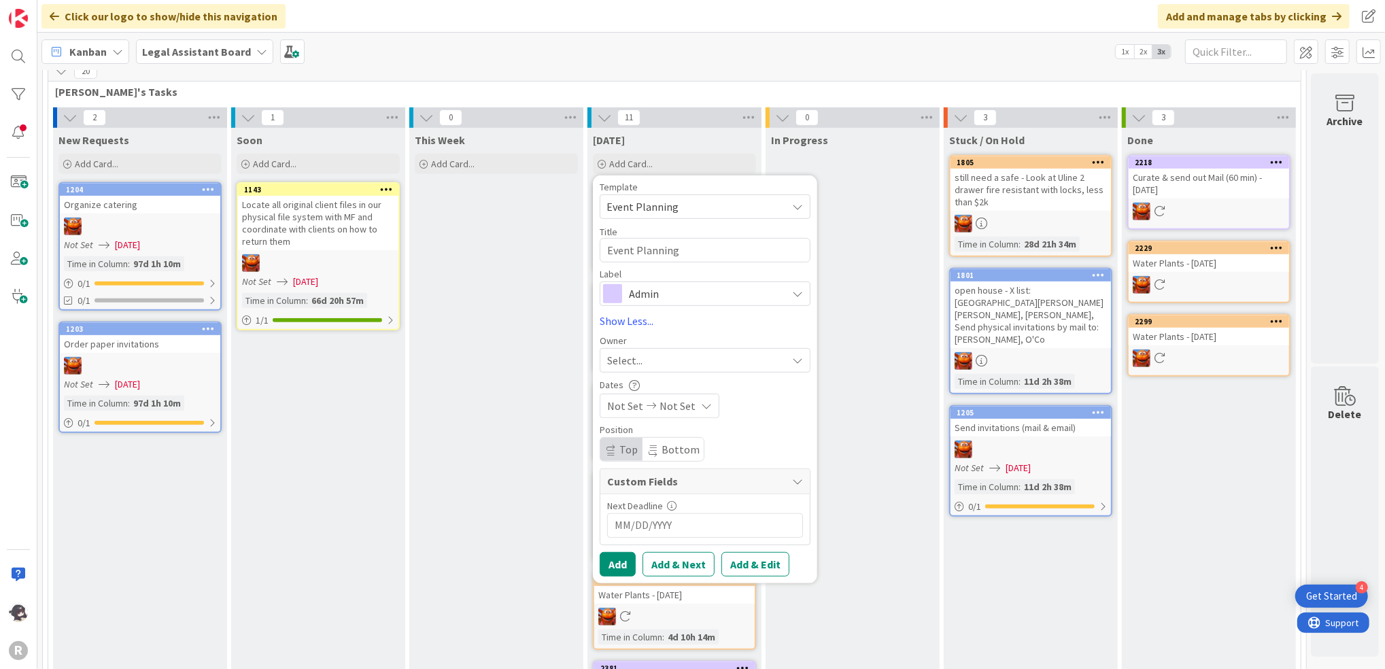
click at [679, 352] on div "Select..." at bounding box center [697, 360] width 180 height 16
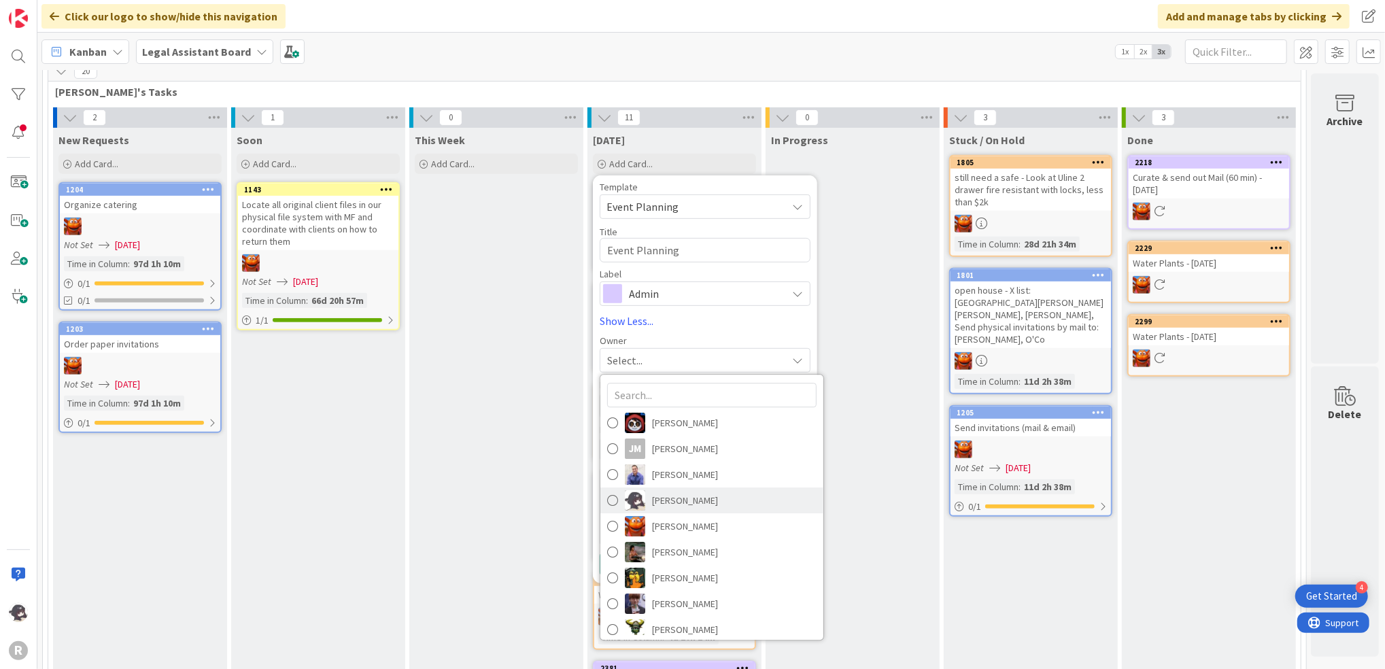
click at [701, 501] on span "[PERSON_NAME]" at bounding box center [685, 500] width 66 height 20
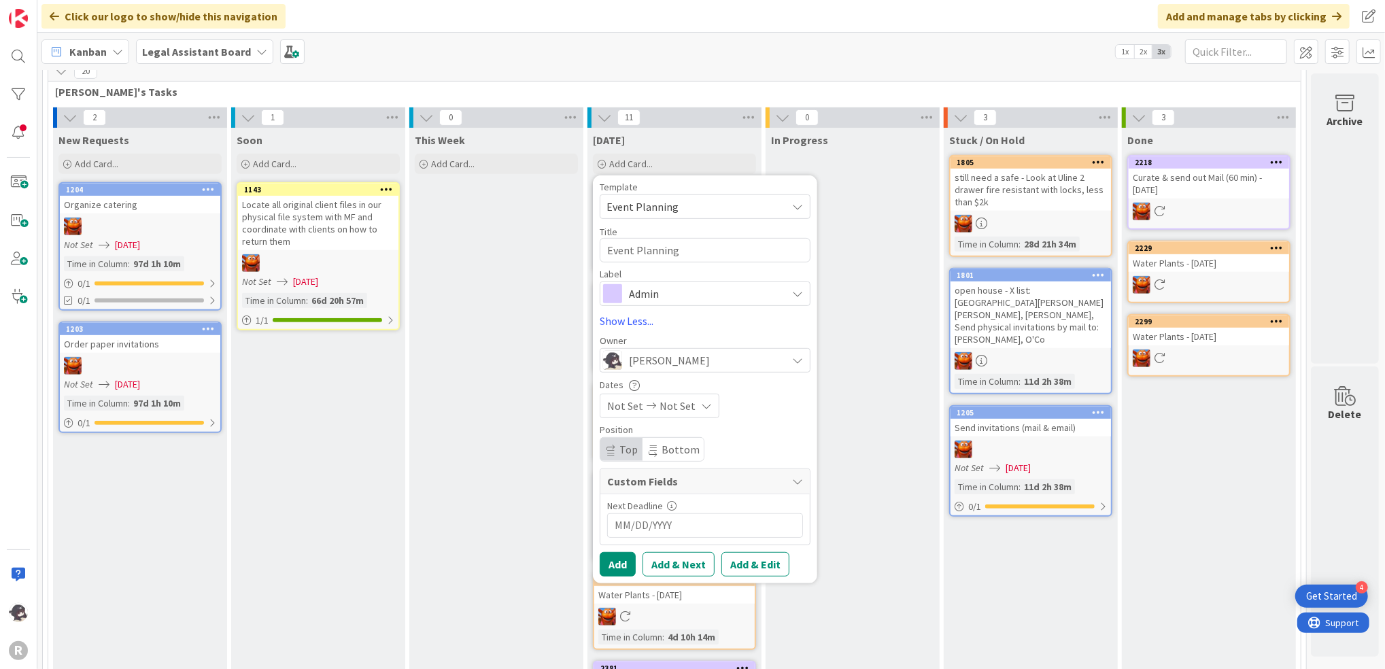
click at [679, 362] on span "[PERSON_NAME]" at bounding box center [669, 360] width 81 height 16
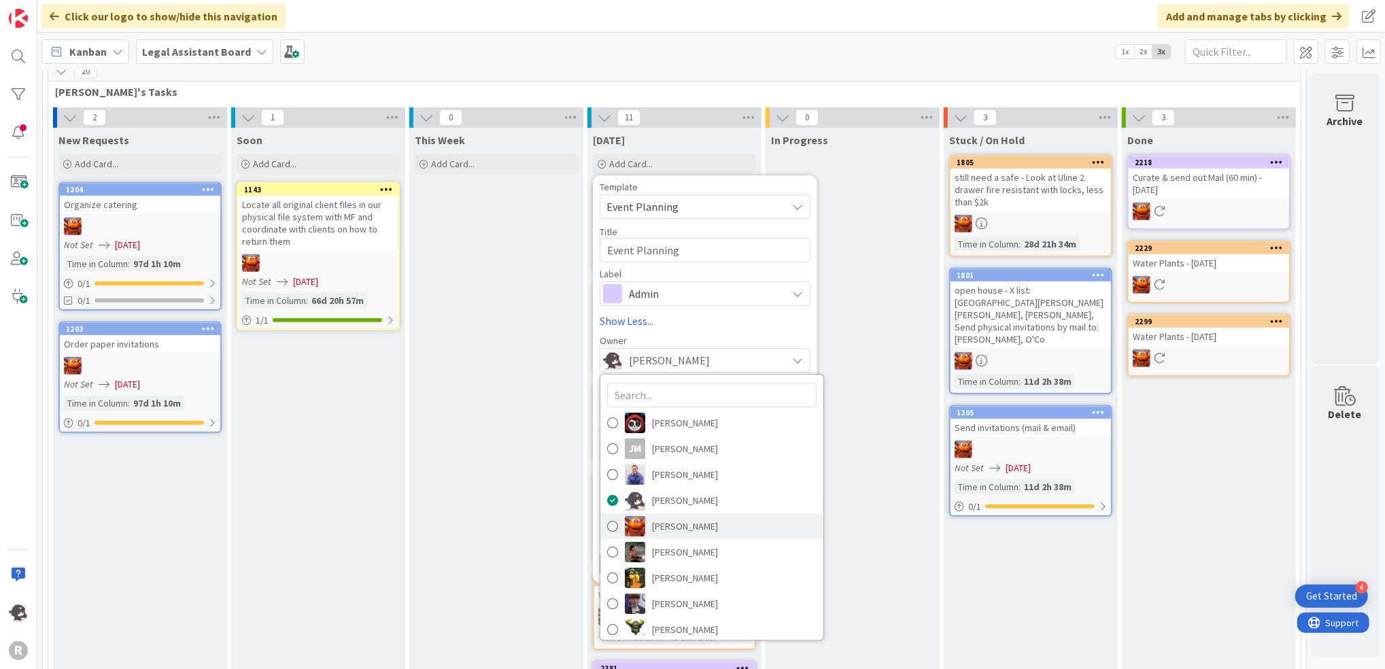
click at [695, 523] on span "[PERSON_NAME]" at bounding box center [685, 526] width 66 height 20
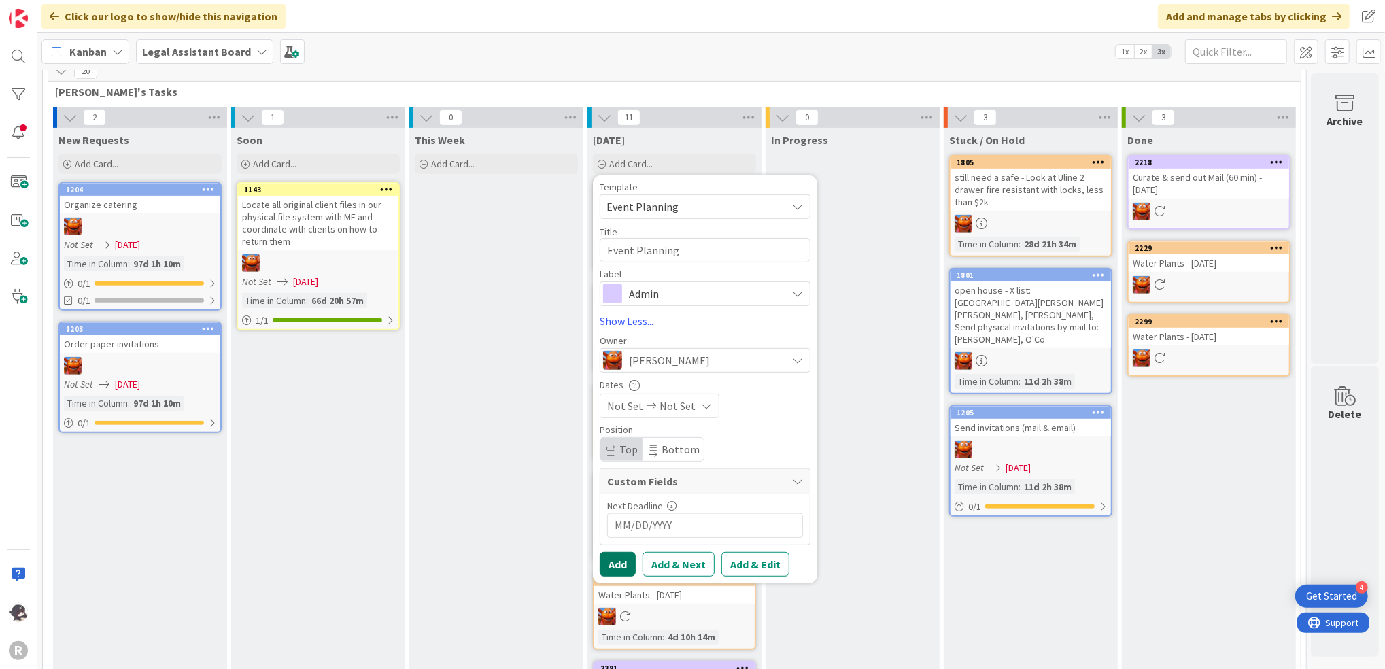
click at [622, 562] on button "Add" at bounding box center [618, 564] width 36 height 24
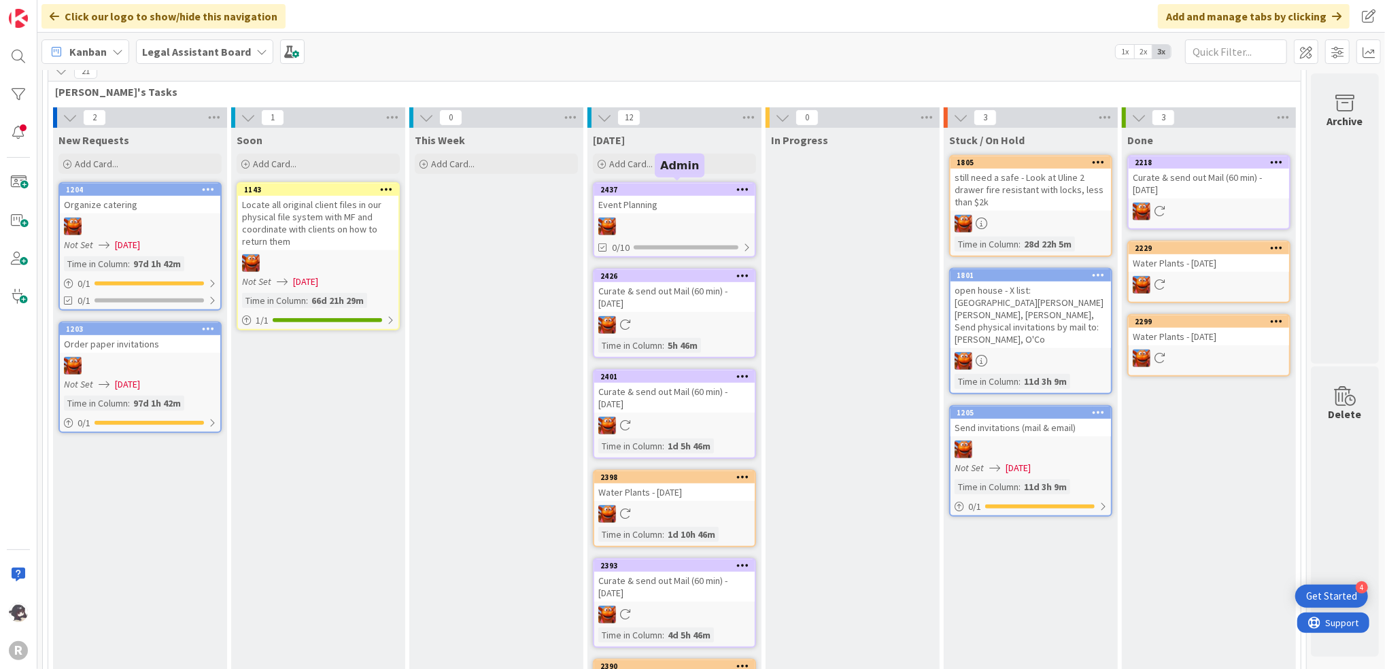
click at [654, 185] on div "2437" at bounding box center [678, 190] width 154 height 10
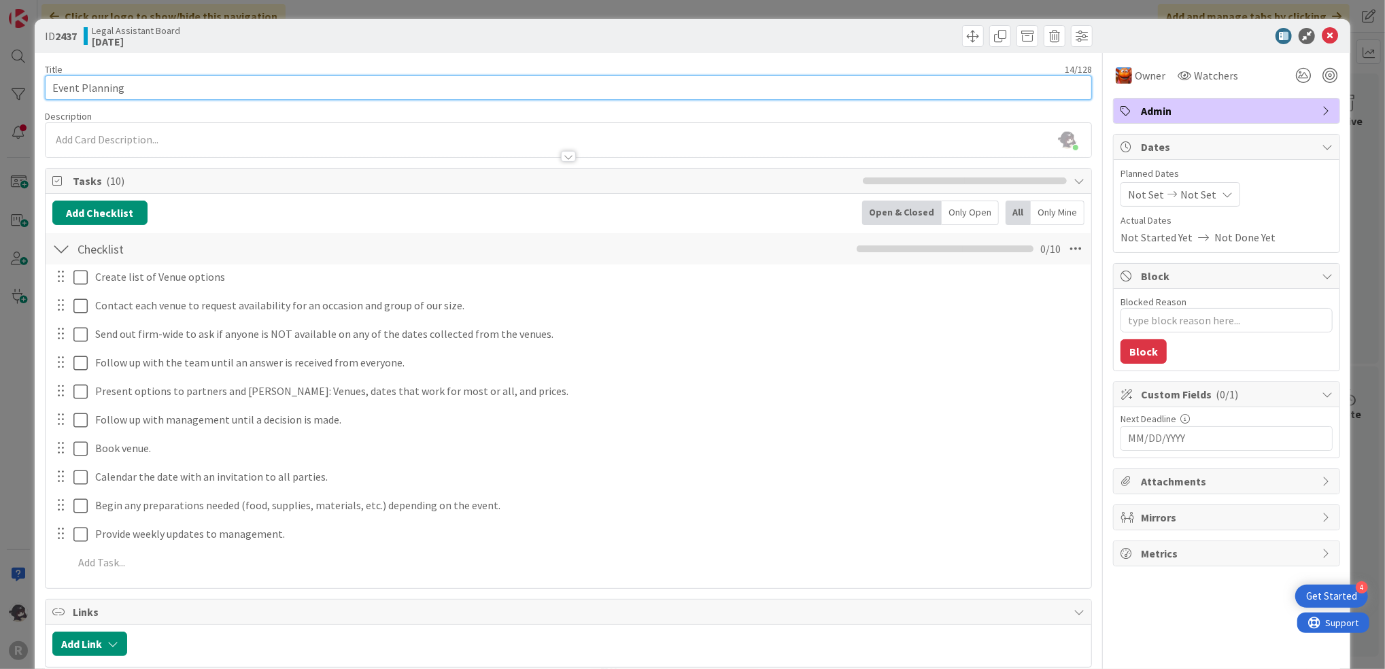
click at [131, 85] on input "Event Planning" at bounding box center [568, 87] width 1047 height 24
click at [1322, 33] on icon at bounding box center [1330, 36] width 16 height 16
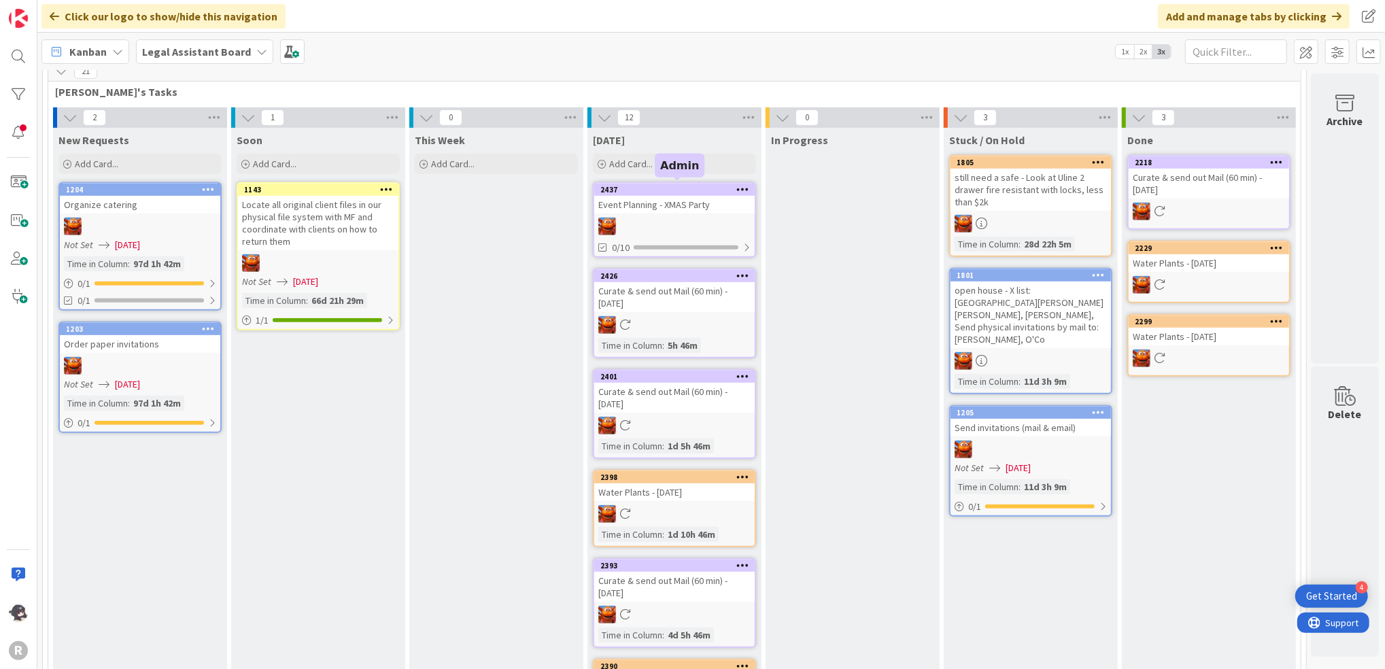
click at [671, 187] on div "2437" at bounding box center [678, 190] width 154 height 10
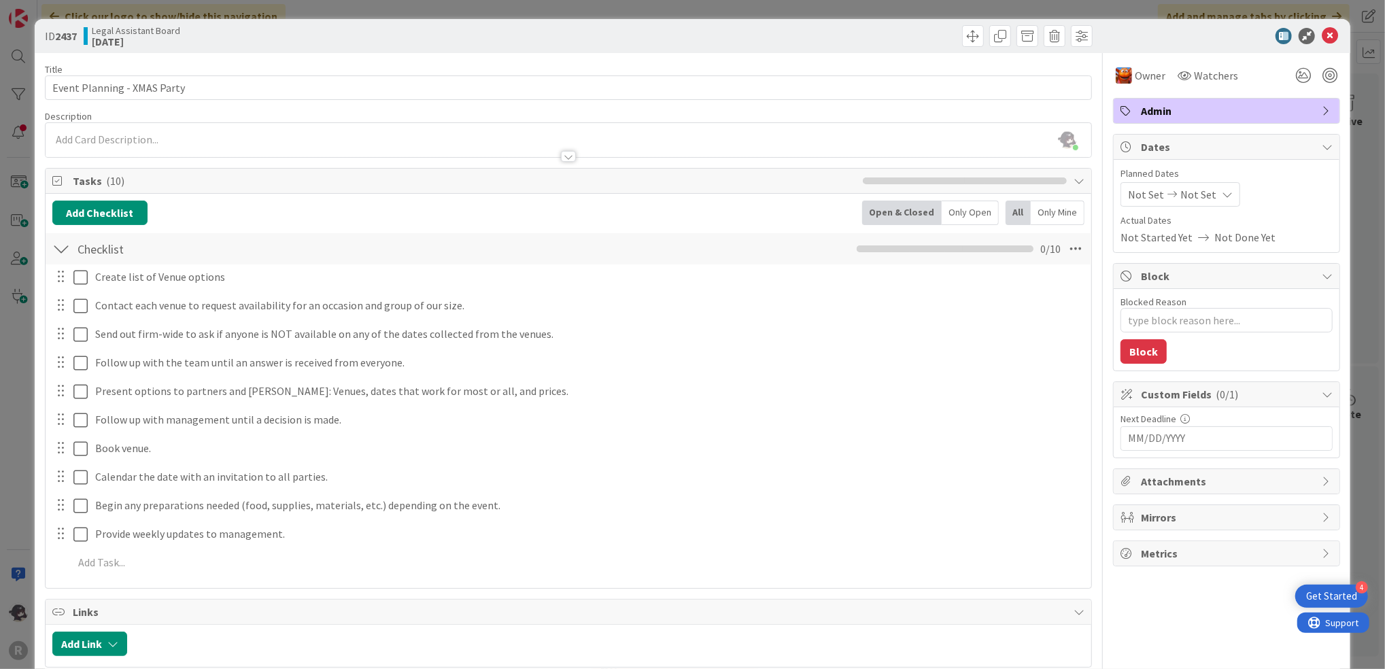
click at [1199, 186] on div "Not Set Not Set" at bounding box center [1181, 194] width 120 height 24
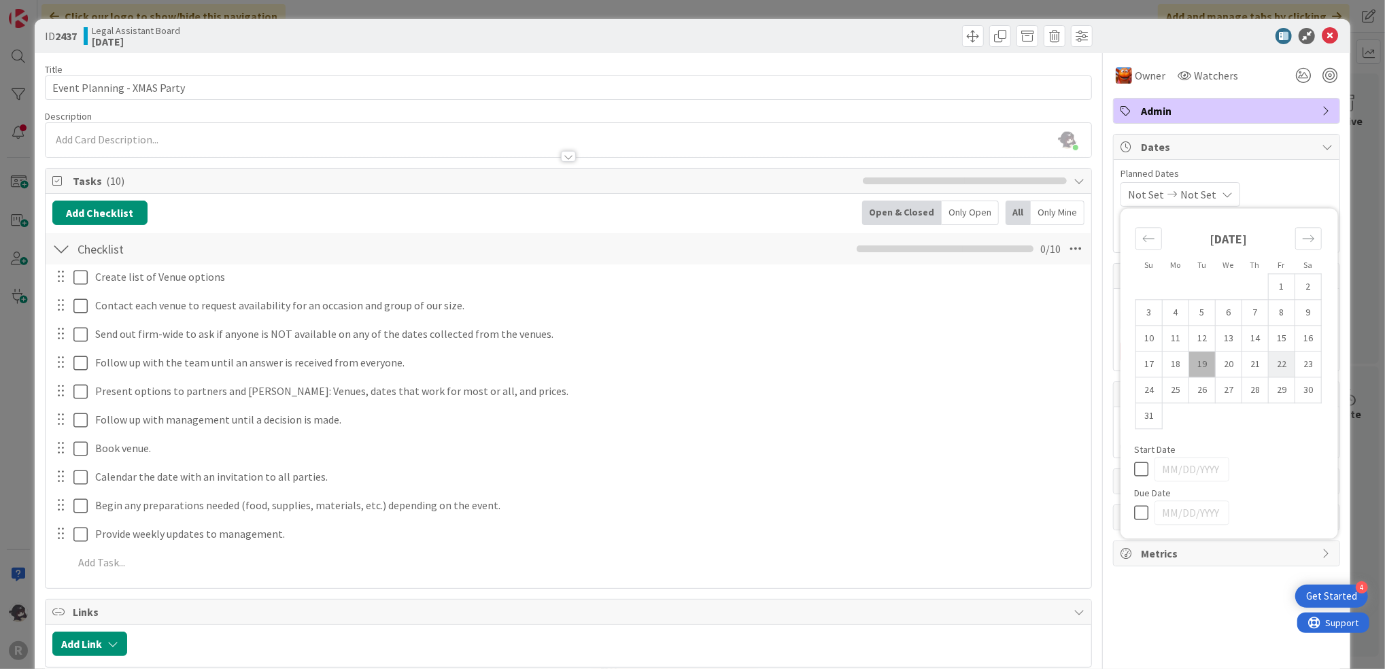
click at [1271, 373] on td "22" at bounding box center [1282, 365] width 27 height 26
click at [1190, 365] on td "19" at bounding box center [1203, 365] width 27 height 26
click at [1270, 363] on td "22" at bounding box center [1282, 365] width 27 height 26
click at [1162, 588] on div "Owner Watchers Admin Dates Planned Dates [DATE] [DATE] Su Mo Tu We Th Fr Sa [DA…" at bounding box center [1226, 486] width 227 height 866
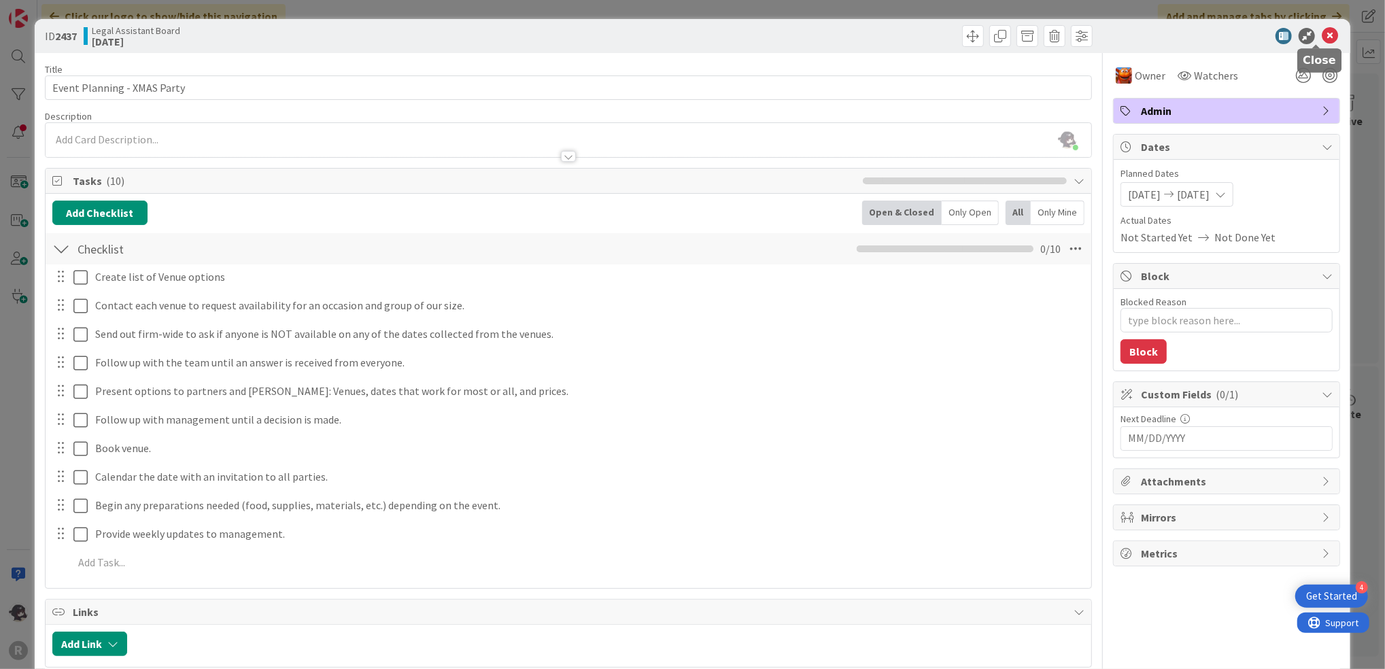
click at [1322, 34] on icon at bounding box center [1330, 36] width 16 height 16
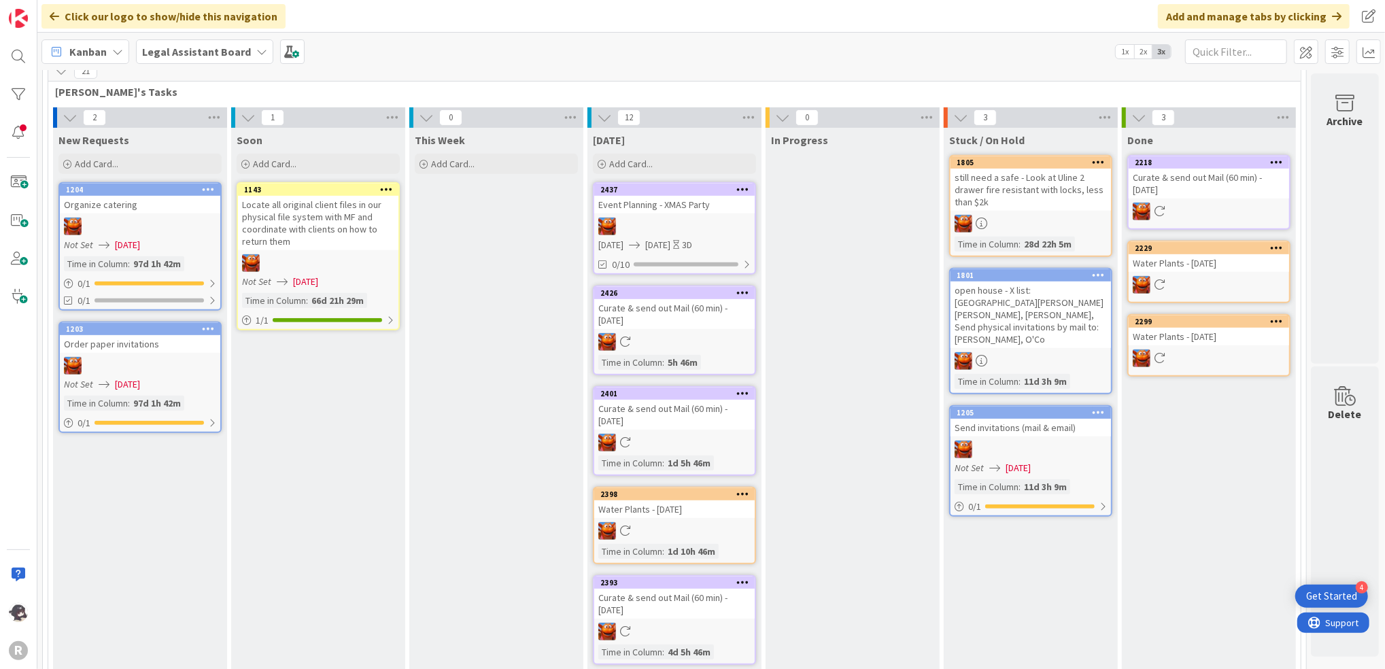
click at [687, 184] on div "2437" at bounding box center [674, 190] width 161 height 12
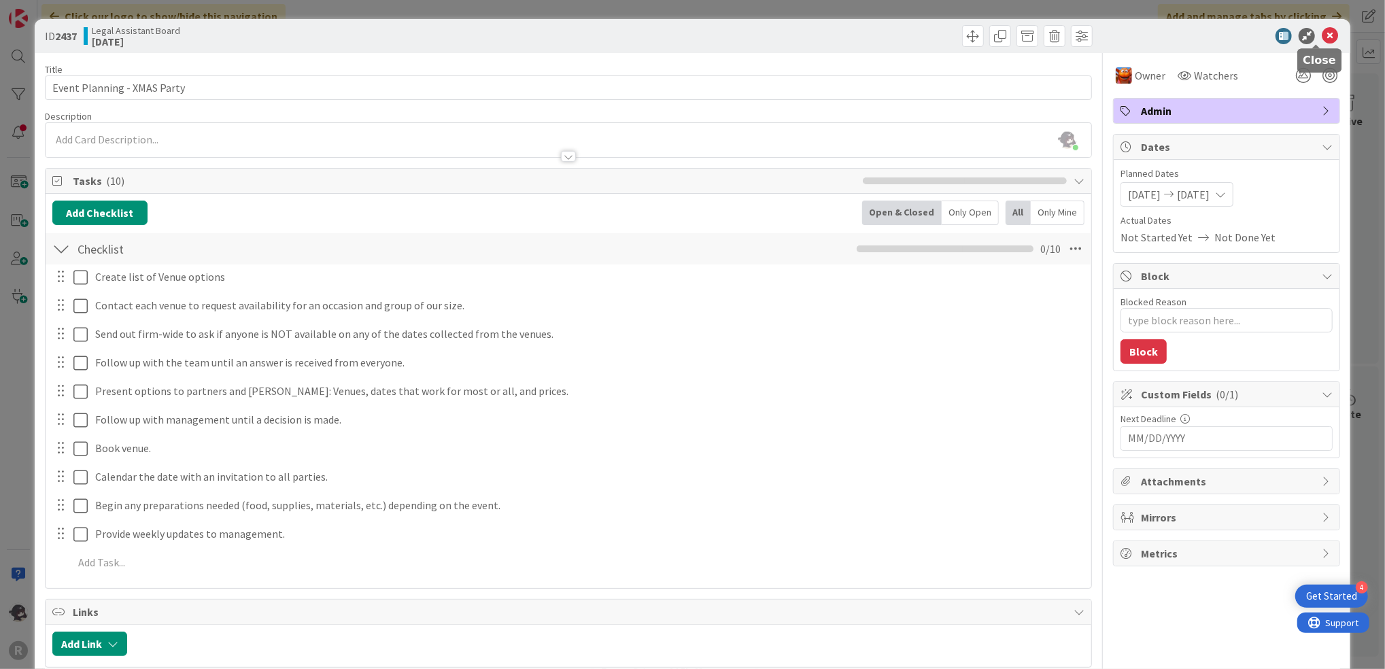
click at [1322, 39] on icon at bounding box center [1330, 36] width 16 height 16
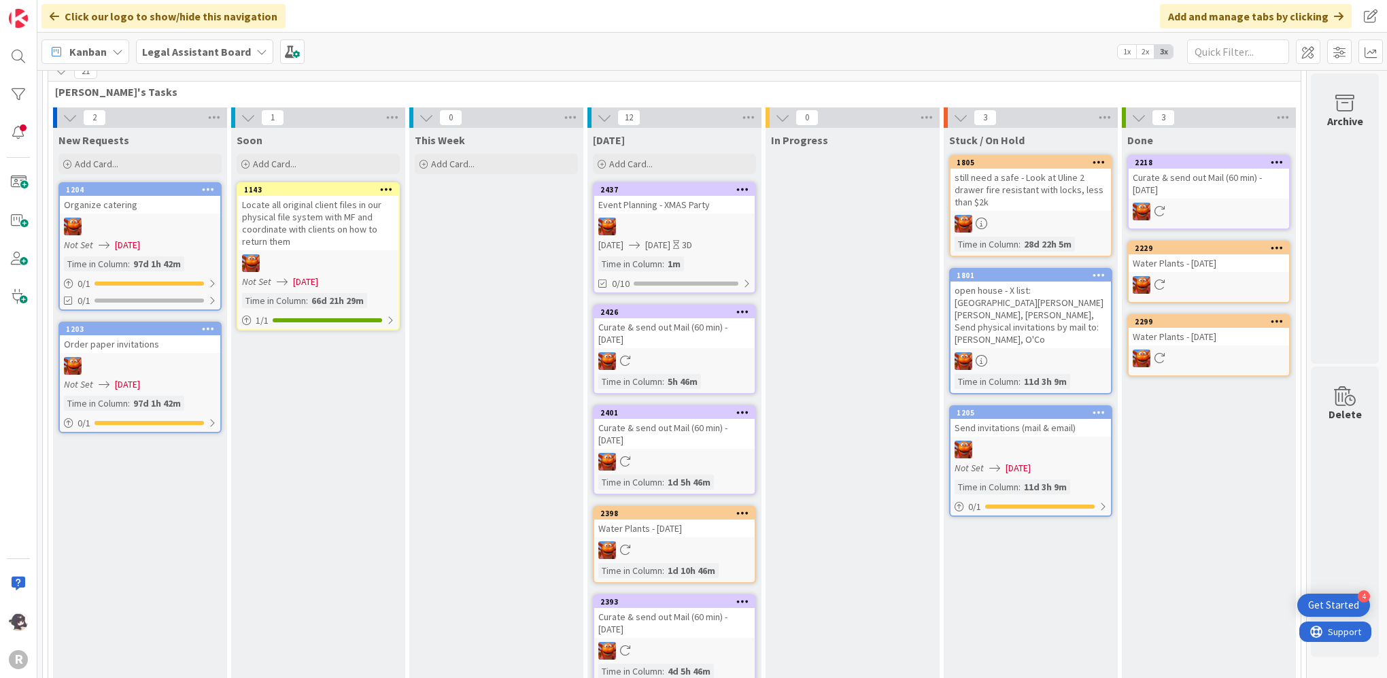
scroll to position [460, 0]
